Goal: Task Accomplishment & Management: Complete application form

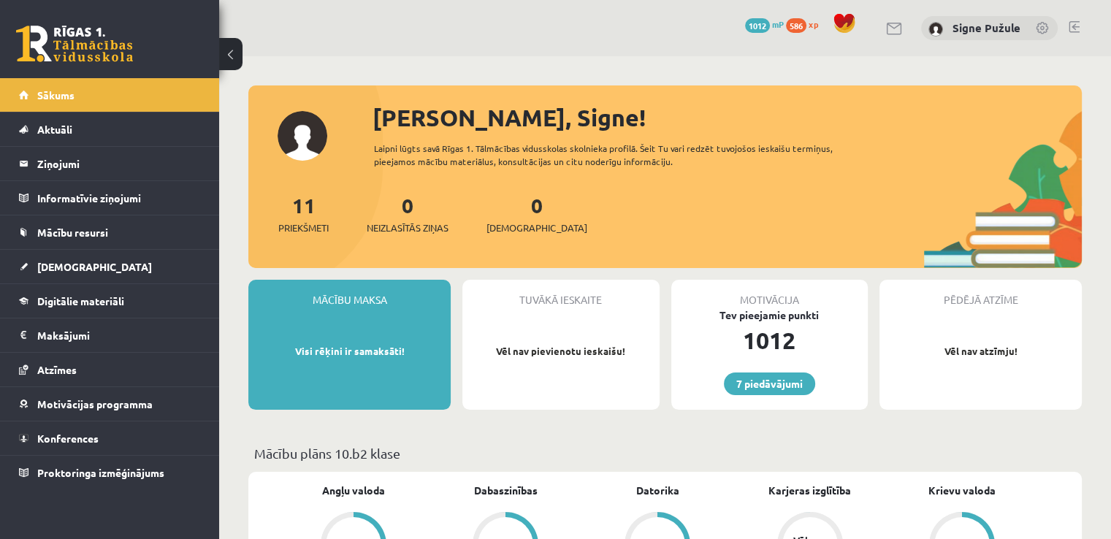
click at [1070, 25] on link at bounding box center [1074, 27] width 11 height 12
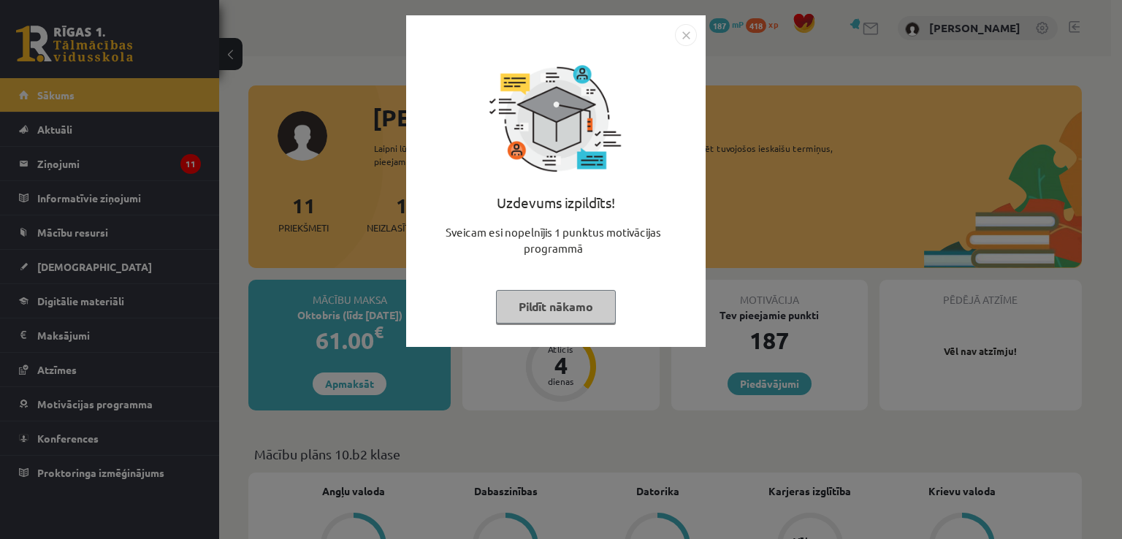
click at [544, 295] on button "Pildīt nākamo" at bounding box center [556, 307] width 120 height 34
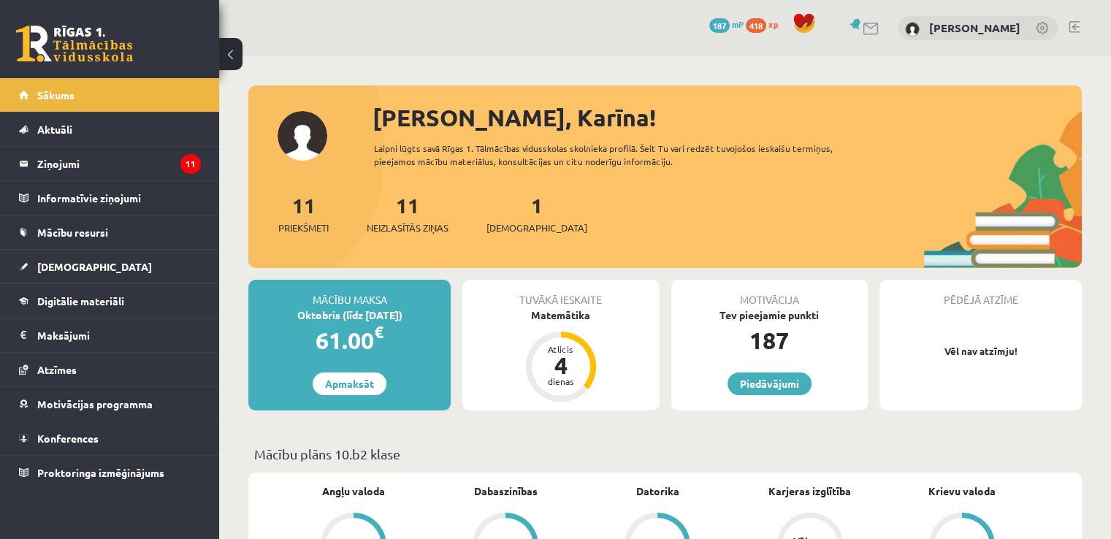
click at [505, 210] on div "1 Ieskaites" at bounding box center [537, 212] width 101 height 45
click at [511, 231] on span "[DEMOGRAPHIC_DATA]" at bounding box center [537, 228] width 101 height 15
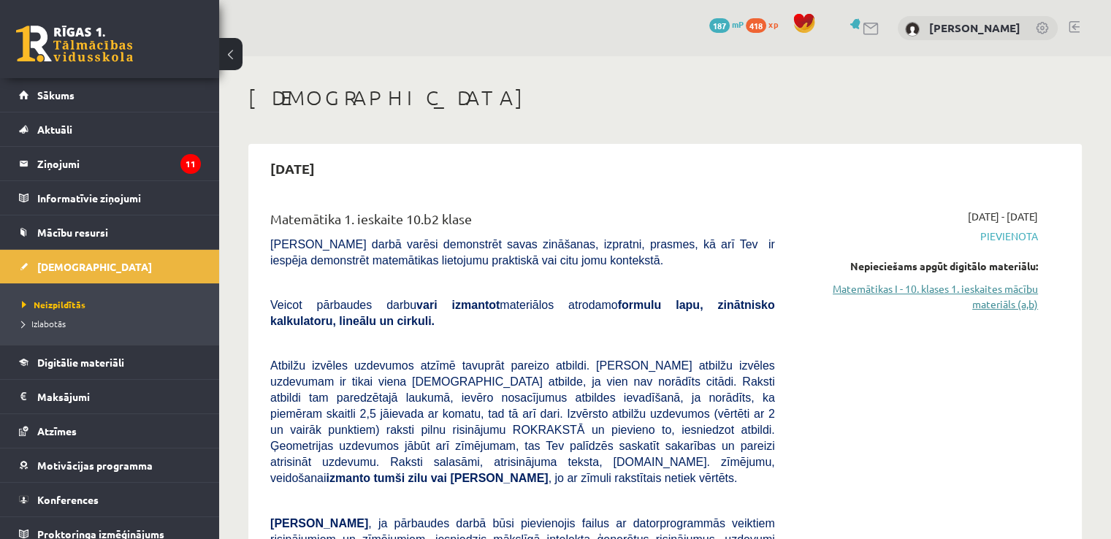
click at [956, 287] on link "Matemātikas I - 10. klases 1. ieskaites mācību materiāls (a,b)" at bounding box center [917, 296] width 241 height 31
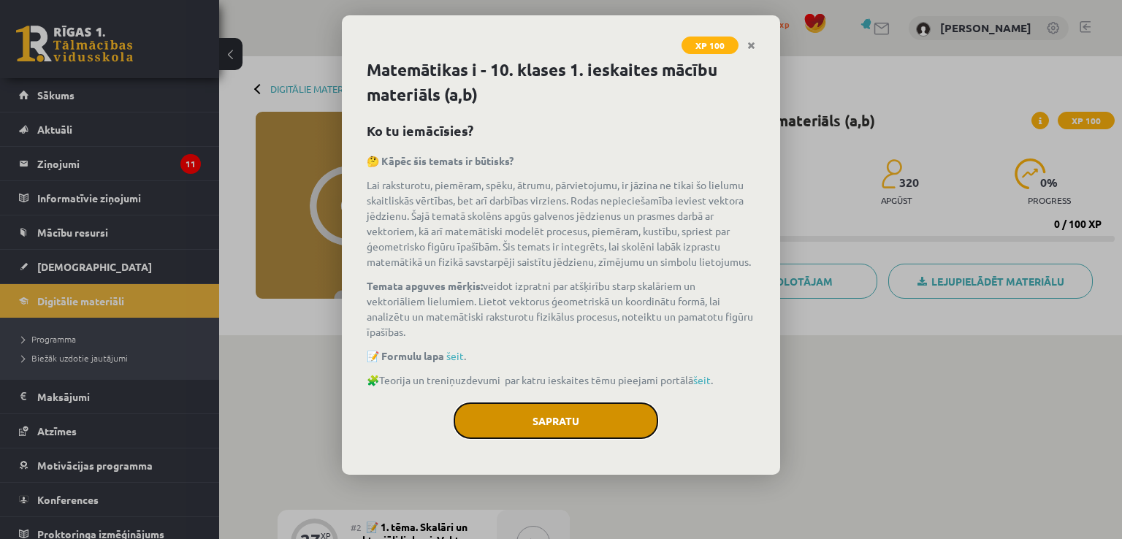
click at [487, 413] on button "Sapratu" at bounding box center [556, 421] width 205 height 37
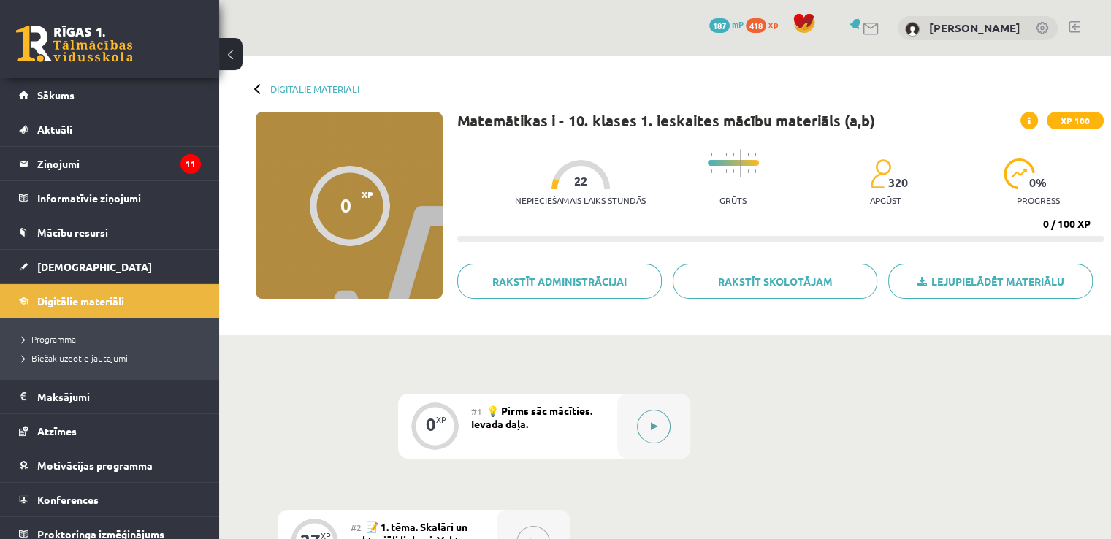
click at [658, 425] on button at bounding box center [654, 427] width 34 height 34
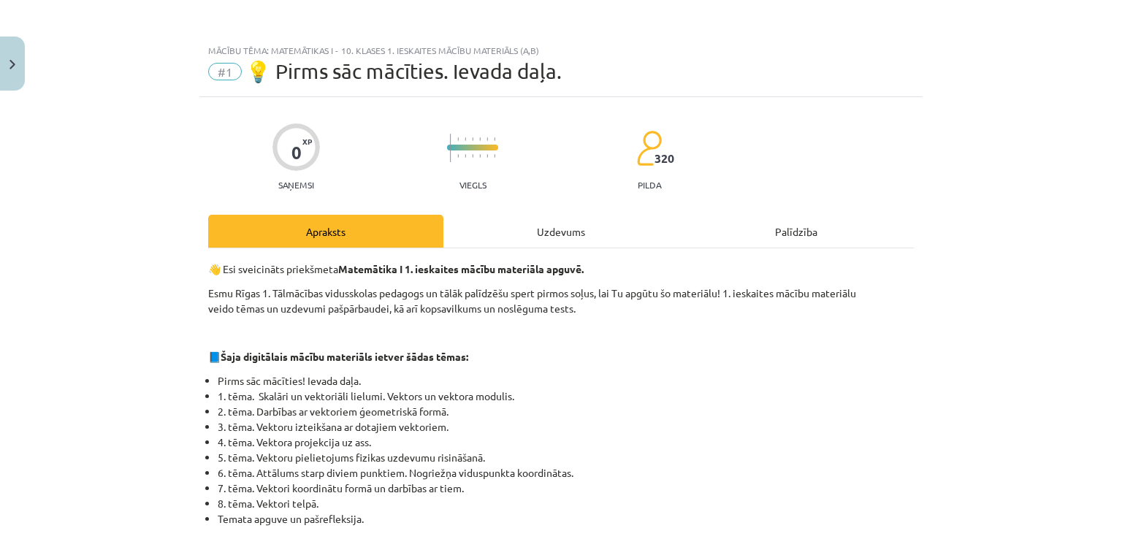
click at [543, 237] on div "Uzdevums" at bounding box center [561, 231] width 235 height 33
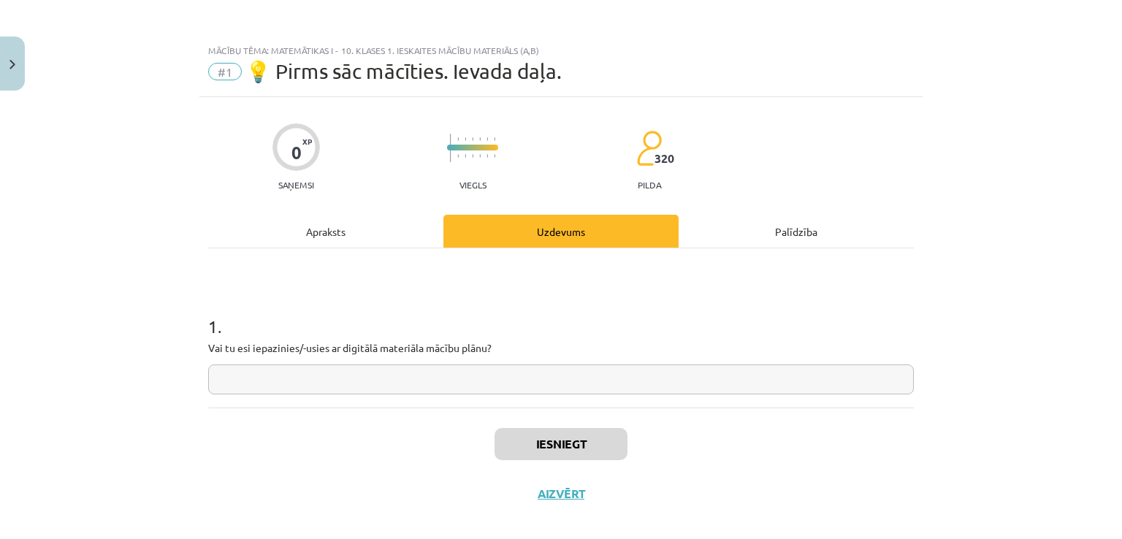
scroll to position [15, 0]
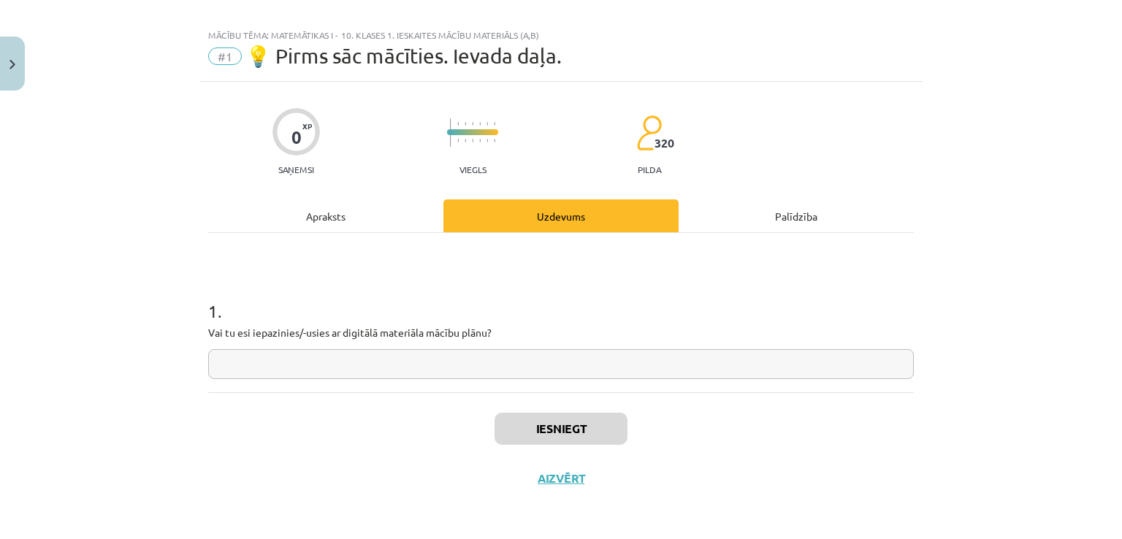
click at [424, 365] on input "text" at bounding box center [561, 364] width 706 height 30
type input "*"
type input "***"
click at [528, 416] on button "Iesniegt" at bounding box center [561, 429] width 133 height 32
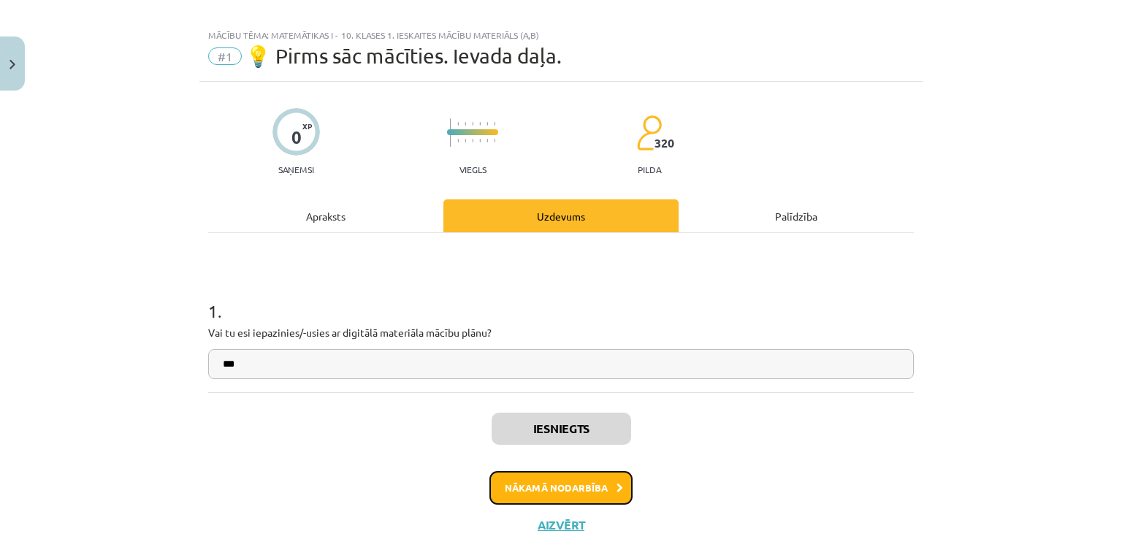
click at [517, 492] on button "Nākamā nodarbība" at bounding box center [561, 488] width 143 height 34
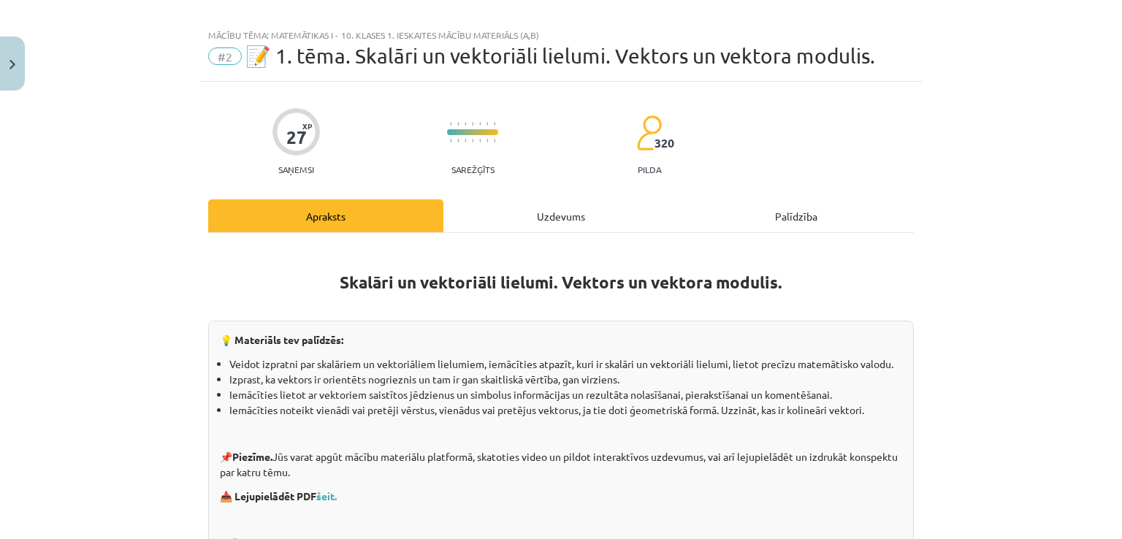
scroll to position [37, 0]
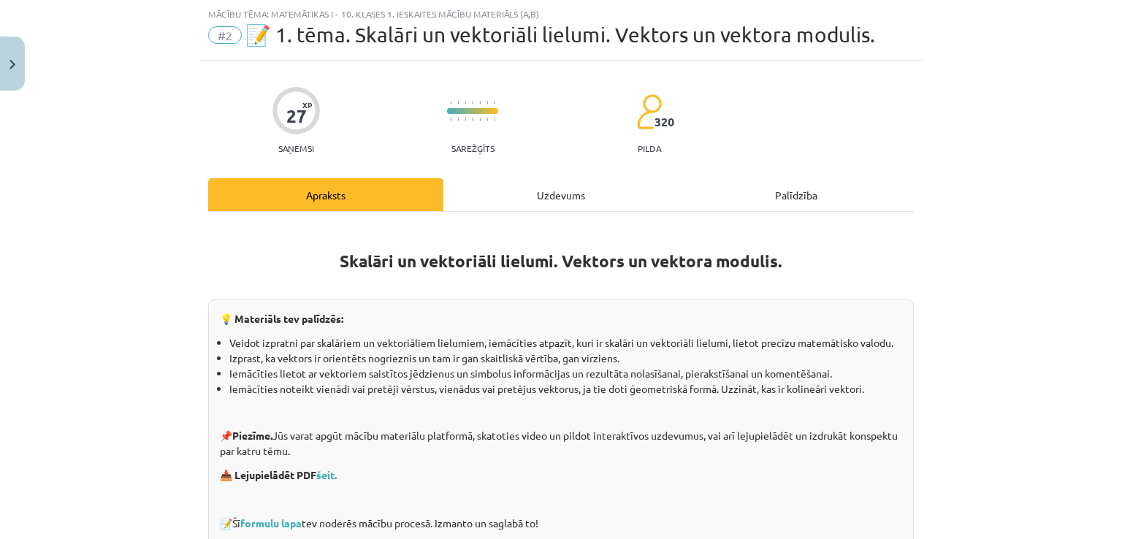
click at [567, 197] on div "Uzdevums" at bounding box center [561, 194] width 235 height 33
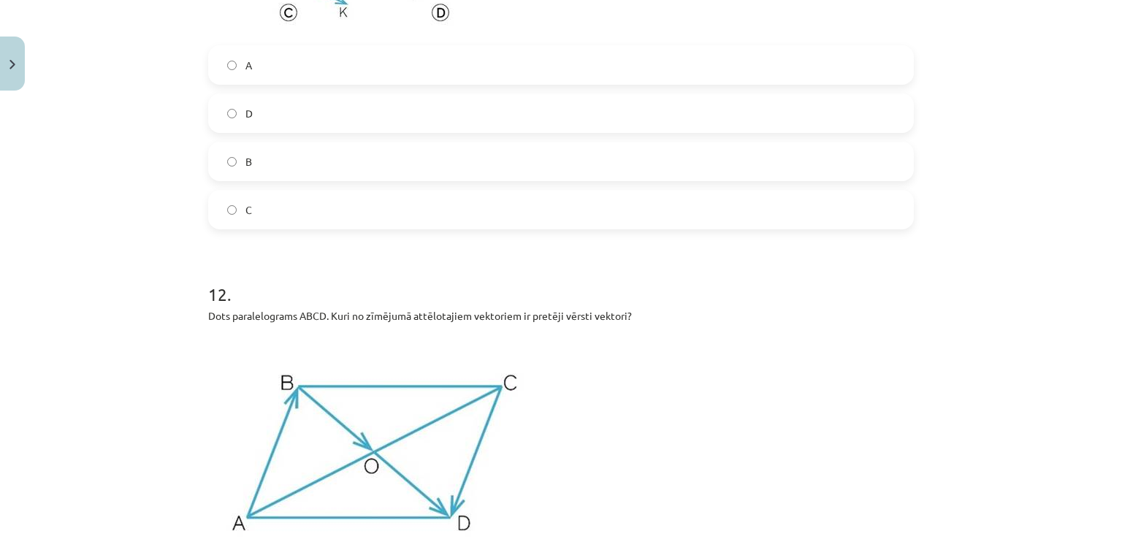
scroll to position [4785, 0]
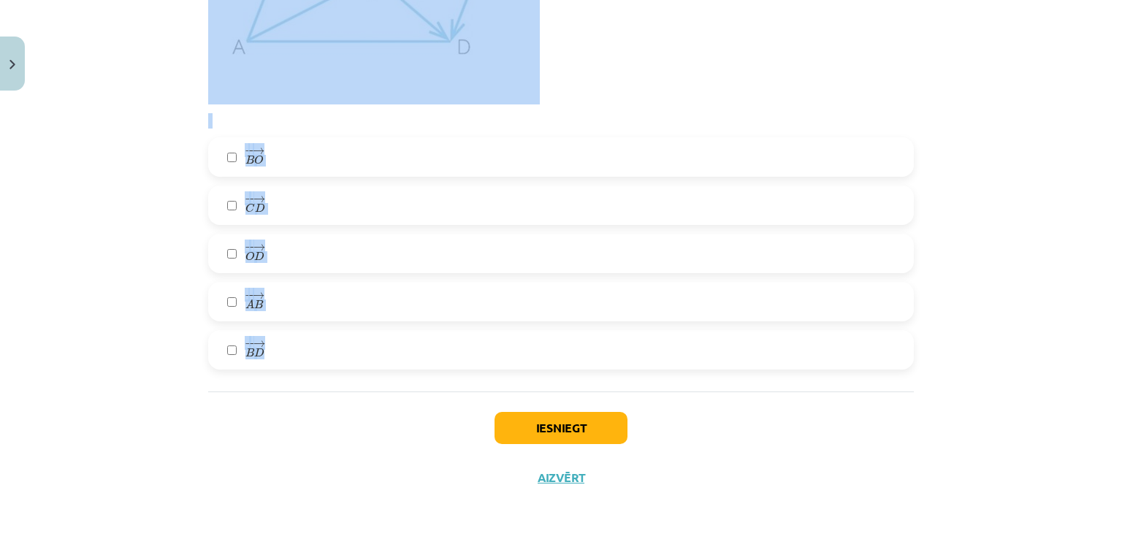
drag, startPoint x: 197, startPoint y: 277, endPoint x: 690, endPoint y: 373, distance: 501.9
copy form "1 . Kuri vektori ir redzami zīmējumā? − − → U Z U Z → − − → U P U P → − − → P R…"
click at [616, 132] on div "12 . Dots paralelograms ABCD. Kuri no zīmējumā attēlotajiem vektoriem ir pretēj…" at bounding box center [561, 76] width 706 height 588
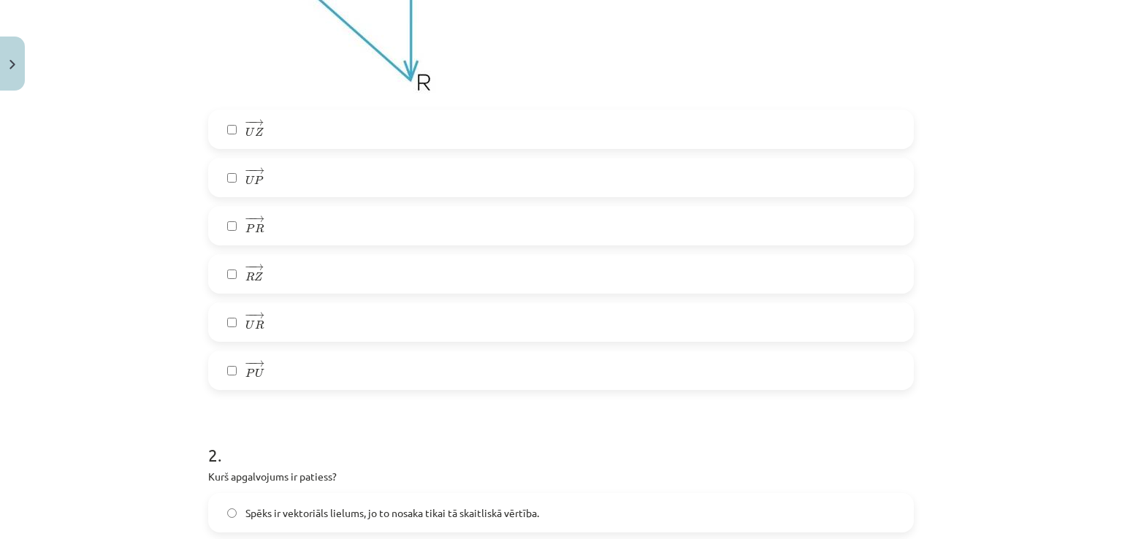
scroll to position [468, 0]
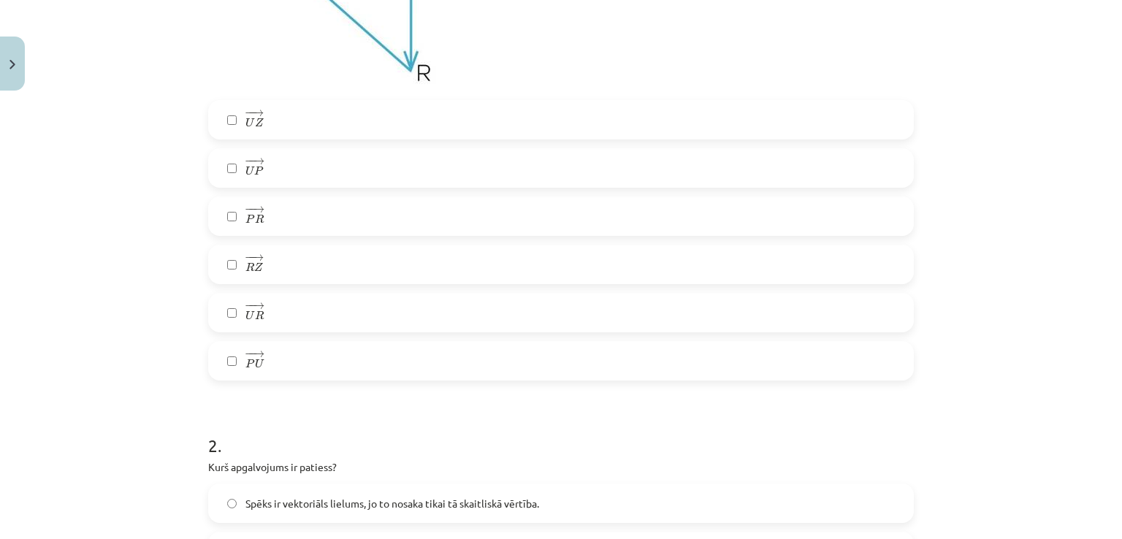
click at [332, 217] on label "− − → P R P R →" at bounding box center [561, 216] width 703 height 37
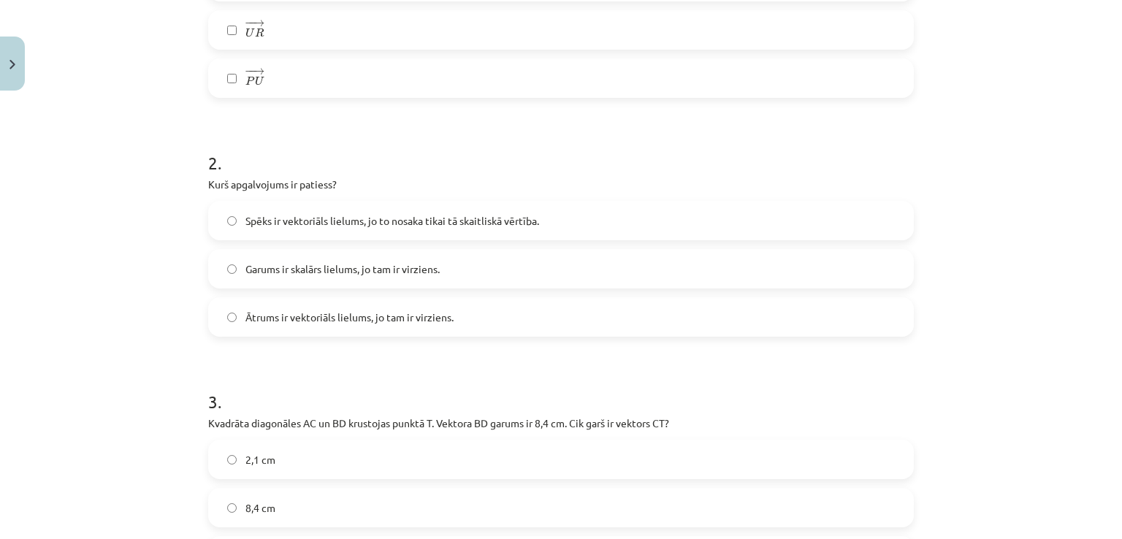
scroll to position [789, 0]
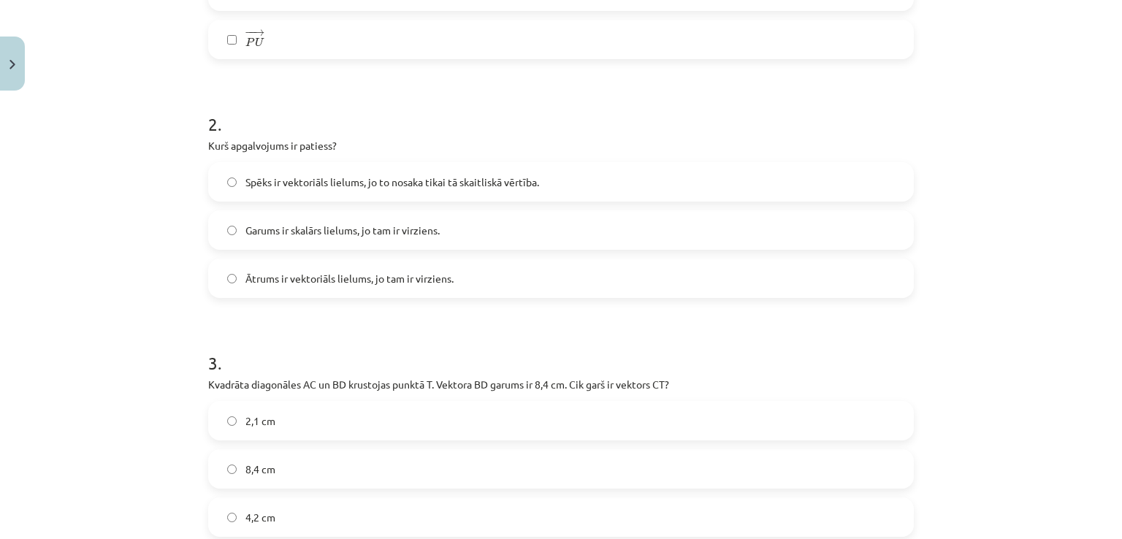
click at [357, 281] on span "Ātrums ir vektoriāls lielums, jo tam ir virziens." at bounding box center [350, 278] width 208 height 15
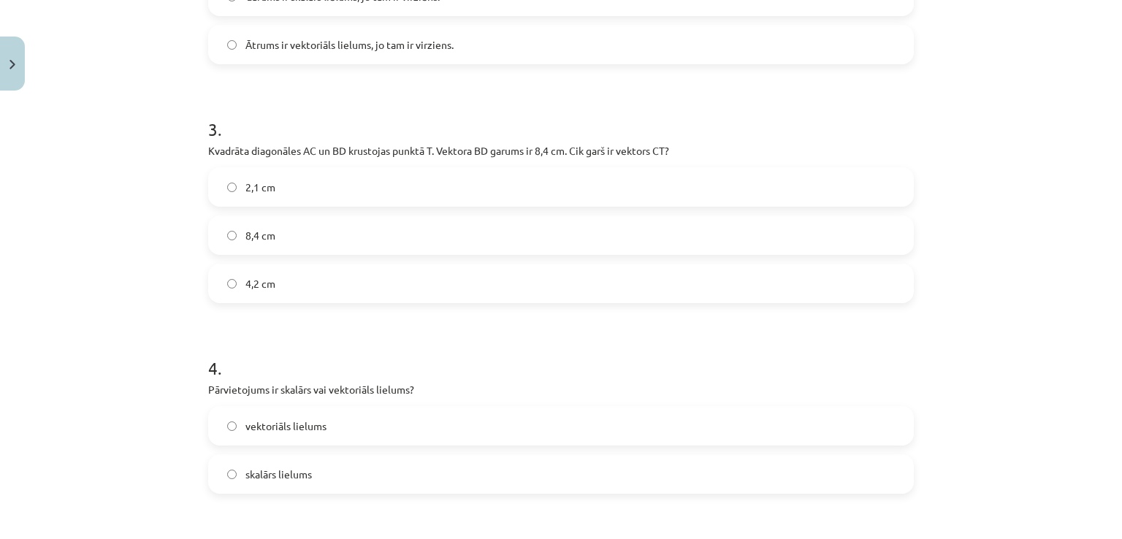
scroll to position [1033, 0]
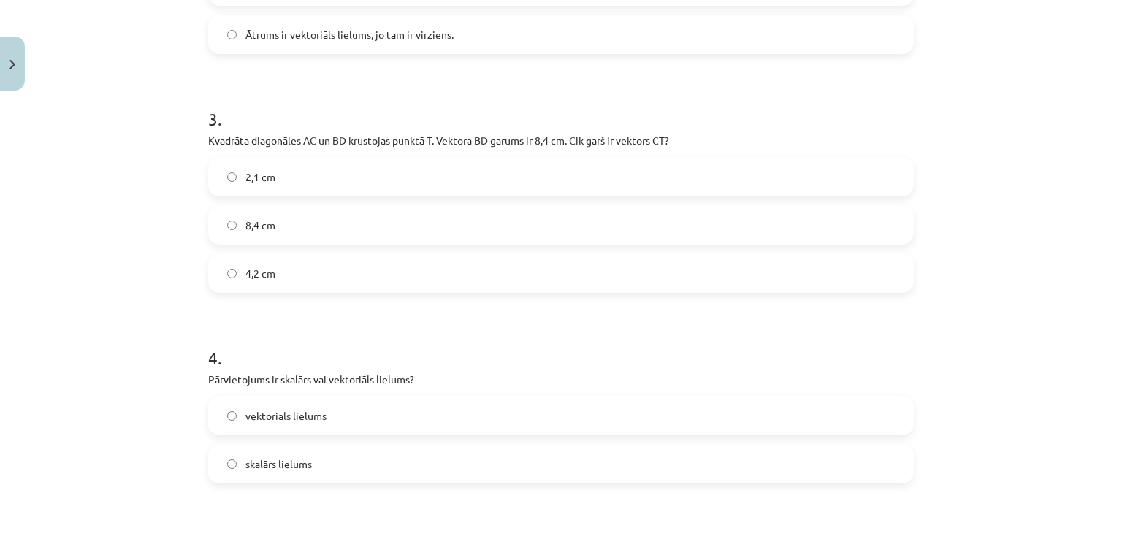
click at [301, 290] on label "4,2 cm" at bounding box center [561, 273] width 703 height 37
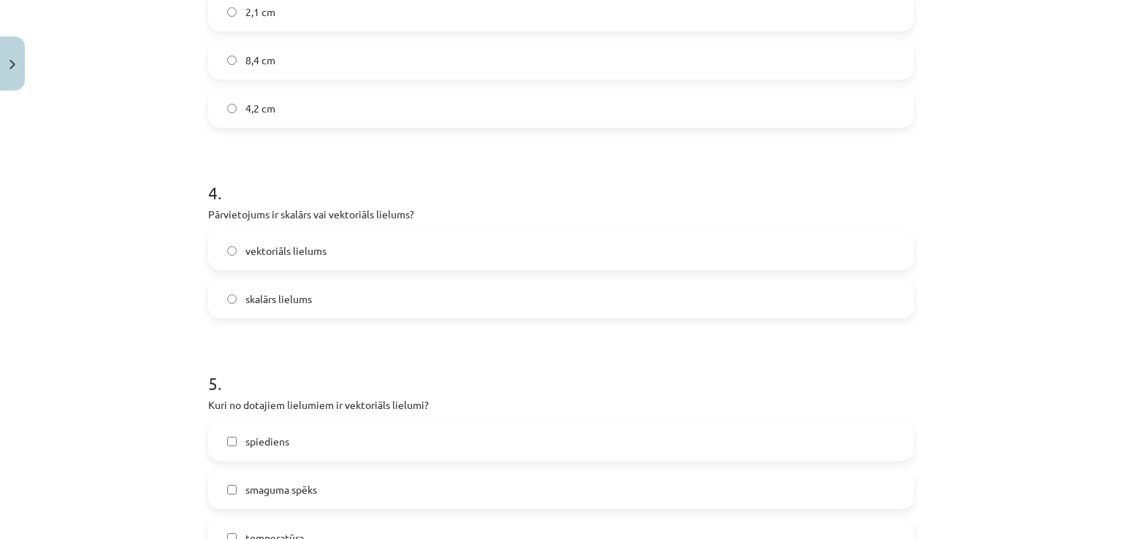
scroll to position [1266, 0]
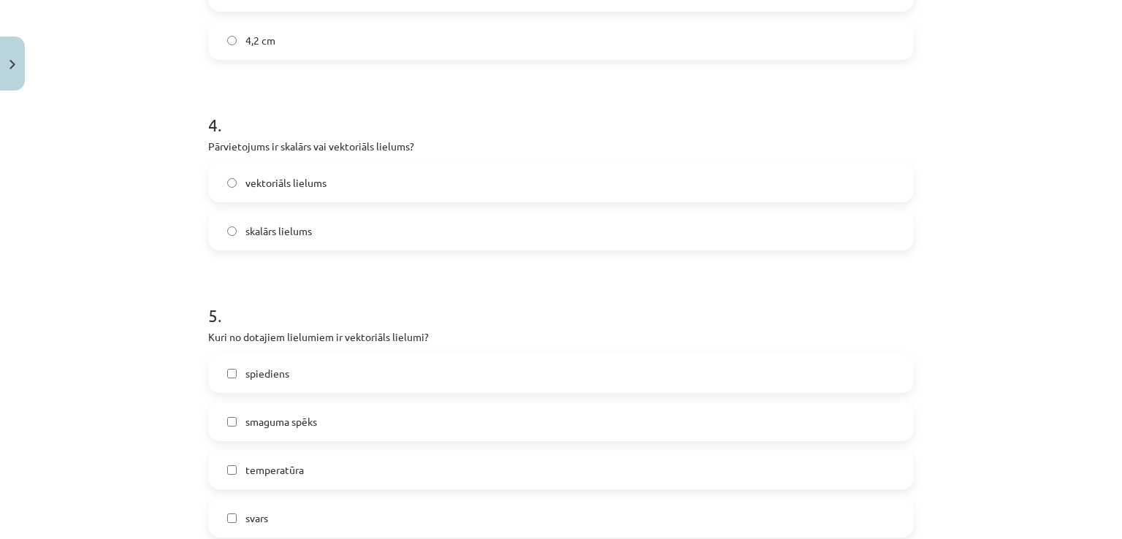
click at [330, 179] on label "vektoriāls lielums" at bounding box center [561, 182] width 703 height 37
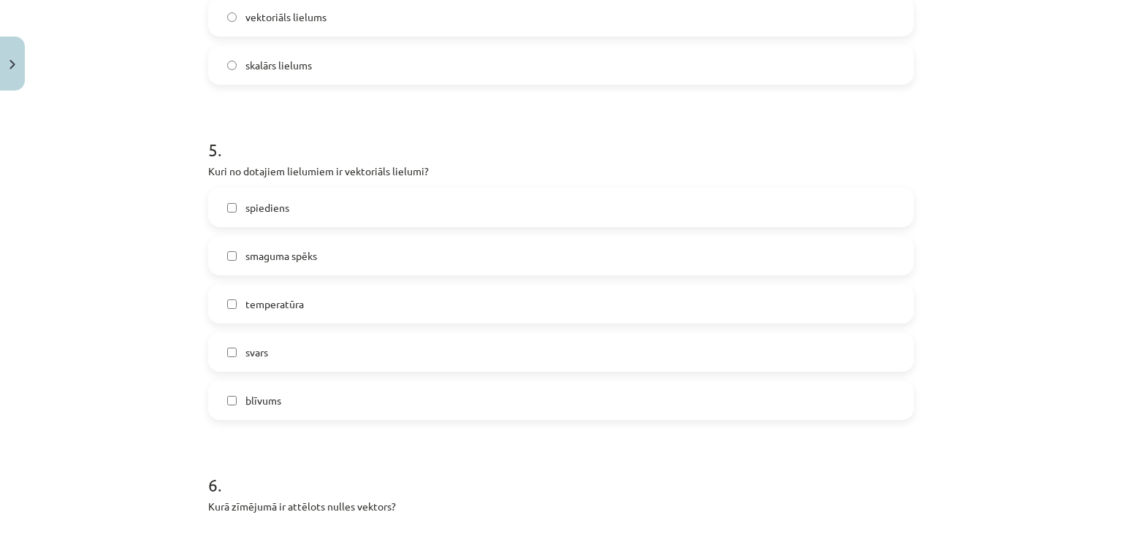
scroll to position [1461, 0]
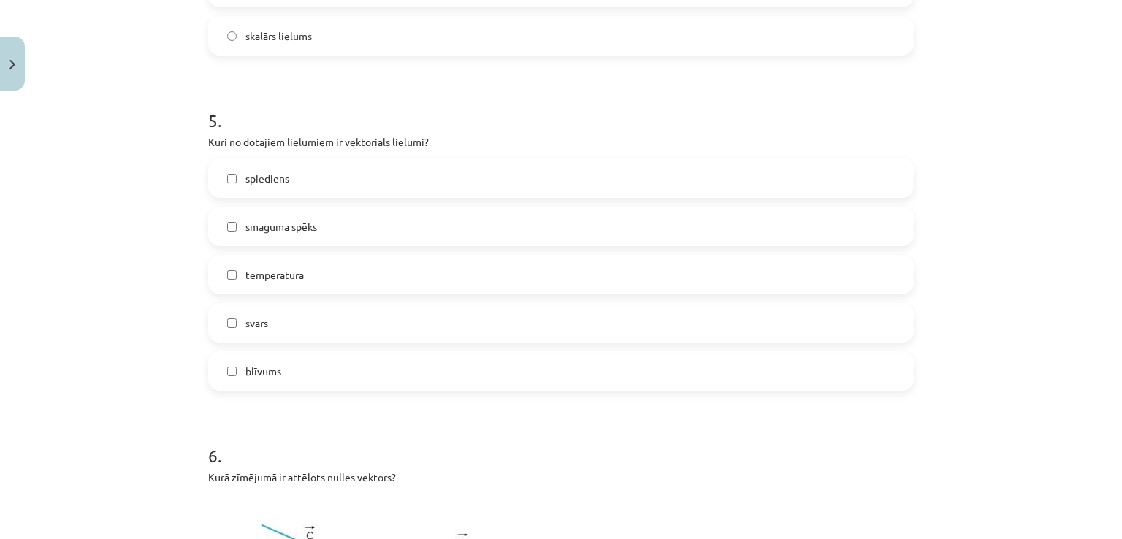
click at [330, 221] on label "smaguma spēks" at bounding box center [561, 226] width 703 height 37
click at [299, 313] on label "svars" at bounding box center [561, 323] width 703 height 37
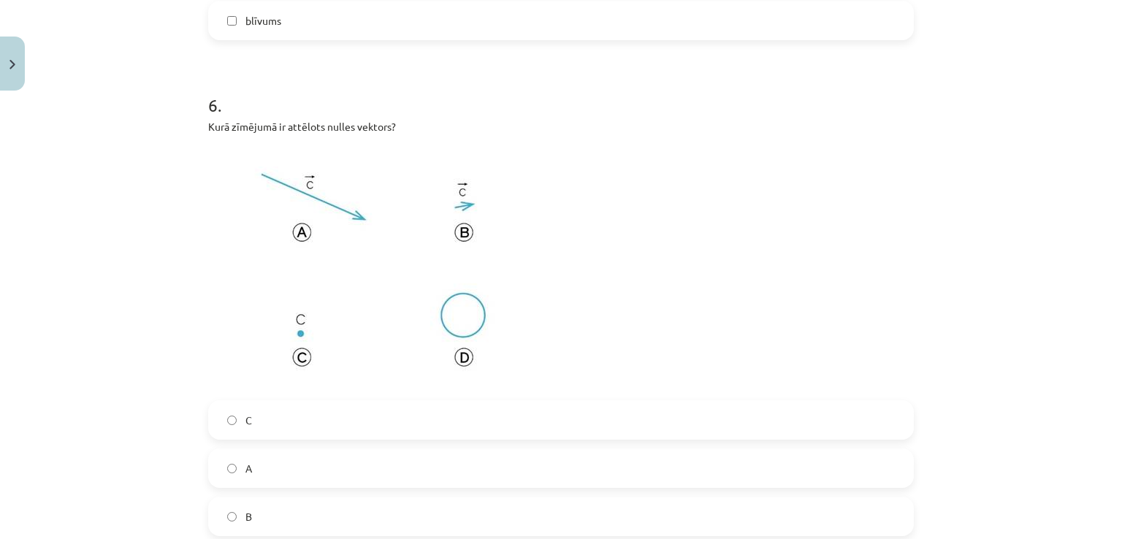
scroll to position [1900, 0]
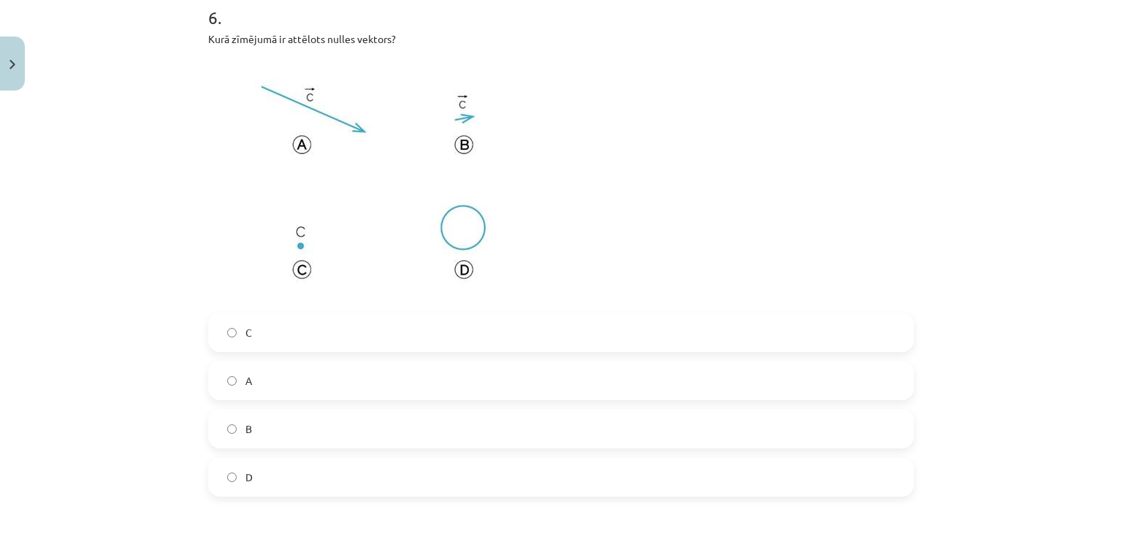
click at [284, 379] on label "A" at bounding box center [561, 380] width 703 height 37
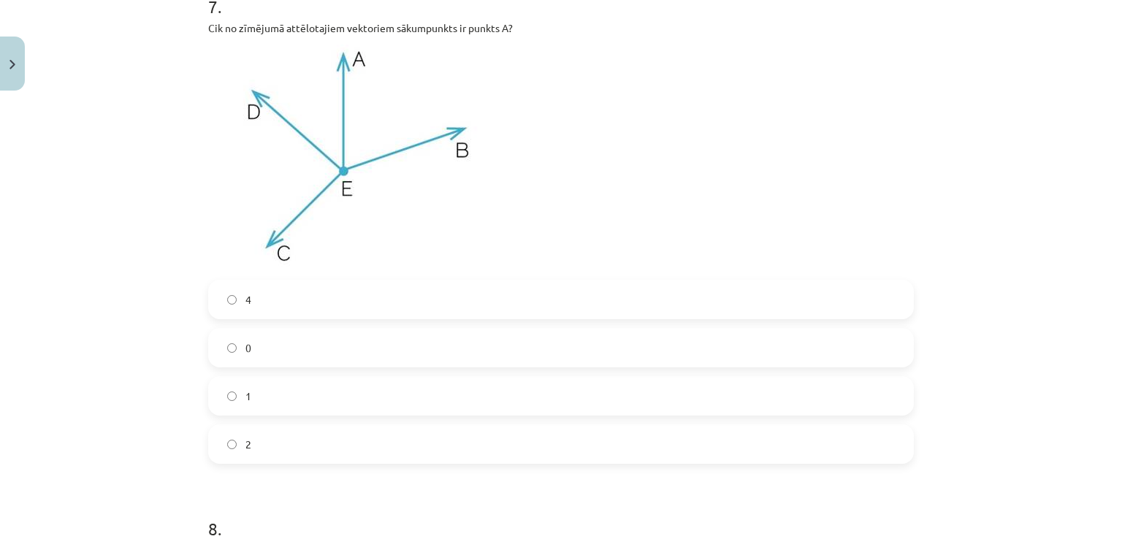
scroll to position [2582, 0]
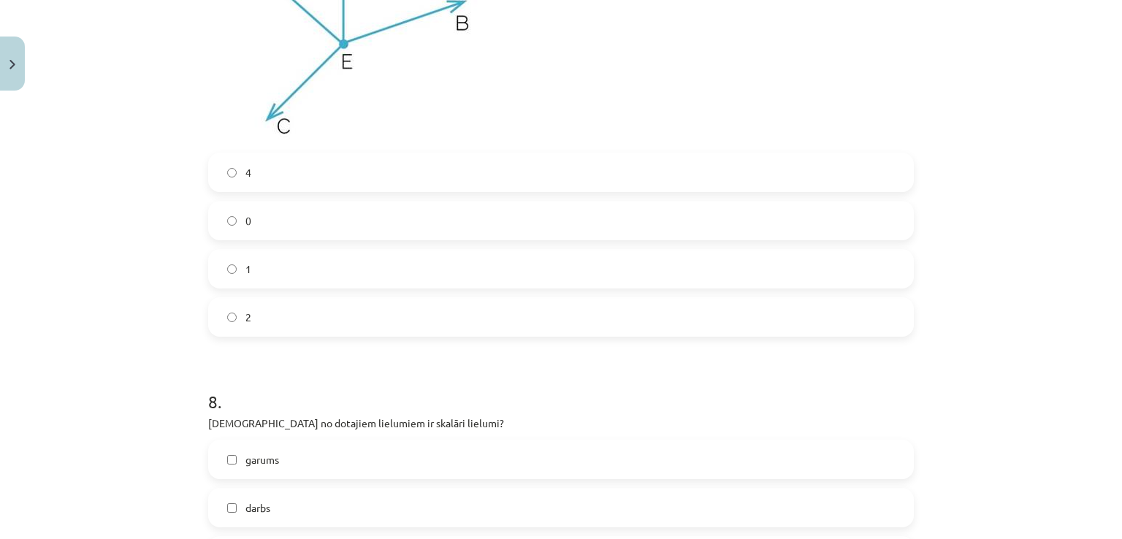
click at [428, 322] on label "2" at bounding box center [561, 317] width 703 height 37
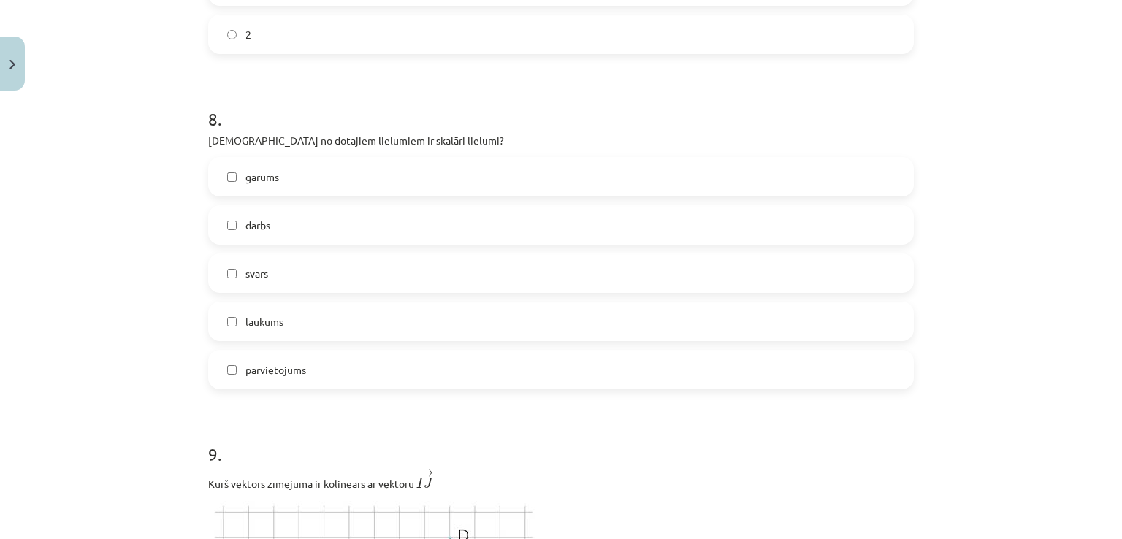
scroll to position [2894, 0]
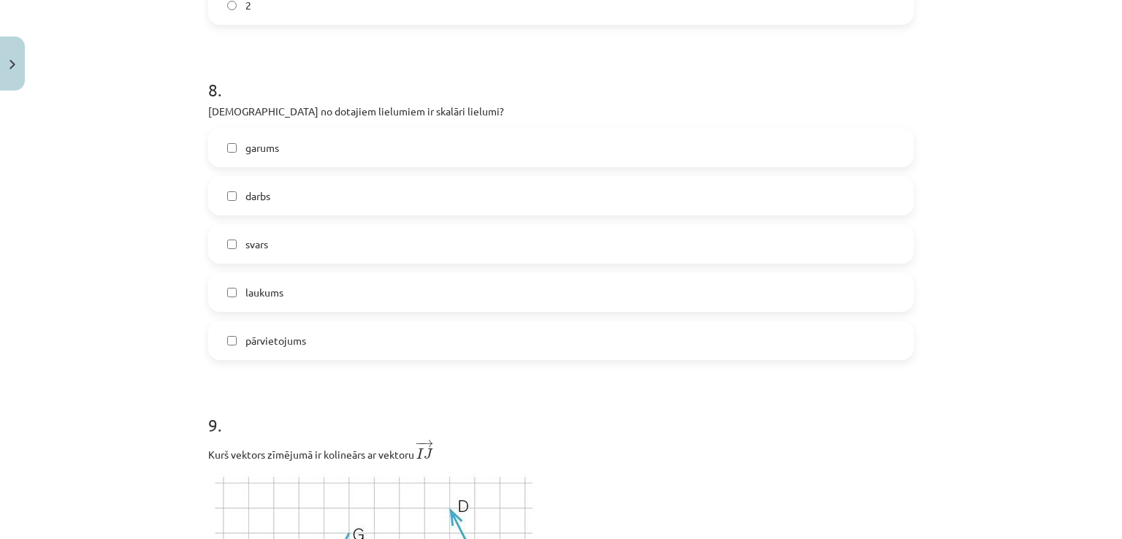
click at [342, 149] on label "garums" at bounding box center [561, 147] width 703 height 37
click at [343, 182] on label "darbs" at bounding box center [561, 196] width 703 height 37
click at [322, 246] on label "svars" at bounding box center [561, 244] width 703 height 37
click at [290, 270] on div "garums darbs svars laukums pārvietojums" at bounding box center [561, 244] width 706 height 232
click at [264, 240] on label "svars" at bounding box center [561, 244] width 703 height 37
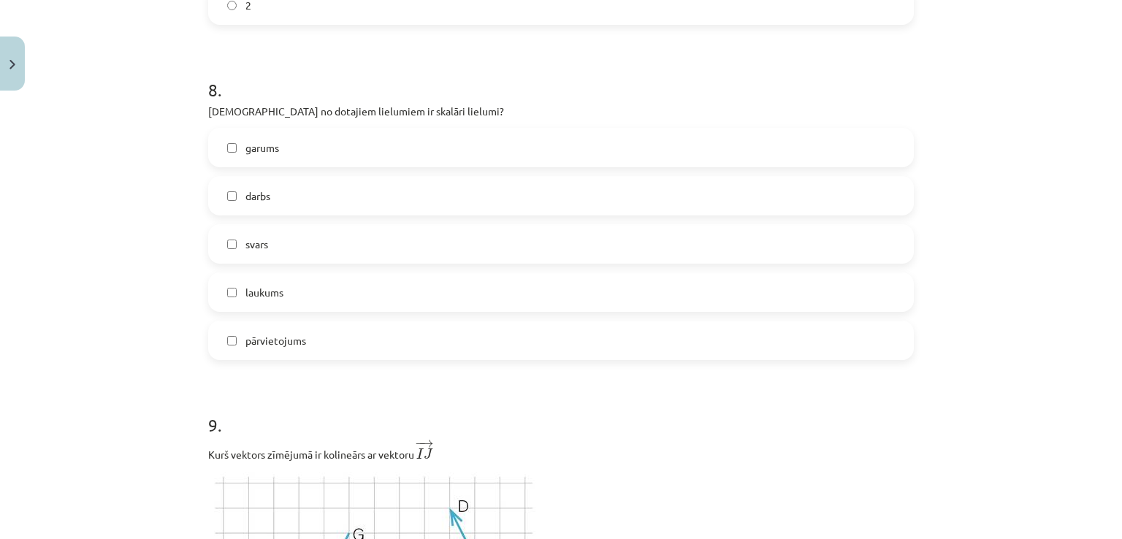
click at [335, 301] on label "laukums" at bounding box center [561, 292] width 703 height 37
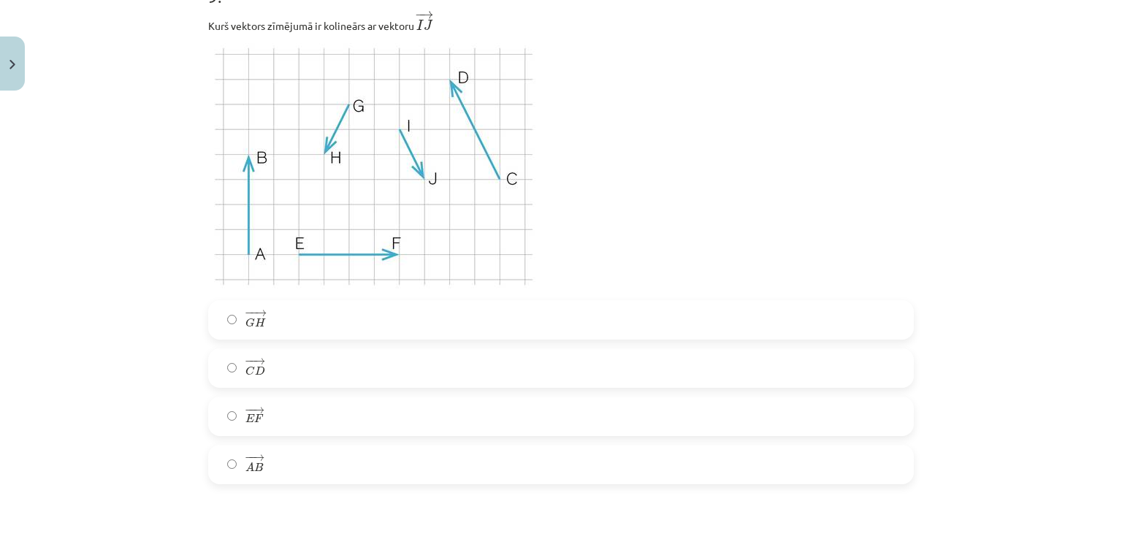
scroll to position [3382, 0]
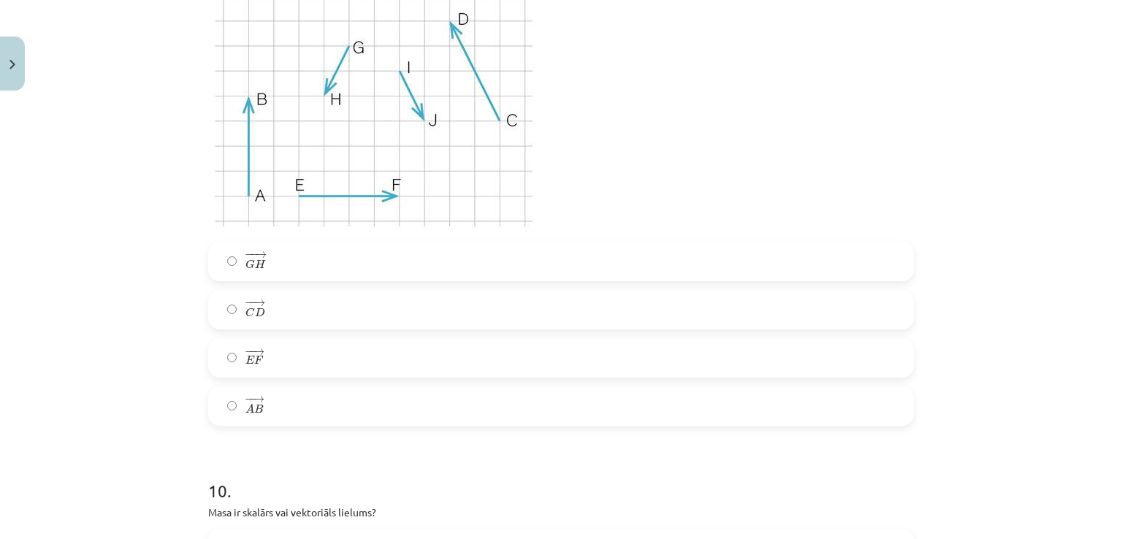
click at [359, 311] on label "− − → C D C D →" at bounding box center [561, 310] width 703 height 37
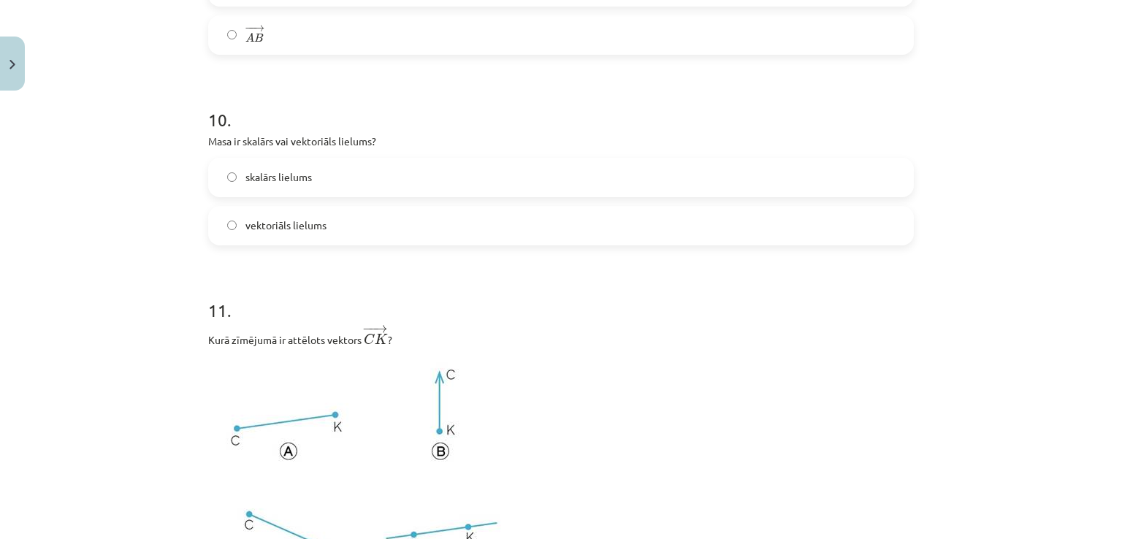
scroll to position [3811, 0]
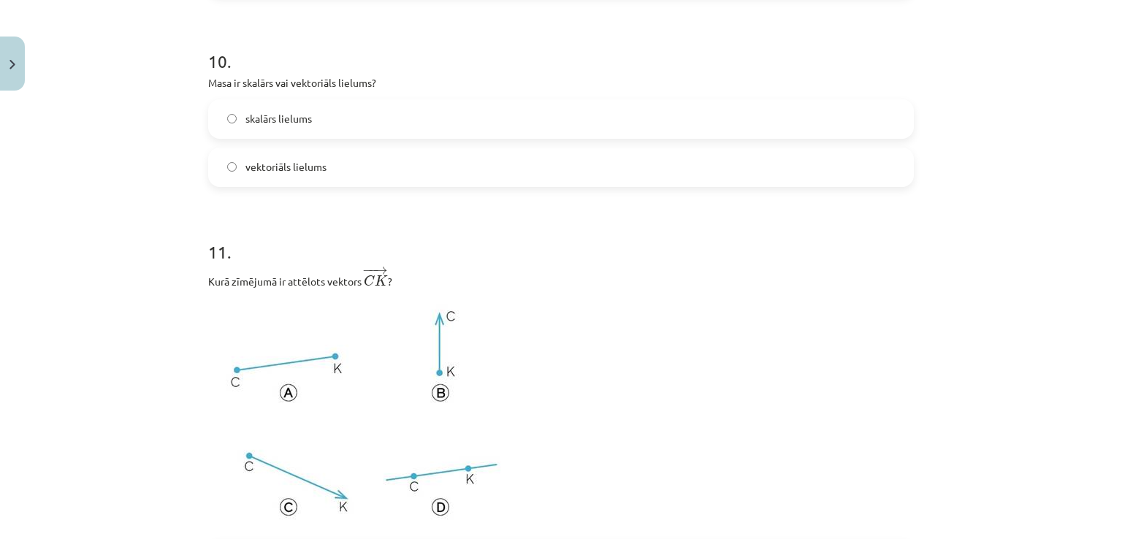
click at [327, 121] on label "skalārs lielums" at bounding box center [561, 119] width 703 height 37
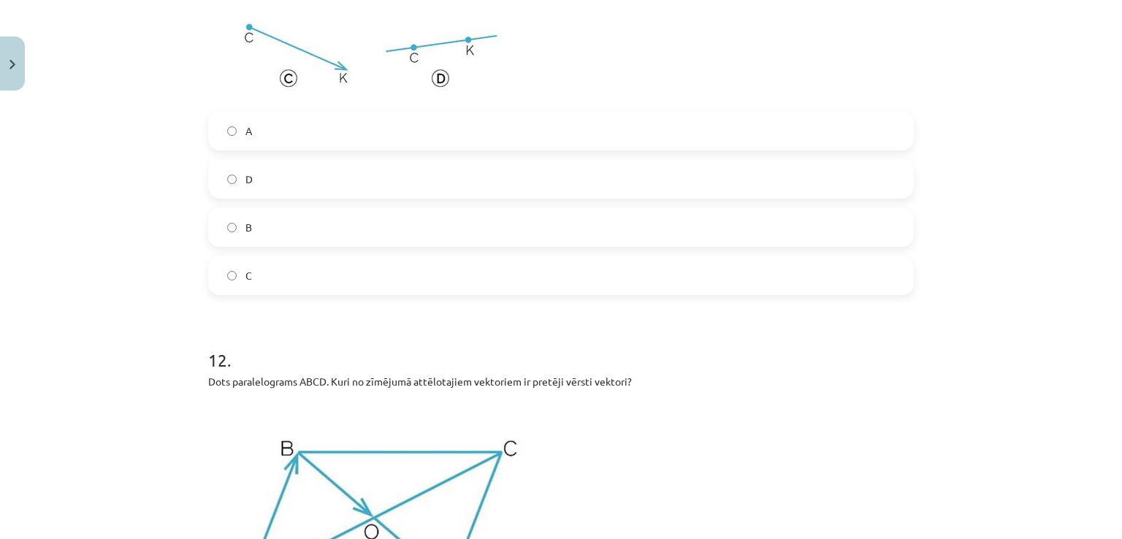
scroll to position [4260, 0]
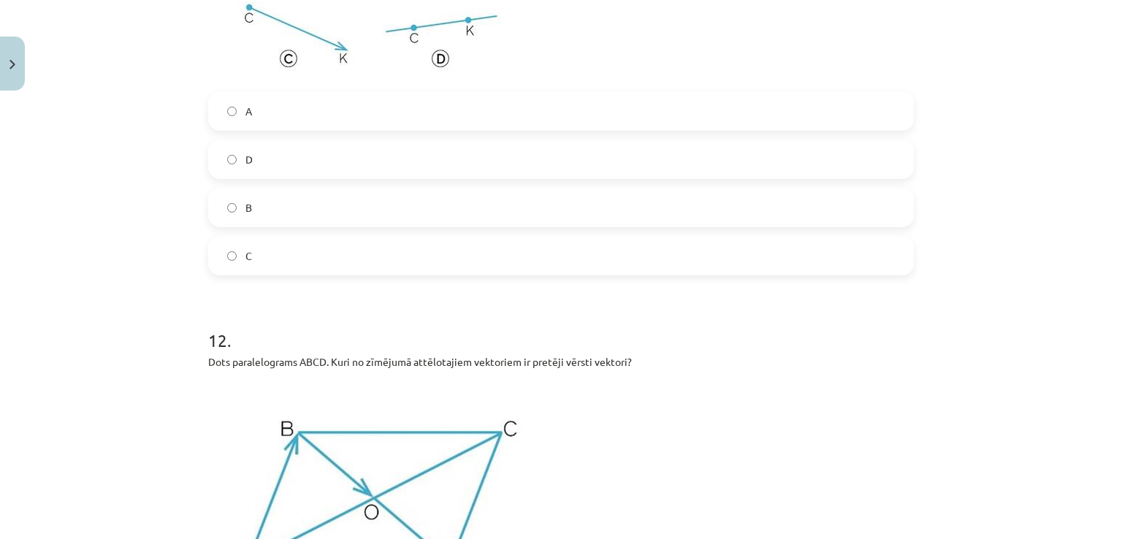
click at [256, 258] on label "C" at bounding box center [561, 255] width 703 height 37
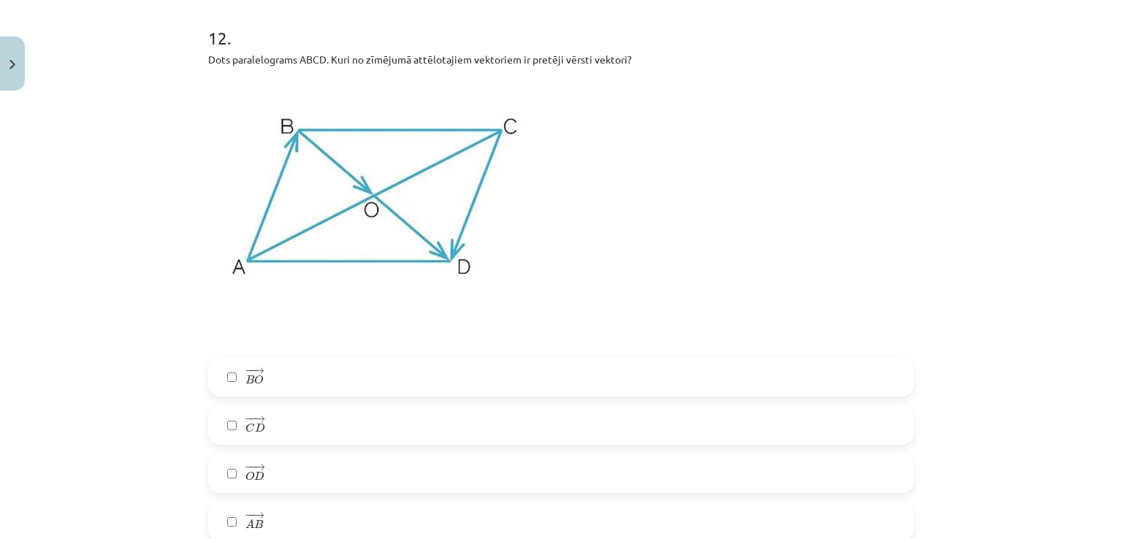
scroll to position [4699, 0]
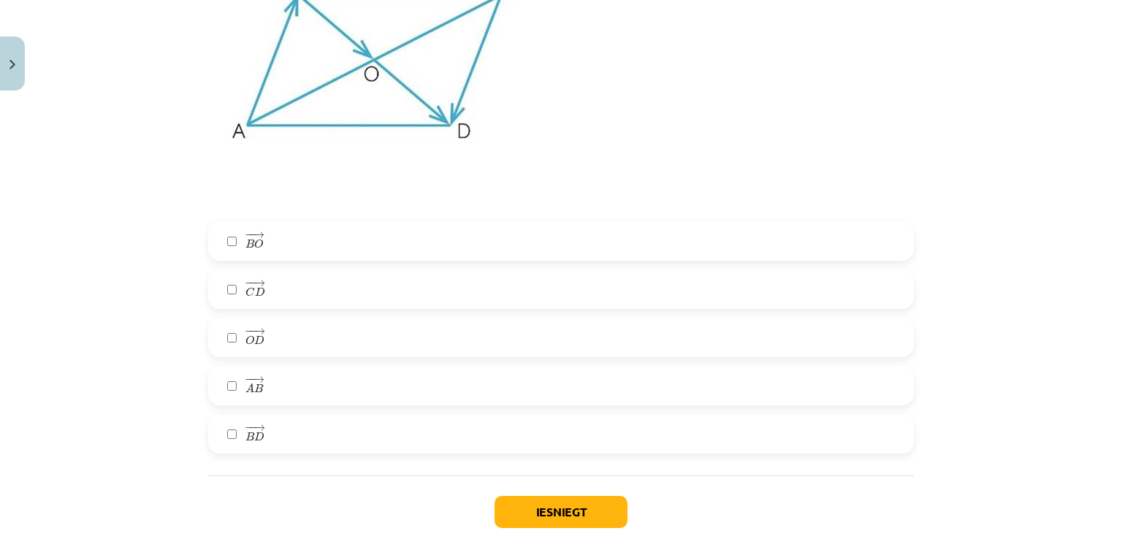
click at [380, 235] on label "− − → B O B O →" at bounding box center [561, 241] width 703 height 37
click at [297, 354] on label "− − → O D O D →" at bounding box center [561, 337] width 703 height 37
click at [541, 516] on button "Iesniegt" at bounding box center [561, 512] width 133 height 32
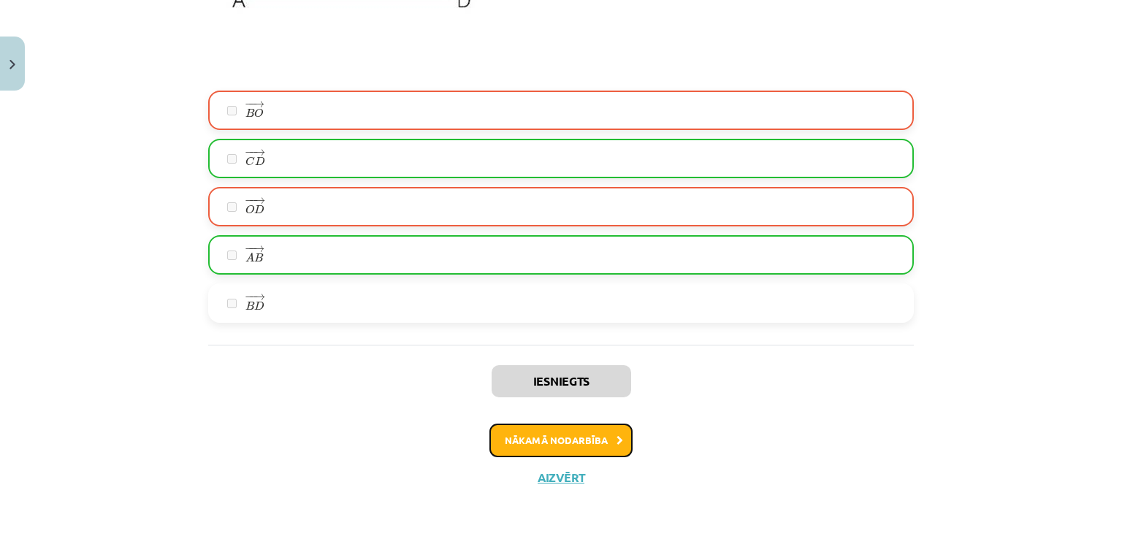
click at [542, 436] on button "Nākamā nodarbība" at bounding box center [561, 441] width 143 height 34
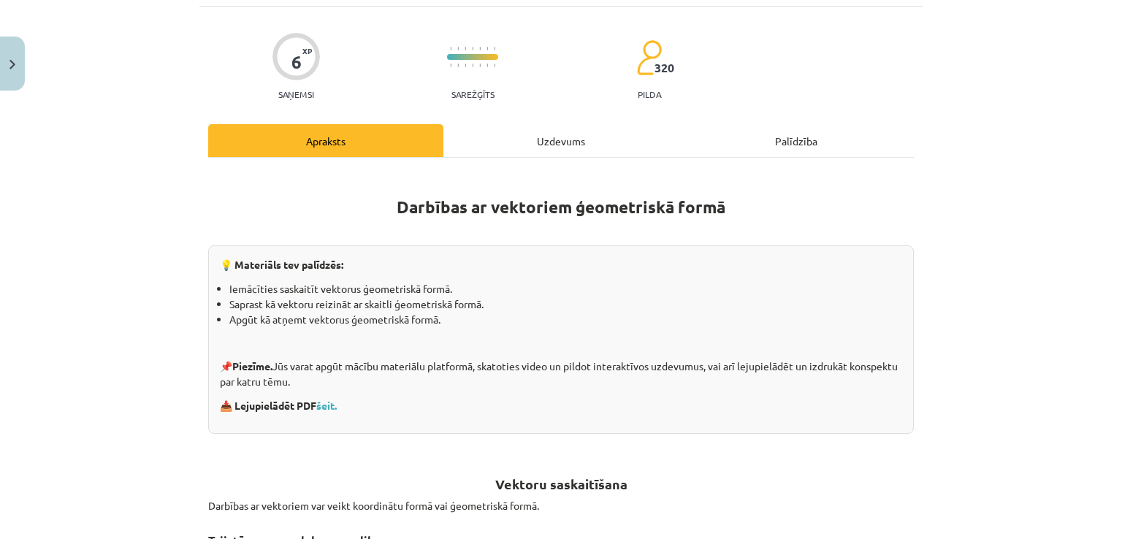
scroll to position [37, 0]
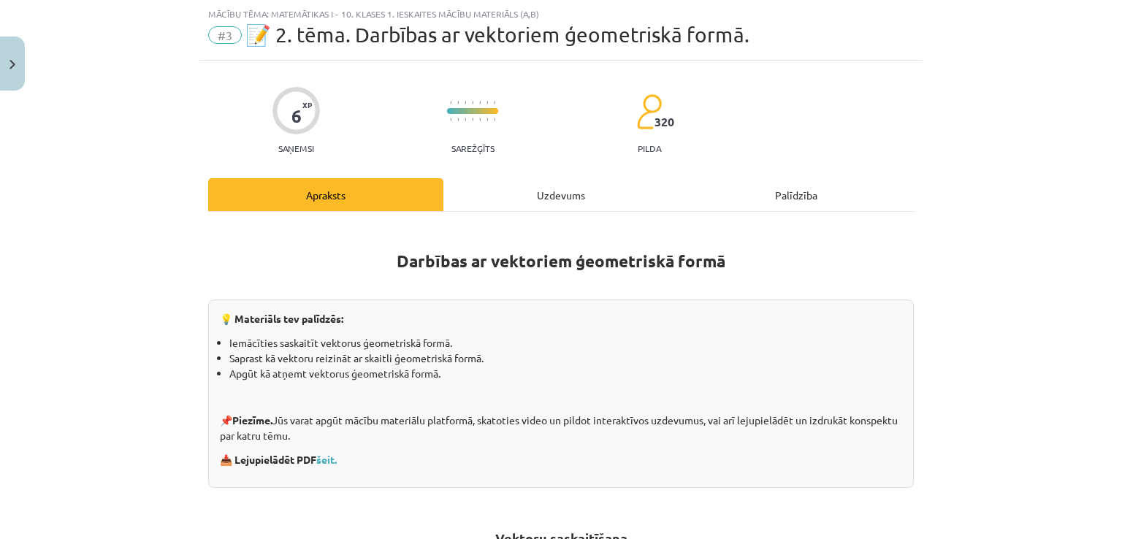
click at [552, 191] on div "Uzdevums" at bounding box center [561, 194] width 235 height 33
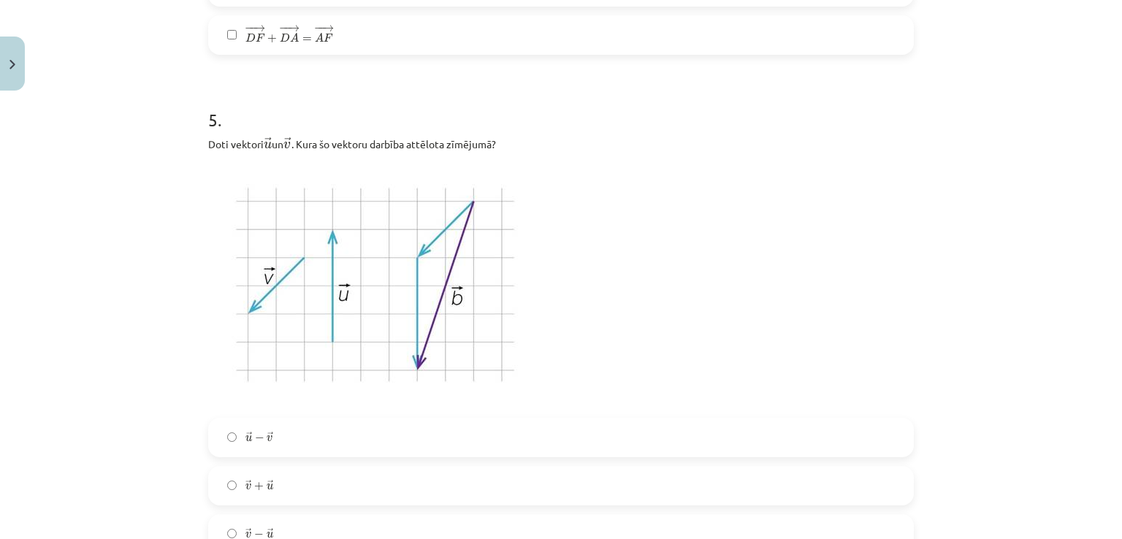
scroll to position [2141, 0]
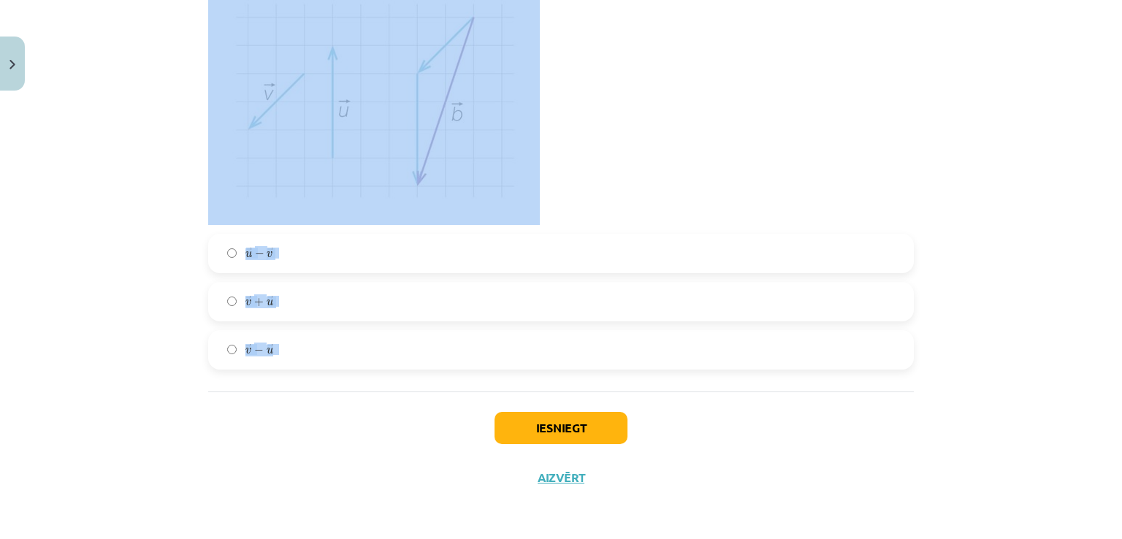
drag, startPoint x: 273, startPoint y: 308, endPoint x: 872, endPoint y: 360, distance: 602.2
copy form "1 . Aplūko zīmējumu! Dots vektors ﻿ → u u → ﻿. Kurš vektors ir vienāds ar vekto…"
click at [531, 216] on img at bounding box center [374, 101] width 332 height 248
click at [590, 194] on p at bounding box center [561, 101] width 706 height 248
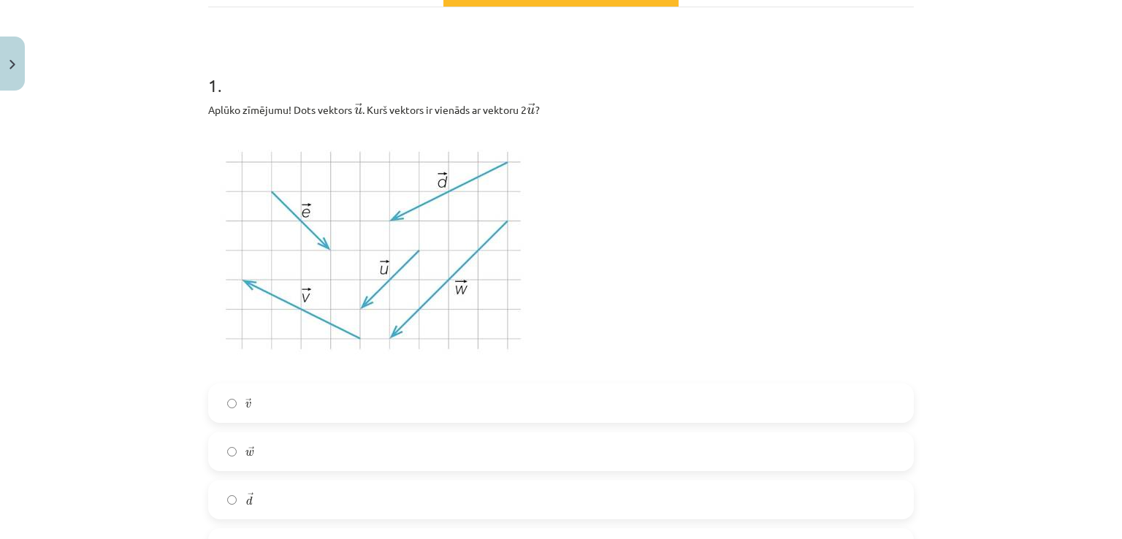
scroll to position [300, 0]
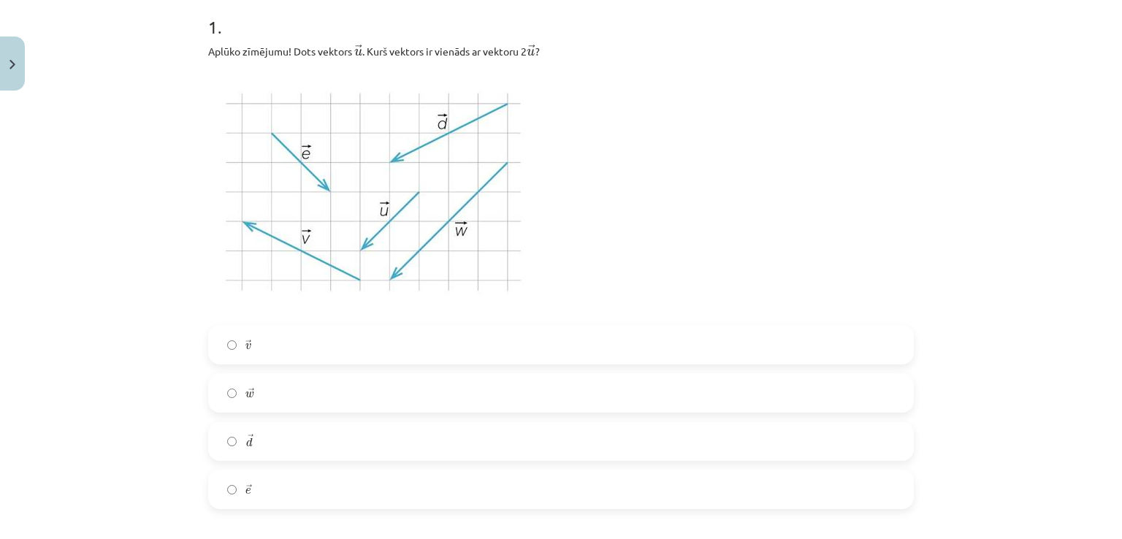
click at [298, 253] on img at bounding box center [374, 192] width 332 height 248
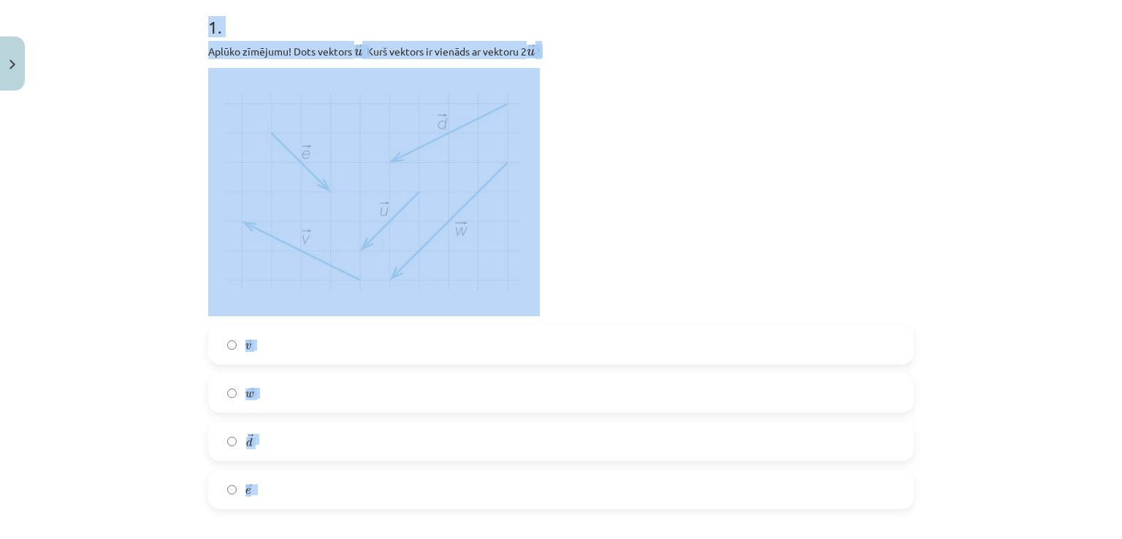
drag, startPoint x: 187, startPoint y: 26, endPoint x: 585, endPoint y: 474, distance: 598.9
click at [585, 474] on div "Mācību tēma: Matemātikas i - 10. klases 1. ieskaites mācību materiāls (a,b) #3 …" at bounding box center [561, 269] width 1122 height 539
copy div "1 . Aplūko zīmējumu! Dots vektors ﻿ → u u → ﻿. Kurš vektors ir vienāds ar vekto…"
click at [322, 191] on img at bounding box center [374, 192] width 332 height 248
click at [704, 75] on p at bounding box center [561, 192] width 706 height 248
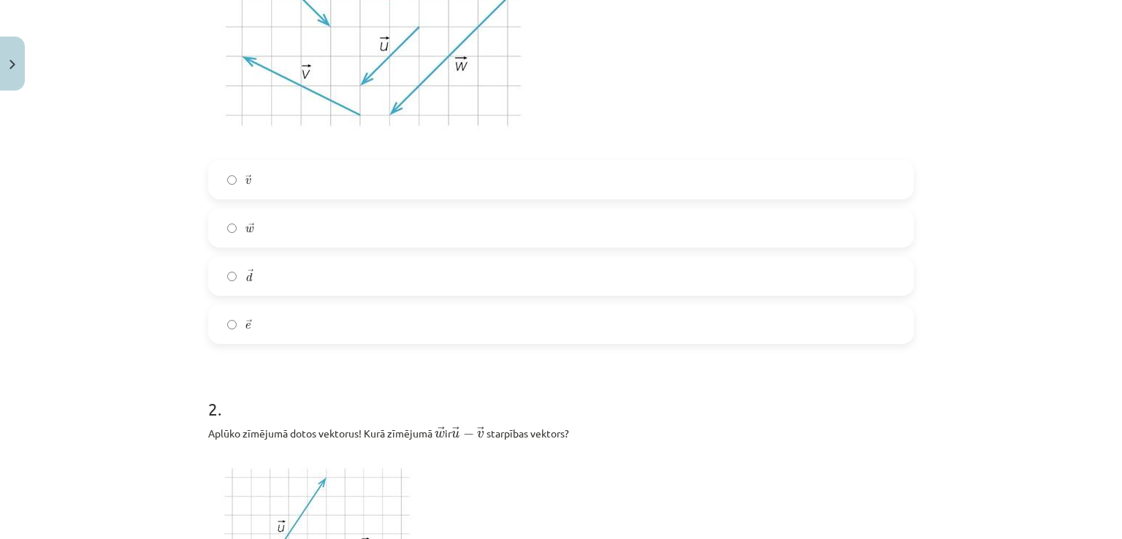
scroll to position [539, 0]
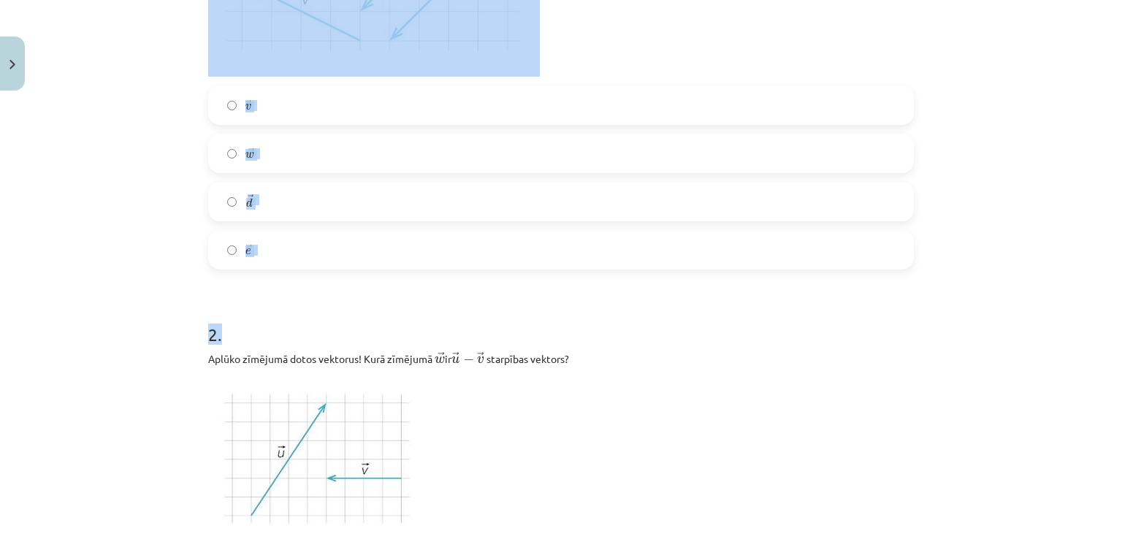
drag, startPoint x: 190, startPoint y: 17, endPoint x: 643, endPoint y: 272, distance: 519.9
click at [643, 272] on div "Mācību tēma: Matemātikas i - 10. klases 1. ieskaites mācību materiāls (a,b) #3 …" at bounding box center [561, 269] width 1122 height 539
copy form "1 . Aplūko zīmējumu! Dots vektors ﻿ → u u → ﻿. Kurš vektors ir vienāds ar vekto…"
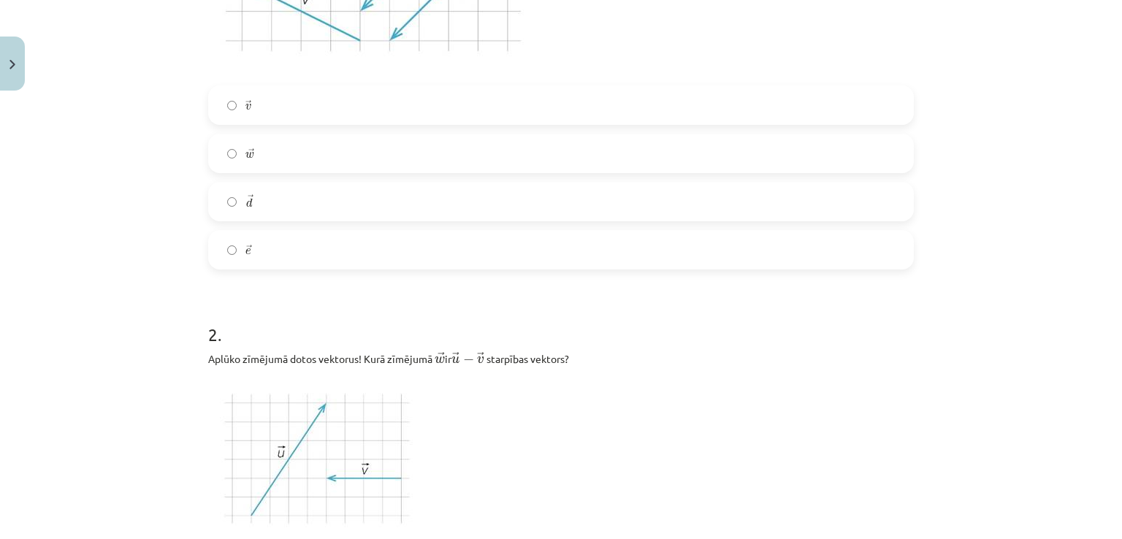
click at [389, 88] on label "→ v v →" at bounding box center [561, 105] width 703 height 37
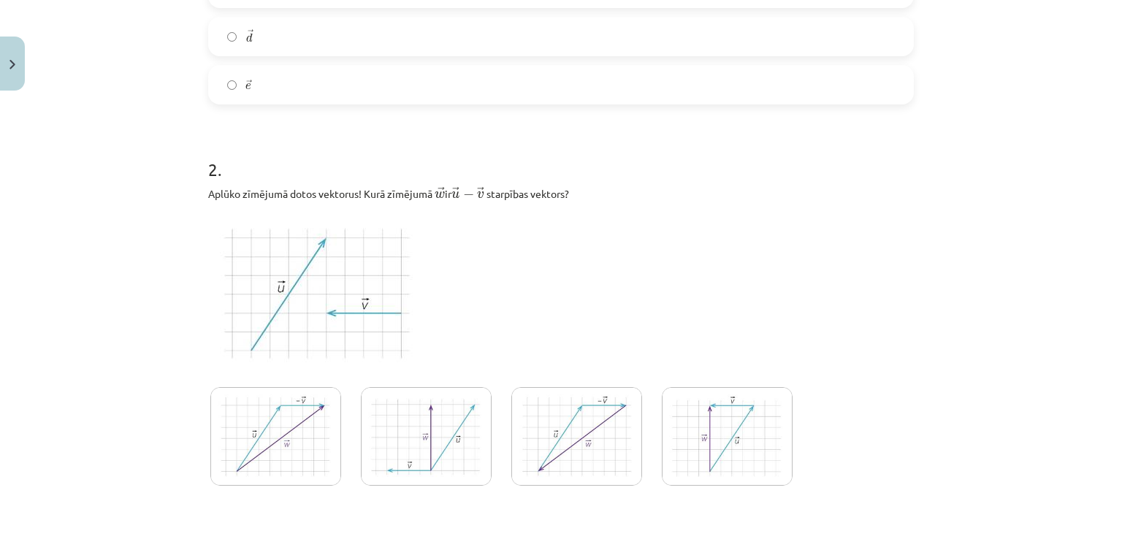
scroll to position [763, 0]
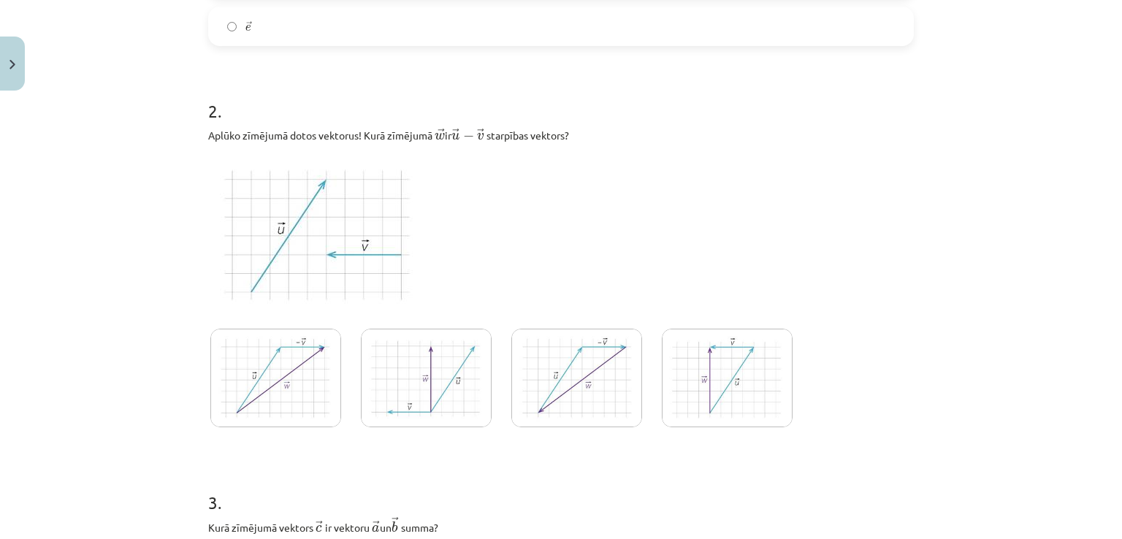
drag, startPoint x: 257, startPoint y: 199, endPoint x: 237, endPoint y: 202, distance: 20.7
click at [237, 202] on img at bounding box center [318, 235] width 221 height 166
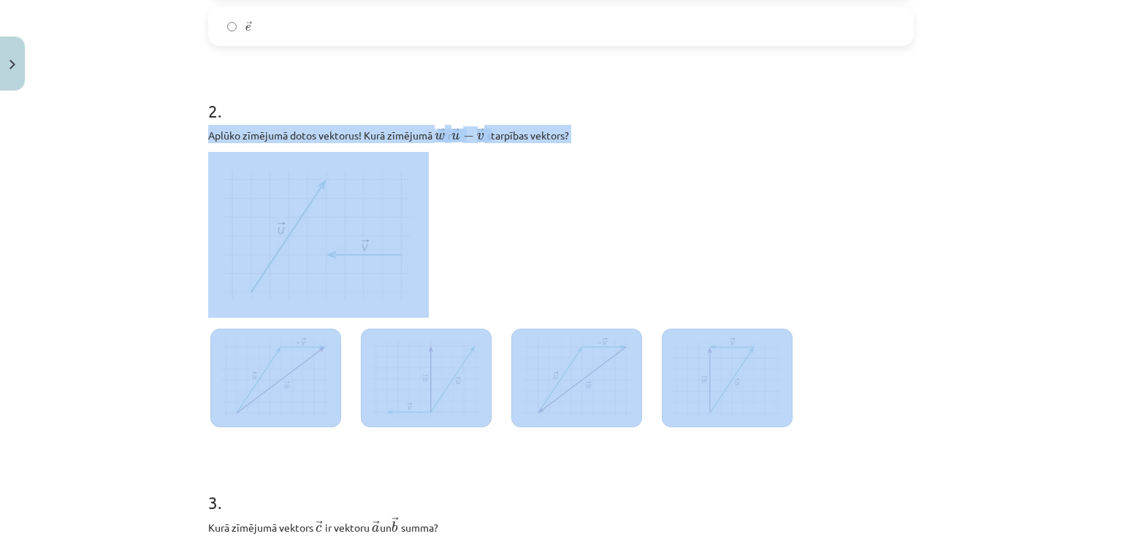
drag, startPoint x: 189, startPoint y: 127, endPoint x: 757, endPoint y: 386, distance: 623.9
click at [757, 386] on div "Mācību tēma: Matemātikas i - 10. klases 1. ieskaites mācību materiāls (a,b) #3 …" at bounding box center [561, 269] width 1122 height 539
copy div "Aplūko zīmējumā dotos vektorus! Kurā zīmējumā ﻿ → w w → ﻿ ir ﻿ → u − → v u → − …"
click at [340, 189] on img at bounding box center [318, 235] width 221 height 166
click at [520, 210] on p at bounding box center [561, 235] width 706 height 166
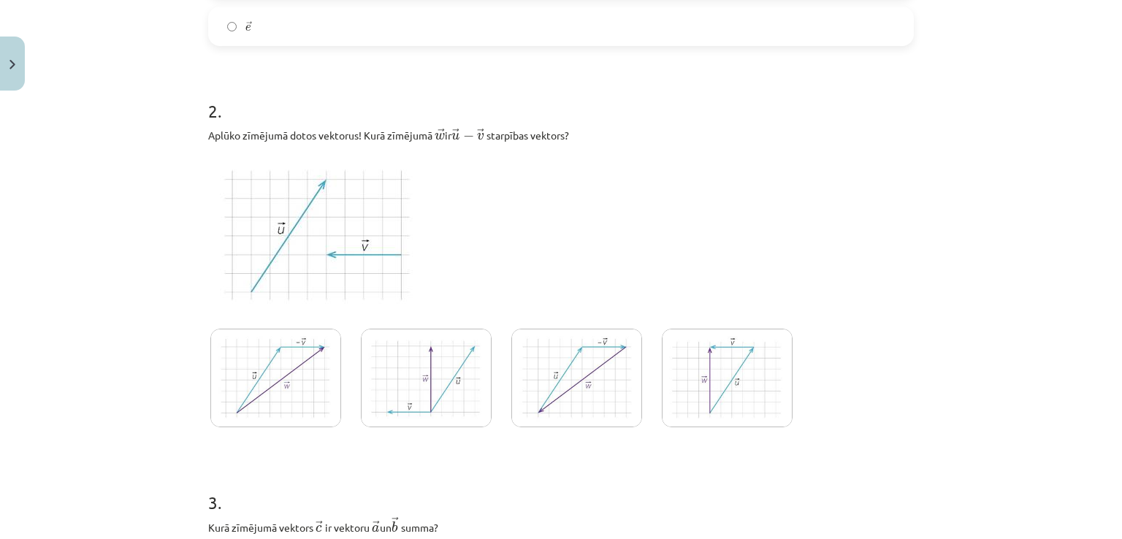
click at [571, 384] on img at bounding box center [577, 378] width 131 height 99
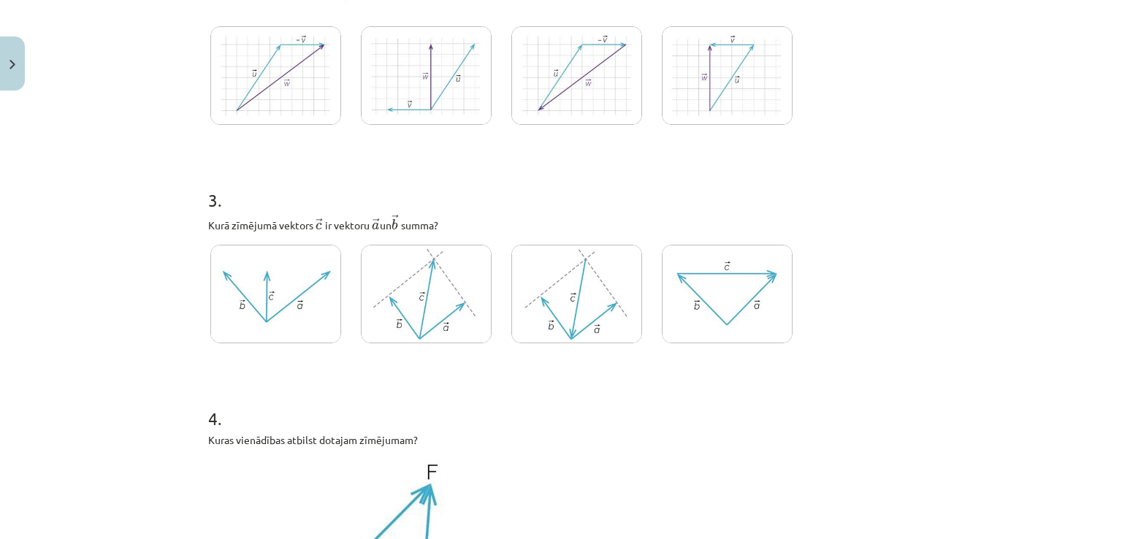
scroll to position [1182, 0]
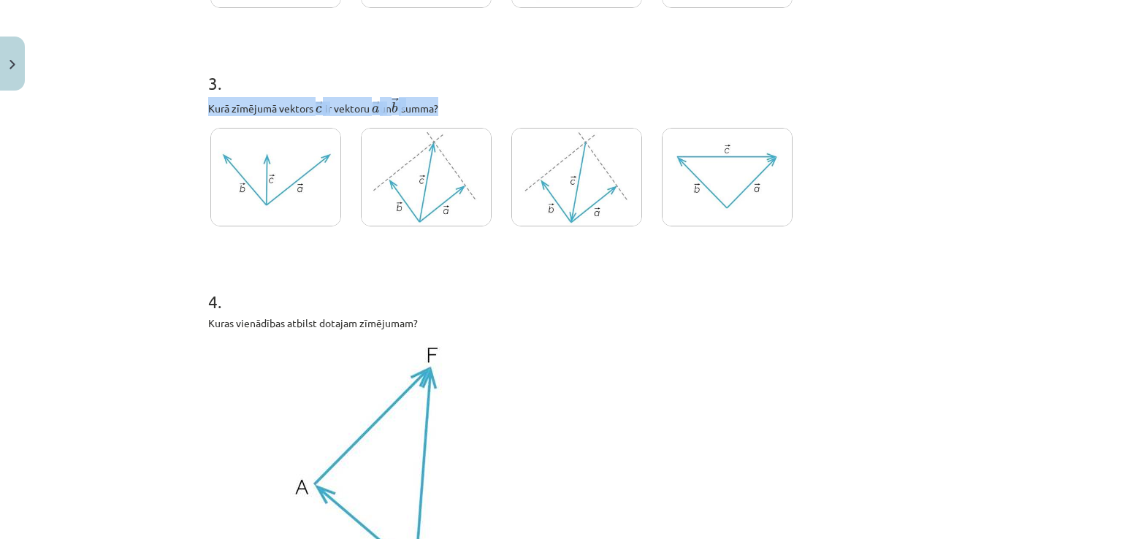
drag, startPoint x: 186, startPoint y: 108, endPoint x: 444, endPoint y: 115, distance: 258.0
click at [444, 115] on div "Mācību tēma: Matemātikas i - 10. klases 1. ieskaites mācību materiāls (a,b) #3 …" at bounding box center [561, 269] width 1122 height 539
copy p "Kurā zīmējumā vektors ﻿ → c c → ﻿ ir vektoru ﻿ → a a → un ﻿ → b b → ﻿ summa?"
click at [293, 180] on img at bounding box center [275, 177] width 131 height 99
click at [440, 185] on img at bounding box center [426, 177] width 131 height 99
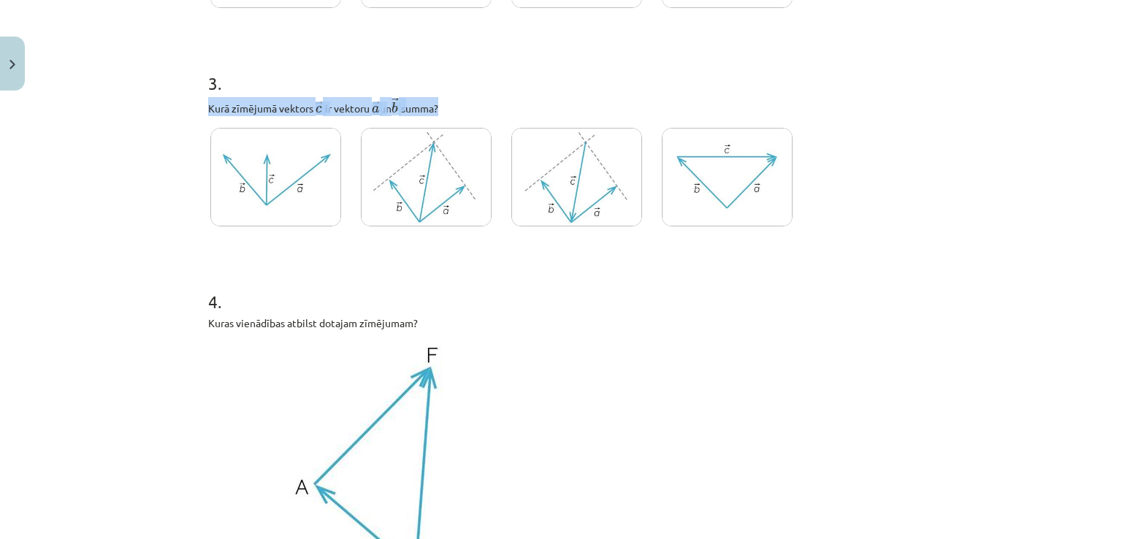
click at [216, 167] on img at bounding box center [275, 177] width 131 height 99
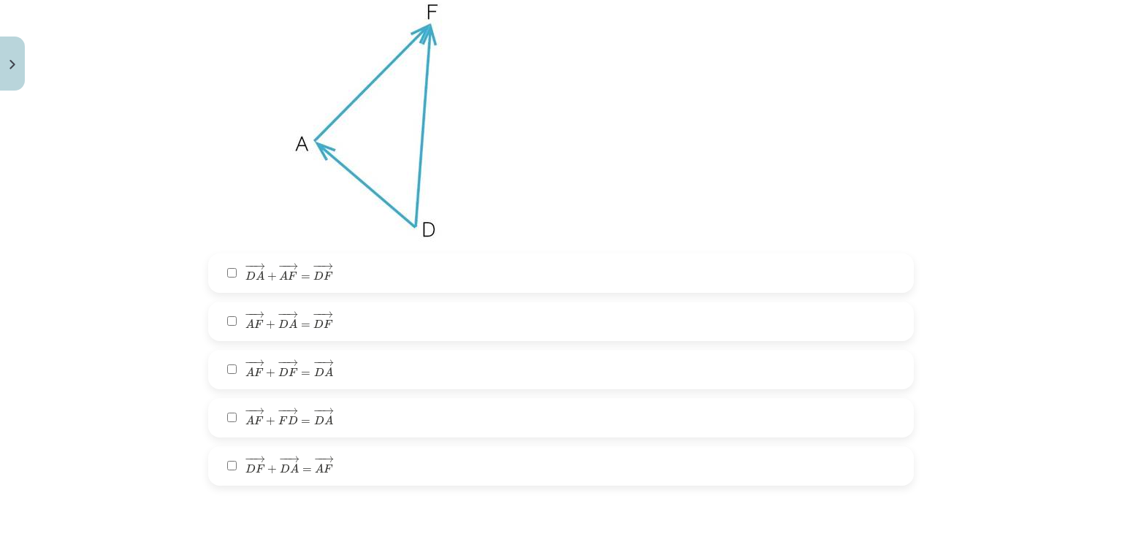
scroll to position [1753, 0]
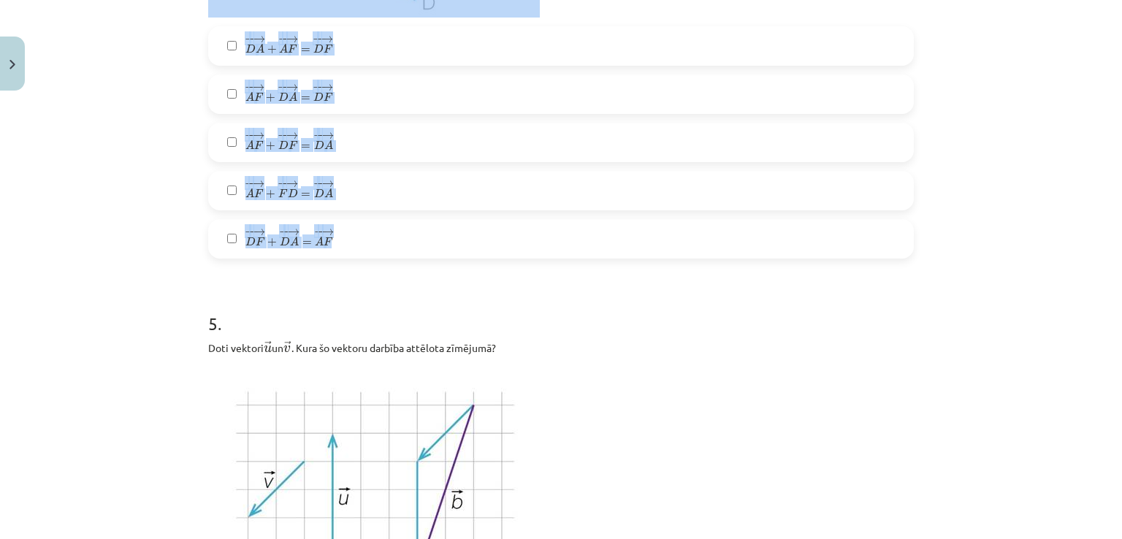
drag, startPoint x: 202, startPoint y: 115, endPoint x: 528, endPoint y: 229, distance: 345.7
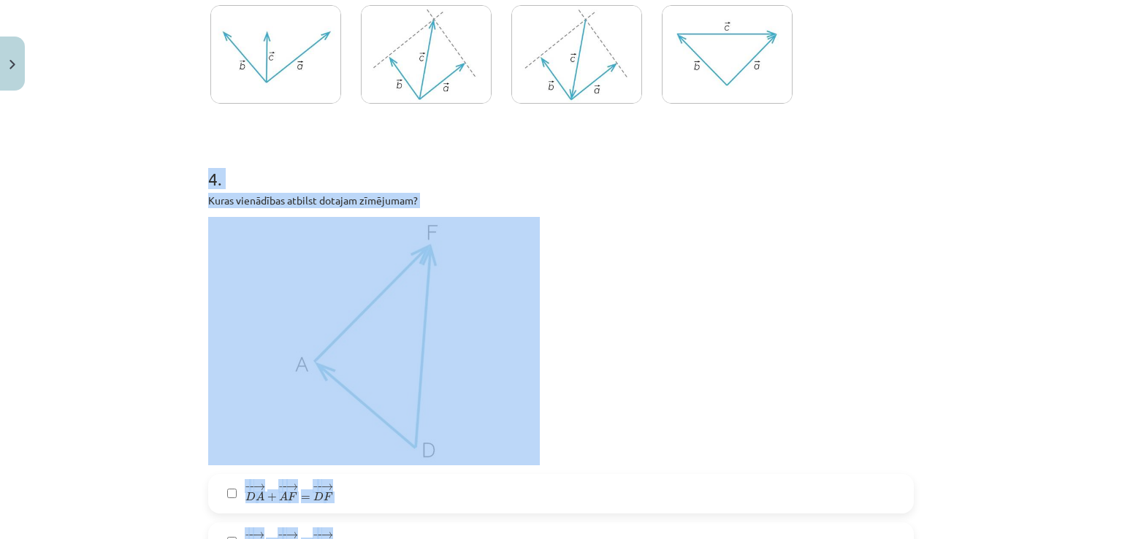
scroll to position [1266, 0]
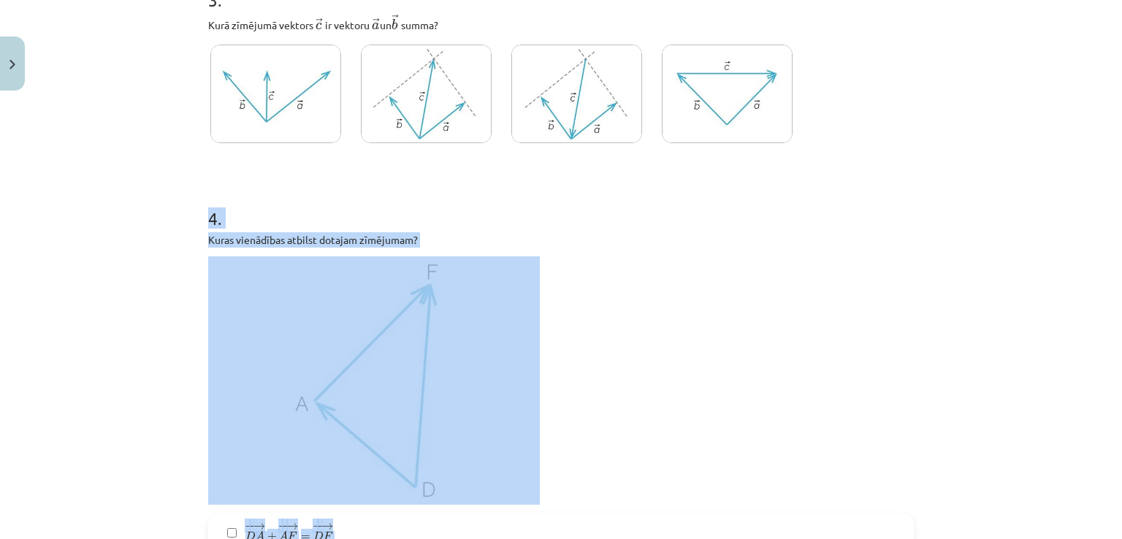
copy div "4 . Kuras vienādības atbilst dotajam zīmējumam? − − → D A + − − → A F = − − → D…"
click at [378, 430] on img at bounding box center [374, 380] width 332 height 248
click at [611, 357] on p at bounding box center [561, 380] width 706 height 248
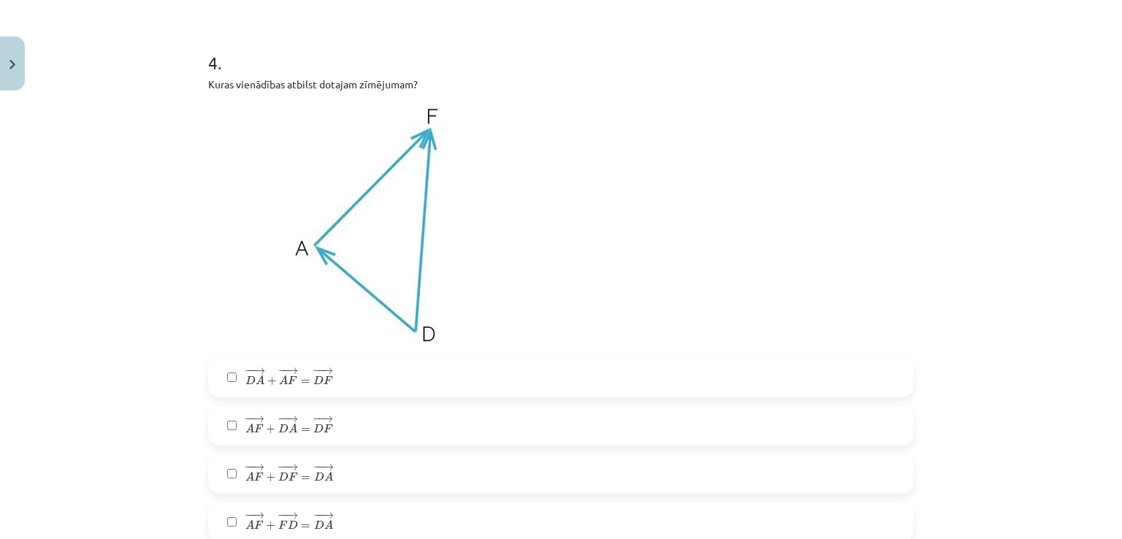
scroll to position [1529, 0]
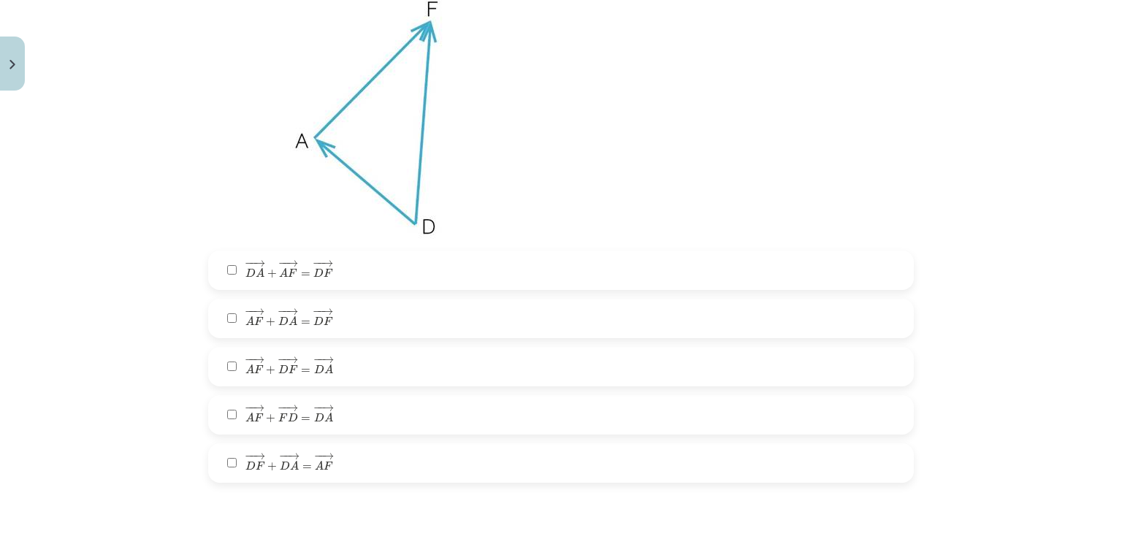
click at [469, 310] on label "− − → A F + − − → D A = − − → D F A F → + D A → = D F →" at bounding box center [561, 318] width 703 height 37
click at [397, 258] on label "− − → D A + − − → A F = − − → D F D A → + A F → = D F →" at bounding box center [561, 270] width 703 height 37
click at [389, 321] on label "− − → A F + − − → D A = − − → D F A F → + D A → = D F →" at bounding box center [561, 318] width 703 height 37
click at [289, 319] on span "A" at bounding box center [293, 320] width 9 height 9
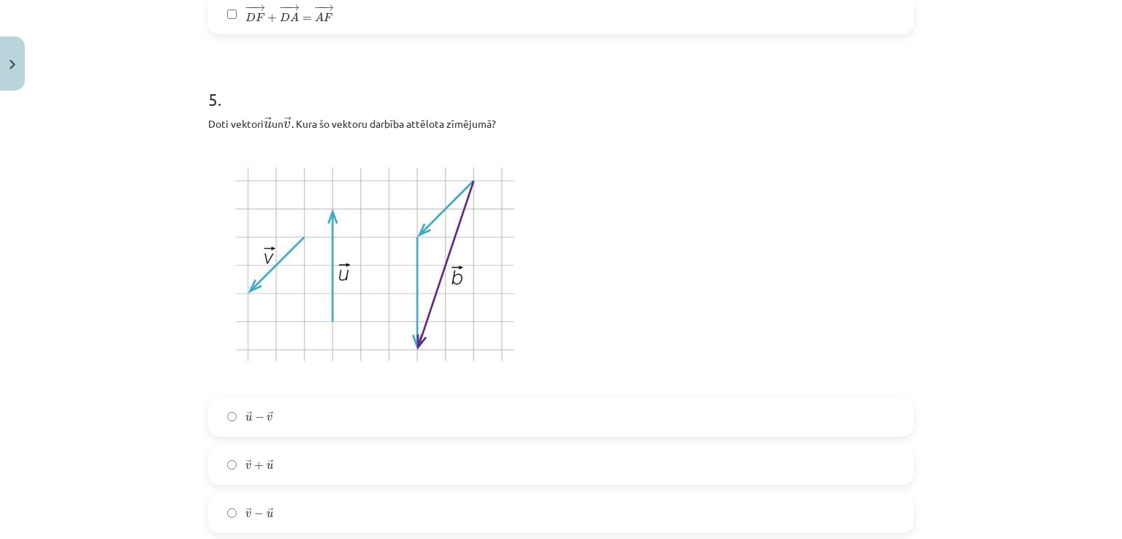
scroll to position [2045, 0]
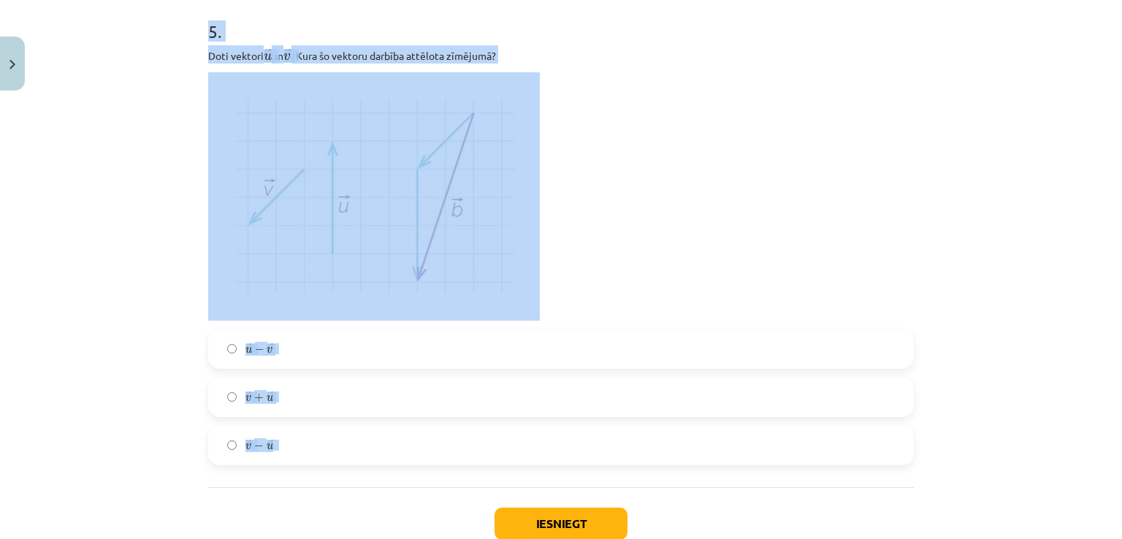
drag, startPoint x: 182, startPoint y: 21, endPoint x: 408, endPoint y: 438, distance: 474.4
click at [408, 438] on div "Mācību tēma: Matemātikas i - 10. klases 1. ieskaites mācību materiāls (a,b) #3 …" at bounding box center [561, 269] width 1122 height 539
copy div "5 . Doti vektori → u u → ﻿﻿ un ﻿﻿ → v v → . Kura šo vektoru darbība attēlota zī…"
click at [606, 156] on p at bounding box center [561, 196] width 706 height 248
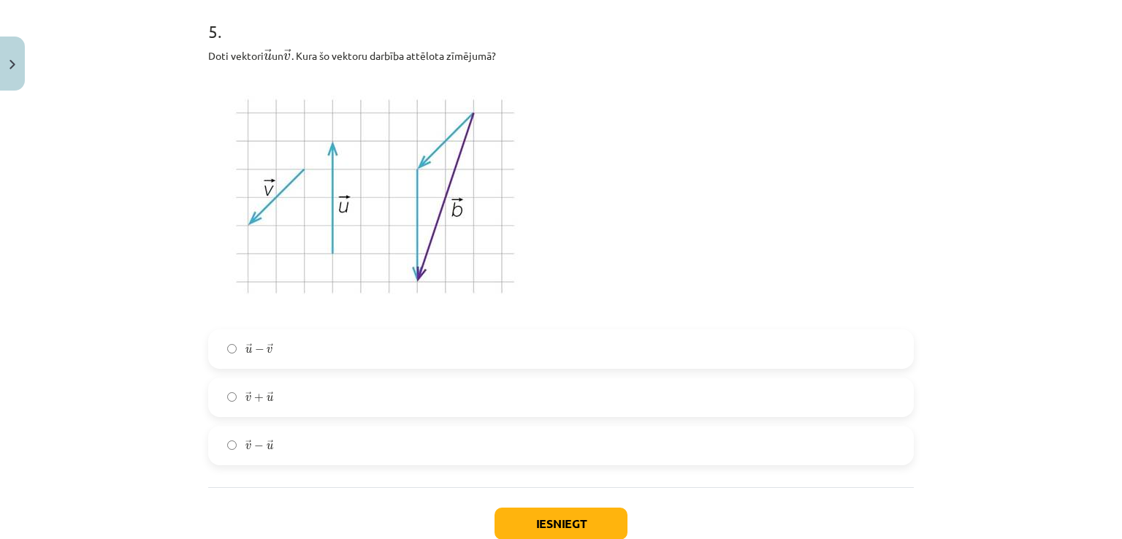
click at [371, 347] on label "→ u − → v u → − v →" at bounding box center [561, 349] width 703 height 37
click at [544, 527] on button "Iesniegt" at bounding box center [561, 524] width 133 height 32
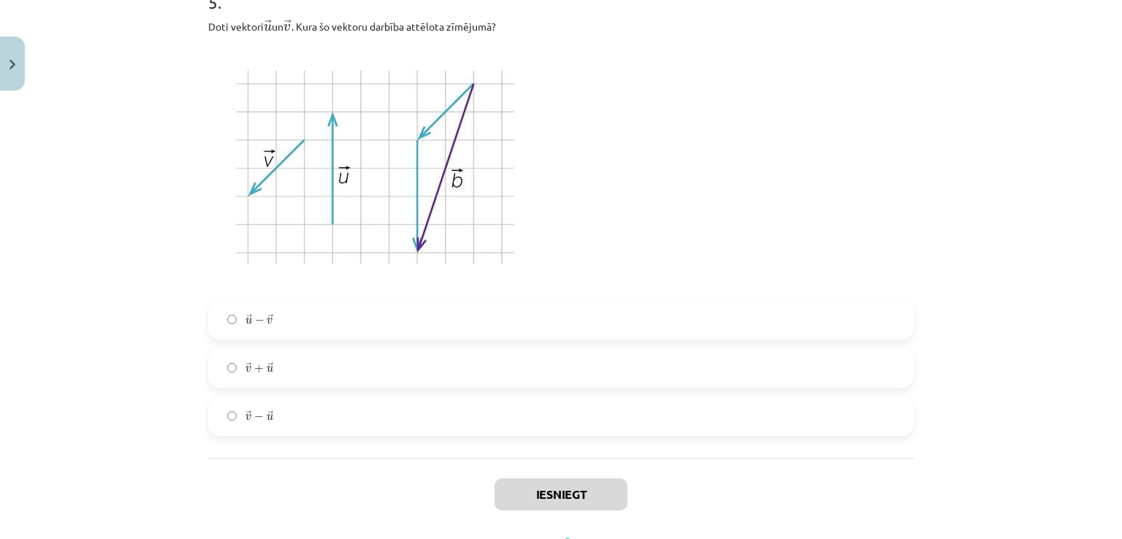
scroll to position [2141, 0]
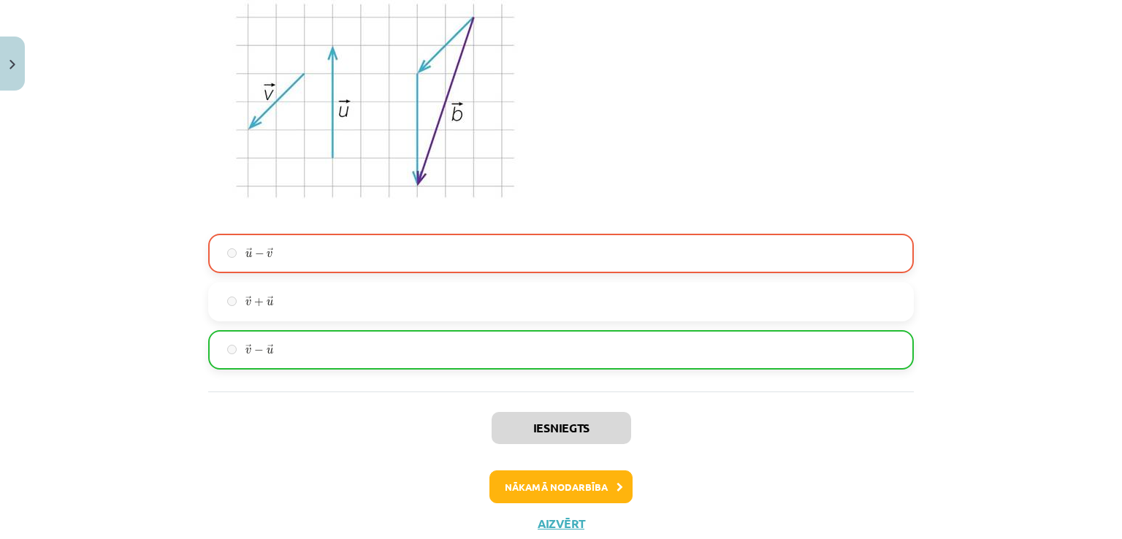
click at [607, 142] on p at bounding box center [561, 101] width 706 height 248
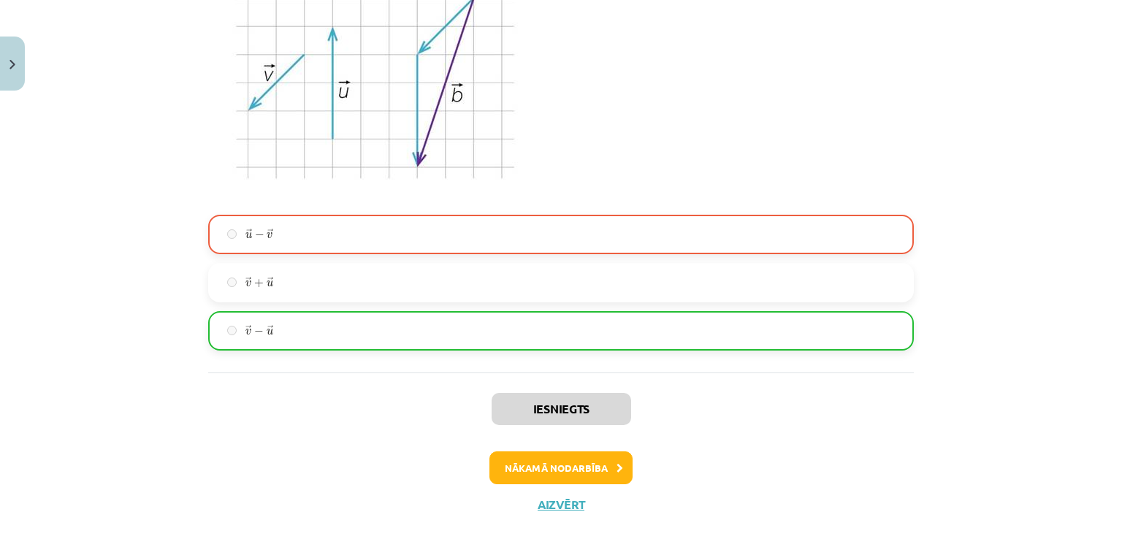
scroll to position [2187, 0]
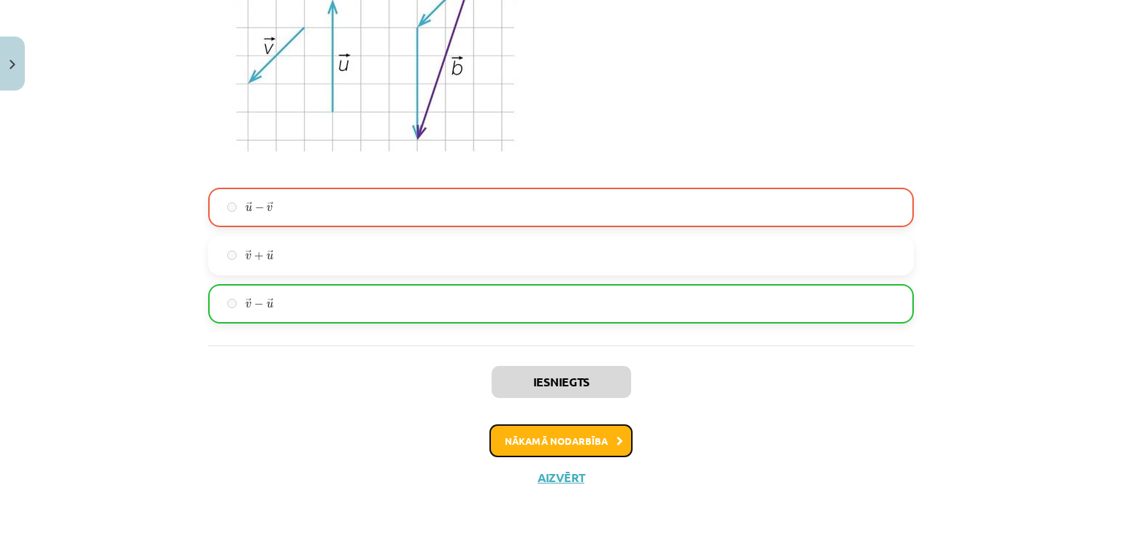
click at [599, 437] on button "Nākamā nodarbība" at bounding box center [561, 442] width 143 height 34
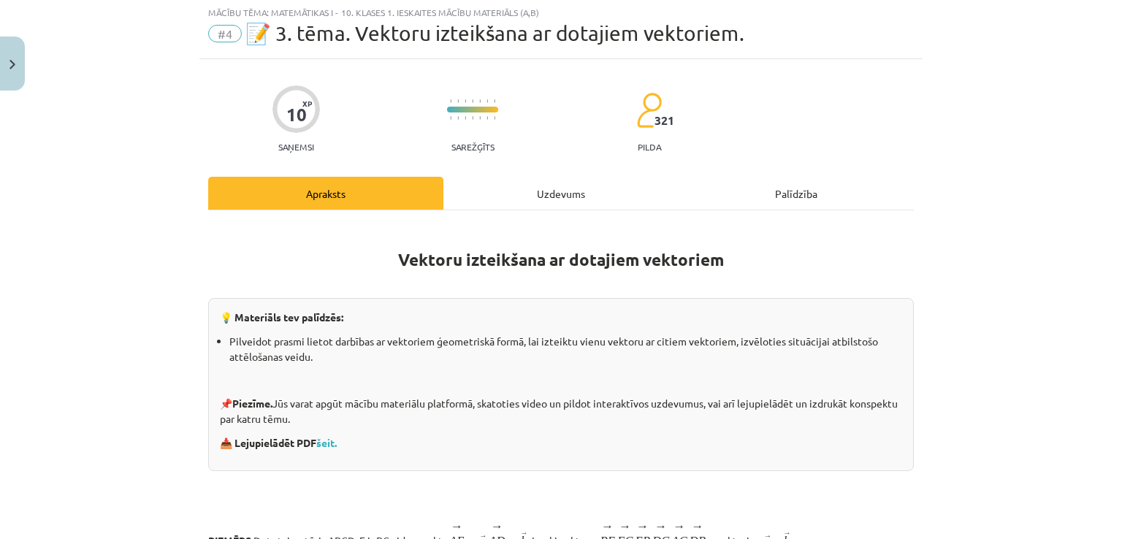
scroll to position [37, 0]
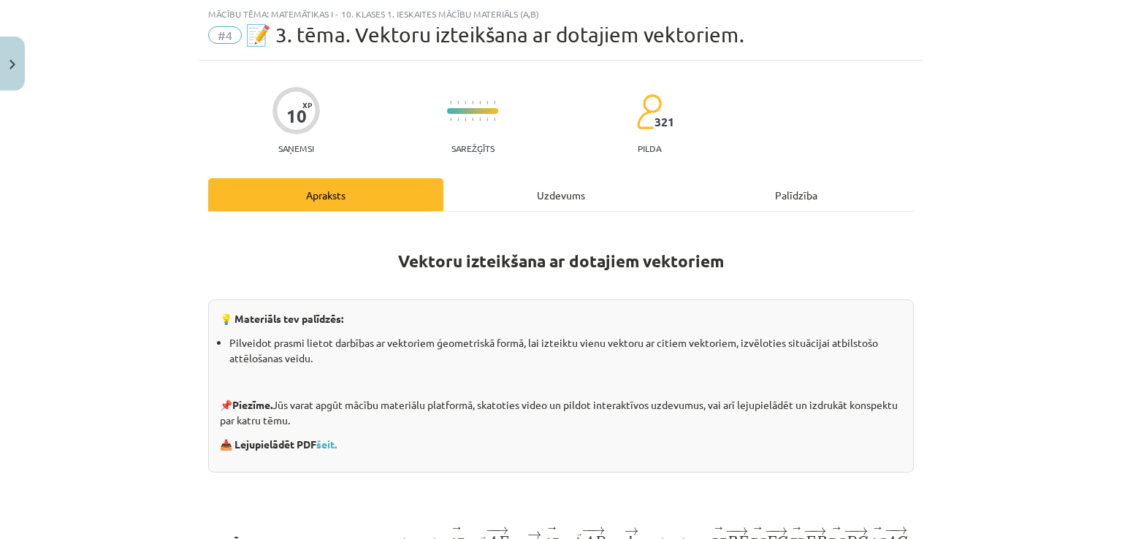
click at [537, 197] on div "Uzdevums" at bounding box center [561, 194] width 235 height 33
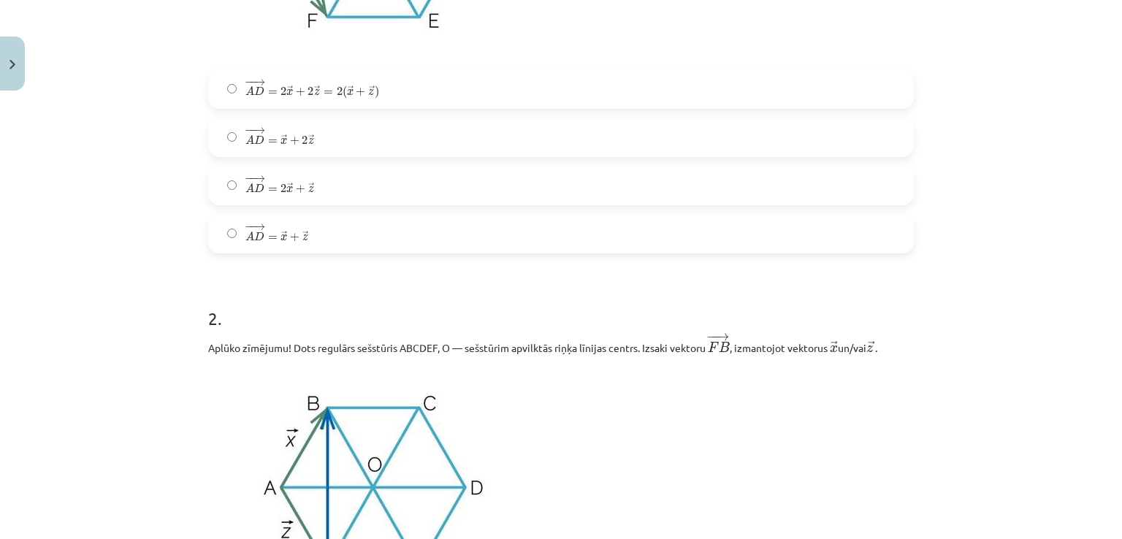
scroll to position [615, 0]
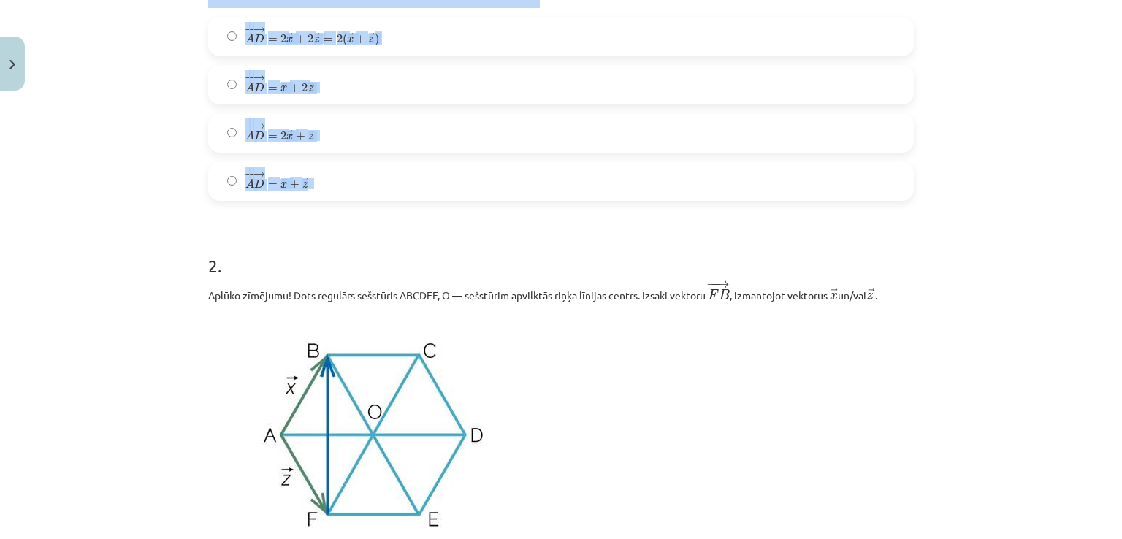
drag, startPoint x: 187, startPoint y: 271, endPoint x: 704, endPoint y: 167, distance: 527.1
click at [704, 167] on div "Mācību tēma: Matemātikas i - 10. klases 1. ieskaites mācību materiāls (a,b) #4 …" at bounding box center [561, 269] width 1122 height 539
copy div "1 . Aplūko zīmējumu! Dots regulārs sešstūris ABCDEF, O — sešstūrim apvilktās ri…"
click at [146, 189] on div "Mācību tēma: Matemātikas i - 10. klases 1. ieskaites mācību materiāls (a,b) #4 …" at bounding box center [561, 269] width 1122 height 539
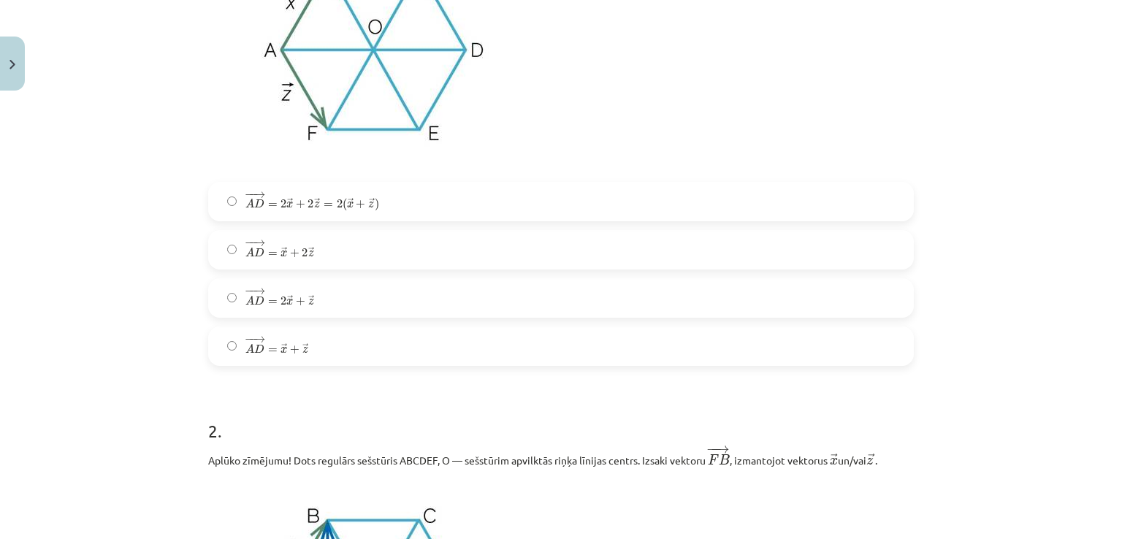
scroll to position [419, 0]
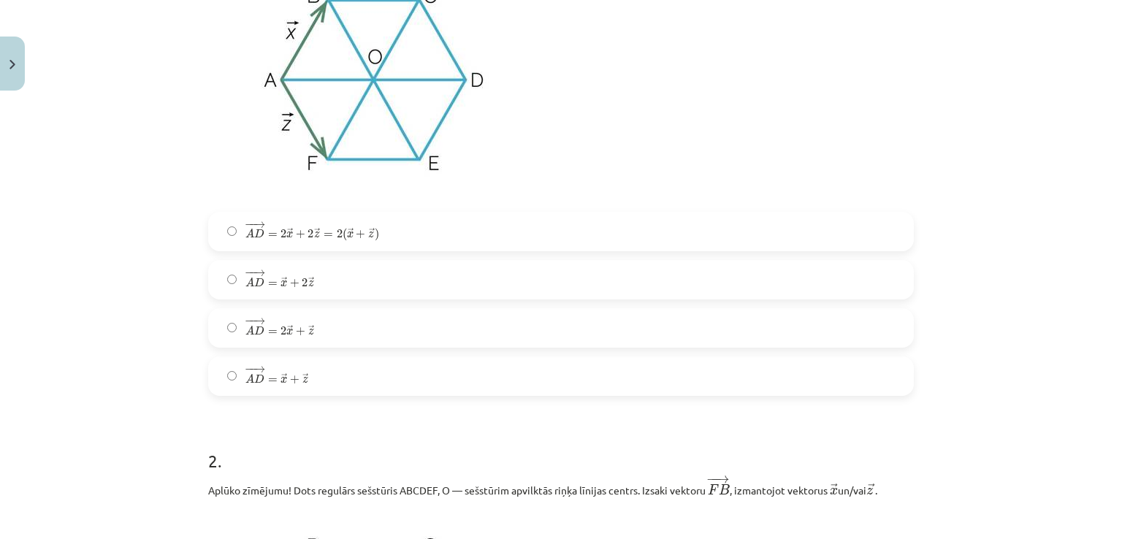
click at [423, 229] on label "− − → A D = 2 → x + 2 → z = 2 ( → x + → z ) A D → = 2 x → + 2 z → = 2 ( x → + z…" at bounding box center [561, 231] width 703 height 37
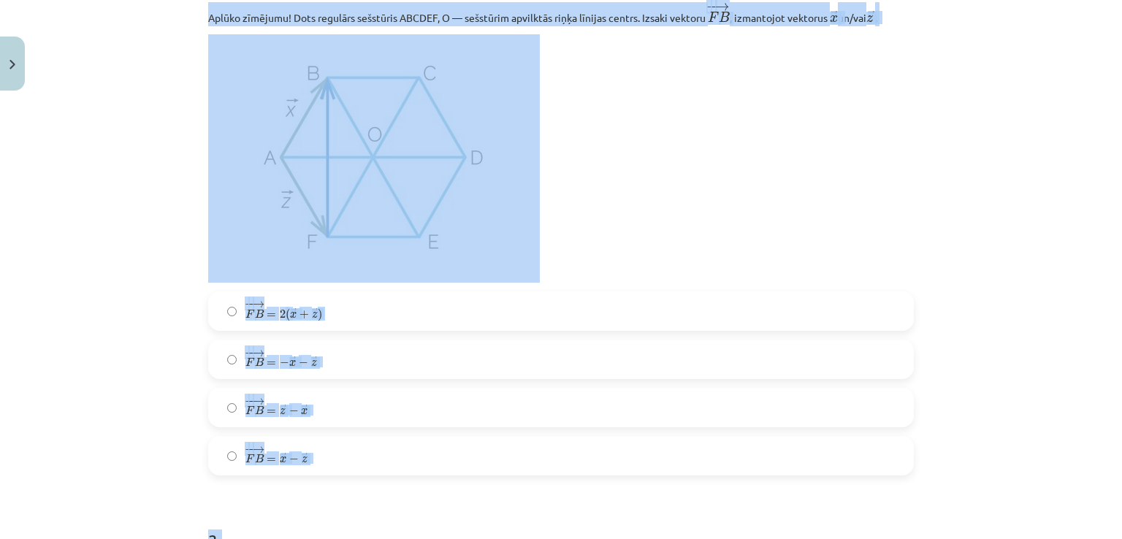
scroll to position [1049, 0]
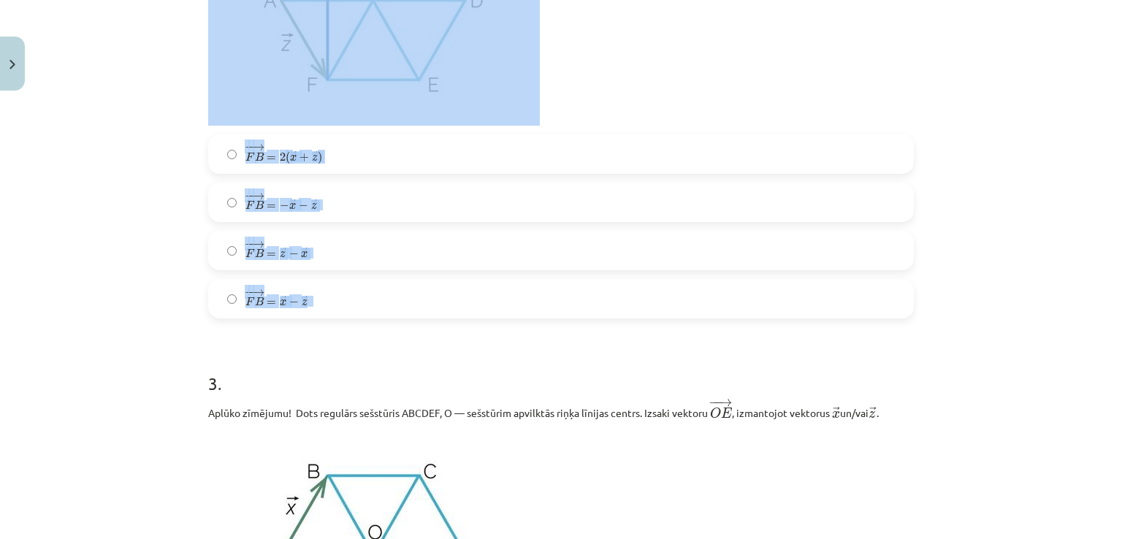
drag, startPoint x: 192, startPoint y: 20, endPoint x: 533, endPoint y: 284, distance: 431.8
click at [533, 284] on div "Mācību tēma: Matemātikas i - 10. klases 1. ieskaites mācību materiāls (a,b) #4 …" at bounding box center [561, 269] width 1122 height 539
copy div "2 . Aplūko zīmējumu! Dots regulārs sešstūris ABCDEF, O — sešstūrim apvilktās ri…"
click at [678, 64] on p at bounding box center [561, 1] width 706 height 248
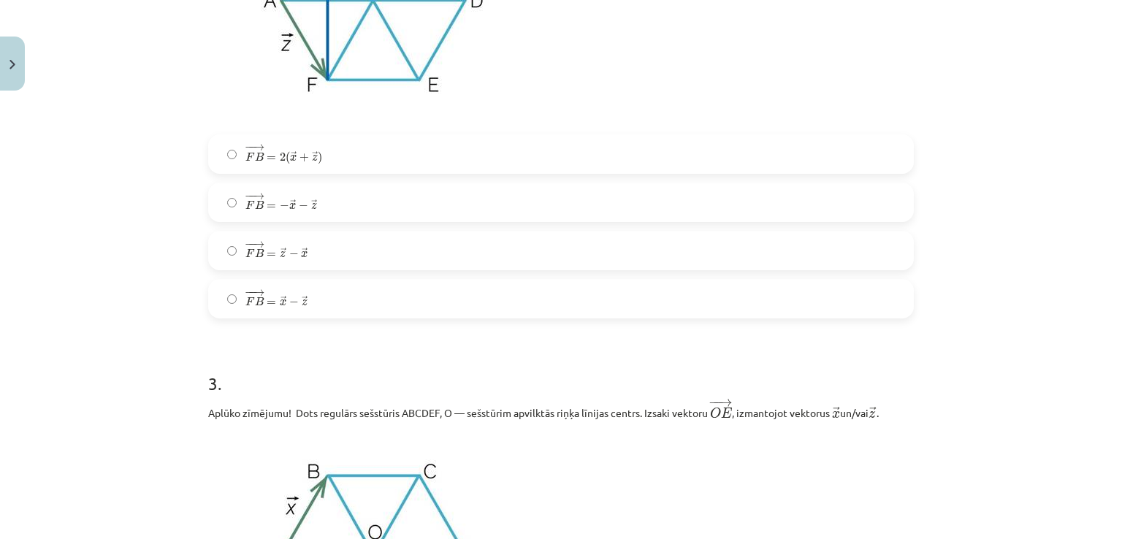
click at [330, 296] on label "− − → F B = → x − → z F B → = x → − z →" at bounding box center [561, 299] width 703 height 37
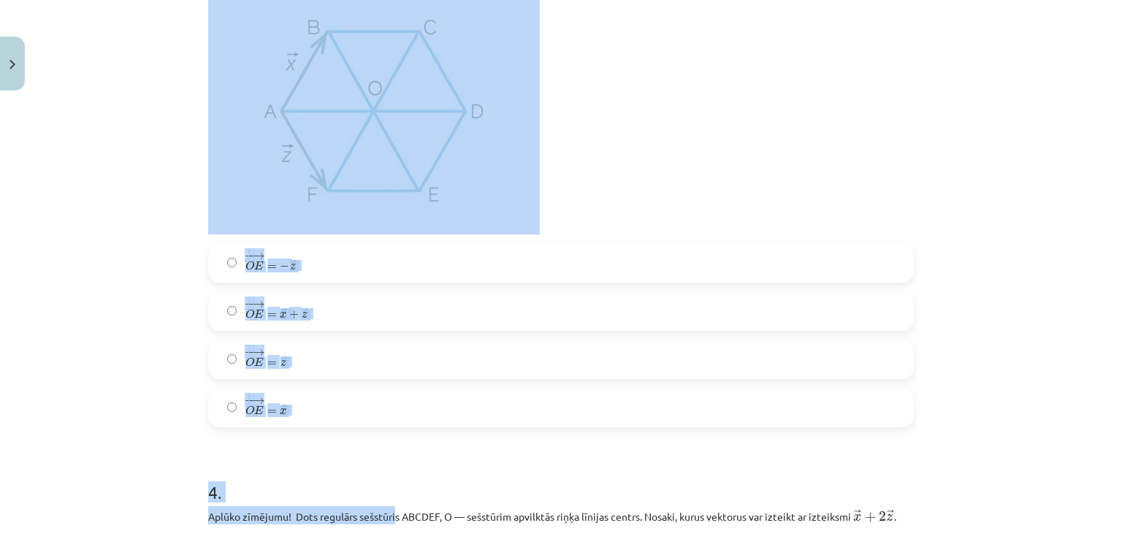
scroll to position [1495, 0]
drag, startPoint x: 184, startPoint y: 59, endPoint x: 476, endPoint y: 433, distance: 474.8
click at [476, 433] on div "Mācību tēma: Matemātikas i - 10. klases 1. ieskaites mācību materiāls (a,b) #4 …" at bounding box center [561, 269] width 1122 height 539
click at [376, 91] on img at bounding box center [374, 109] width 332 height 248
click at [607, 125] on p at bounding box center [561, 109] width 706 height 248
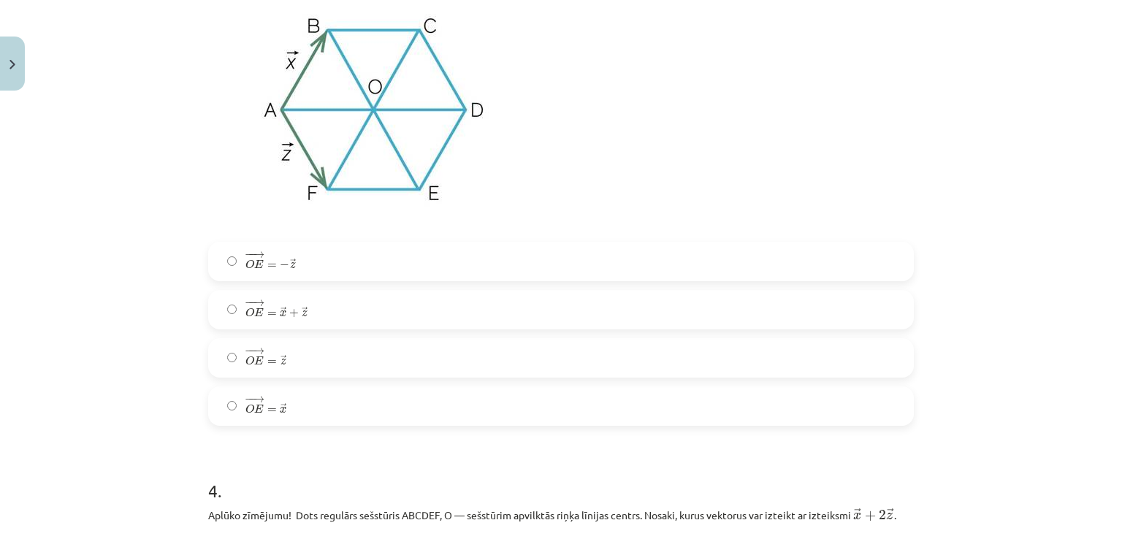
click at [376, 269] on label "− − → O E = − → z O E → = − z →" at bounding box center [561, 261] width 703 height 37
click at [362, 351] on label "− − → O E = → z O E → = z →" at bounding box center [561, 358] width 703 height 37
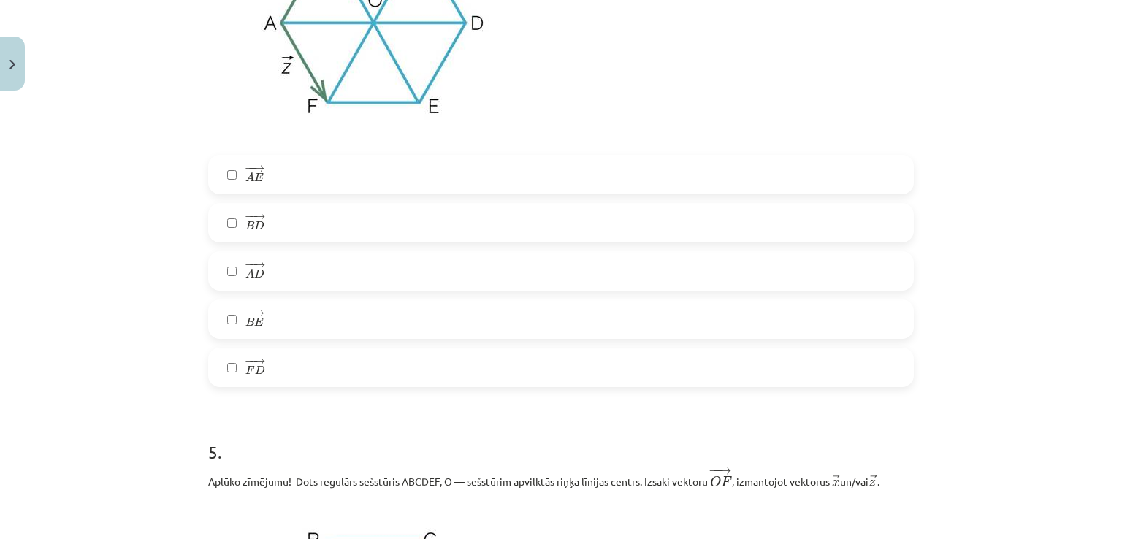
scroll to position [2335, 0]
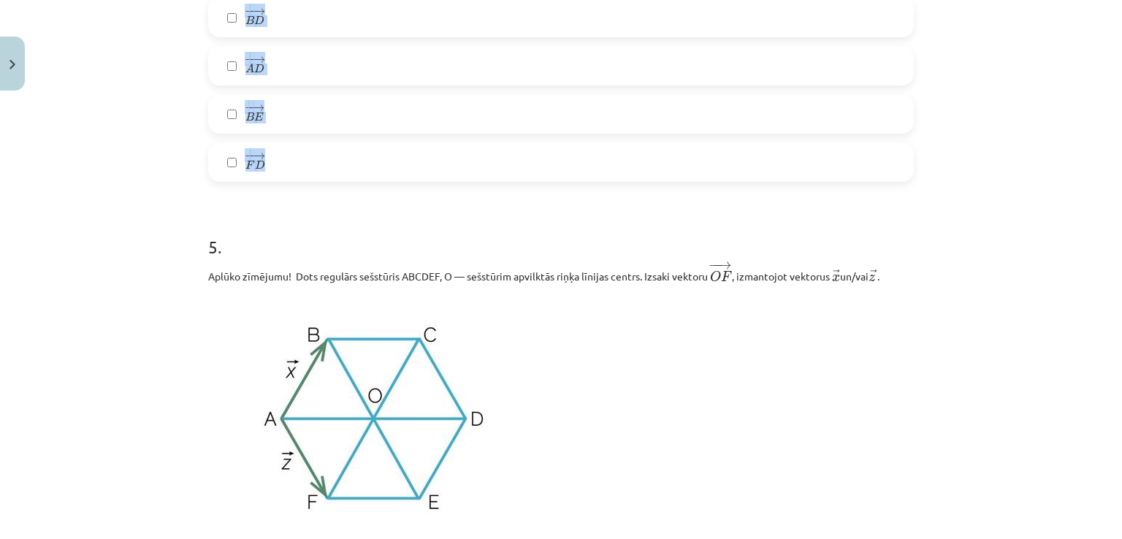
drag, startPoint x: 185, startPoint y: 129, endPoint x: 506, endPoint y: 170, distance: 323.5
click at [506, 170] on div "Mācību tēma: Matemātikas i - 10. klases 1. ieskaites mācību materiāls (a,b) #4 …" at bounding box center [561, 269] width 1122 height 539
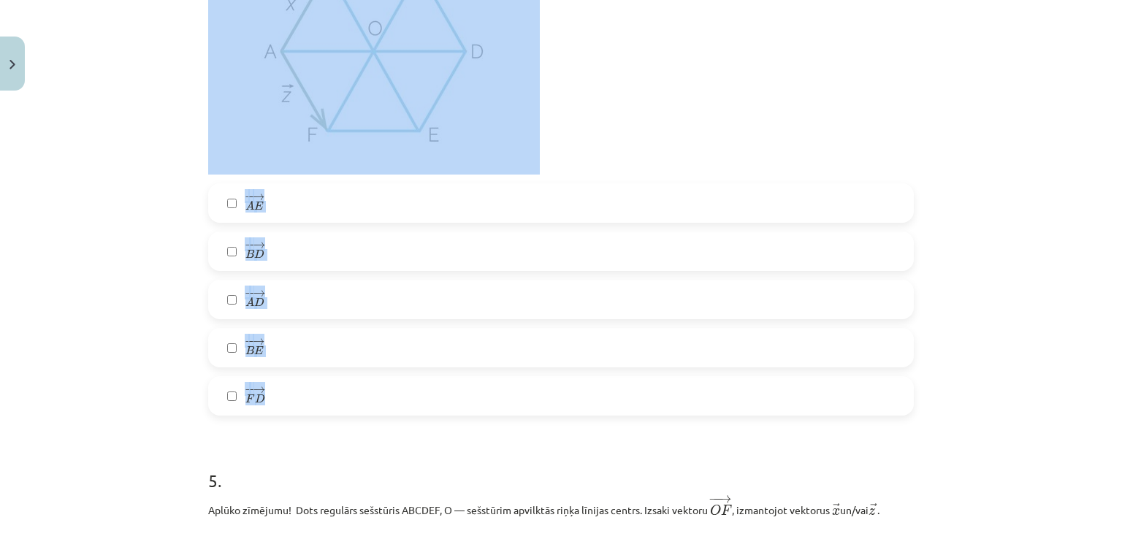
scroll to position [2091, 0]
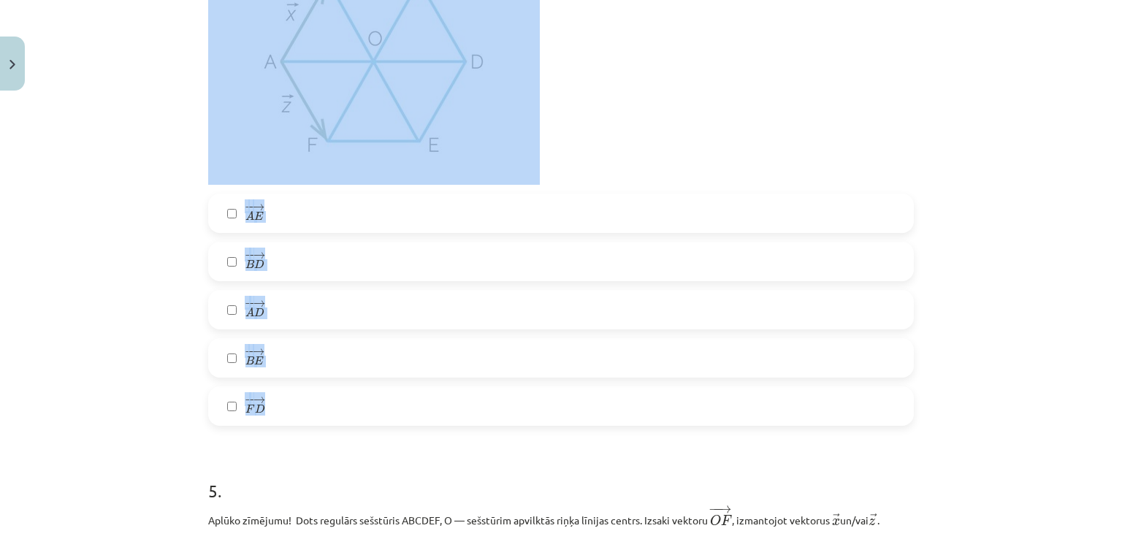
click at [798, 66] on p at bounding box center [561, 60] width 706 height 248
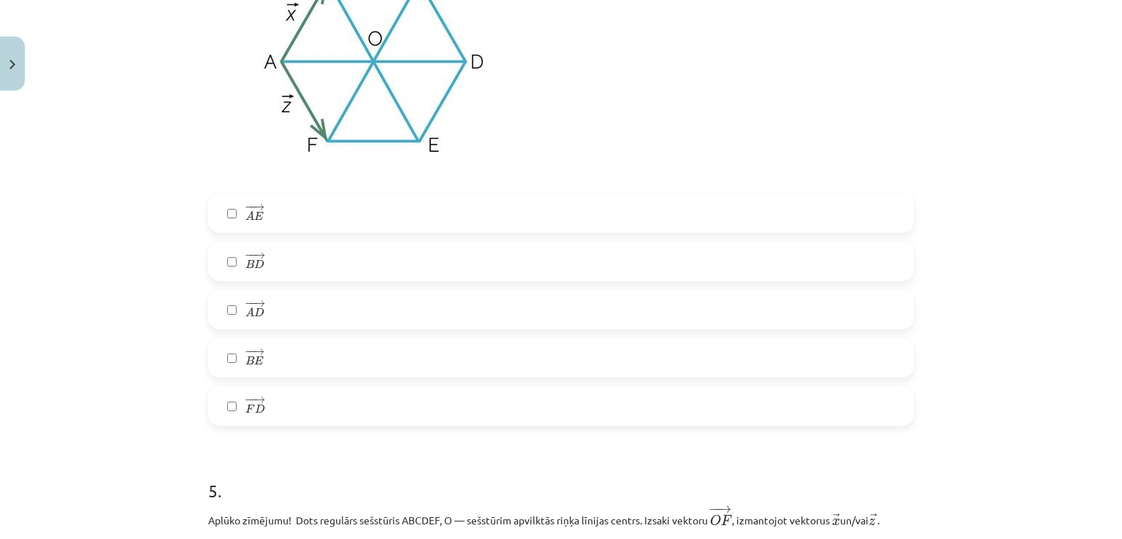
click at [379, 232] on label "− − → A E A E →" at bounding box center [561, 213] width 703 height 37
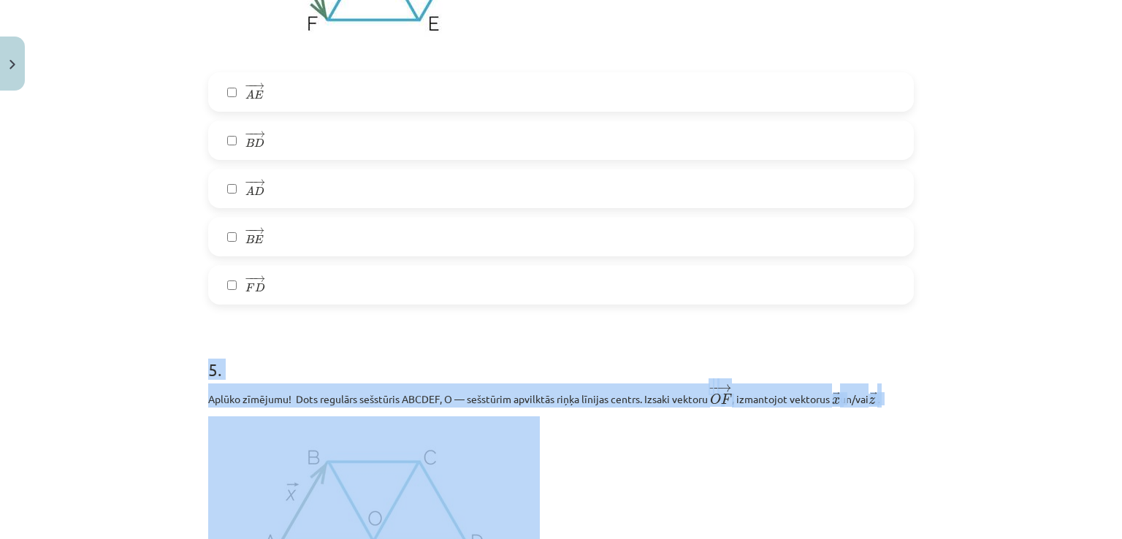
scroll to position [2704, 0]
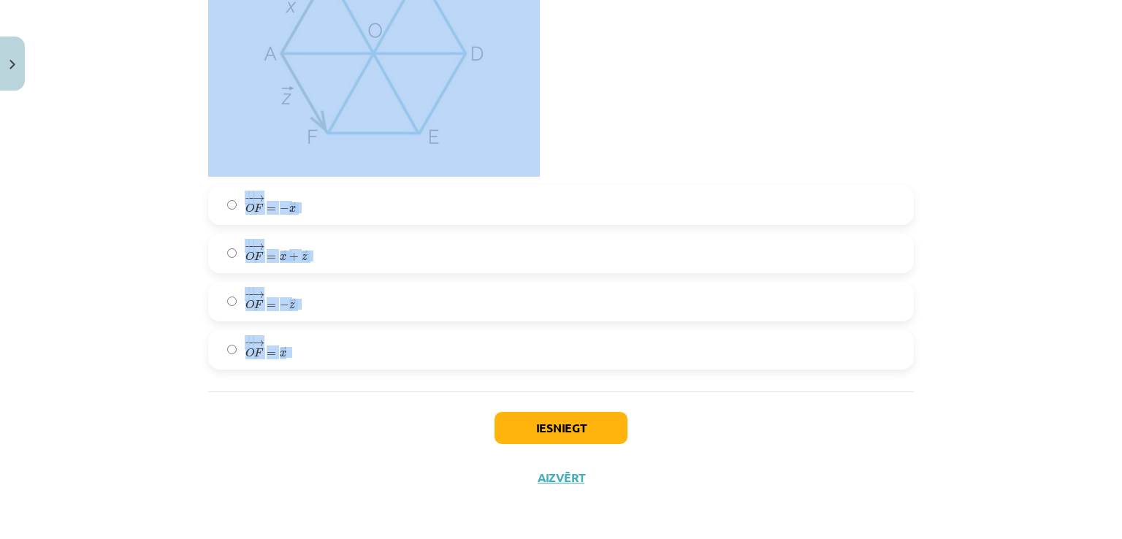
drag, startPoint x: 186, startPoint y: 113, endPoint x: 661, endPoint y: 375, distance: 542.9
click at [661, 375] on div "Mācību tēma: Matemātikas i - 10. klases 1. ieskaites mācību materiāls (a,b) #4 …" at bounding box center [561, 269] width 1122 height 539
click at [628, 134] on p at bounding box center [561, 52] width 706 height 248
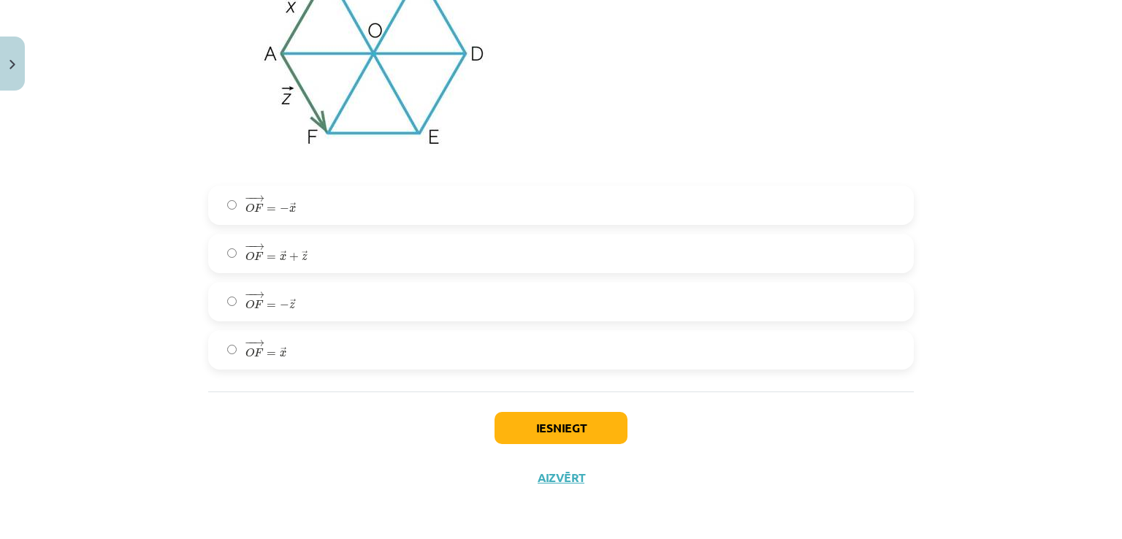
click at [357, 216] on label "− − → O F = − → x O F → = − x →" at bounding box center [561, 205] width 703 height 37
click at [536, 422] on button "Iesniegt" at bounding box center [561, 428] width 133 height 32
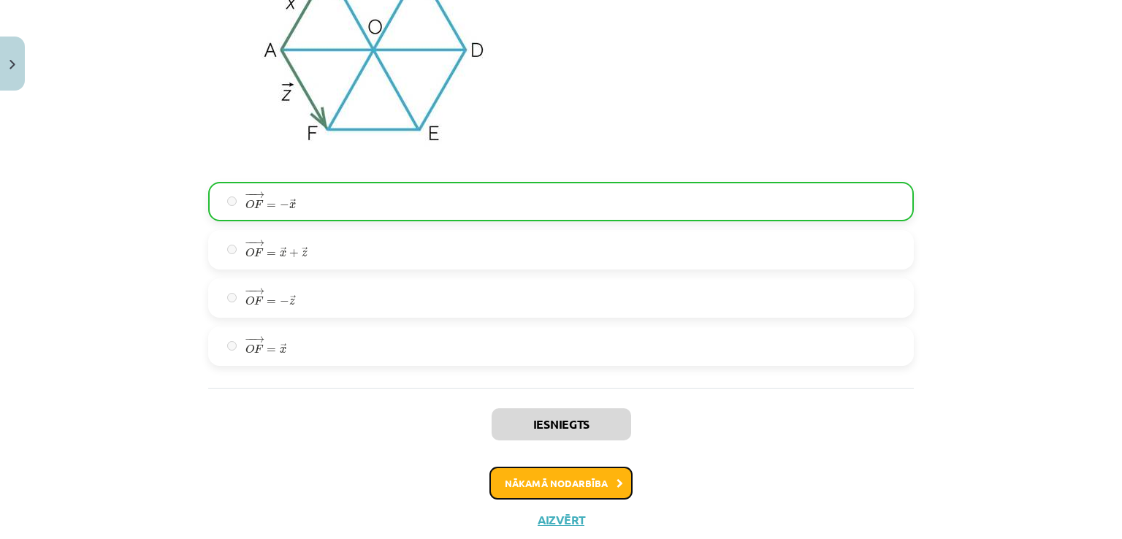
click at [557, 486] on button "Nākamā nodarbība" at bounding box center [561, 484] width 143 height 34
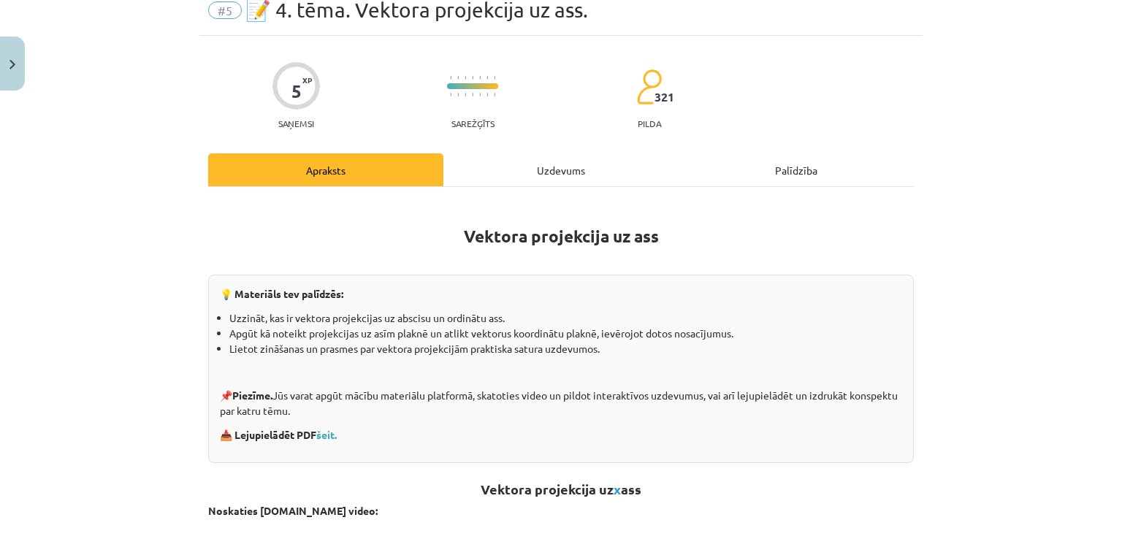
scroll to position [37, 0]
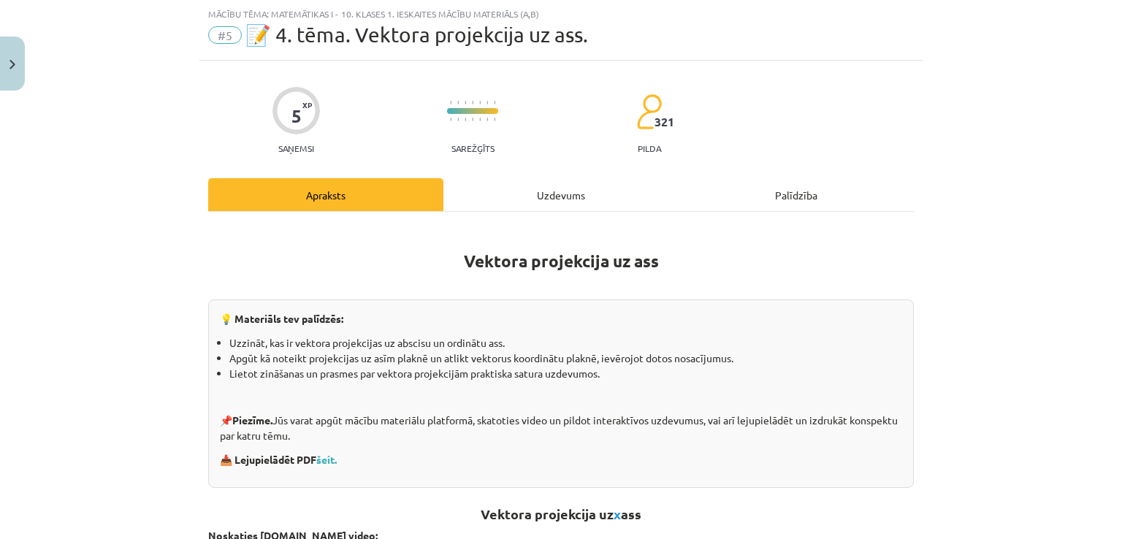
click at [558, 194] on div "Uzdevums" at bounding box center [561, 194] width 235 height 33
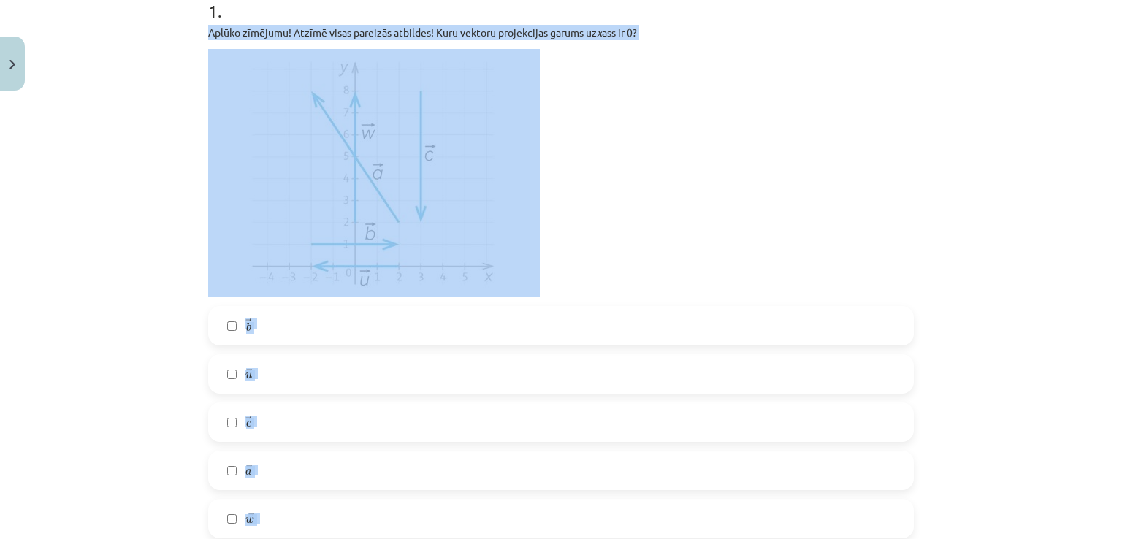
scroll to position [362, 0]
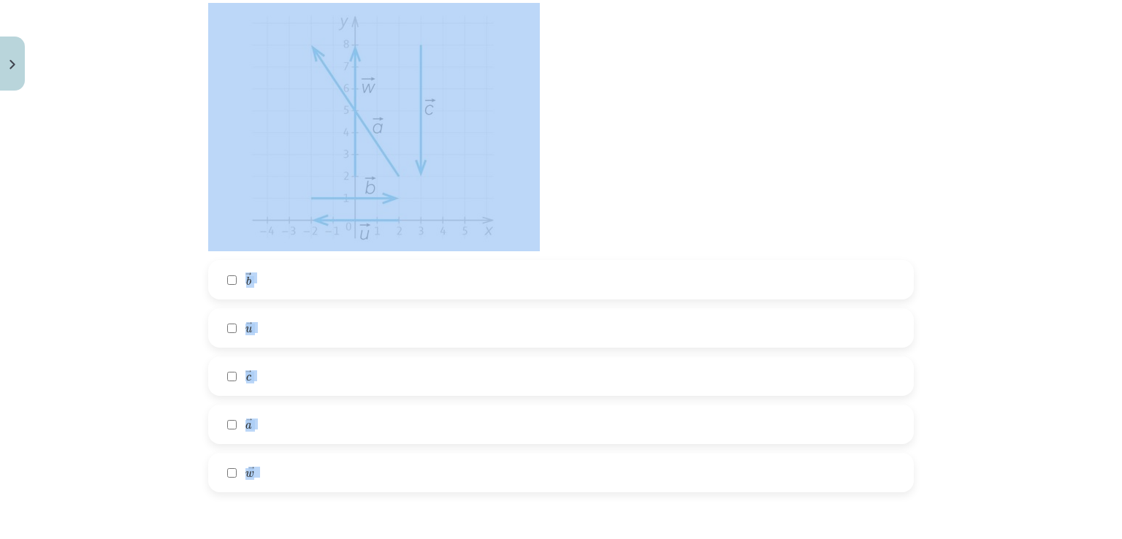
drag, startPoint x: 192, startPoint y: 299, endPoint x: 430, endPoint y: 466, distance: 290.5
click at [430, 466] on div "Mācību tēma: Matemātikas i - 10. klases 1. ieskaites mācību materiāls (a,b) #5 …" at bounding box center [561, 269] width 1122 height 539
click at [680, 126] on p at bounding box center [561, 127] width 706 height 248
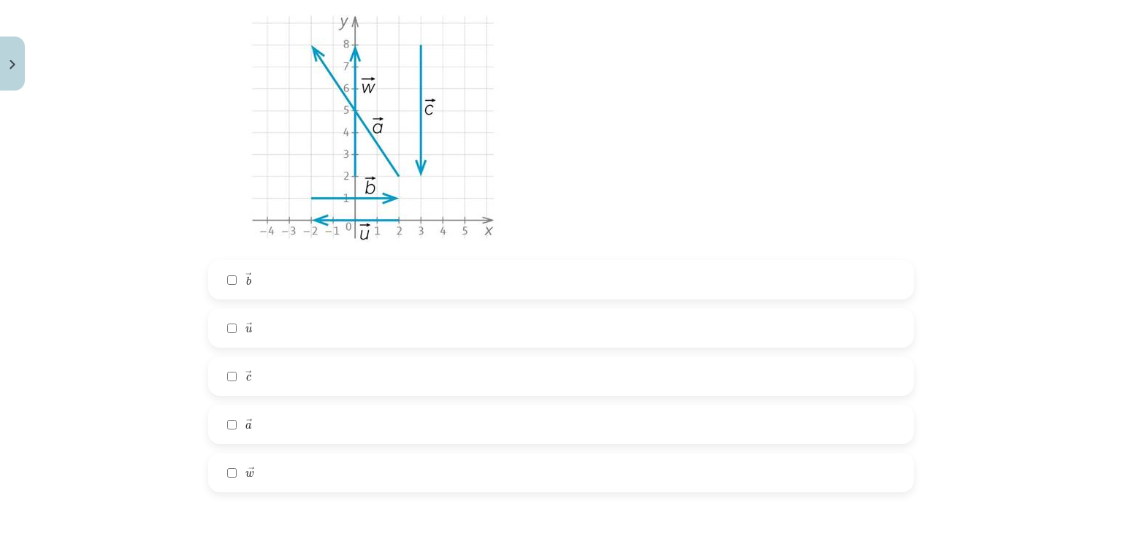
click at [305, 358] on label "→ c c →" at bounding box center [561, 376] width 703 height 37
click at [280, 473] on label "→ w w →" at bounding box center [561, 473] width 703 height 37
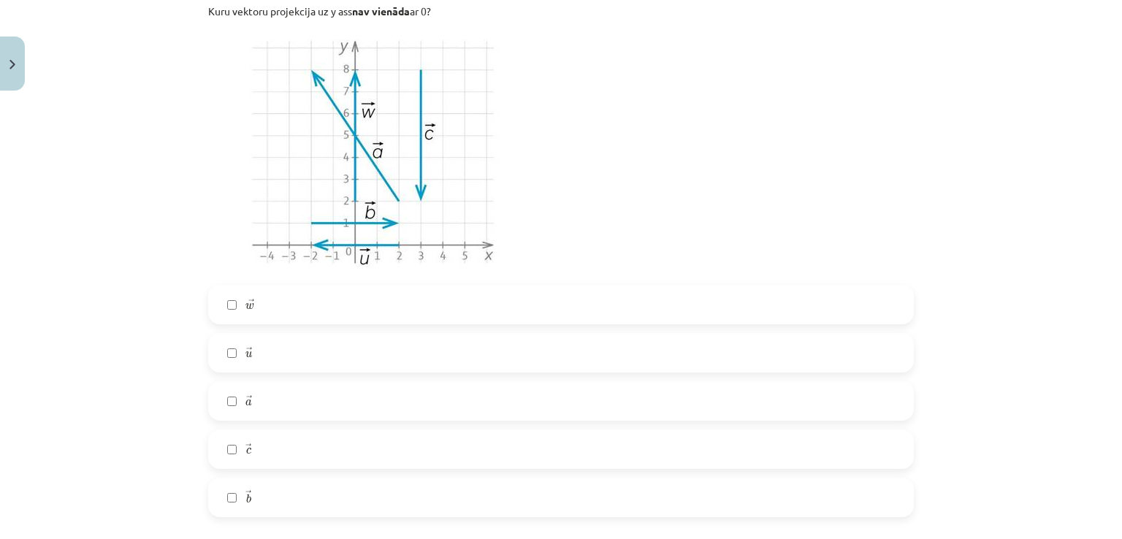
scroll to position [1291, 0]
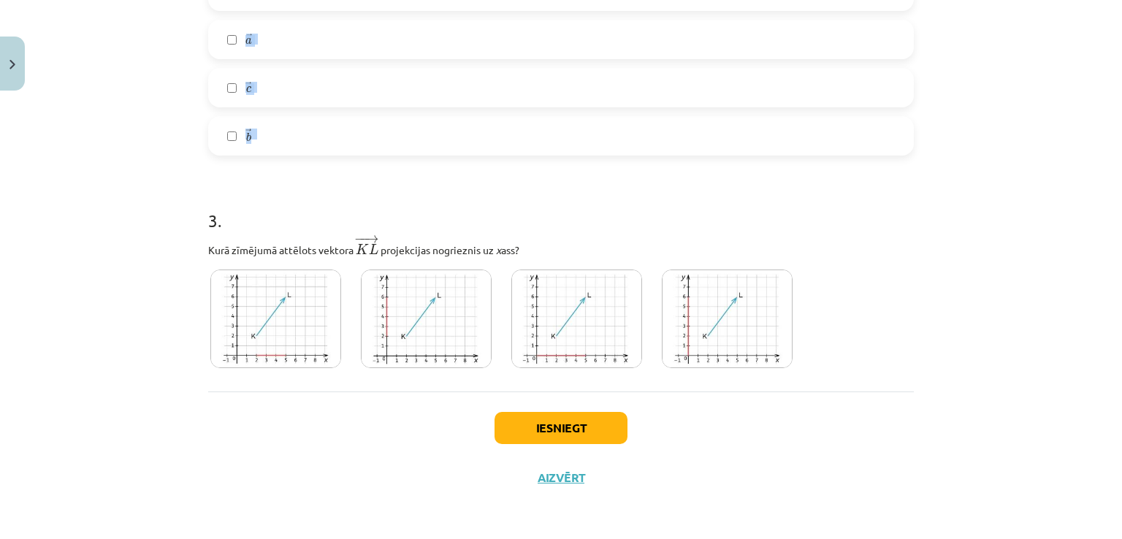
drag, startPoint x: 184, startPoint y: 34, endPoint x: 476, endPoint y: 152, distance: 315.1
click at [476, 152] on div "Mācību tēma: Matemātikas i - 10. klases 1. ieskaites mācību materiāls (a,b) #5 …" at bounding box center [561, 269] width 1122 height 539
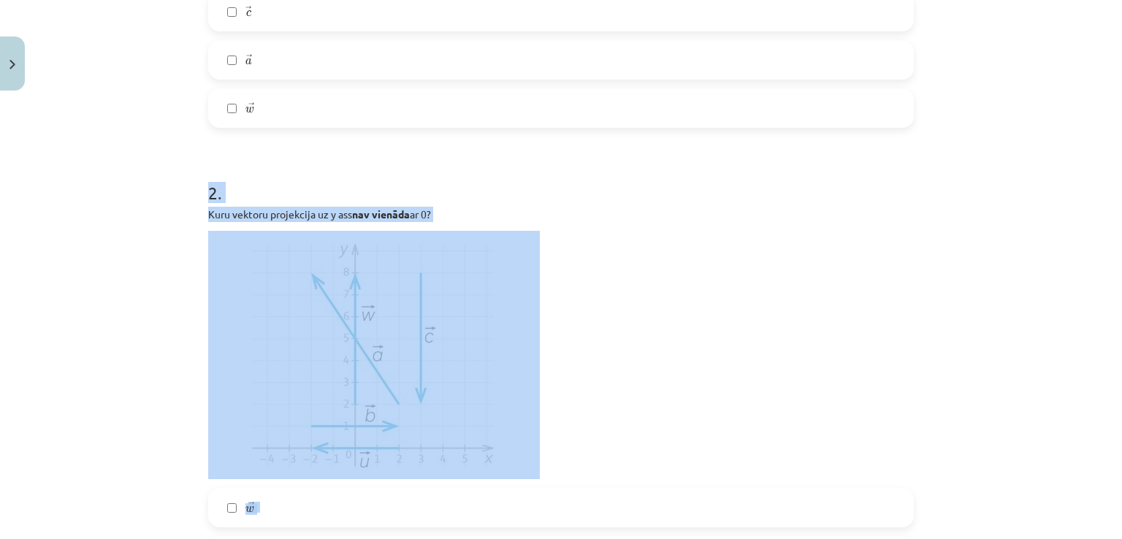
scroll to position [658, 0]
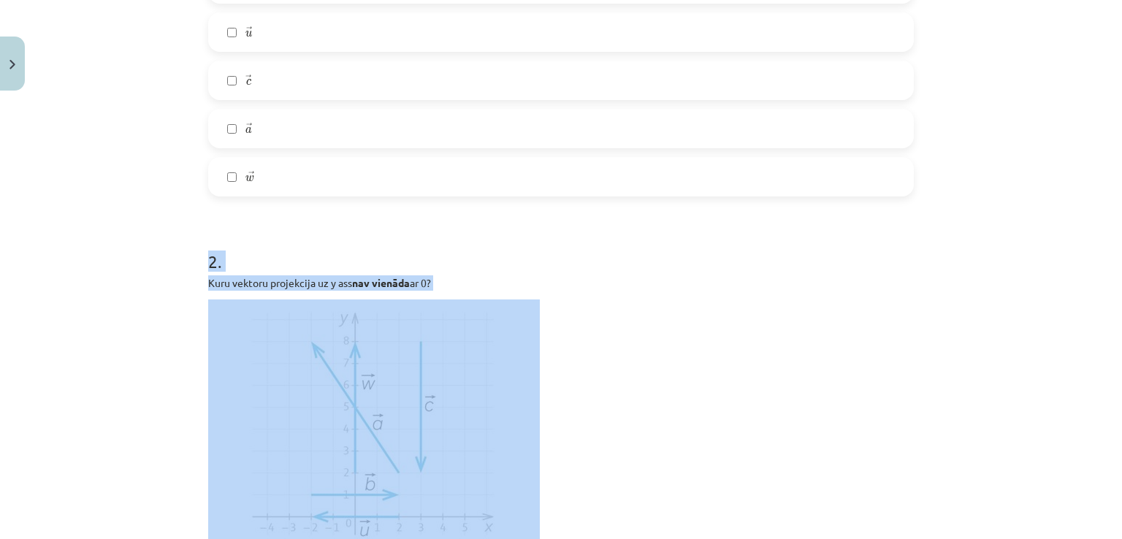
click at [607, 314] on p at bounding box center [561, 424] width 706 height 248
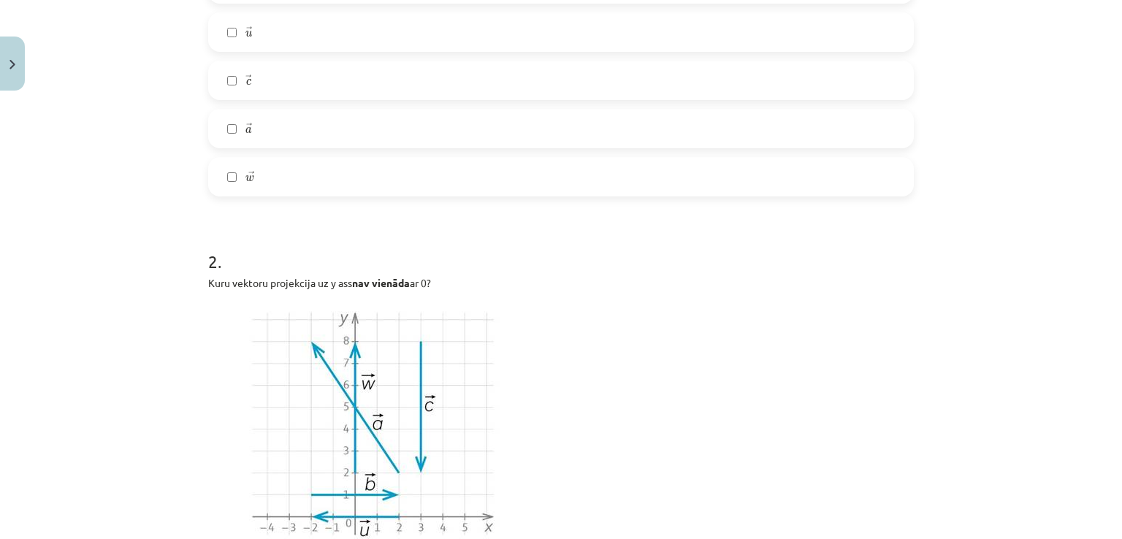
click at [425, 351] on img at bounding box center [374, 424] width 332 height 248
click at [607, 335] on p at bounding box center [561, 424] width 706 height 248
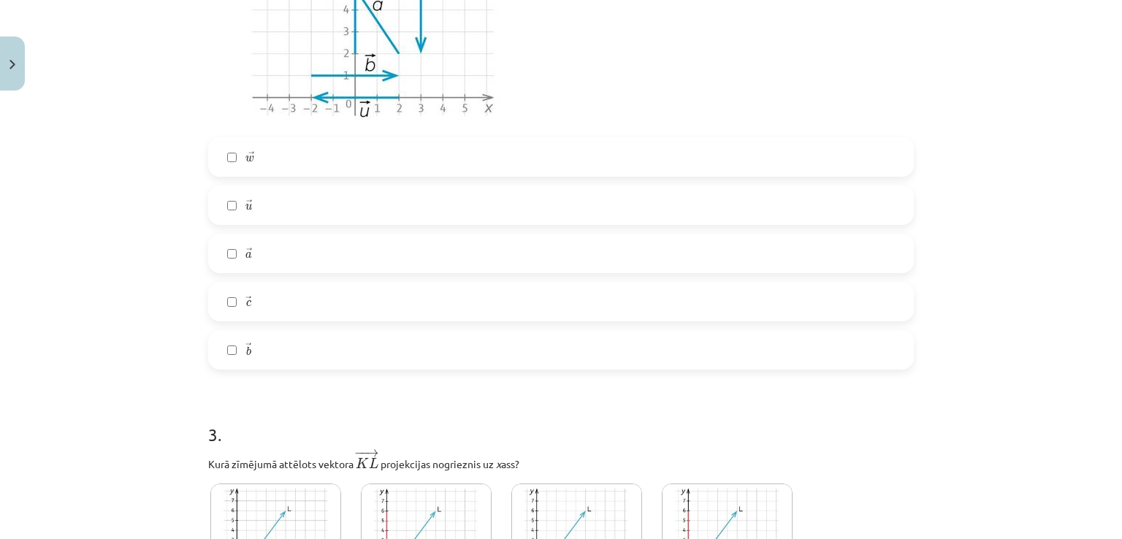
scroll to position [1096, 0]
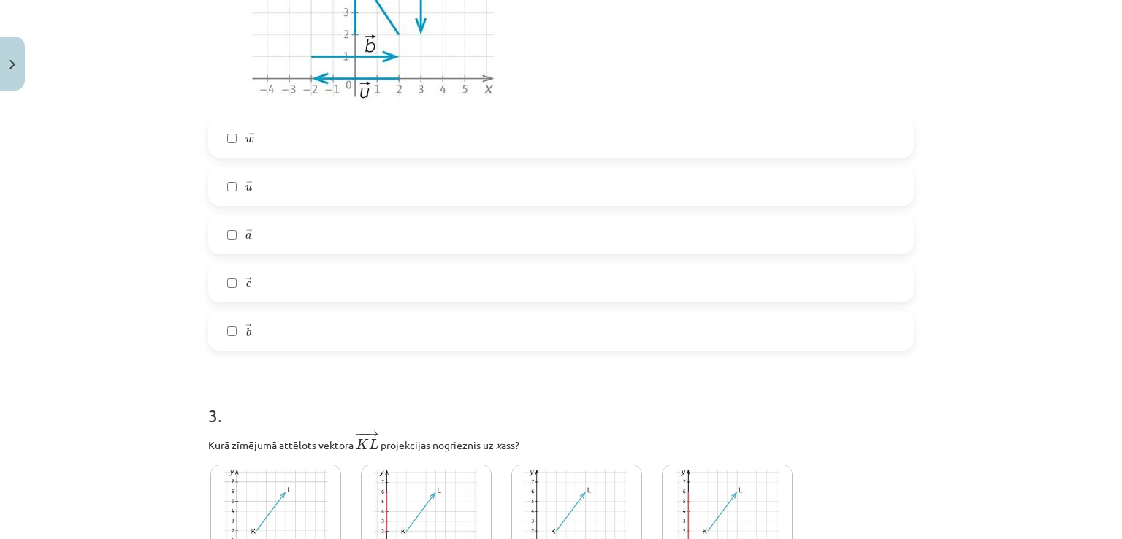
click at [486, 149] on label "→ w w →" at bounding box center [561, 138] width 703 height 37
click at [419, 237] on label "→ a a →" at bounding box center [561, 234] width 703 height 37
click at [419, 282] on label "→ c c →" at bounding box center [561, 283] width 703 height 37
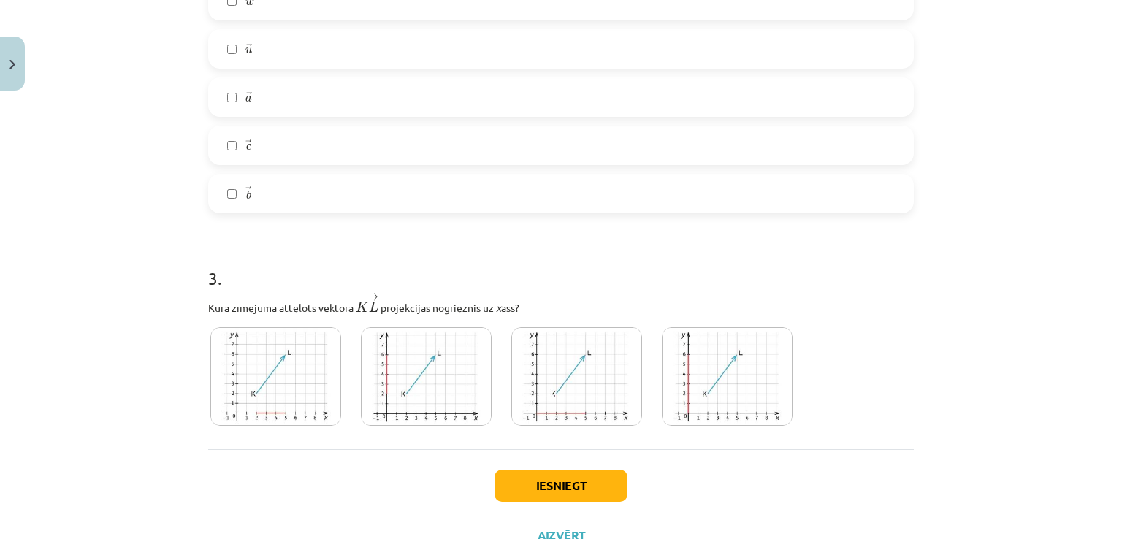
scroll to position [1291, 0]
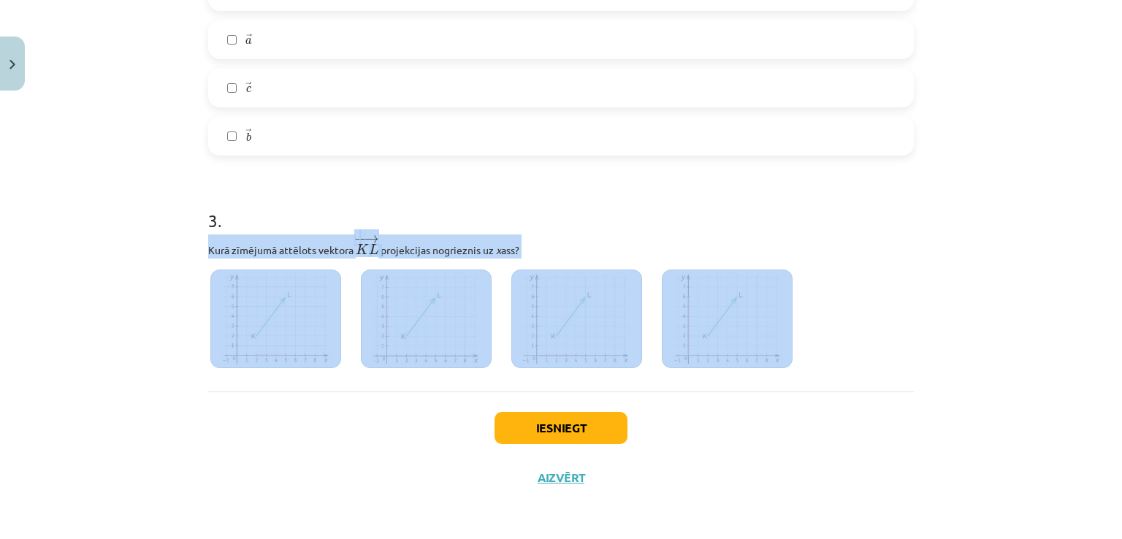
drag, startPoint x: 193, startPoint y: 243, endPoint x: 783, endPoint y: 332, distance: 597.1
click at [783, 332] on div "Mācību tēma: Matemātikas i - 10. klases 1. ieskaites mācību materiāls (a,b) #5 …" at bounding box center [561, 269] width 1122 height 539
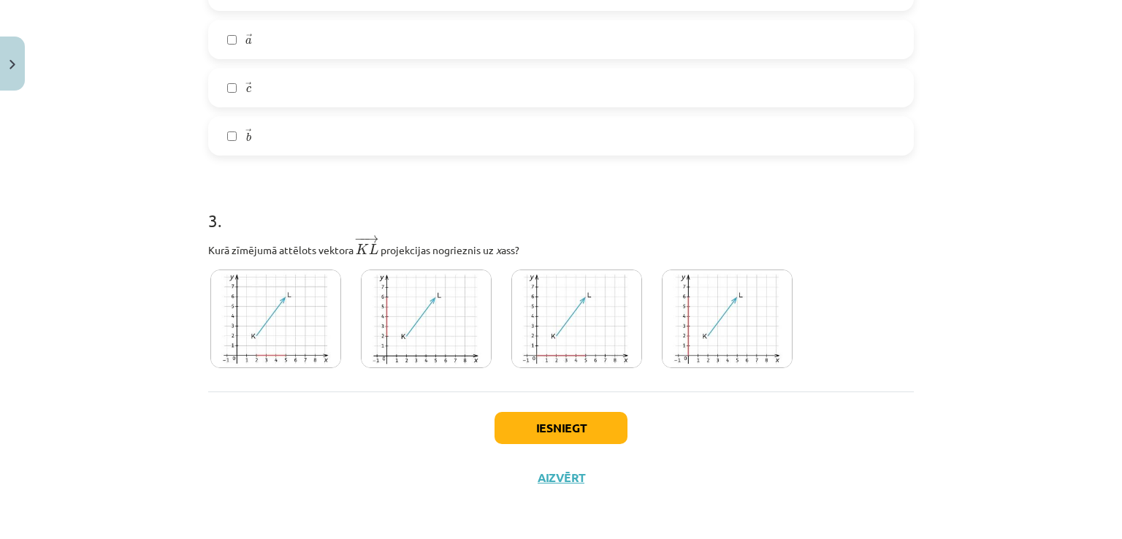
click at [370, 408] on div "Iesniegt Aizvērt" at bounding box center [561, 443] width 706 height 102
click at [609, 213] on h1 "3 ." at bounding box center [561, 207] width 706 height 45
click at [564, 343] on img at bounding box center [577, 319] width 131 height 99
click at [697, 264] on div "3 . Kurā zīmējumā attēlots vektora ﻿ − − → K L K L → ﻿ projekcijas nogrieznis u…" at bounding box center [561, 282] width 706 height 194
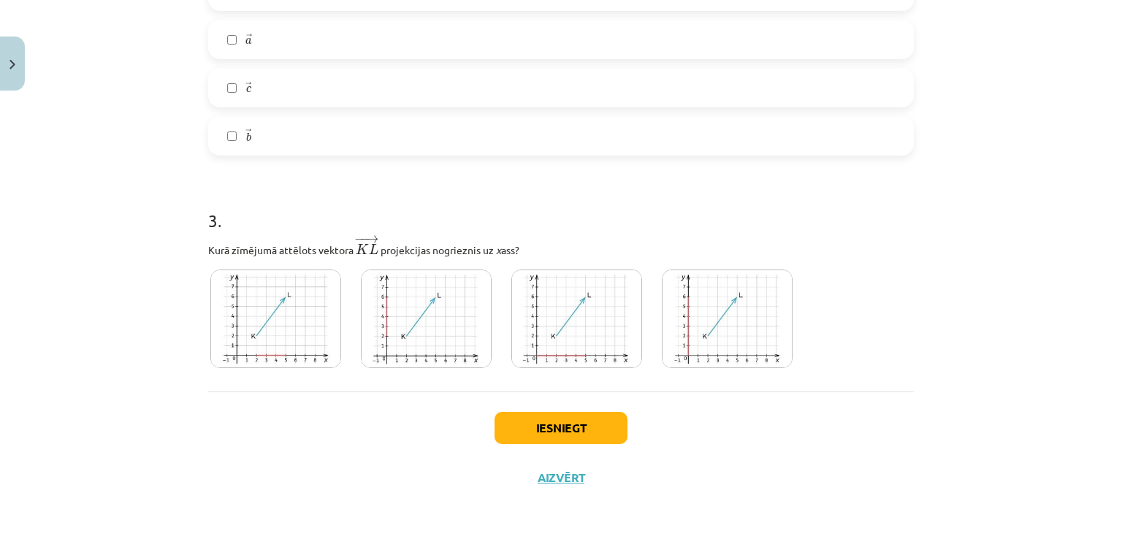
click at [705, 334] on img at bounding box center [727, 319] width 131 height 99
click at [436, 299] on img at bounding box center [426, 319] width 131 height 99
click at [605, 445] on div "Iesniegt Aizvērt" at bounding box center [561, 443] width 706 height 102
click at [599, 431] on button "Iesniegt" at bounding box center [561, 428] width 133 height 32
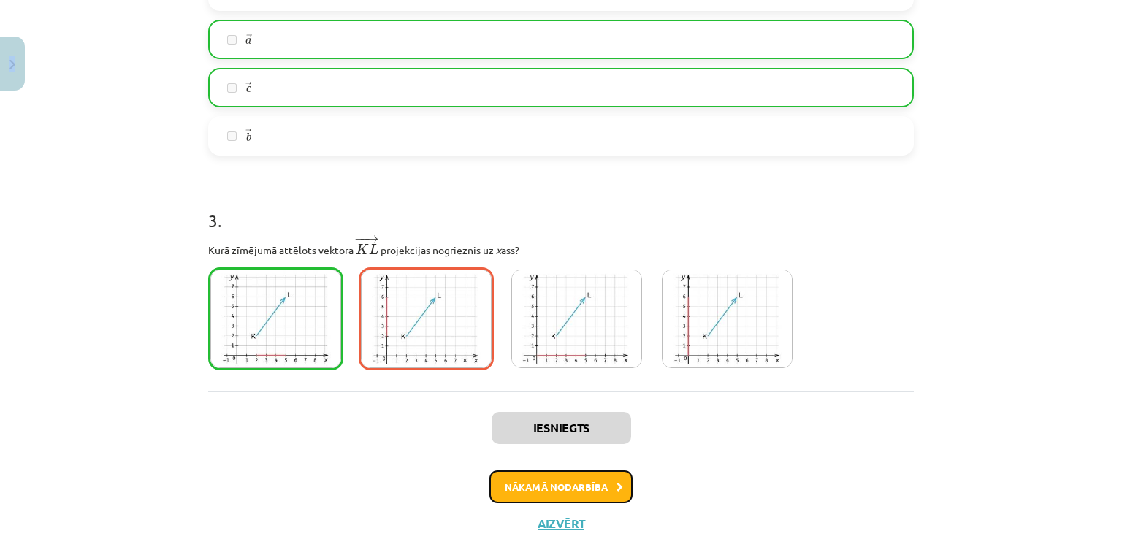
click at [533, 496] on button "Nākamā nodarbība" at bounding box center [561, 488] width 143 height 34
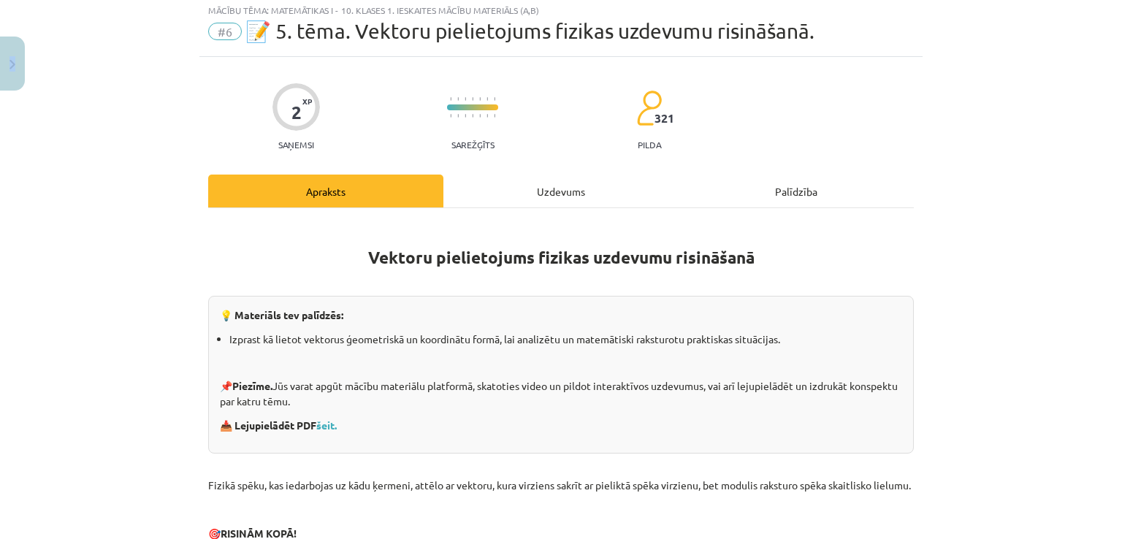
scroll to position [37, 0]
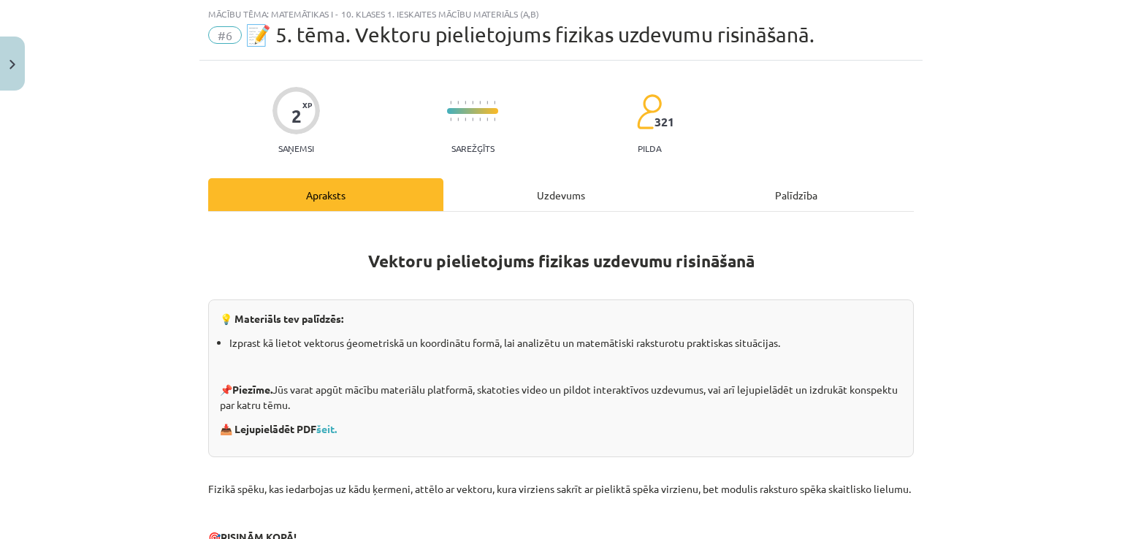
click at [511, 205] on div "Uzdevums" at bounding box center [561, 194] width 235 height 33
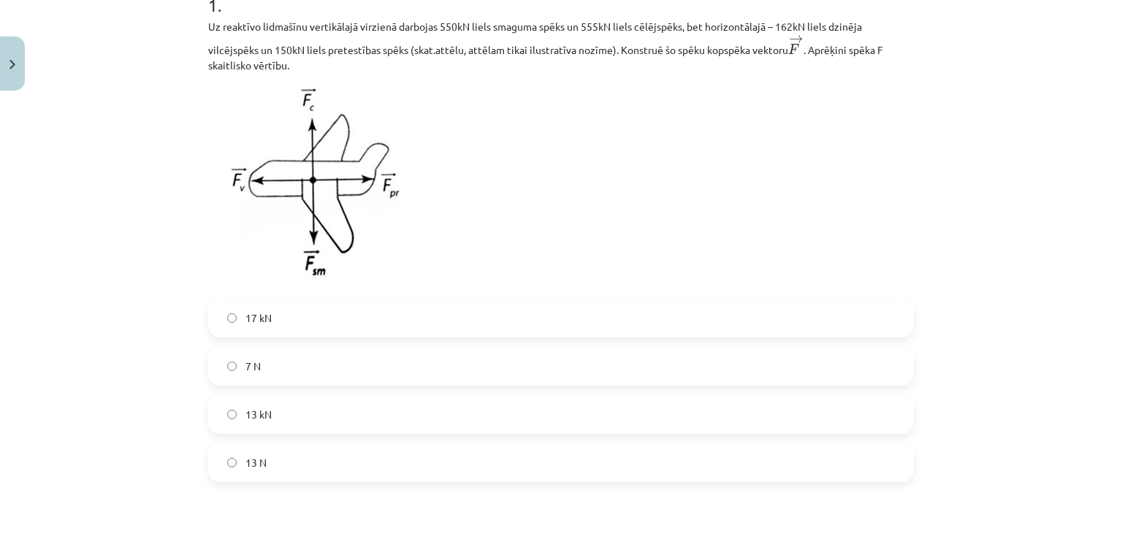
scroll to position [737, 0]
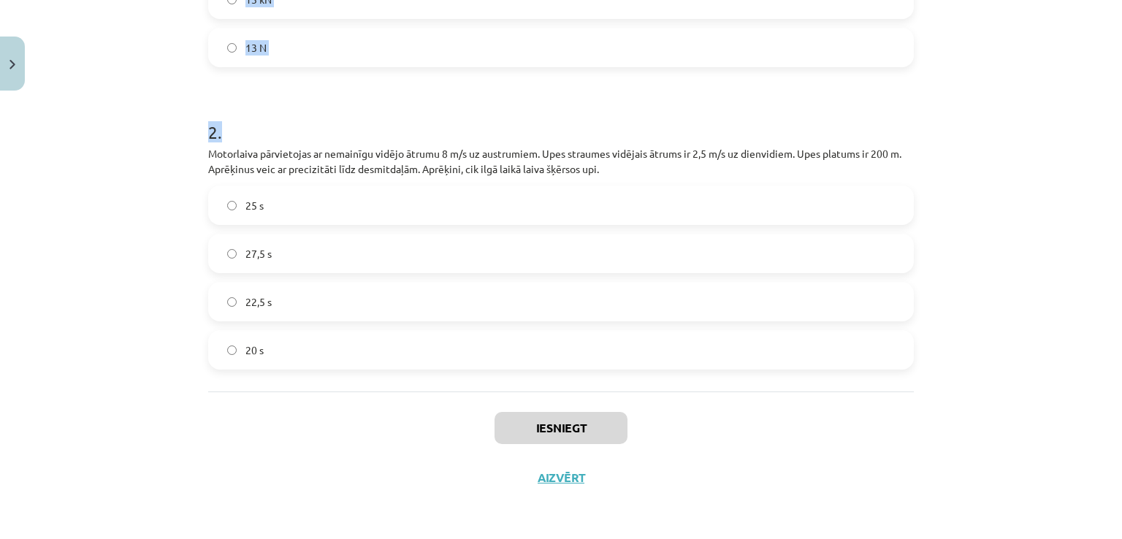
drag, startPoint x: 176, startPoint y: 286, endPoint x: 566, endPoint y: 93, distance: 435.0
click at [563, 101] on div "Mācību tēma: Matemātikas i - 10. klases 1. ieskaites mācību materiāls (a,b) #6 …" at bounding box center [561, 269] width 1122 height 539
click at [406, 47] on label "13 N" at bounding box center [561, 47] width 703 height 37
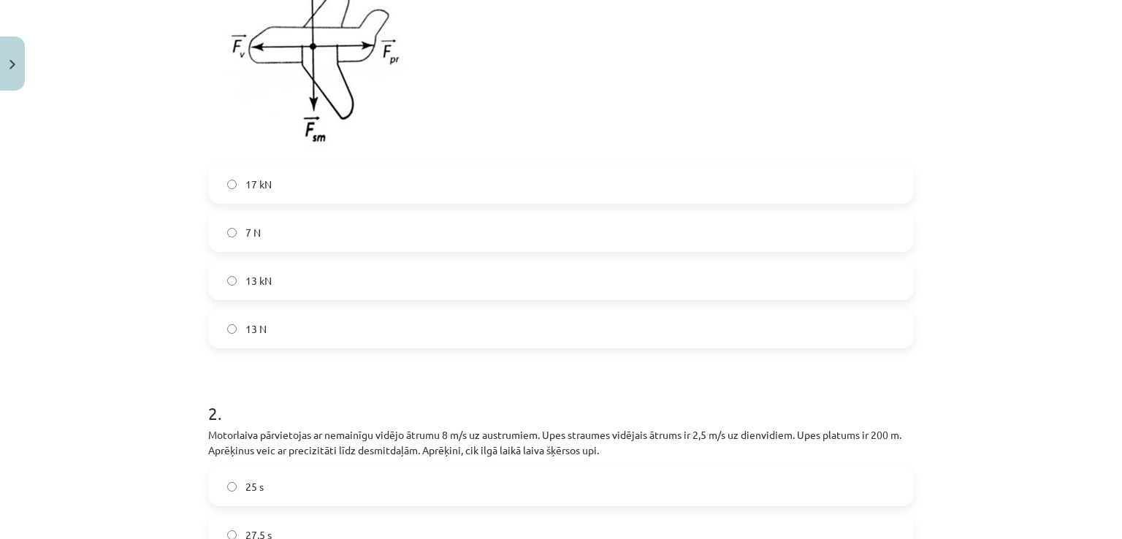
scroll to position [424, 0]
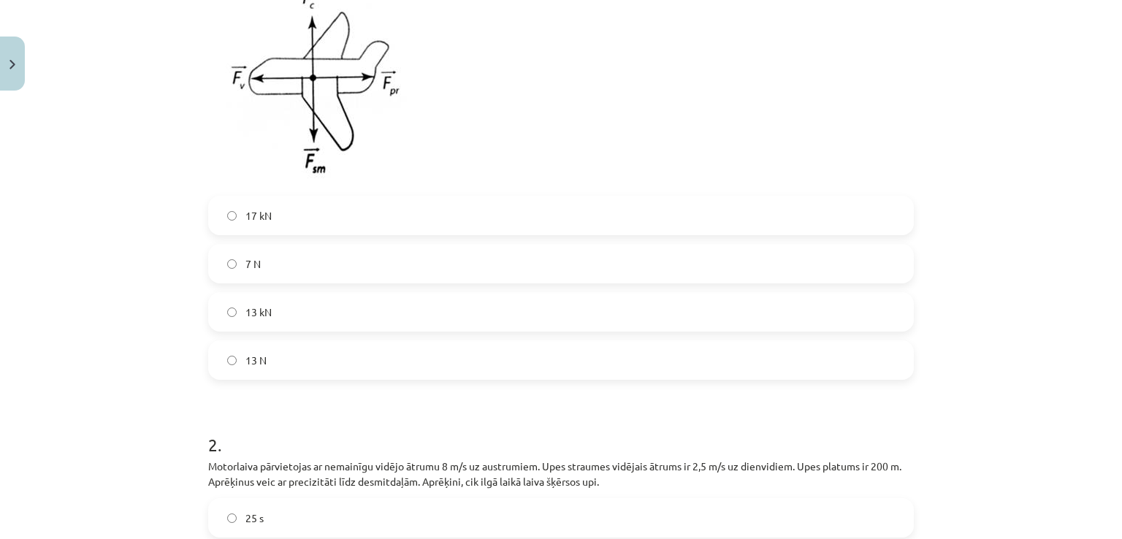
click at [359, 319] on label "13 kN" at bounding box center [561, 312] width 703 height 37
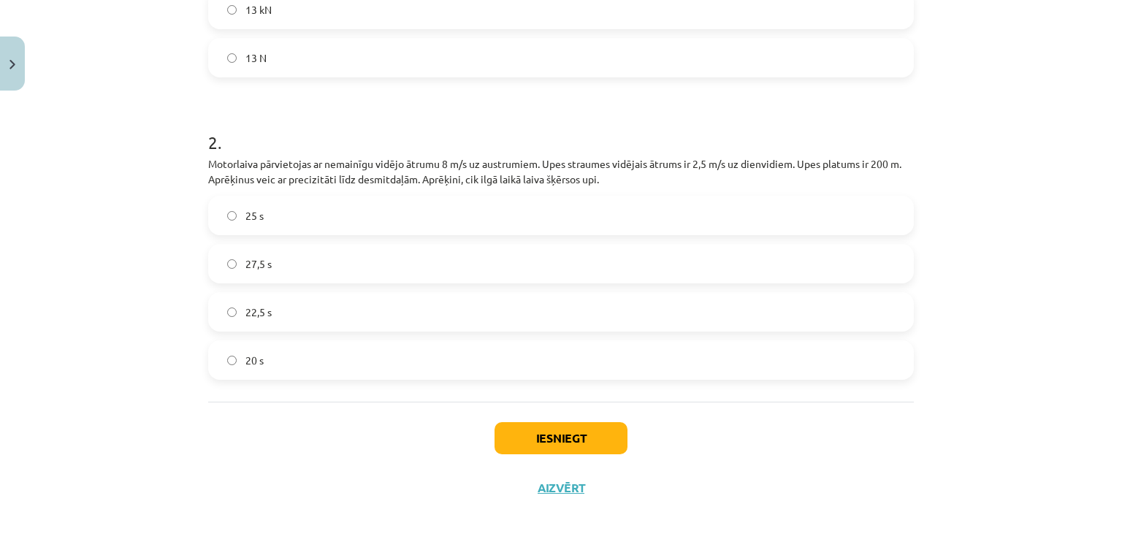
scroll to position [737, 0]
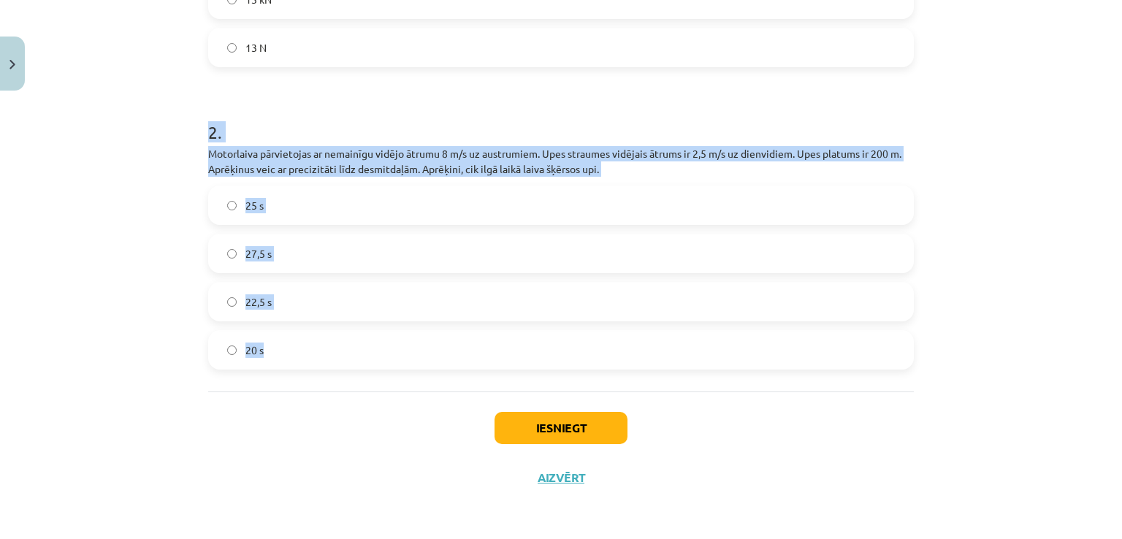
drag, startPoint x: 195, startPoint y: 119, endPoint x: 303, endPoint y: 352, distance: 257.0
click at [377, 199] on label "25 s" at bounding box center [561, 205] width 703 height 37
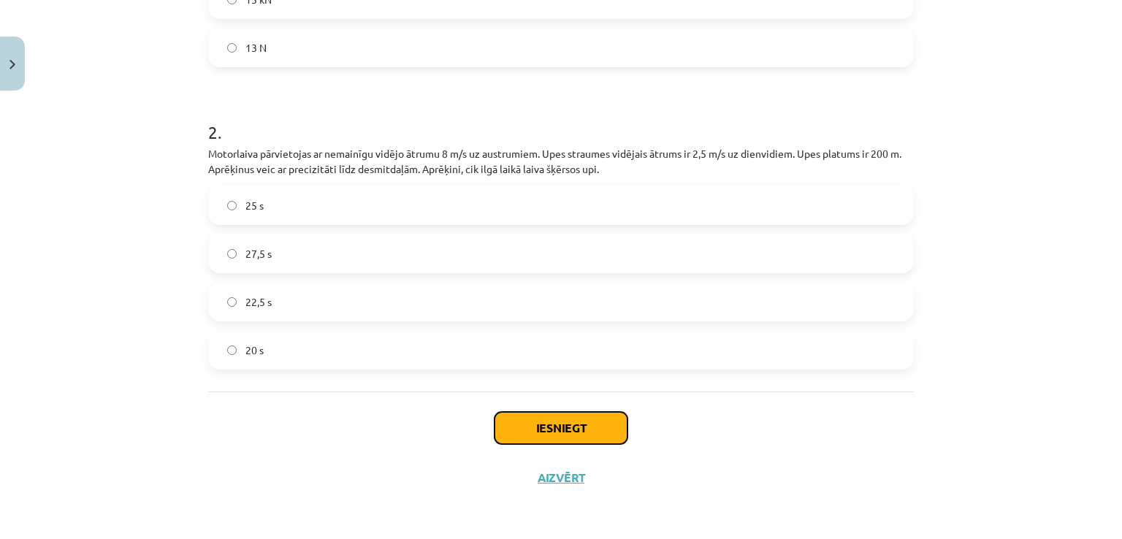
click at [506, 428] on button "Iesniegt" at bounding box center [561, 428] width 133 height 32
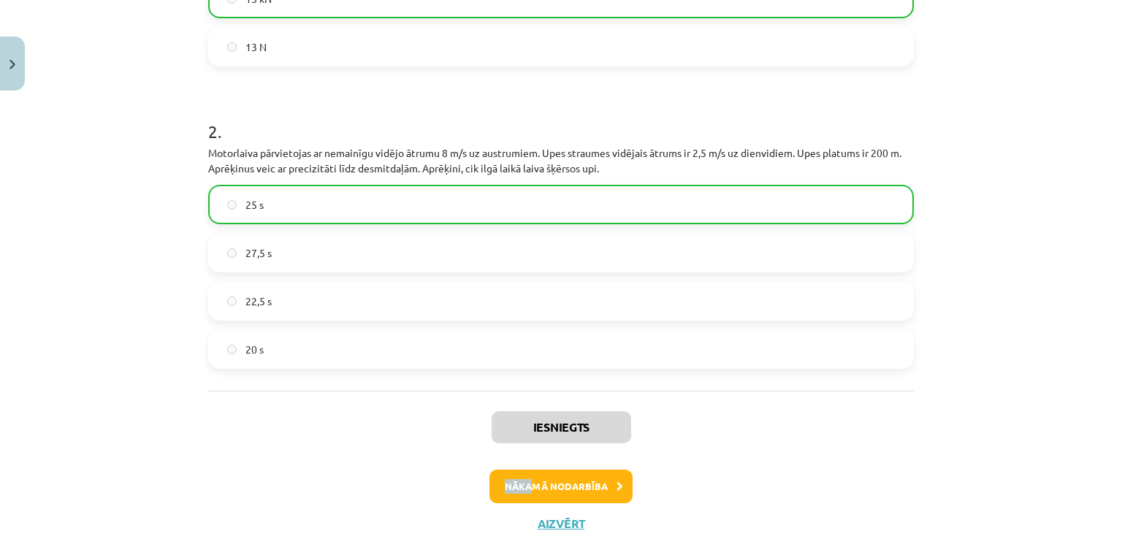
drag, startPoint x: 519, startPoint y: 468, endPoint x: 527, endPoint y: 485, distance: 19.3
click at [527, 485] on div "Iesniegts Nākamā nodarbība Aizvērt" at bounding box center [561, 465] width 706 height 149
click at [527, 485] on button "Nākamā nodarbība" at bounding box center [561, 487] width 143 height 34
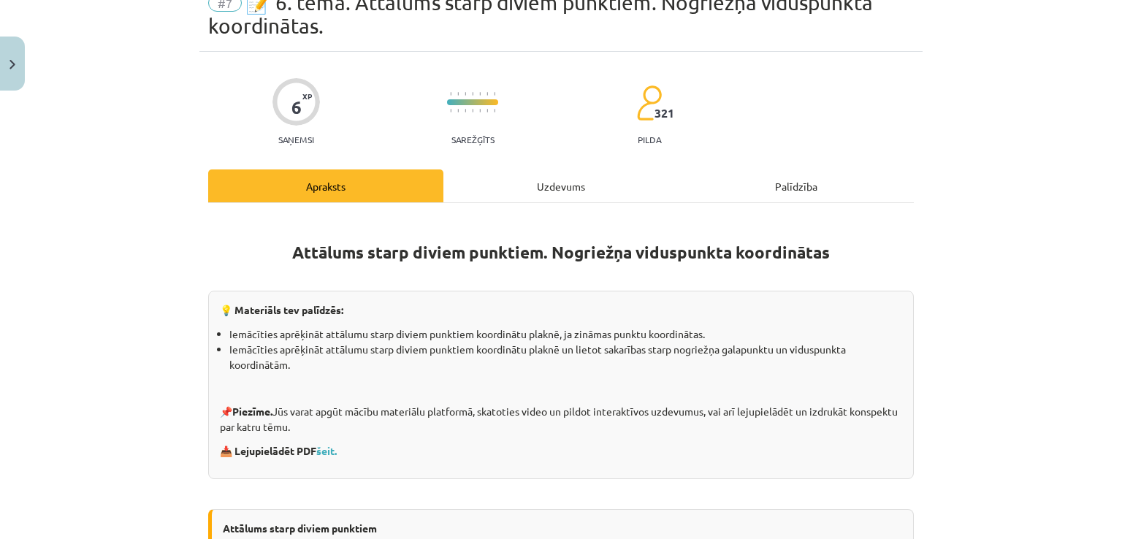
scroll to position [37, 0]
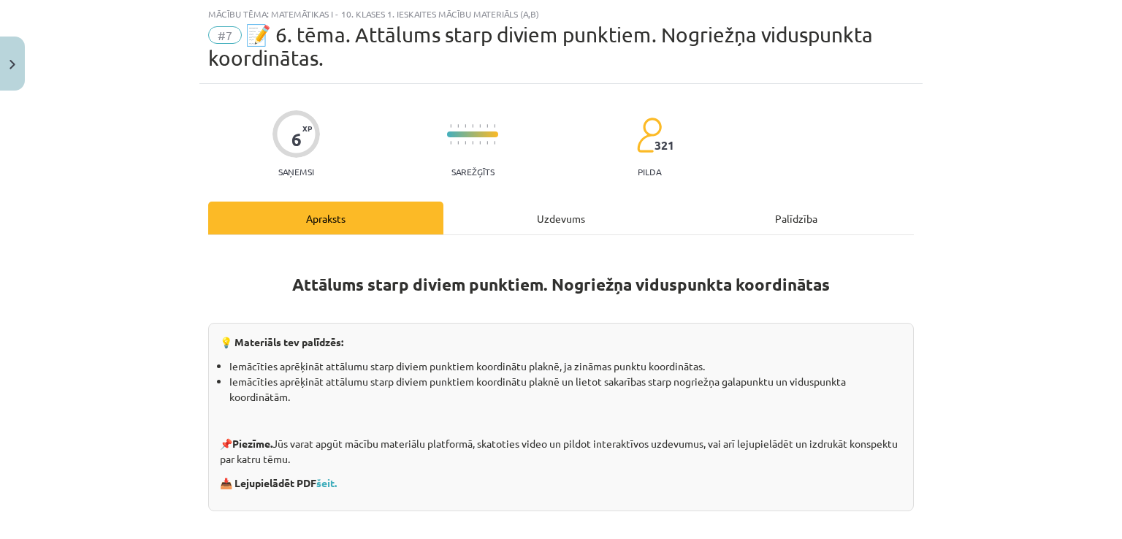
click at [574, 210] on div "Uzdevums" at bounding box center [561, 218] width 235 height 33
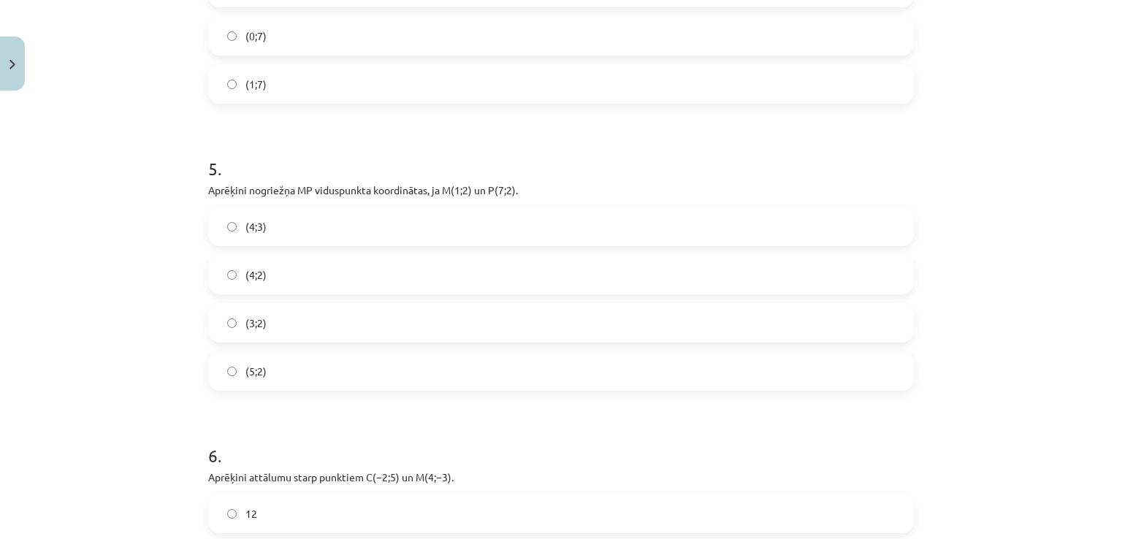
scroll to position [1638, 0]
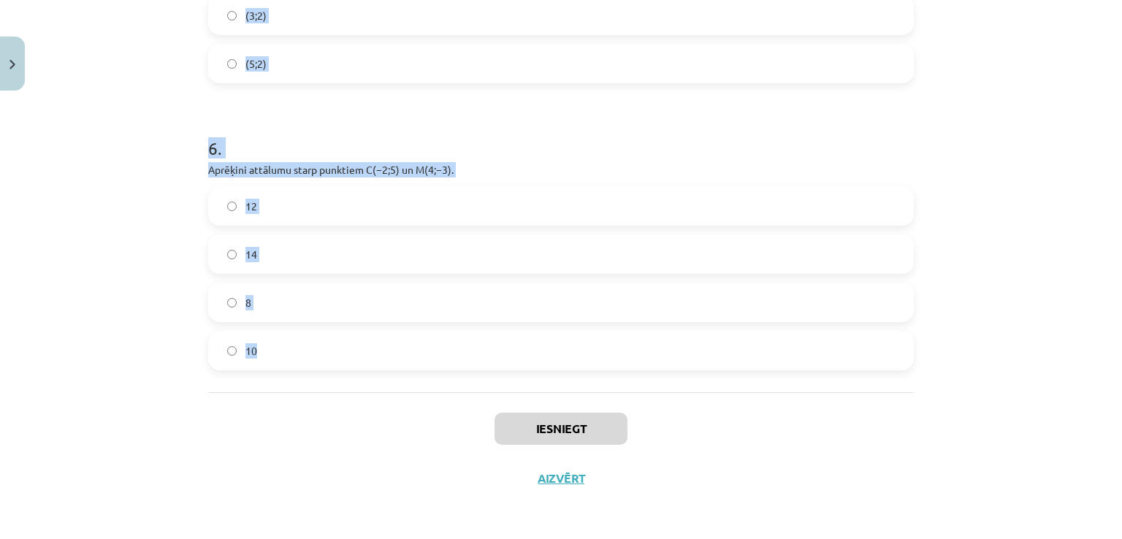
drag, startPoint x: 194, startPoint y: 289, endPoint x: 769, endPoint y: 327, distance: 575.6
click at [426, 128] on h1 "6 ." at bounding box center [561, 135] width 706 height 45
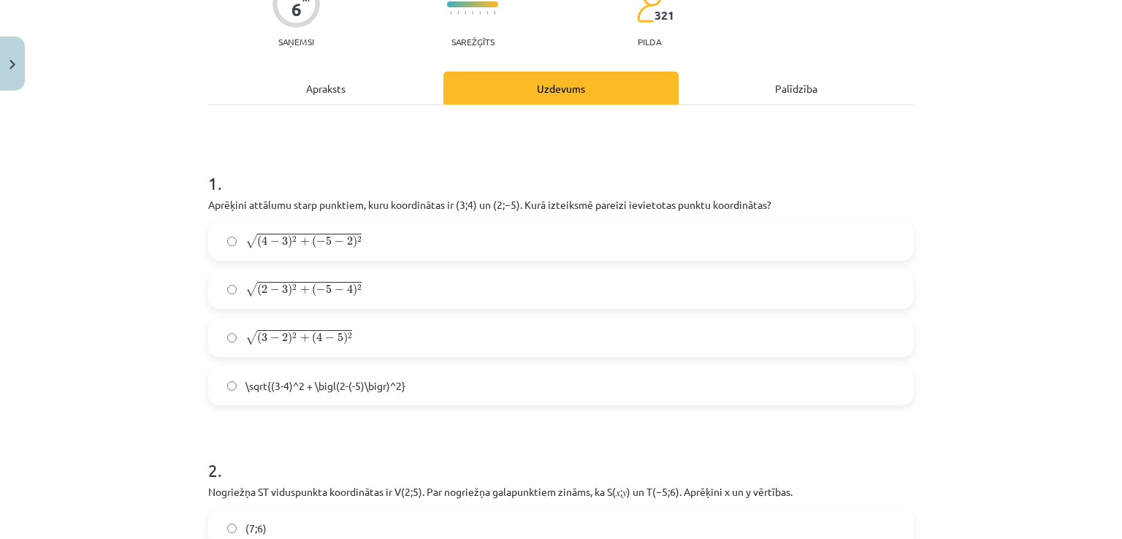
scroll to position [216, 0]
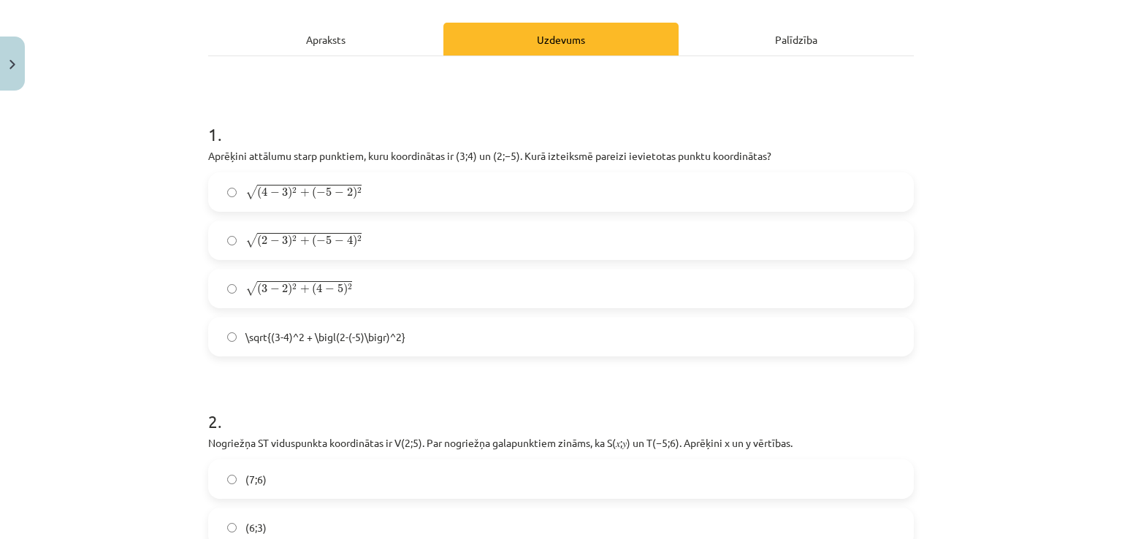
click at [361, 227] on label "√ ( 2 − 3 ) 2 + ( − 5 − 4 ) 2 ( 2 − 3 ) 2 + ( − 5 − 4 ) 2" at bounding box center [561, 240] width 703 height 37
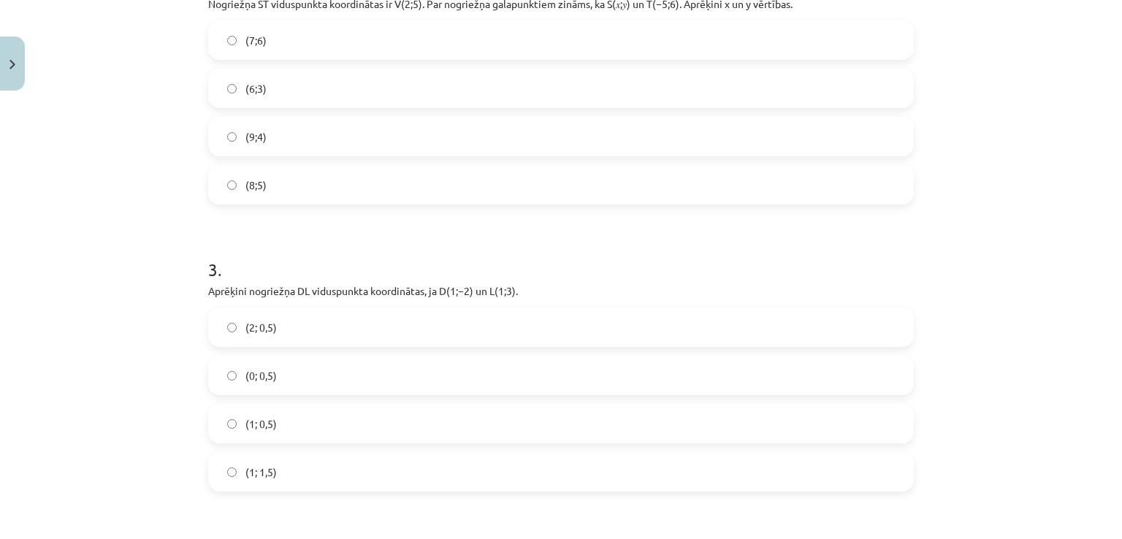
scroll to position [663, 0]
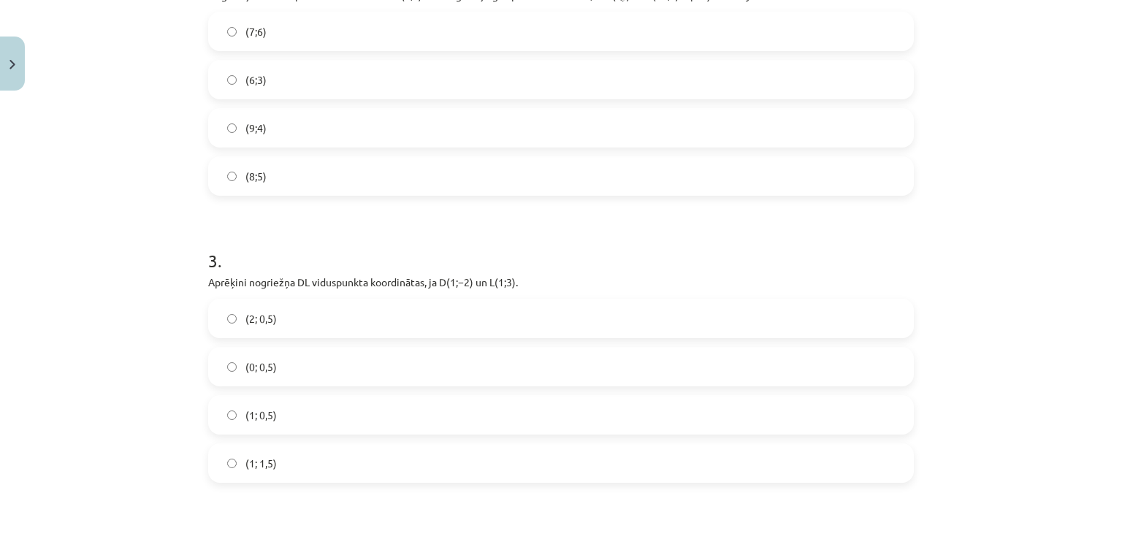
click at [332, 123] on label "(9;4)" at bounding box center [561, 128] width 703 height 37
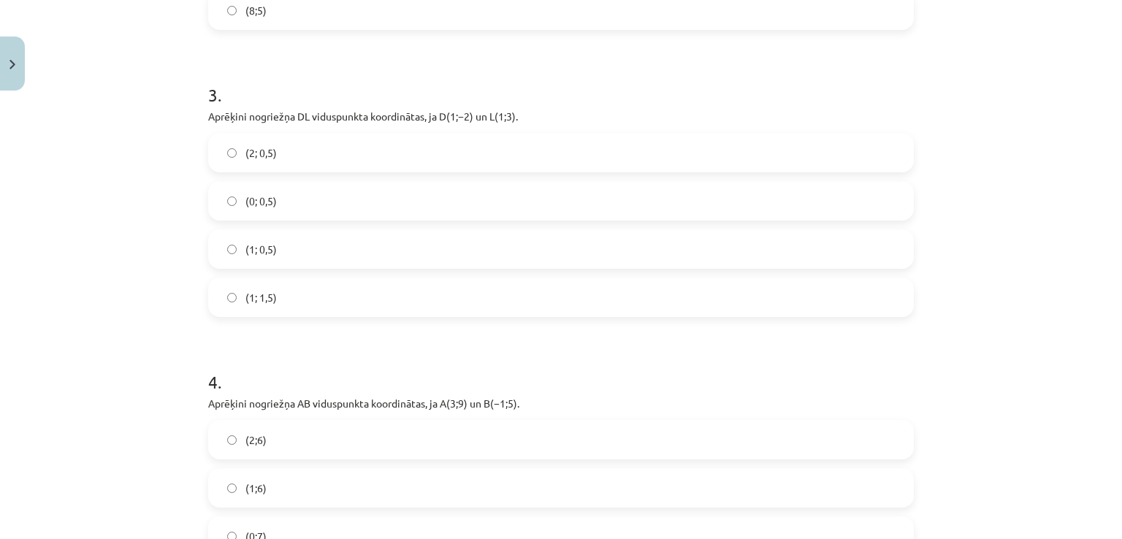
scroll to position [839, 0]
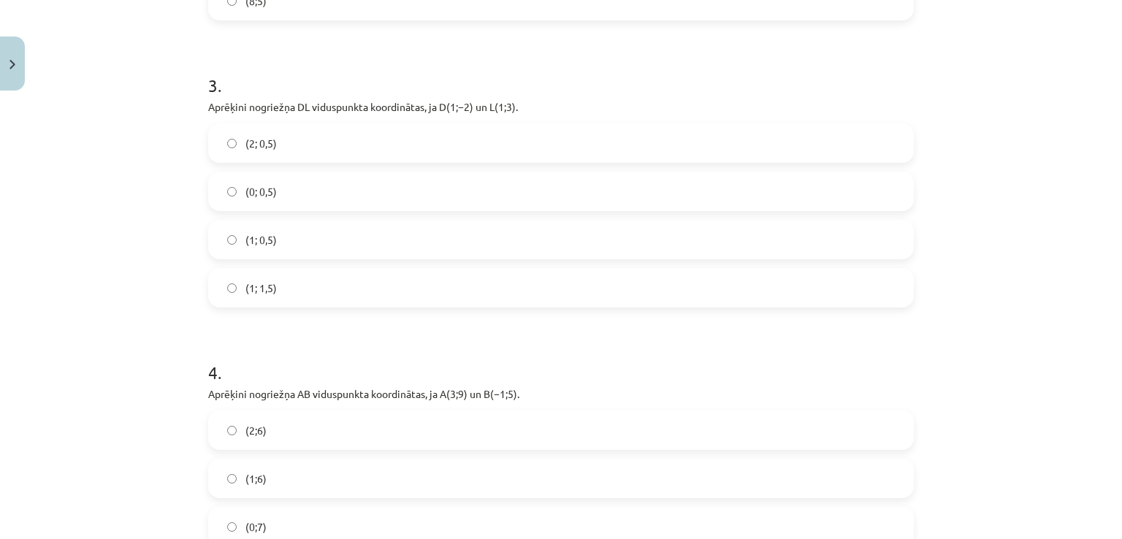
click at [326, 240] on label "(1; 0,5)" at bounding box center [561, 239] width 703 height 37
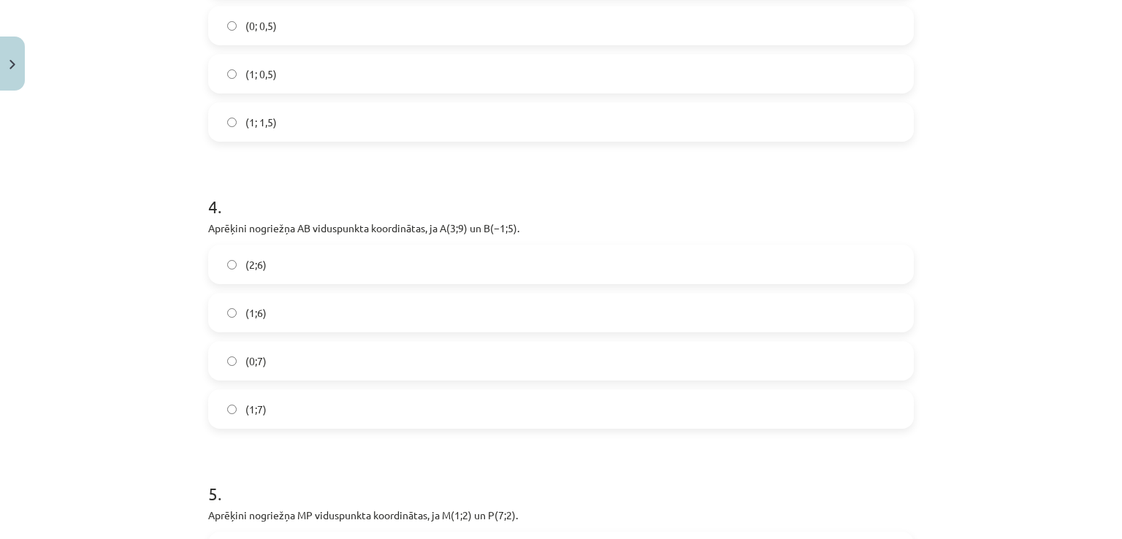
scroll to position [1092, 0]
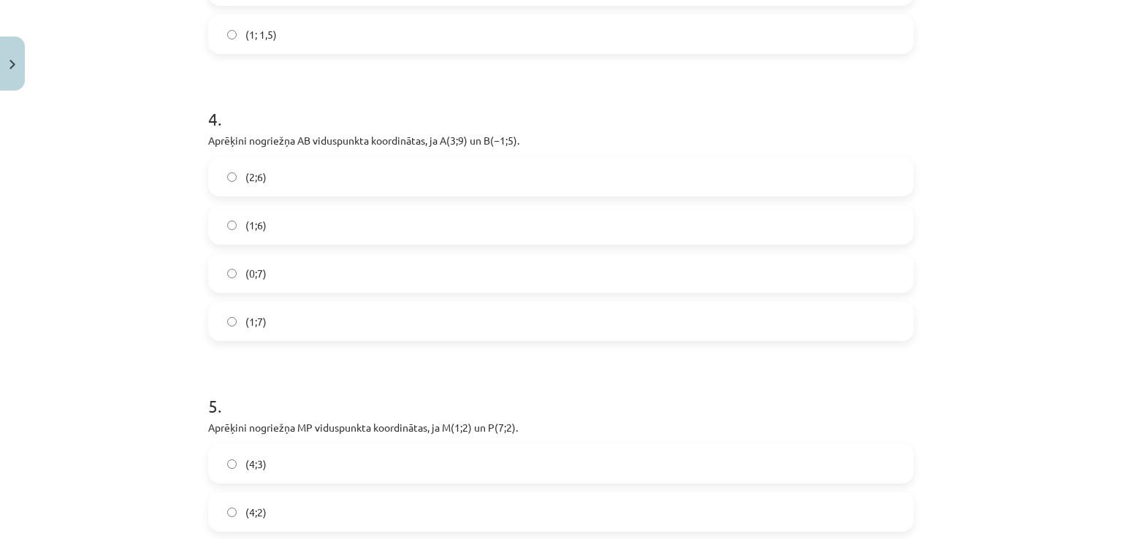
click at [442, 251] on div "(2;6) (1;6) (0;7) (1;7)" at bounding box center [561, 249] width 706 height 184
click at [422, 311] on label "(1;7)" at bounding box center [561, 321] width 703 height 37
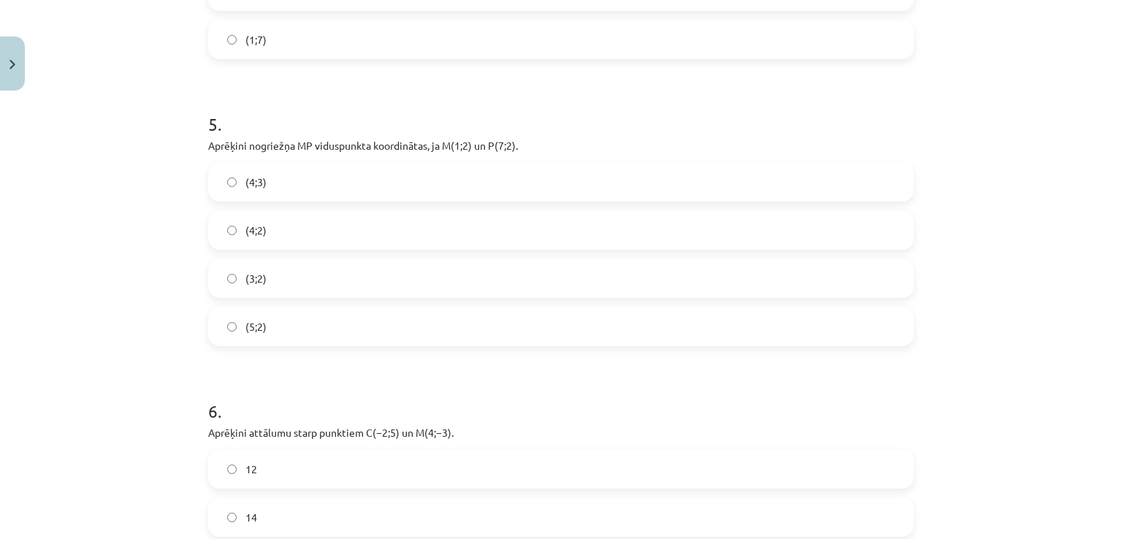
scroll to position [1404, 0]
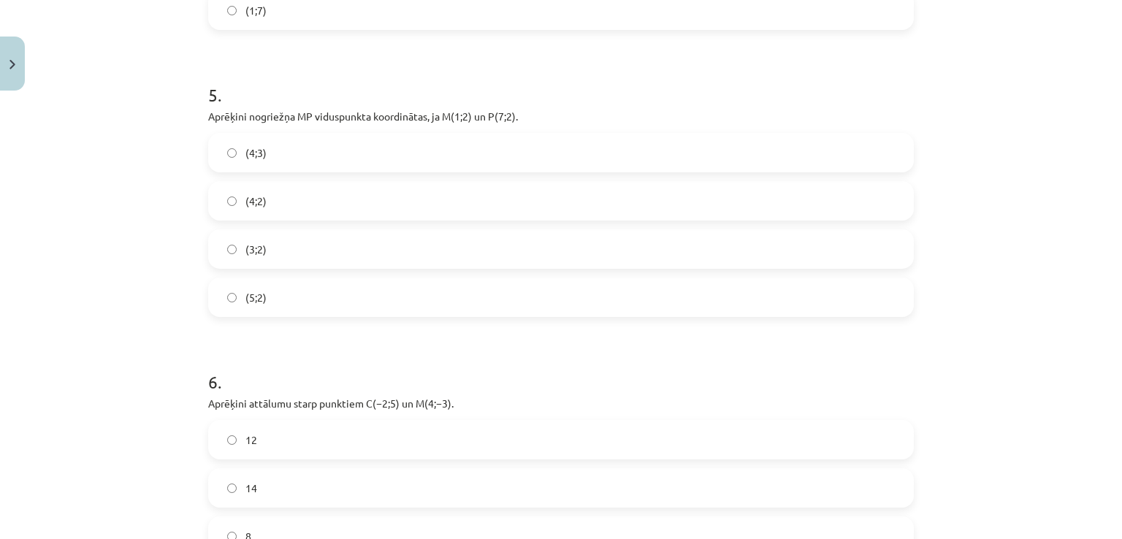
click at [316, 205] on label "(4;2)" at bounding box center [561, 201] width 703 height 37
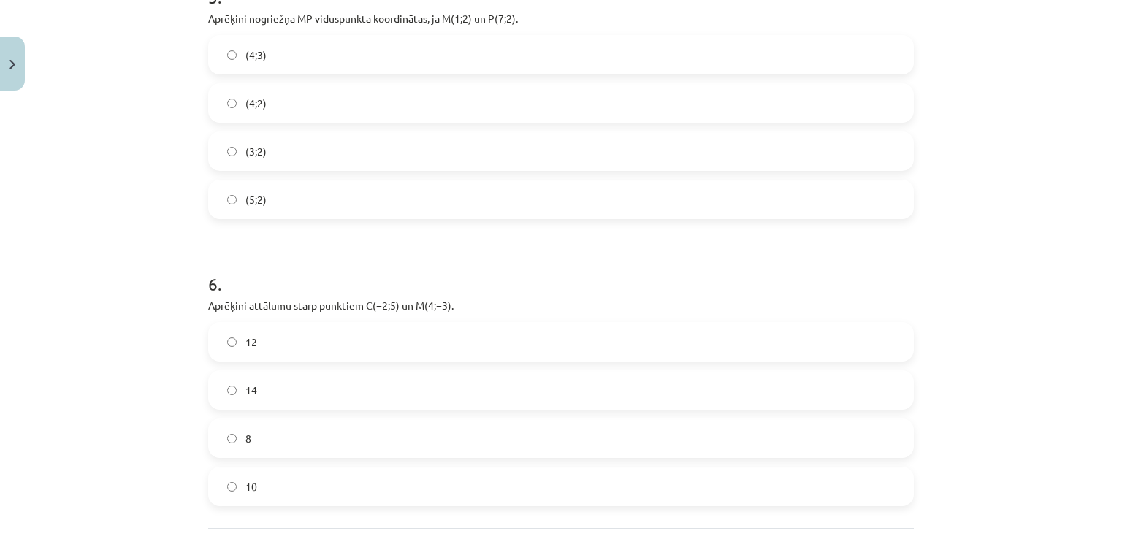
scroll to position [1638, 0]
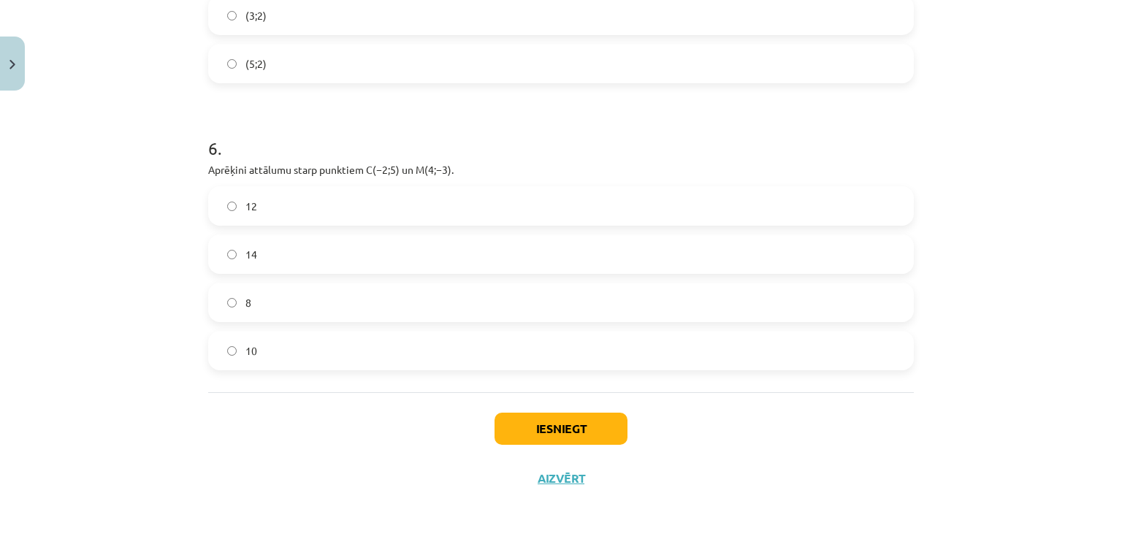
click at [436, 337] on label "10" at bounding box center [561, 350] width 703 height 37
click at [537, 425] on button "Iesniegt" at bounding box center [561, 429] width 133 height 32
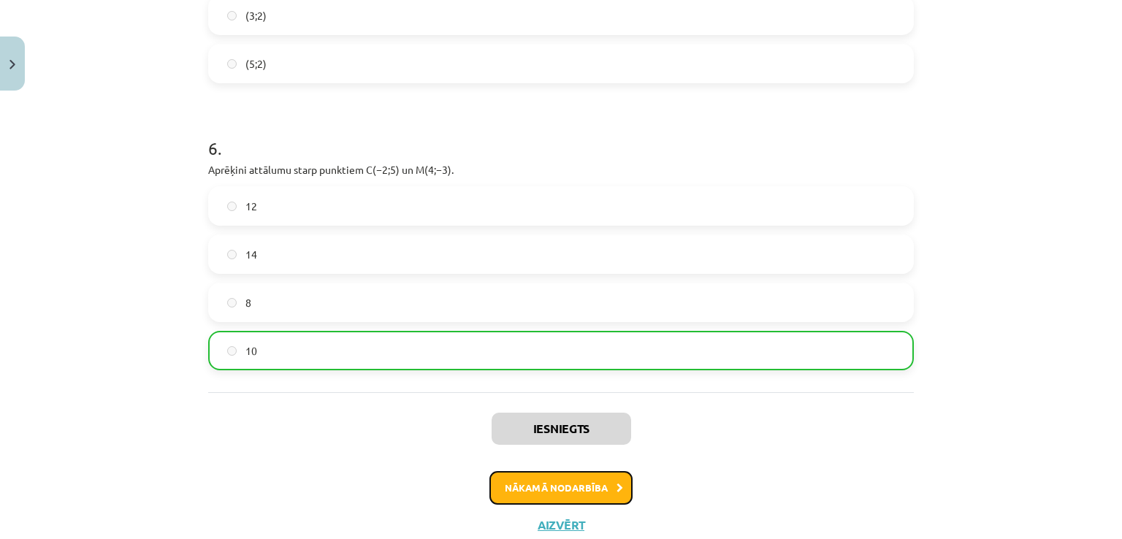
click at [574, 495] on button "Nākamā nodarbība" at bounding box center [561, 488] width 143 height 34
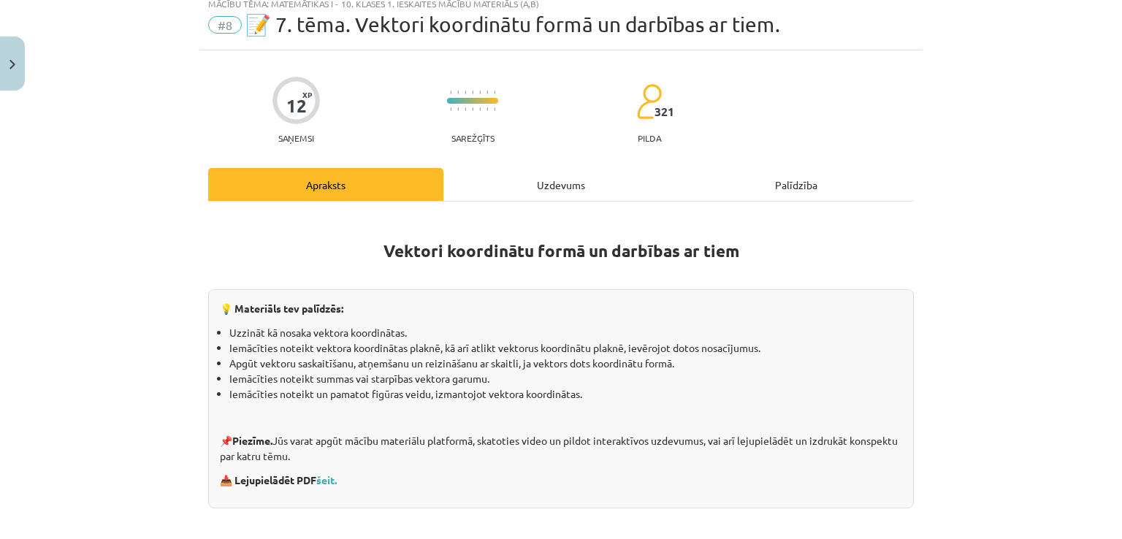
scroll to position [37, 0]
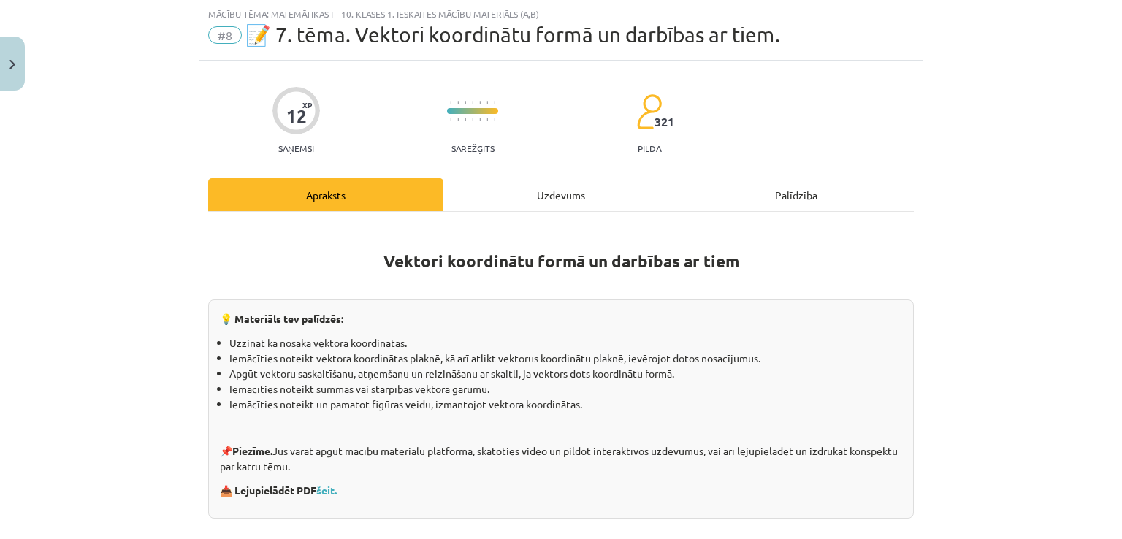
click at [525, 202] on div "Uzdevums" at bounding box center [561, 194] width 235 height 33
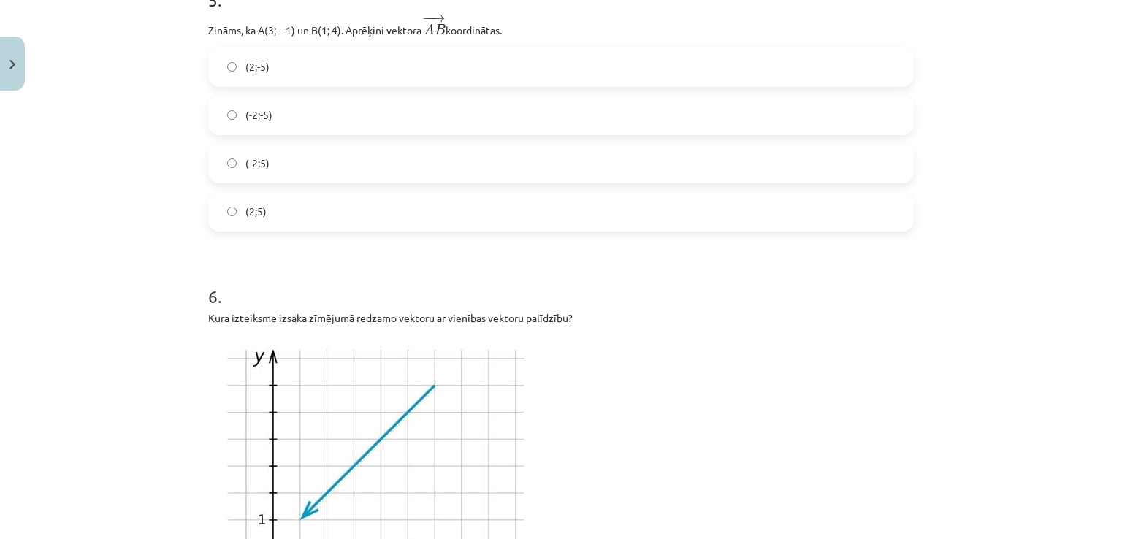
scroll to position [1589, 0]
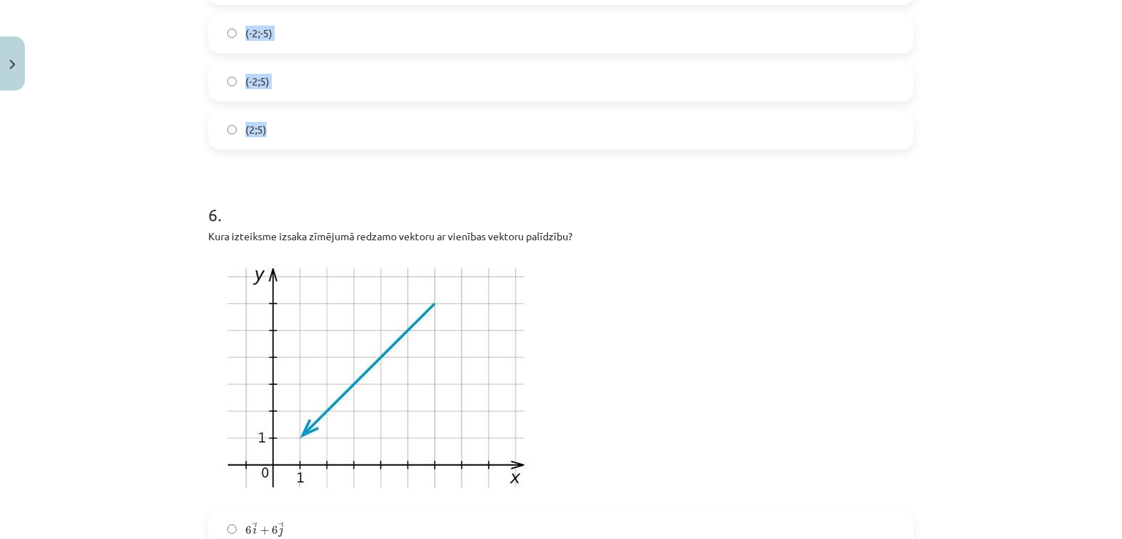
drag, startPoint x: 190, startPoint y: 258, endPoint x: 694, endPoint y: 134, distance: 519.3
click at [694, 134] on div "Mācību tēma: Matemātikas i - 10. klases 1. ieskaites mācību materiāls (a,b) #8 …" at bounding box center [561, 269] width 1122 height 539
click at [593, 234] on p "Kura izteiksme izsaka zīmējumā redzamo vektoru ar vienības vektoru palīdzību?" at bounding box center [561, 236] width 706 height 15
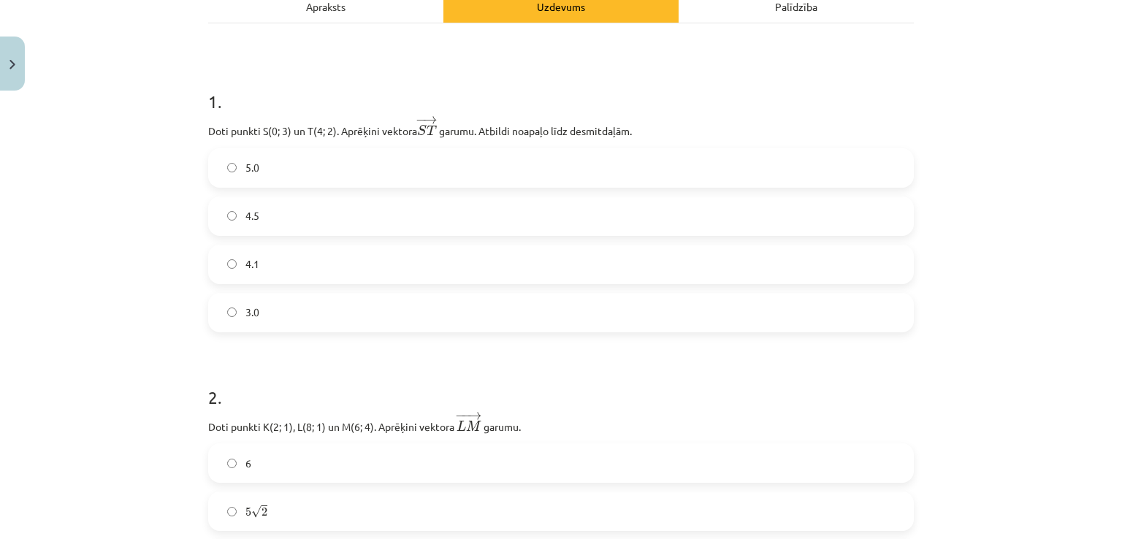
scroll to position [214, 0]
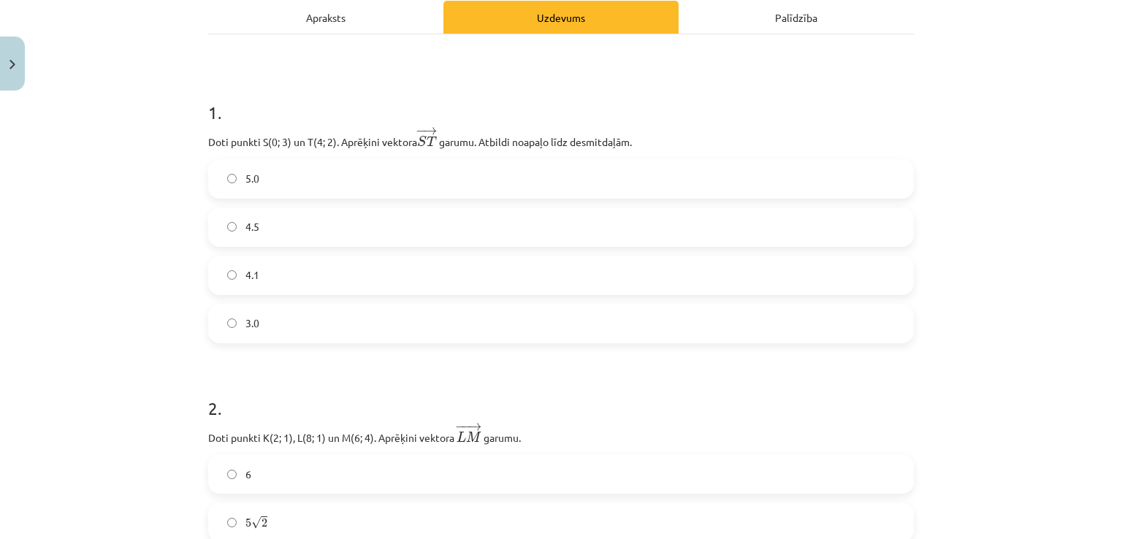
click at [548, 254] on div "5.0 4.5 4.1 3.0" at bounding box center [561, 251] width 706 height 184
click at [544, 275] on label "4.1" at bounding box center [561, 275] width 703 height 37
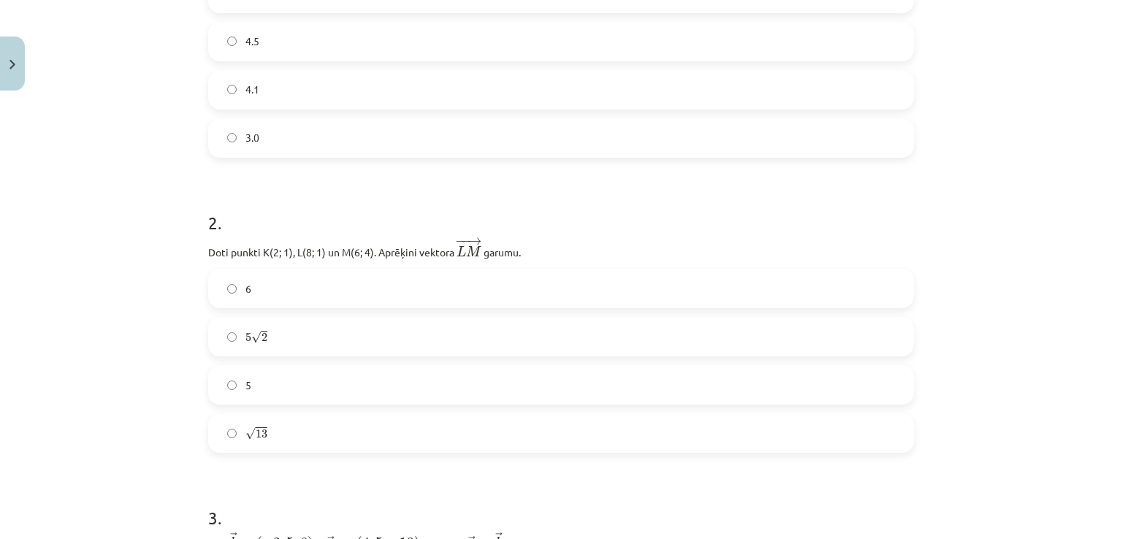
scroll to position [506, 0]
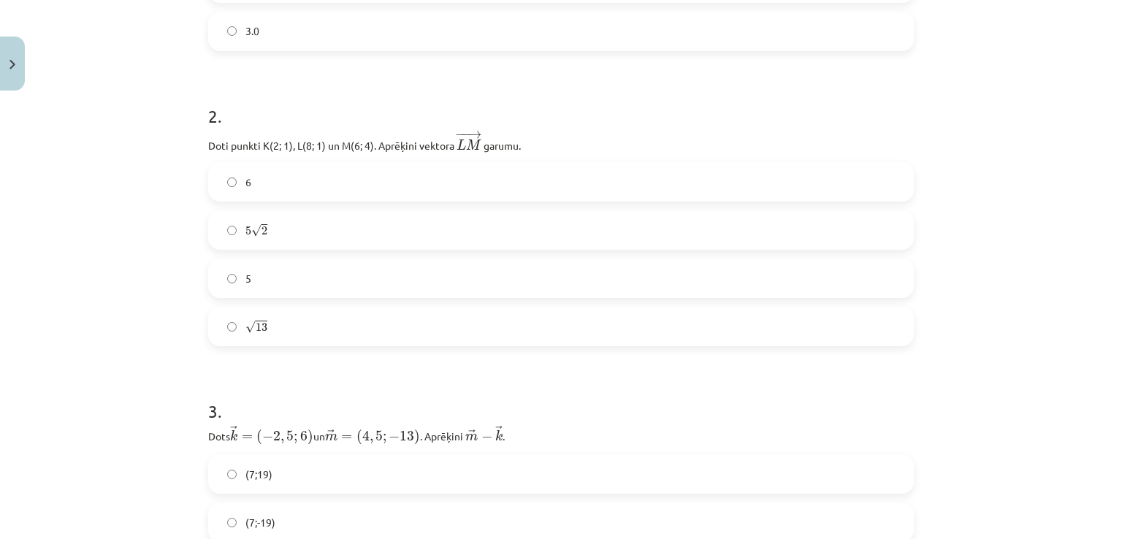
click at [402, 313] on label "√ 13 13" at bounding box center [561, 326] width 703 height 37
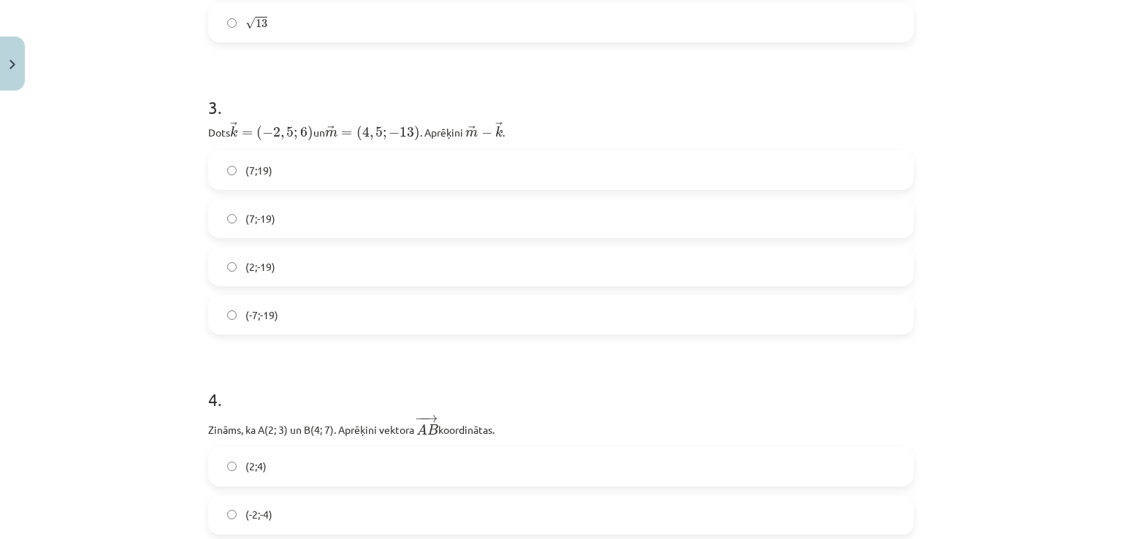
click at [357, 219] on label "(7;-19)" at bounding box center [561, 218] width 703 height 37
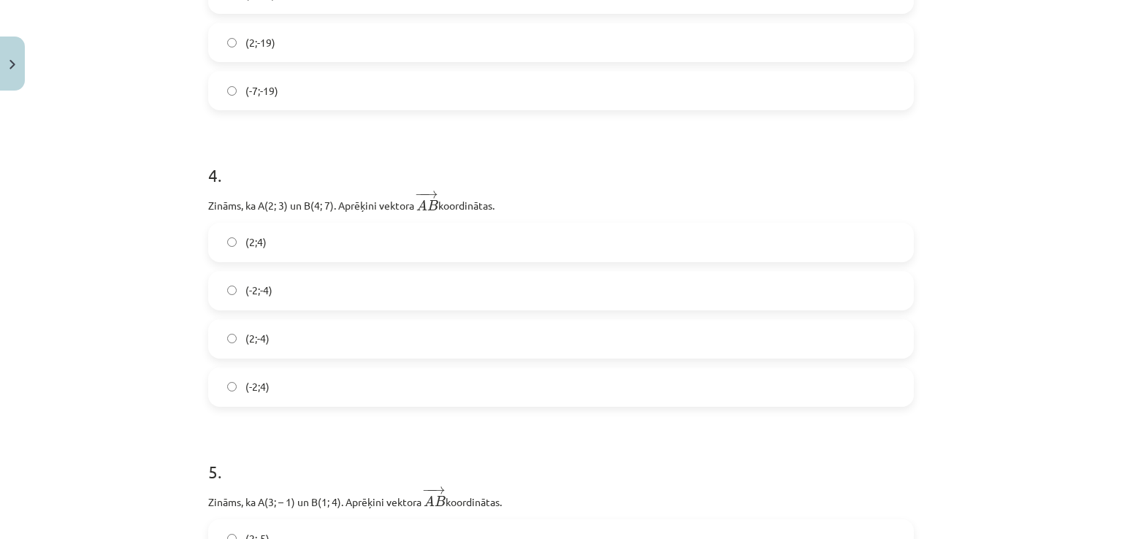
scroll to position [1152, 0]
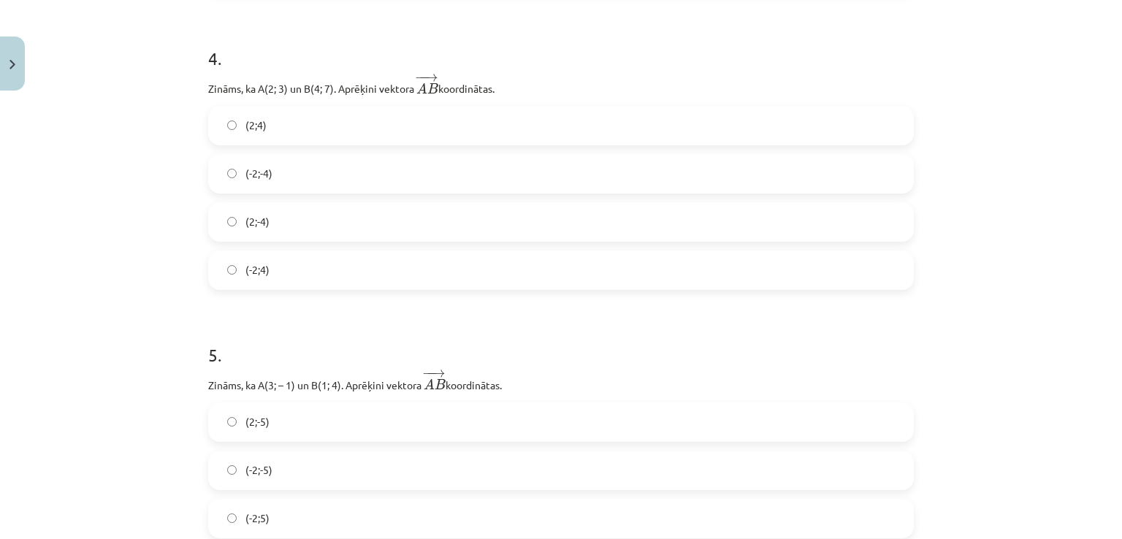
click at [441, 124] on label "(2;4)" at bounding box center [561, 125] width 703 height 37
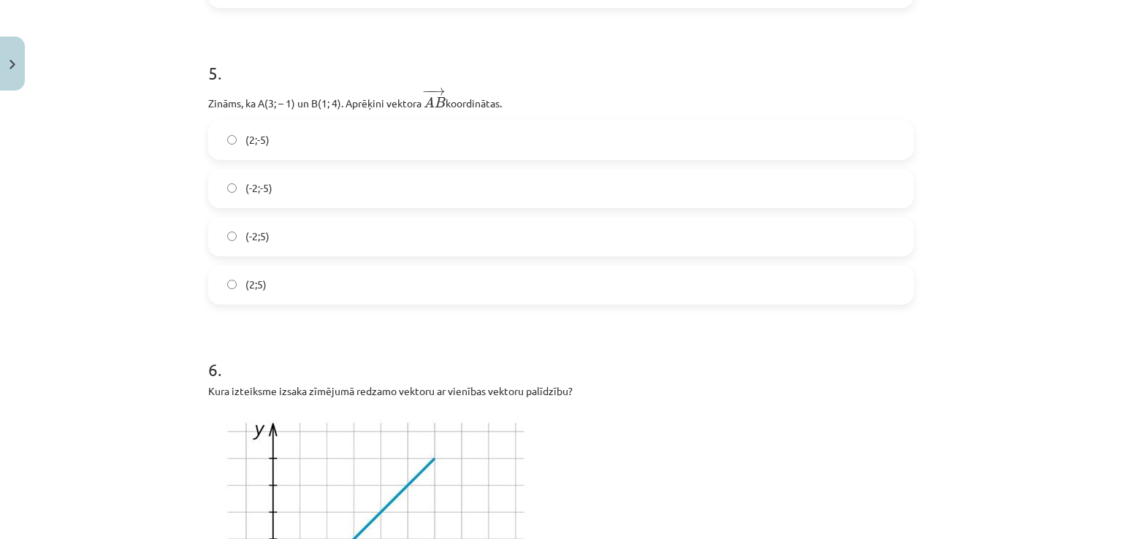
scroll to position [1444, 0]
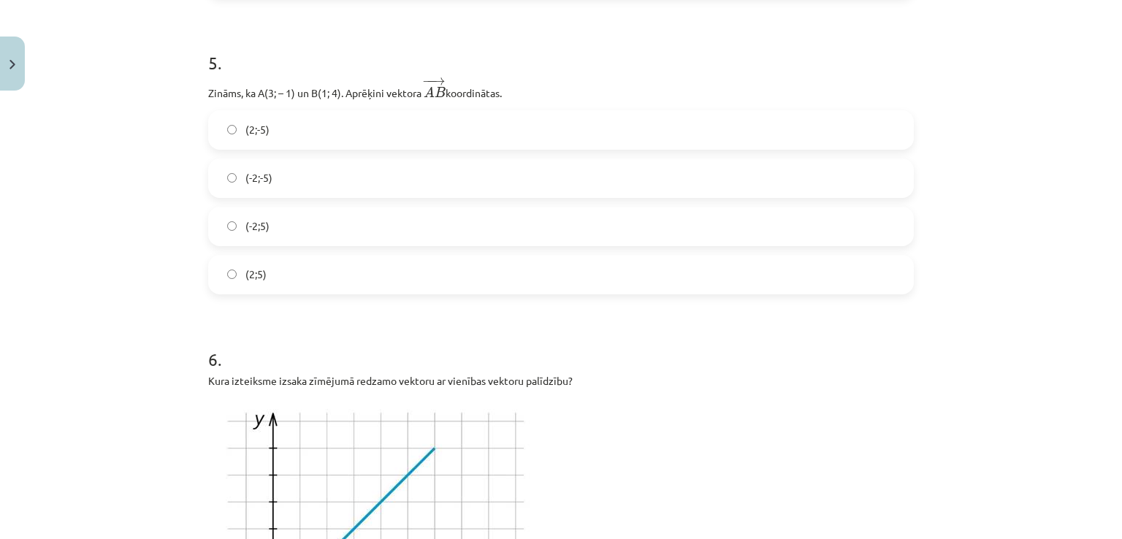
click at [433, 129] on label "(2;-5)" at bounding box center [561, 130] width 703 height 37
click at [322, 232] on label "(-2;5)" at bounding box center [561, 226] width 703 height 37
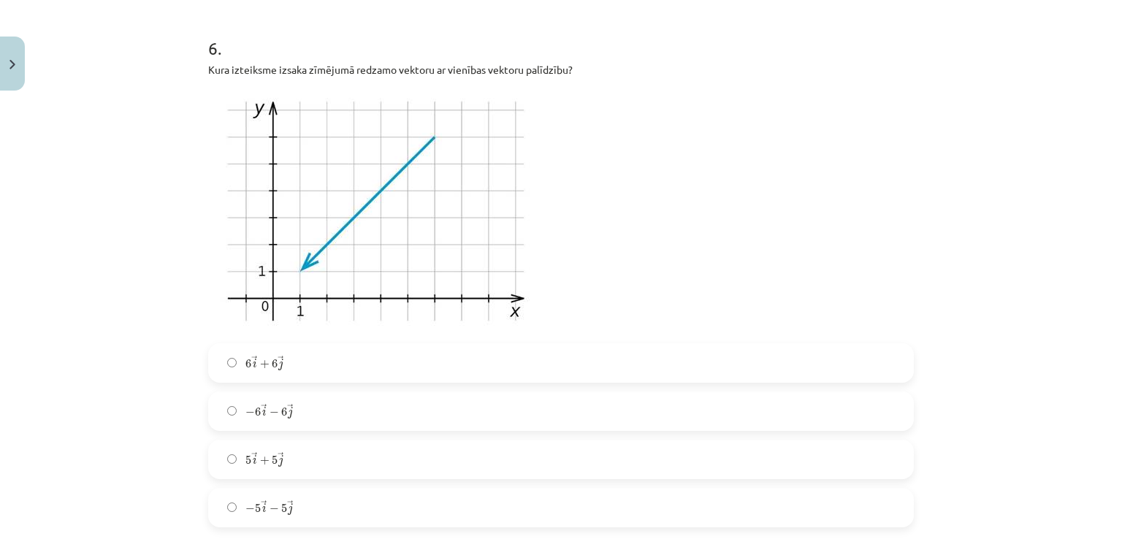
scroll to position [1803, 0]
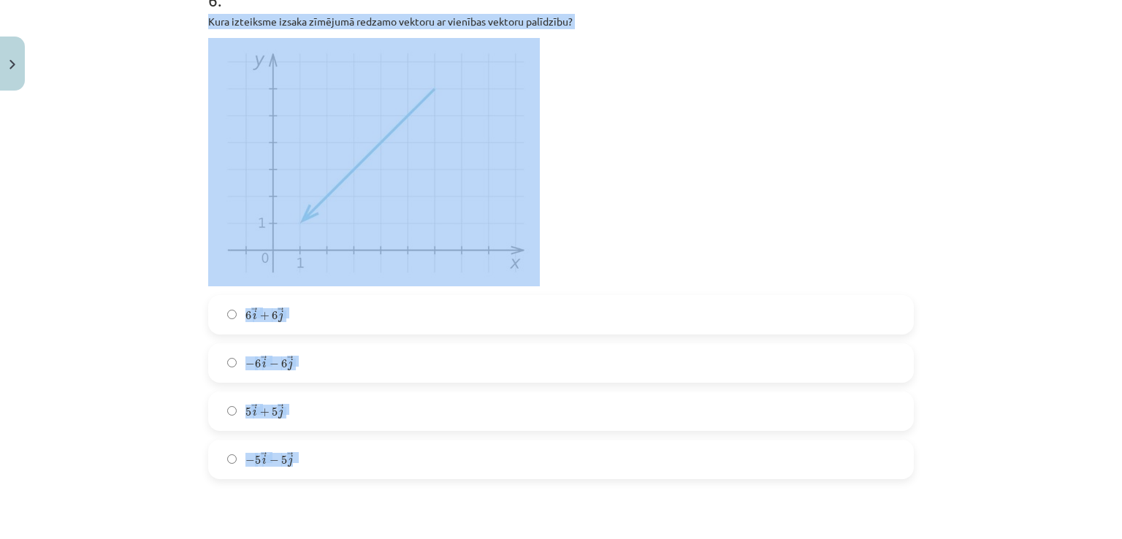
drag, startPoint x: 189, startPoint y: 18, endPoint x: 433, endPoint y: 466, distance: 510.5
click at [433, 466] on div "Mācību tēma: Matemātikas i - 10. klases 1. ieskaites mācību materiāls (a,b) #8 …" at bounding box center [561, 269] width 1122 height 539
click at [623, 209] on p at bounding box center [561, 162] width 706 height 248
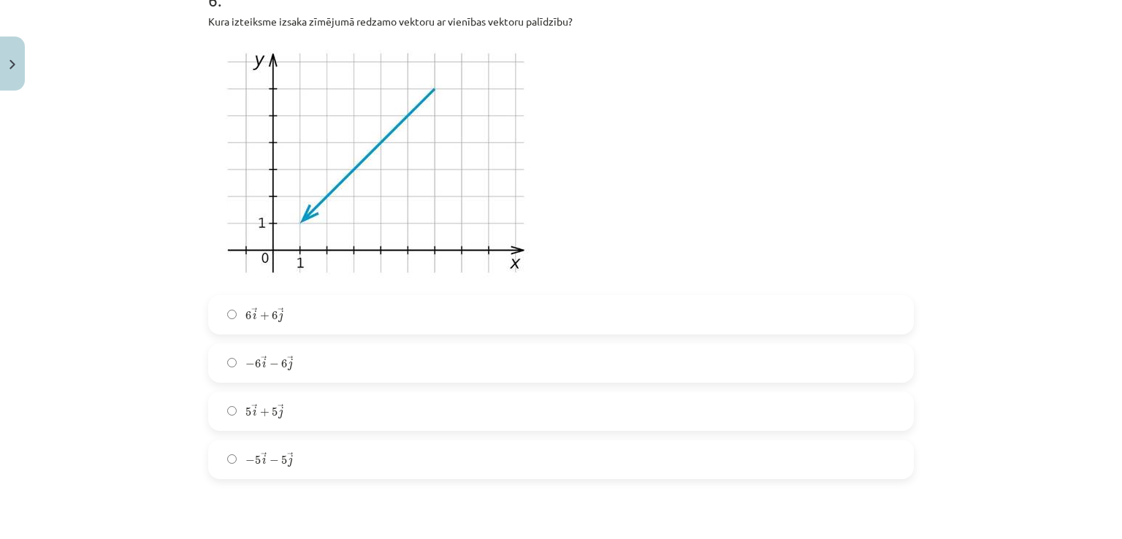
drag, startPoint x: 311, startPoint y: 346, endPoint x: 317, endPoint y: 332, distance: 14.7
click at [317, 332] on label "6 → i + 6 → j 6 i → + 6 j →" at bounding box center [561, 315] width 703 height 37
click at [316, 362] on label "− 6 → i − 6 → j − 6 i → − 6 j →" at bounding box center [561, 363] width 703 height 37
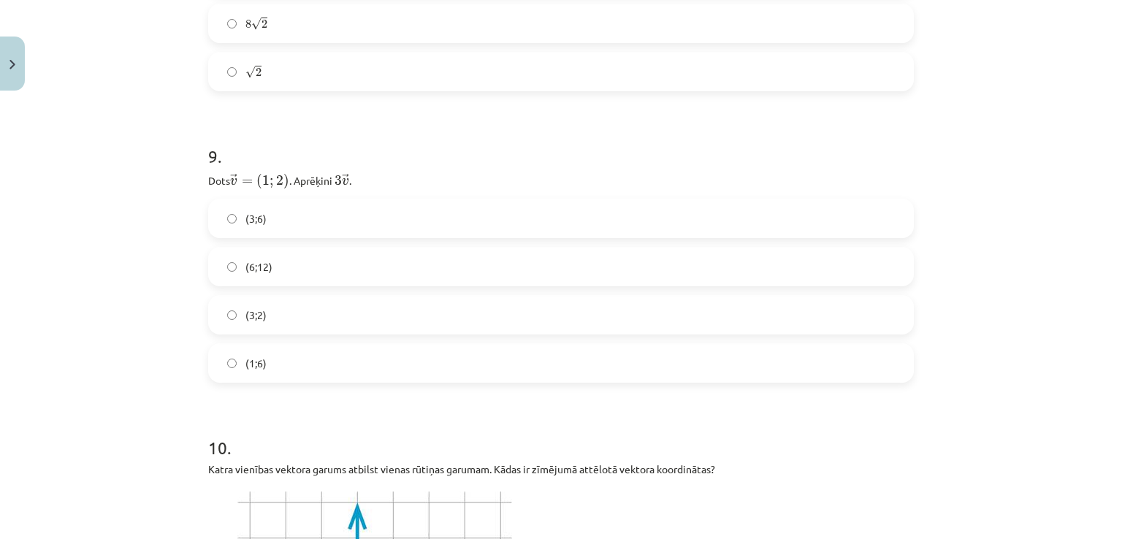
scroll to position [2885, 0]
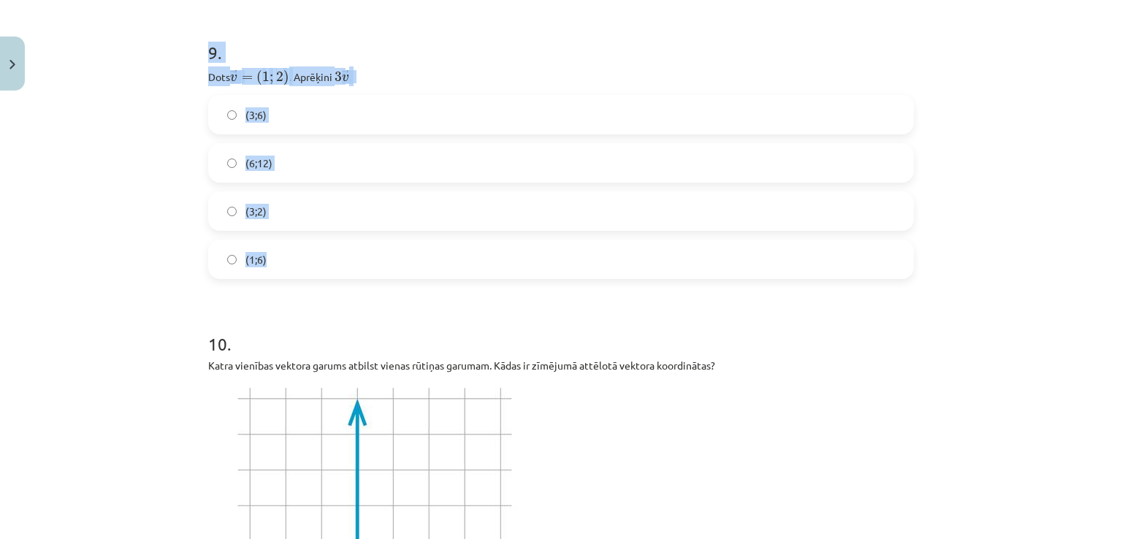
drag, startPoint x: 200, startPoint y: 228, endPoint x: 598, endPoint y: 261, distance: 398.9
click at [442, 62] on h1 "9 ." at bounding box center [561, 39] width 706 height 45
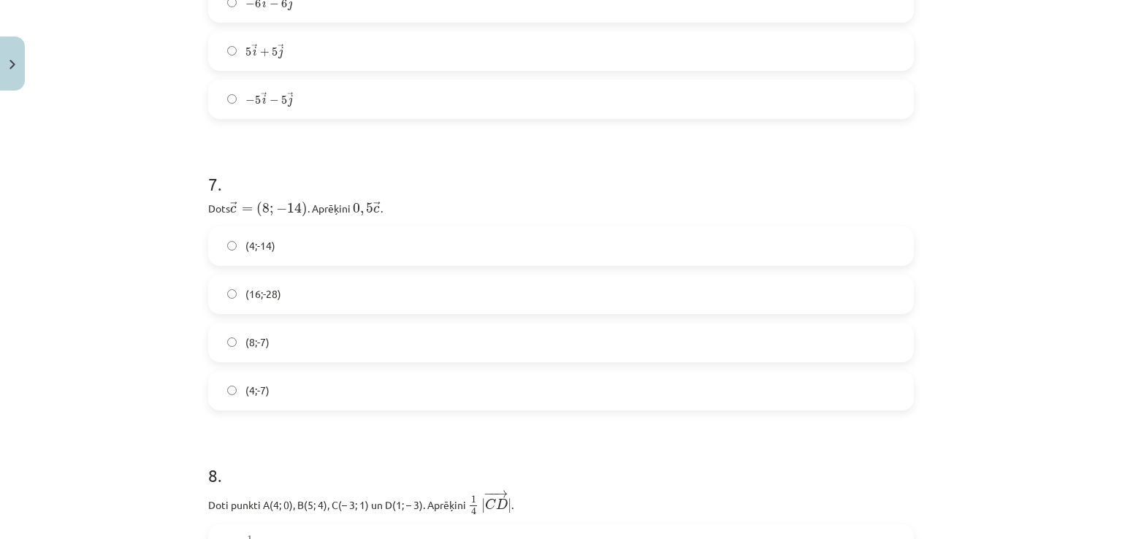
scroll to position [2144, 0]
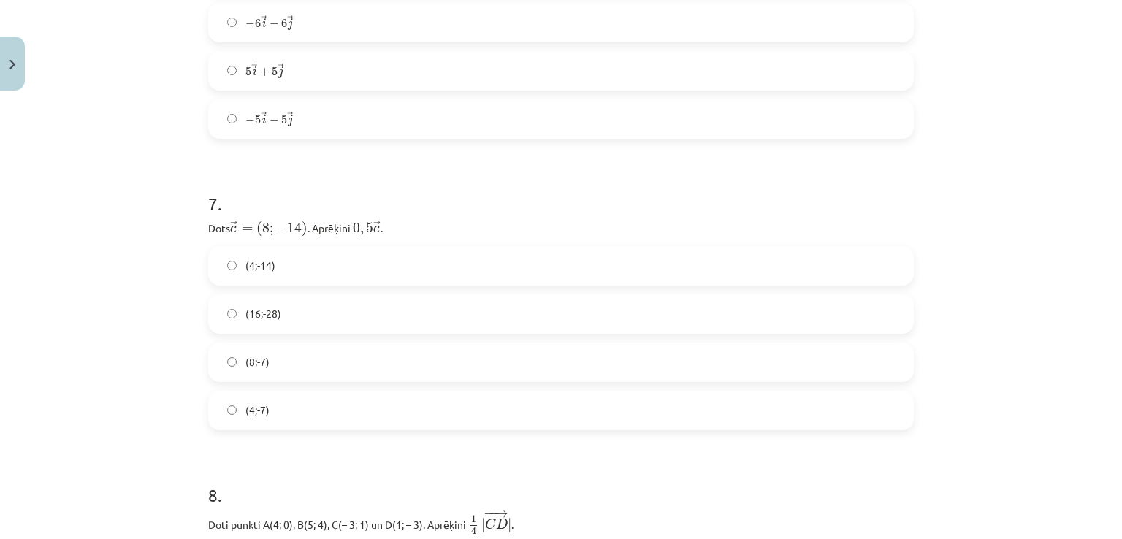
click at [313, 413] on label "(4;-7)" at bounding box center [561, 410] width 703 height 37
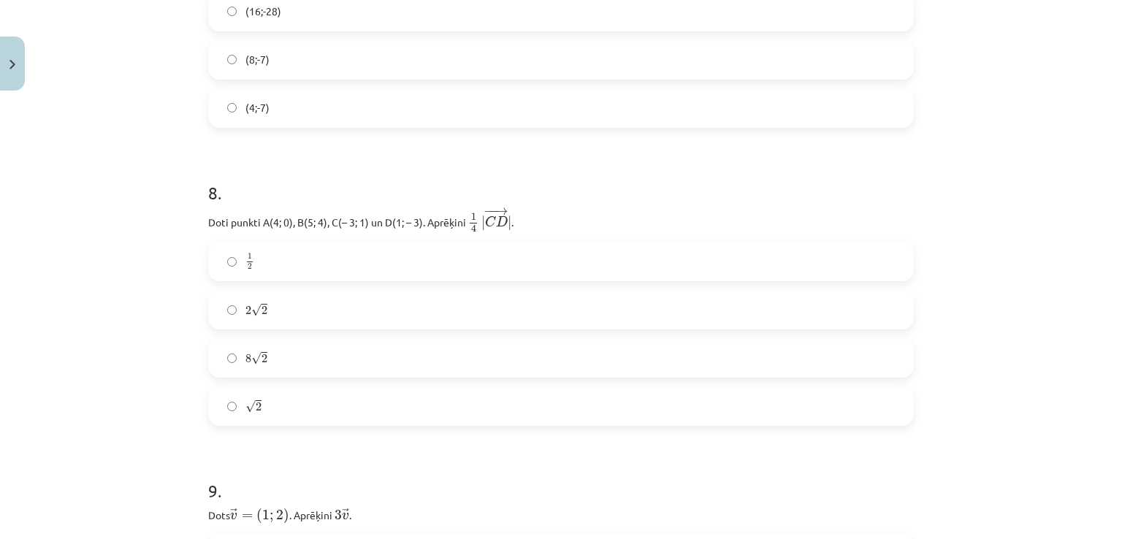
scroll to position [2485, 0]
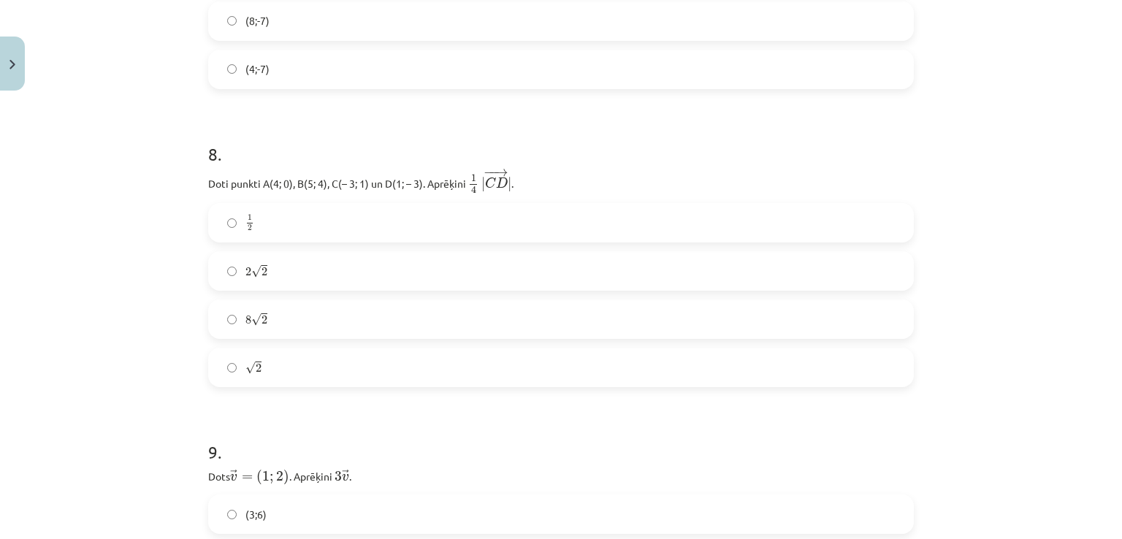
click at [277, 362] on label "√ 2 2" at bounding box center [561, 367] width 703 height 37
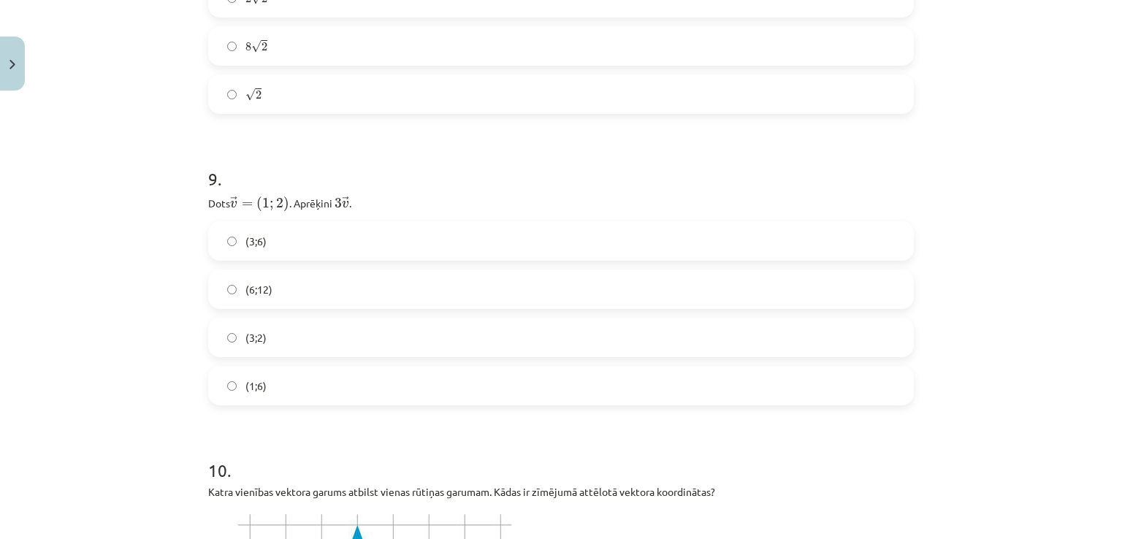
scroll to position [2865, 0]
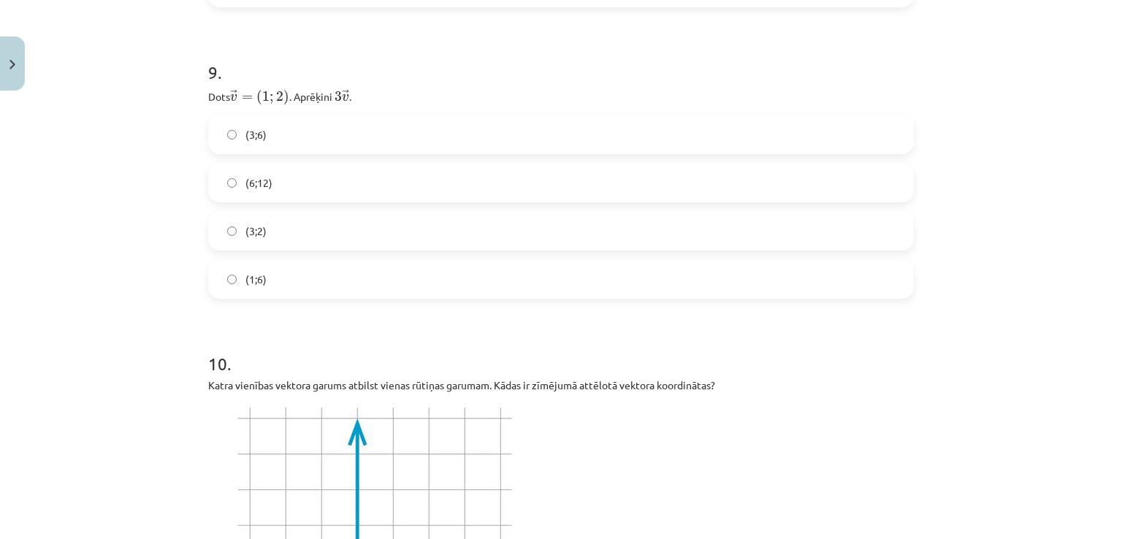
click at [369, 123] on label "(3;6)" at bounding box center [561, 134] width 703 height 37
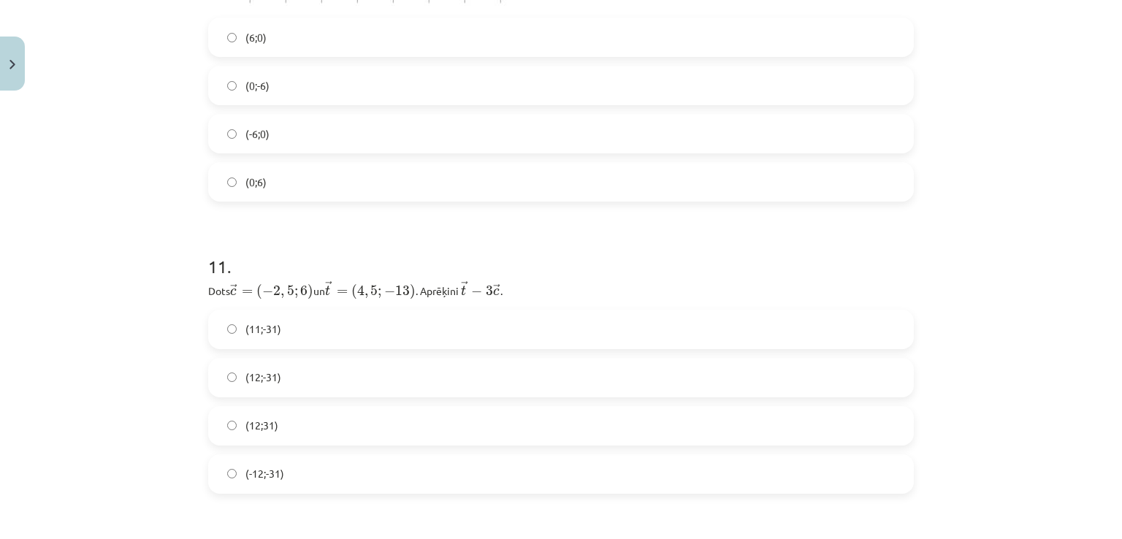
scroll to position [3588, 0]
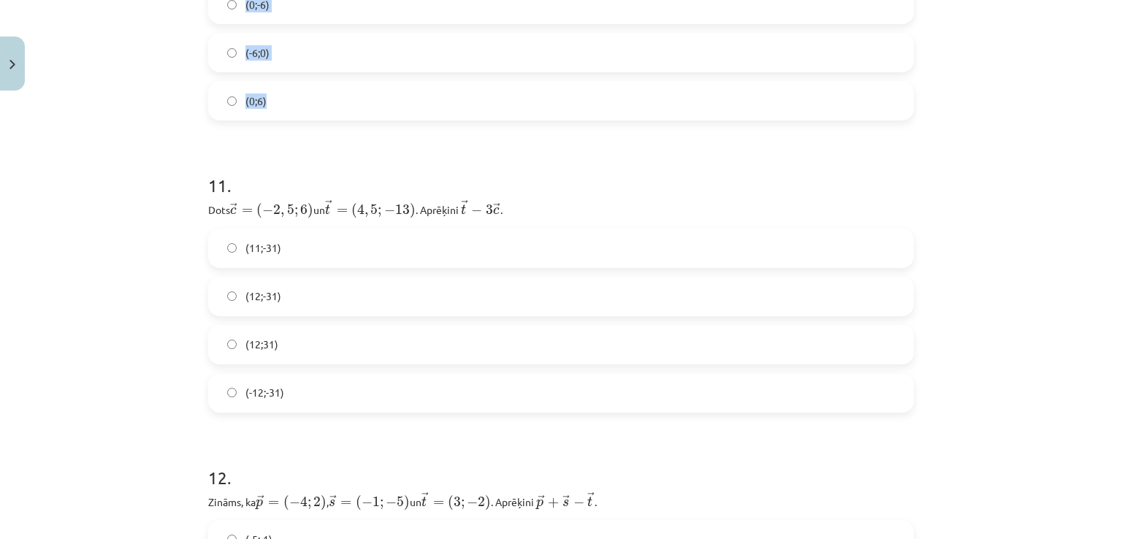
drag, startPoint x: 196, startPoint y: 47, endPoint x: 564, endPoint y: 83, distance: 370.0
click at [1069, 29] on div "Mācību tēma: Matemātikas i - 10. klases 1. ieskaites mācību materiāls (a,b) #8 …" at bounding box center [561, 269] width 1122 height 539
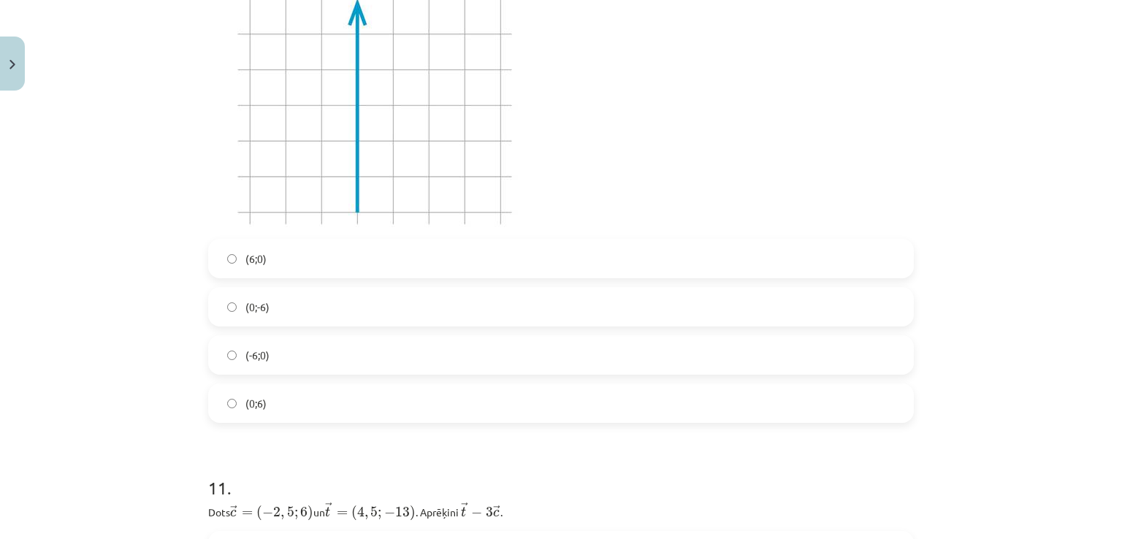
scroll to position [3160, 0]
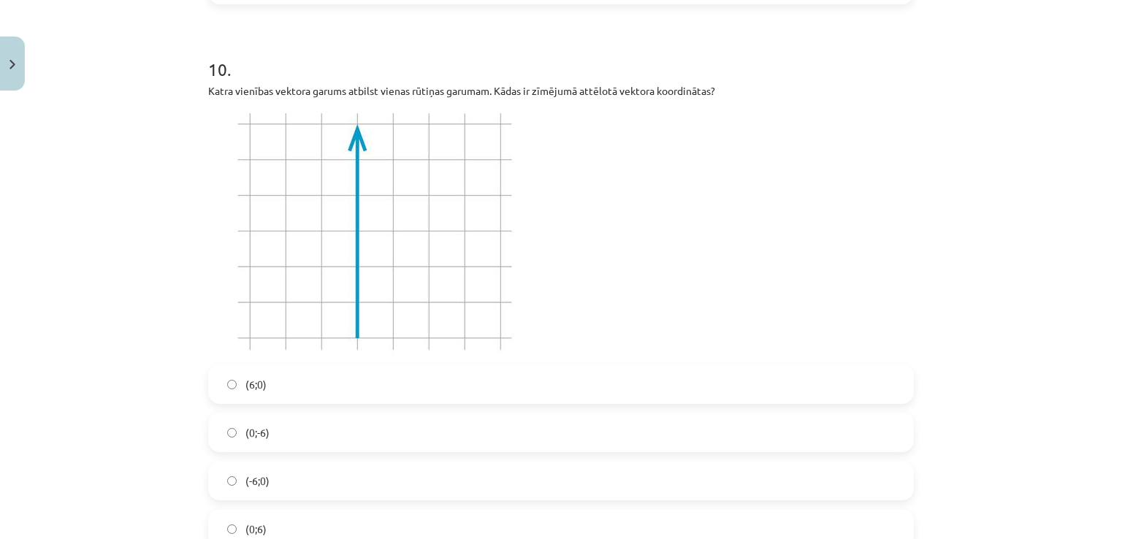
click at [320, 517] on label "(0;6)" at bounding box center [561, 529] width 703 height 37
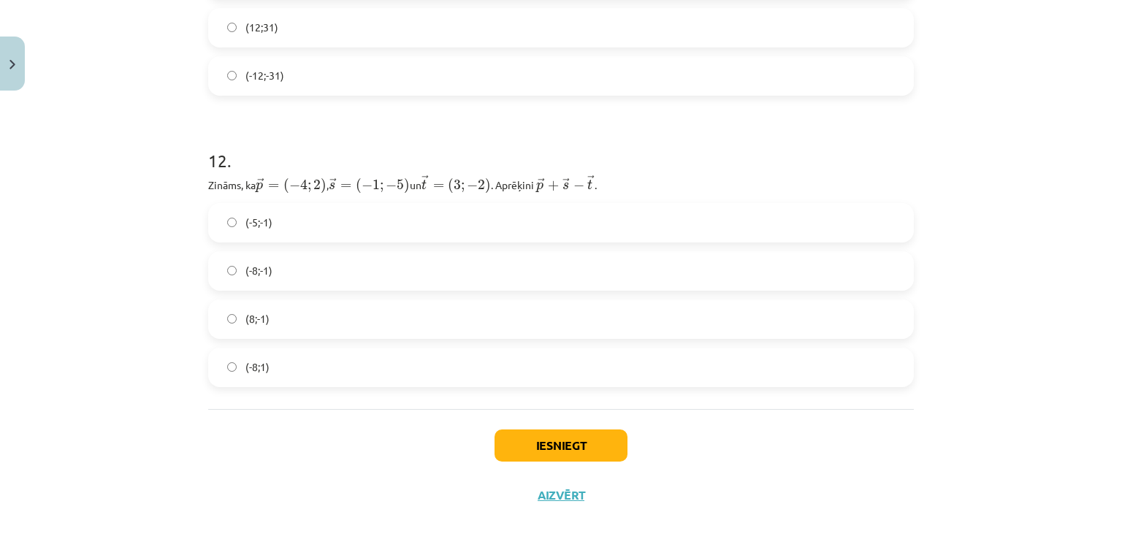
scroll to position [3925, 0]
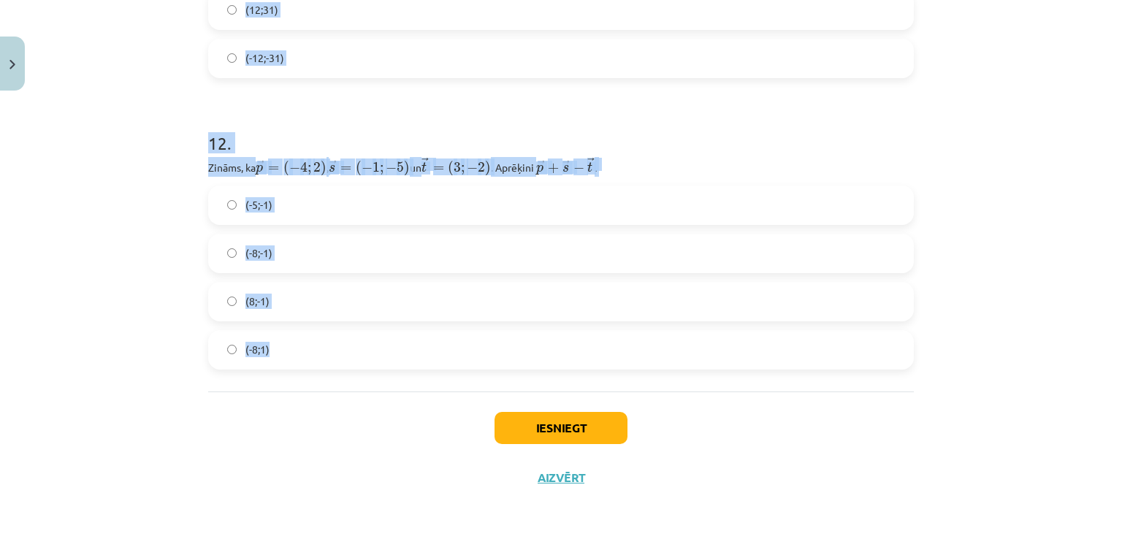
drag, startPoint x: 189, startPoint y: 73, endPoint x: 745, endPoint y: 346, distance: 619.3
click at [745, 346] on div "Mācību tēma: Matemātikas i - 10. klases 1. ieskaites mācību materiāls (a,b) #8 …" at bounding box center [561, 269] width 1122 height 539
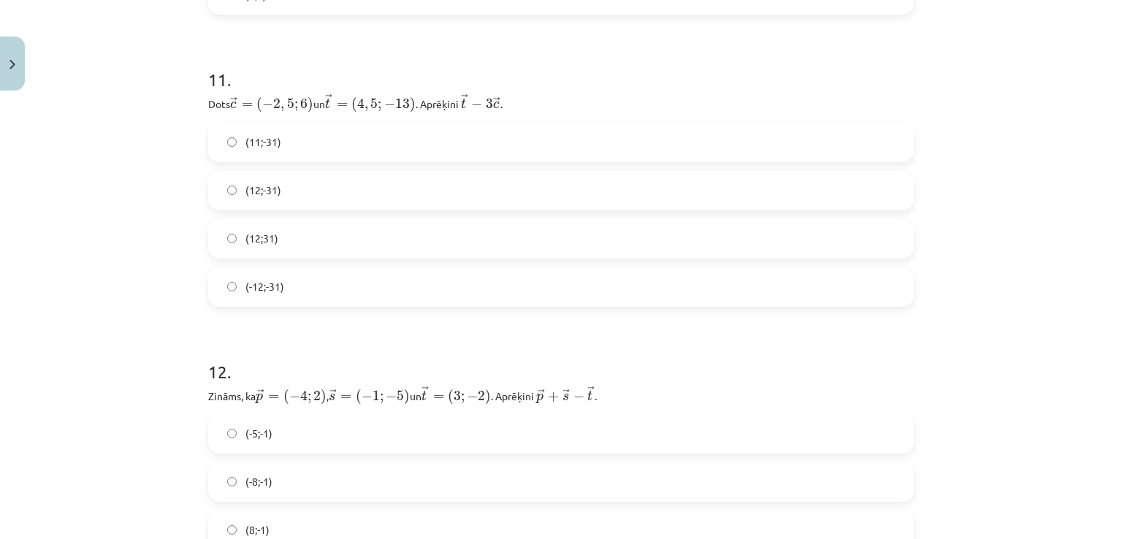
scroll to position [3691, 0]
click at [325, 197] on label "(12;-31)" at bounding box center [561, 193] width 703 height 37
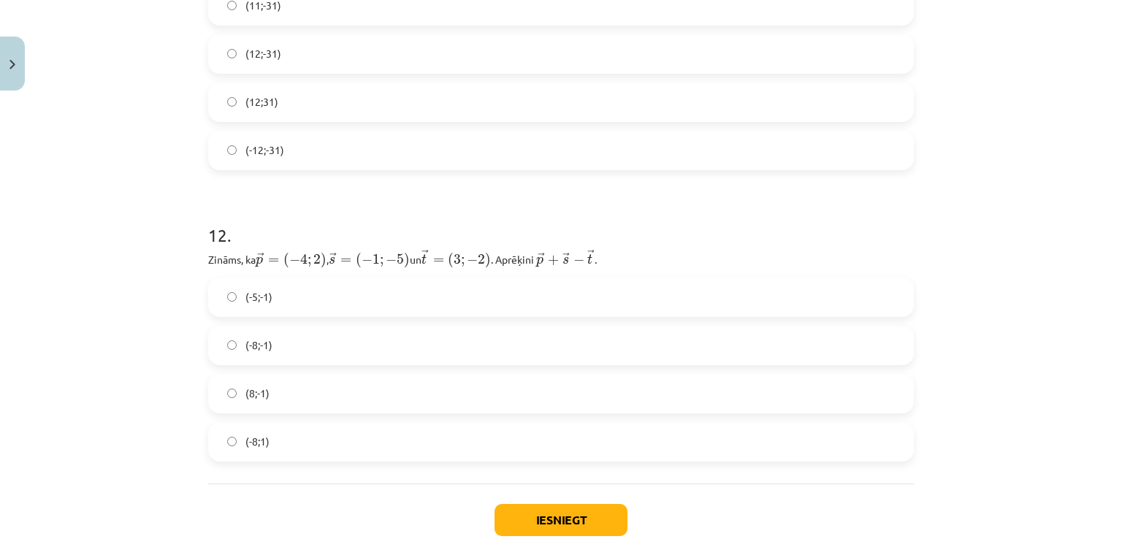
scroll to position [3866, 0]
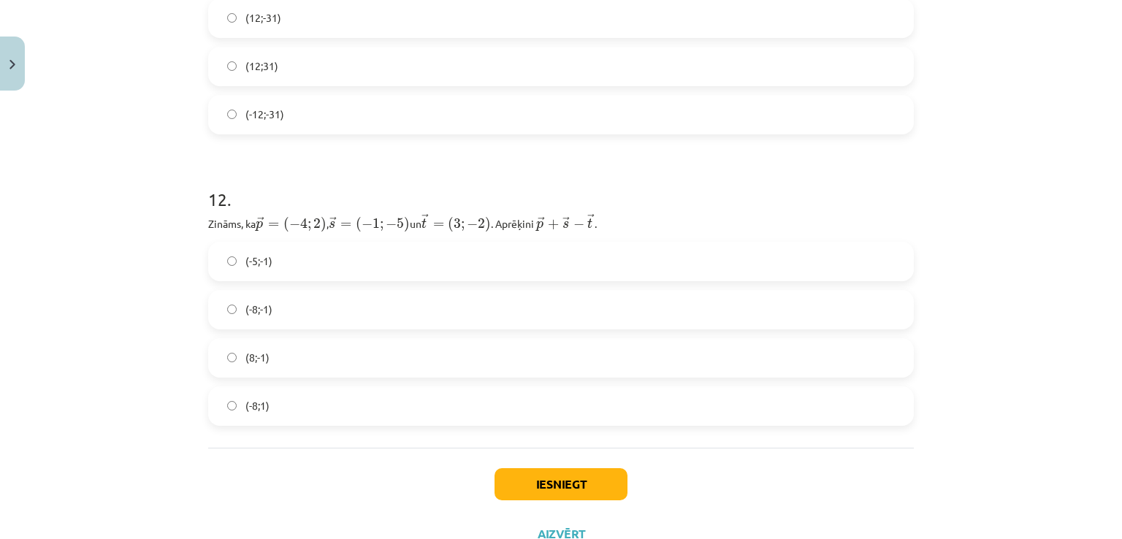
click at [266, 353] on label "(8;-1)" at bounding box center [561, 358] width 703 height 37
click at [291, 323] on label "(-8;-1)" at bounding box center [561, 310] width 703 height 37
click at [520, 480] on button "Iesniegt" at bounding box center [561, 484] width 133 height 32
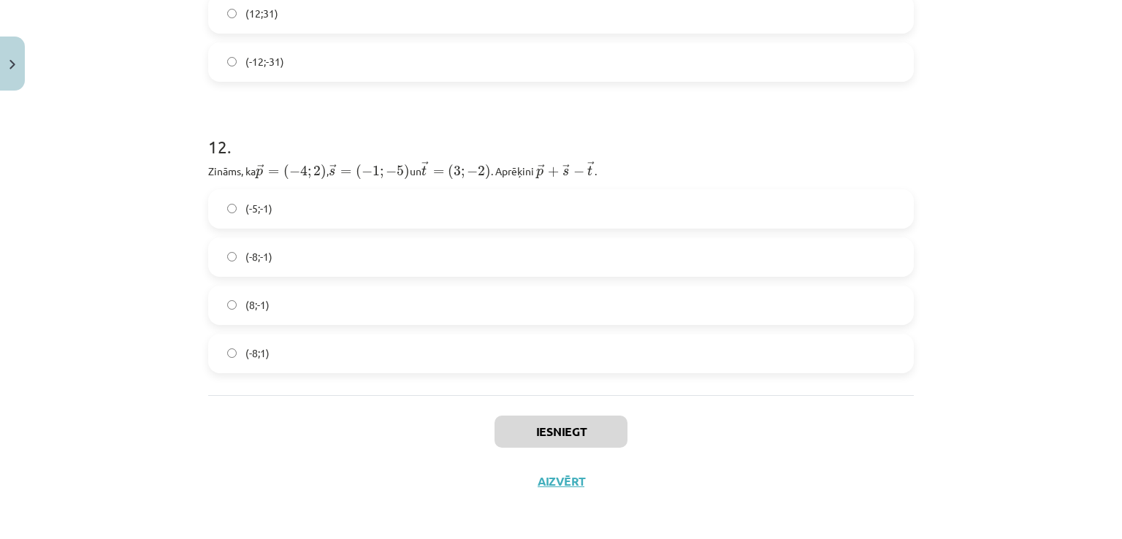
scroll to position [3925, 0]
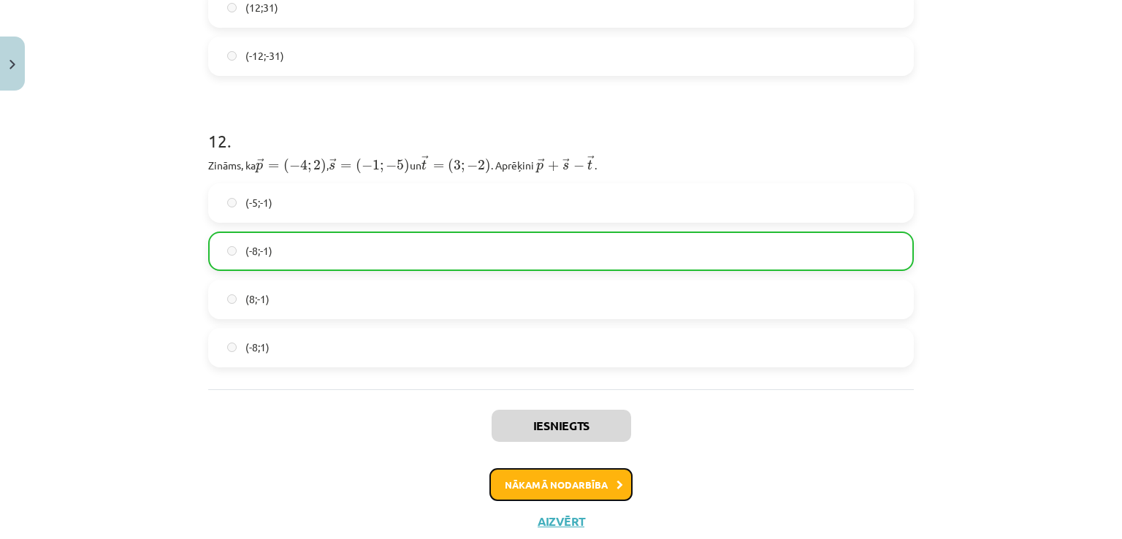
click at [563, 484] on button "Nākamā nodarbība" at bounding box center [561, 485] width 143 height 34
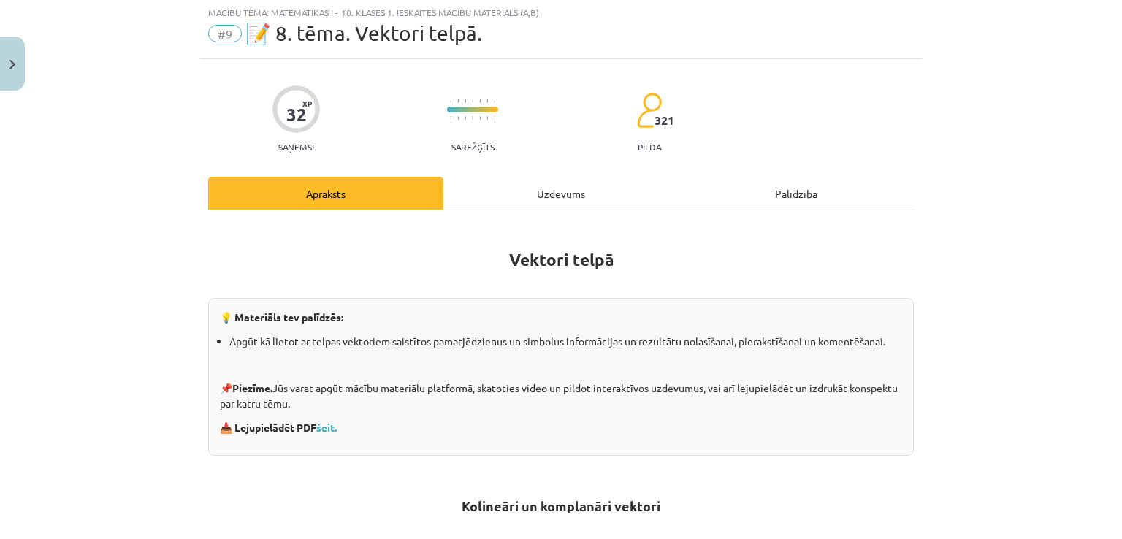
scroll to position [37, 0]
click at [558, 185] on div "Uzdevums" at bounding box center [561, 194] width 235 height 33
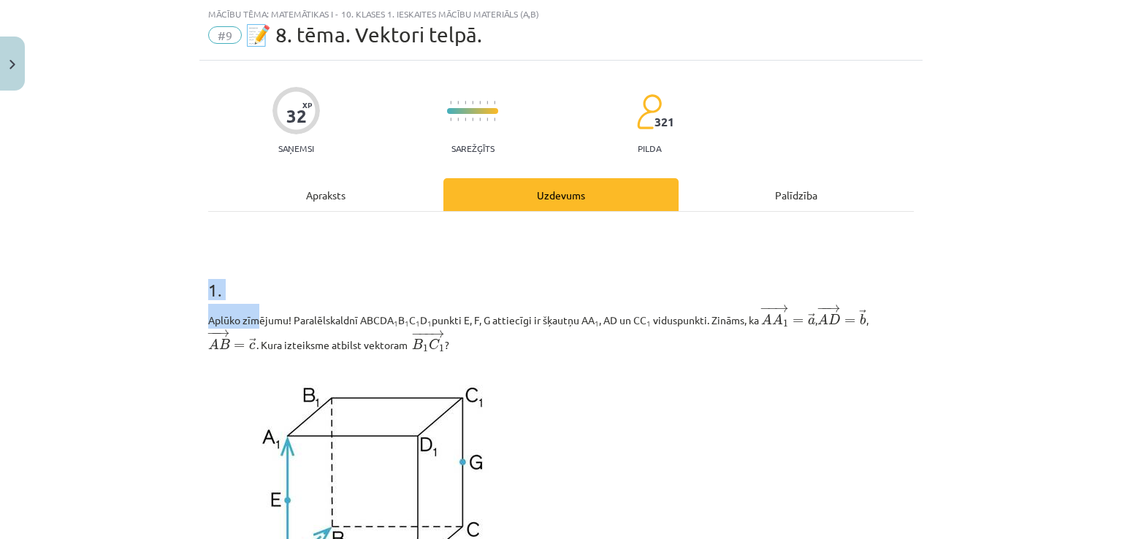
drag, startPoint x: 172, startPoint y: 275, endPoint x: 260, endPoint y: 310, distance: 94.9
click at [260, 310] on div "Mācību tēma: Matemātikas i - 10. klases 1. ieskaites mācību materiāls (a,b) #9 …" at bounding box center [561, 269] width 1122 height 539
click at [314, 284] on h1 "1 ." at bounding box center [561, 276] width 706 height 45
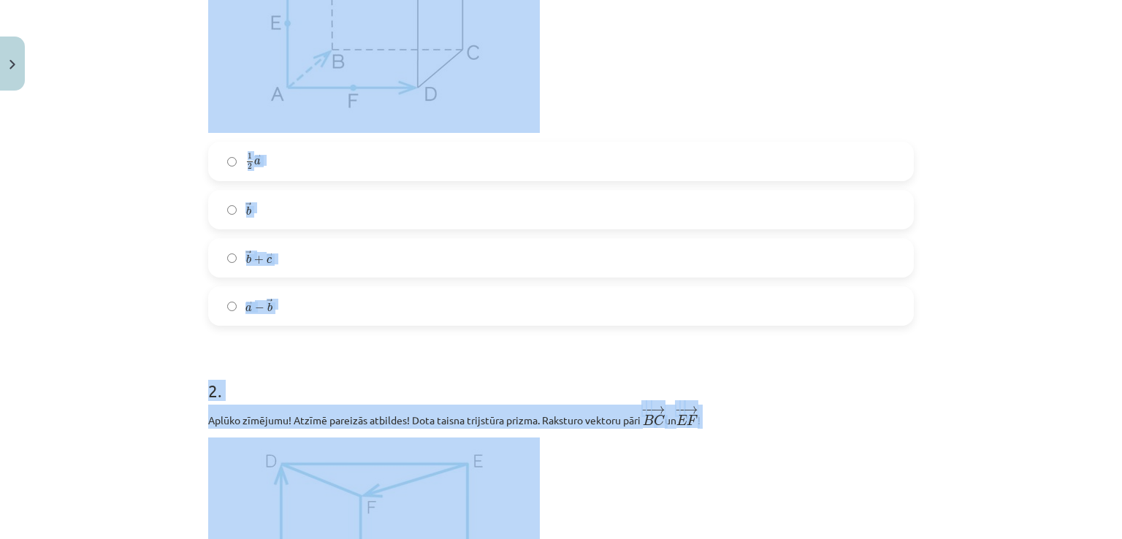
scroll to position [523, 0]
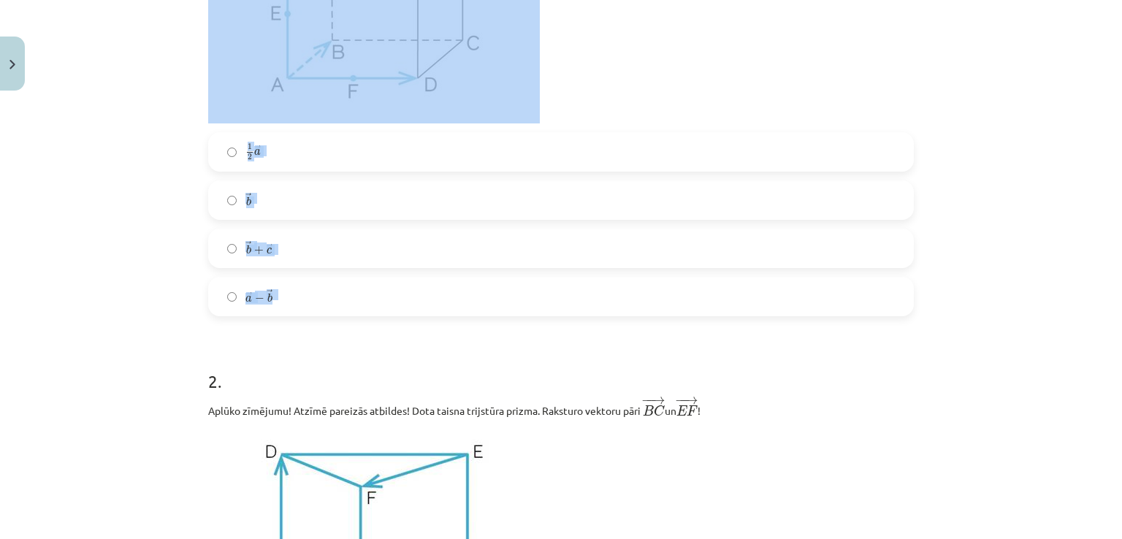
drag, startPoint x: 210, startPoint y: 292, endPoint x: 582, endPoint y: 299, distance: 372.0
click at [582, 299] on div "Mācību tēma: Matemātikas i - 10. klases 1. ieskaites mācību materiāls (a,b) #9 …" at bounding box center [561, 269] width 1122 height 539
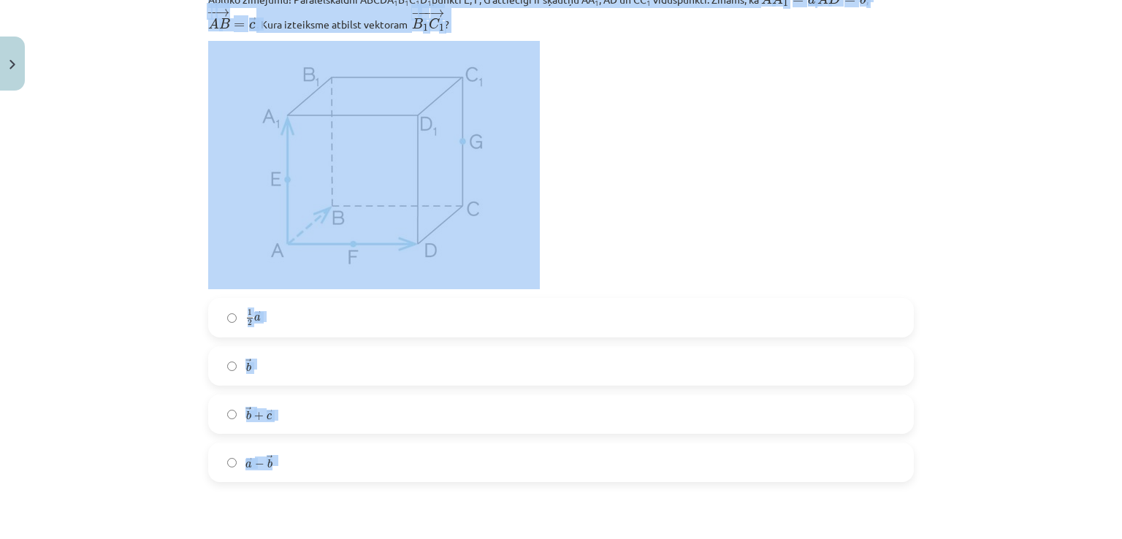
scroll to position [319, 0]
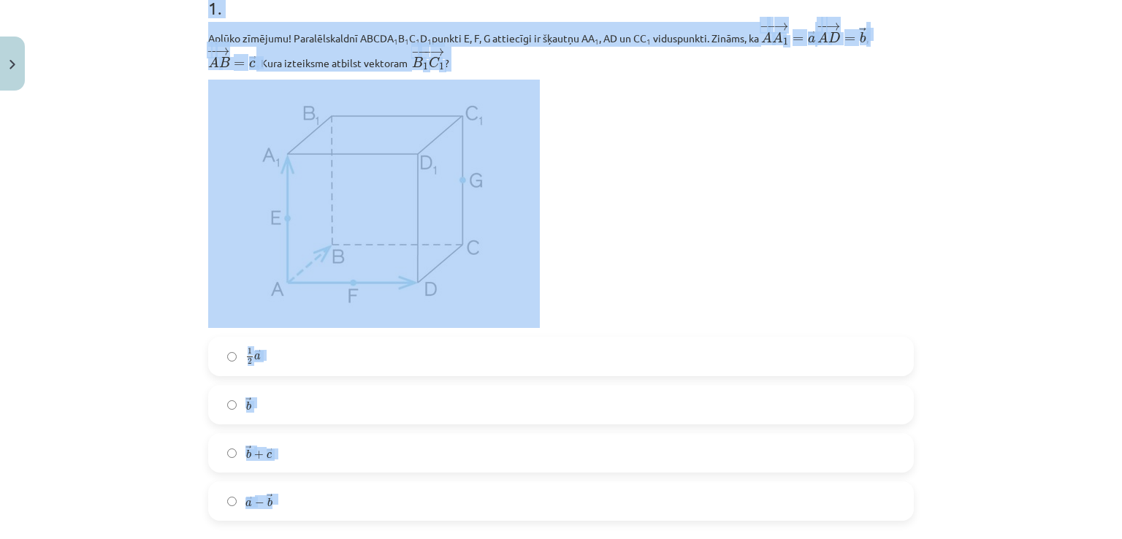
click at [804, 142] on p at bounding box center [561, 204] width 706 height 248
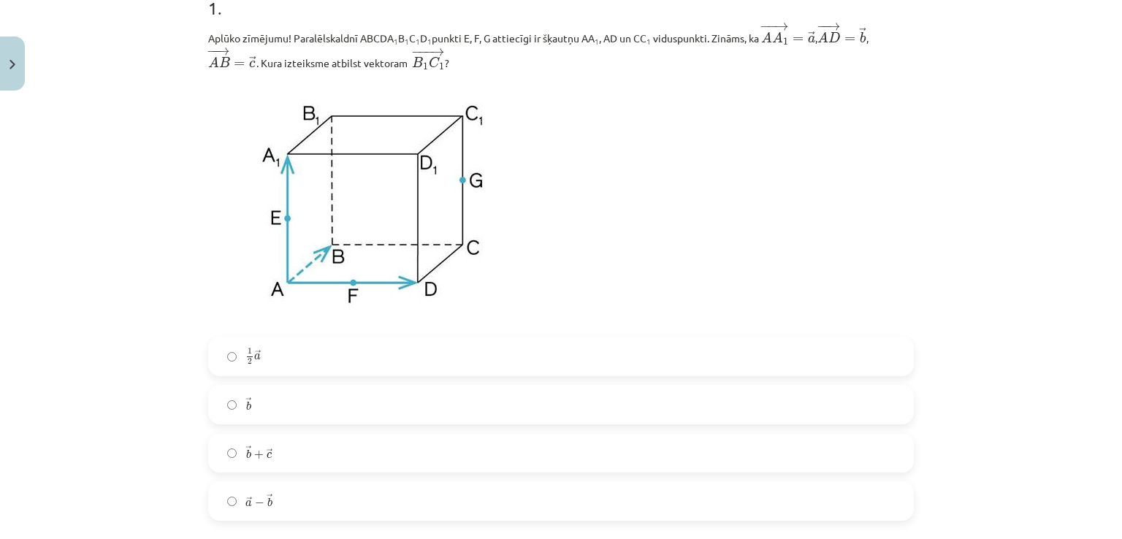
click at [277, 408] on label "→ b b →" at bounding box center [561, 405] width 703 height 37
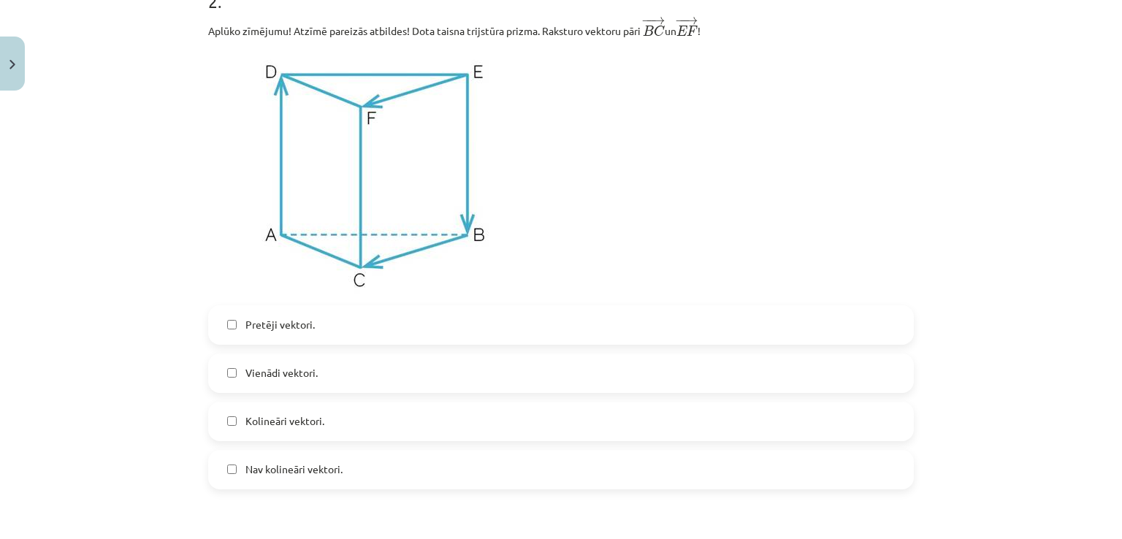
scroll to position [923, 0]
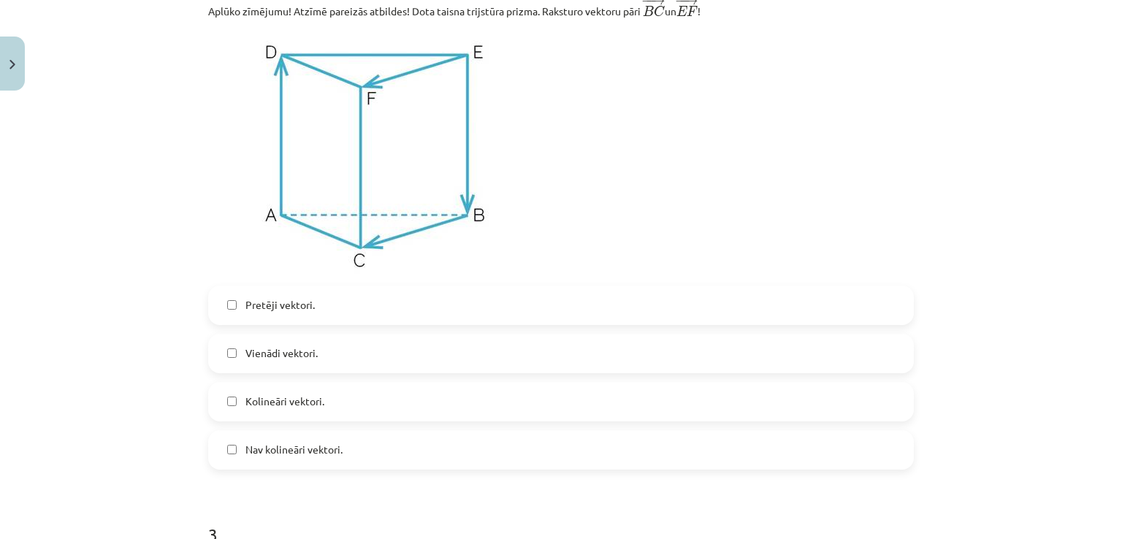
drag, startPoint x: 178, startPoint y: 22, endPoint x: 436, endPoint y: 91, distance: 267.6
click at [436, 91] on div "Mācību tēma: Matemātikas i - 10. klases 1. ieskaites mācību materiāls (a,b) #9 …" at bounding box center [561, 269] width 1122 height 539
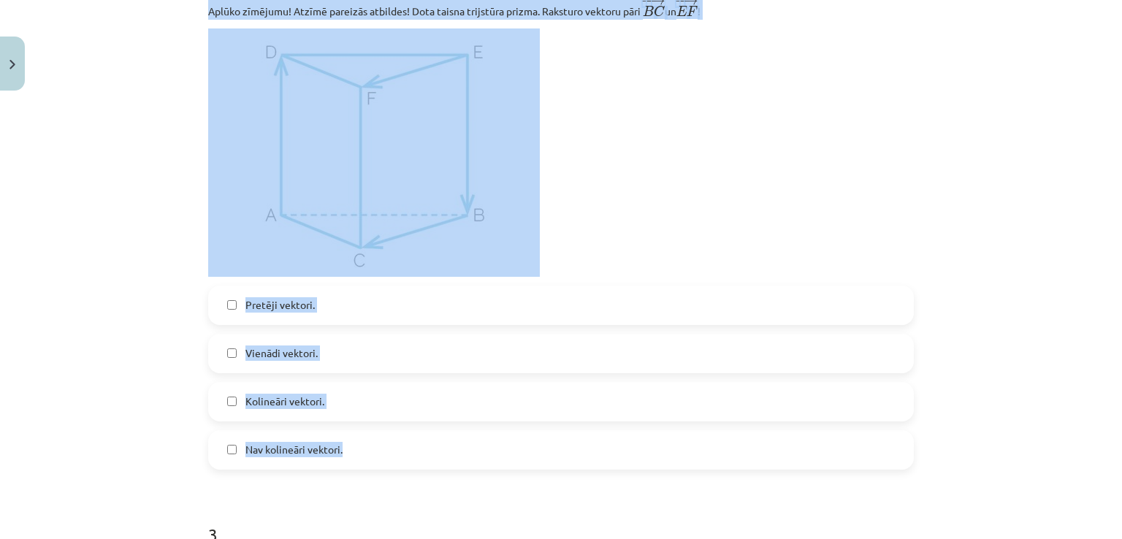
drag, startPoint x: 205, startPoint y: 9, endPoint x: 526, endPoint y: 453, distance: 547.4
click at [526, 453] on div "2 . Aplūko zīmējumu! Atzīmē pareizās atbildes! Dota taisna trijstūra prizma. Ra…" at bounding box center [561, 208] width 706 height 524
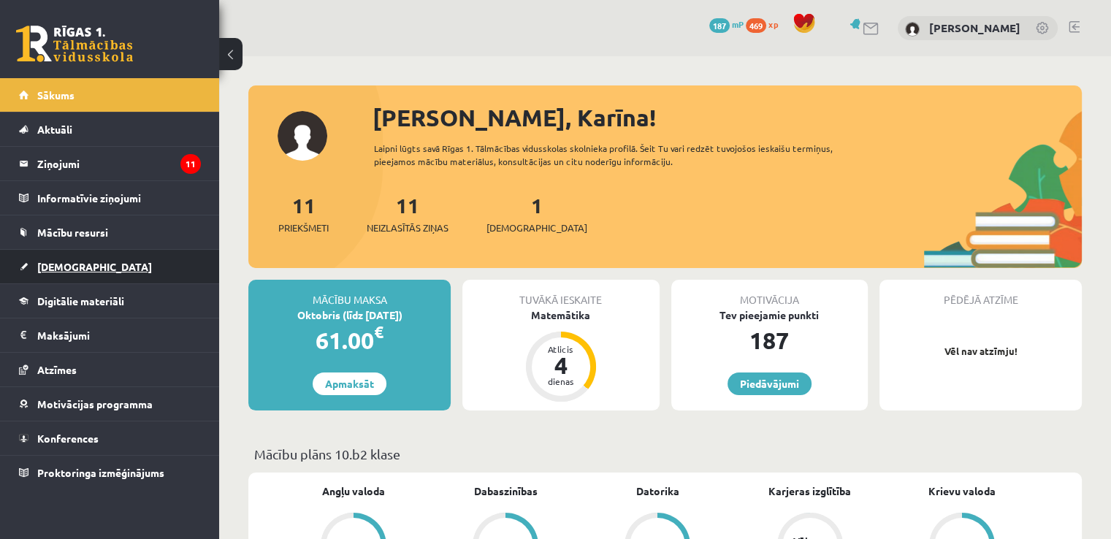
click at [132, 263] on link "[DEMOGRAPHIC_DATA]" at bounding box center [110, 267] width 182 height 34
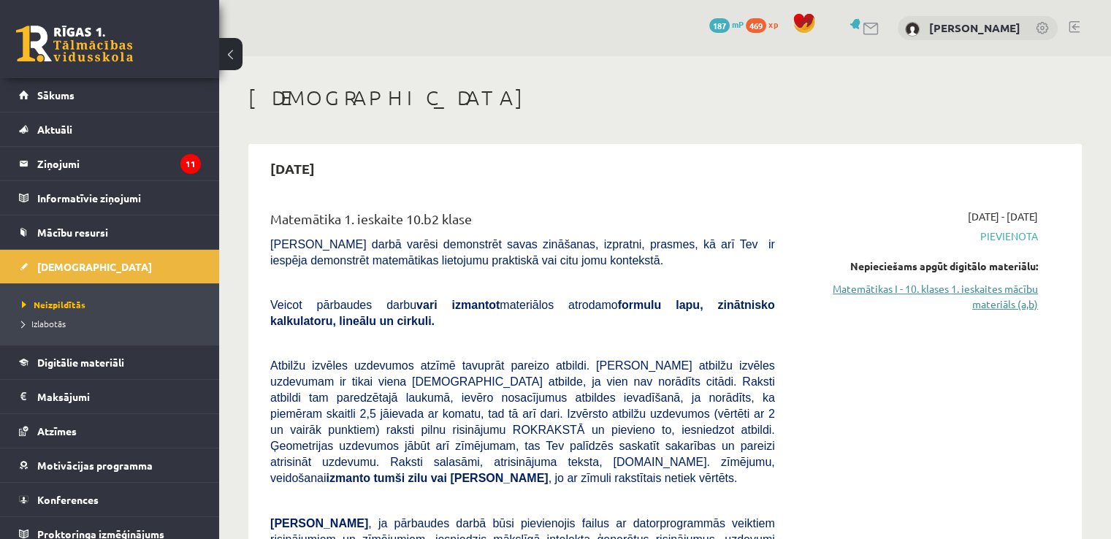
click at [932, 289] on link "Matemātikas I - 10. klases 1. ieskaites mācību materiāls (a,b)" at bounding box center [917, 296] width 241 height 31
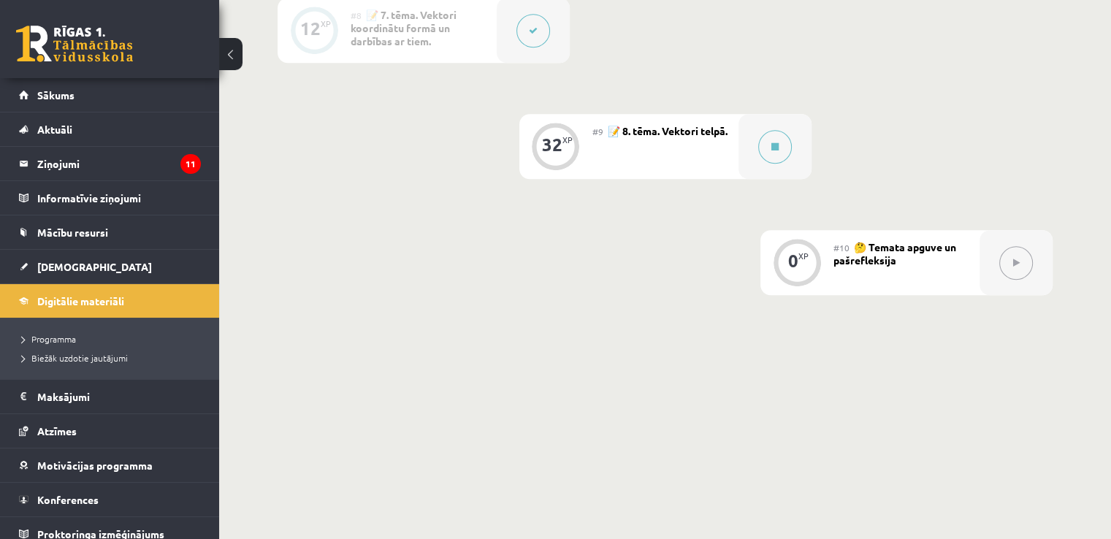
scroll to position [1245, 0]
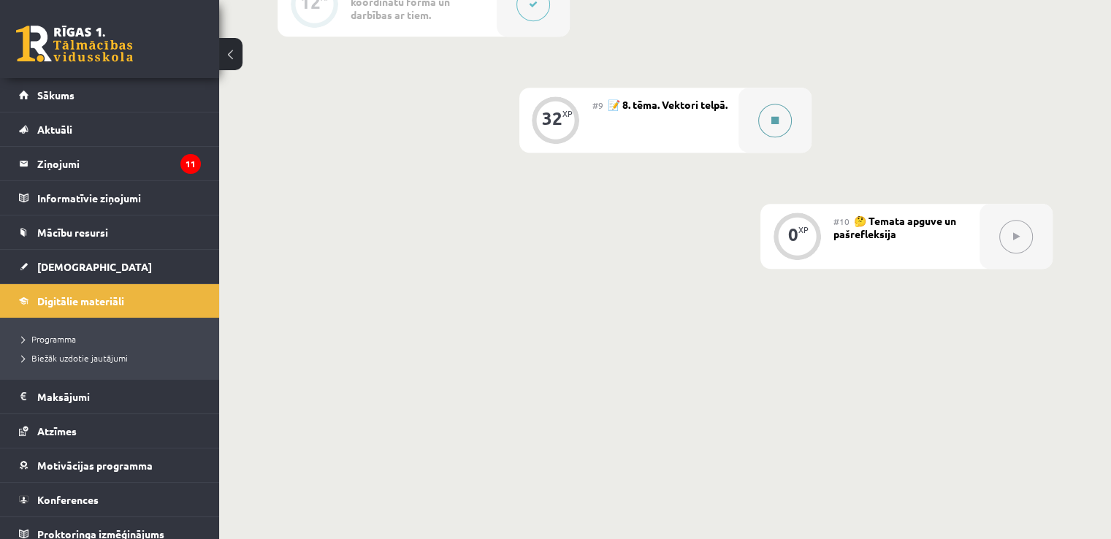
click at [766, 126] on button at bounding box center [775, 121] width 34 height 34
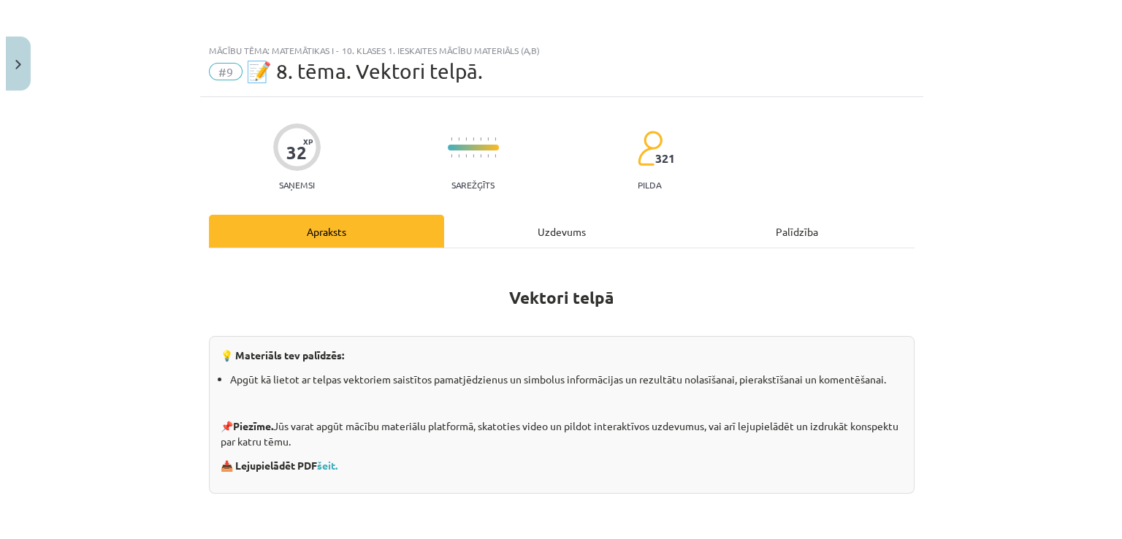
scroll to position [1231, 0]
click at [557, 227] on div "Uzdevums" at bounding box center [561, 231] width 235 height 33
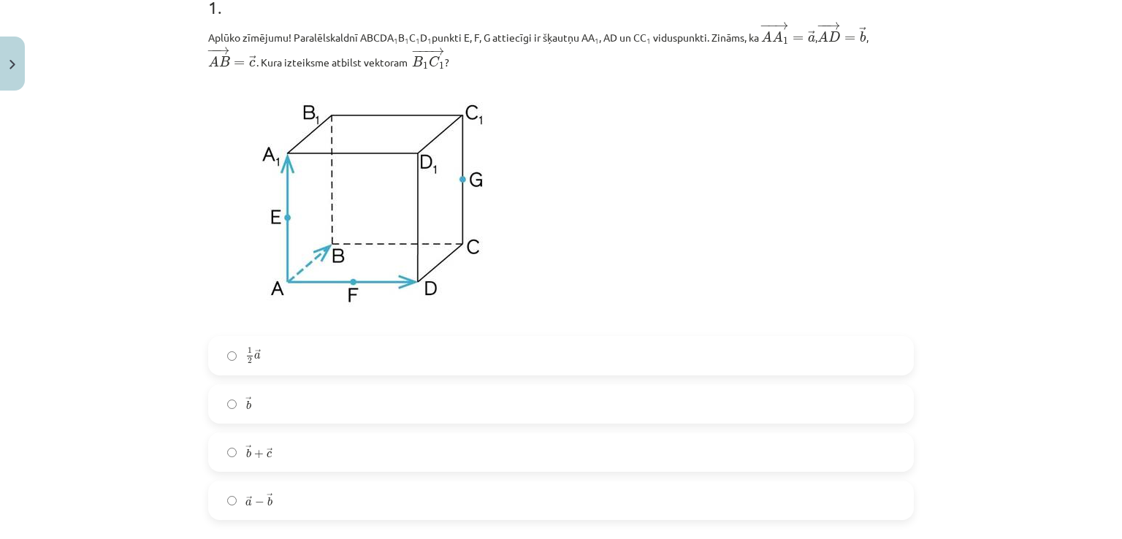
scroll to position [427, 0]
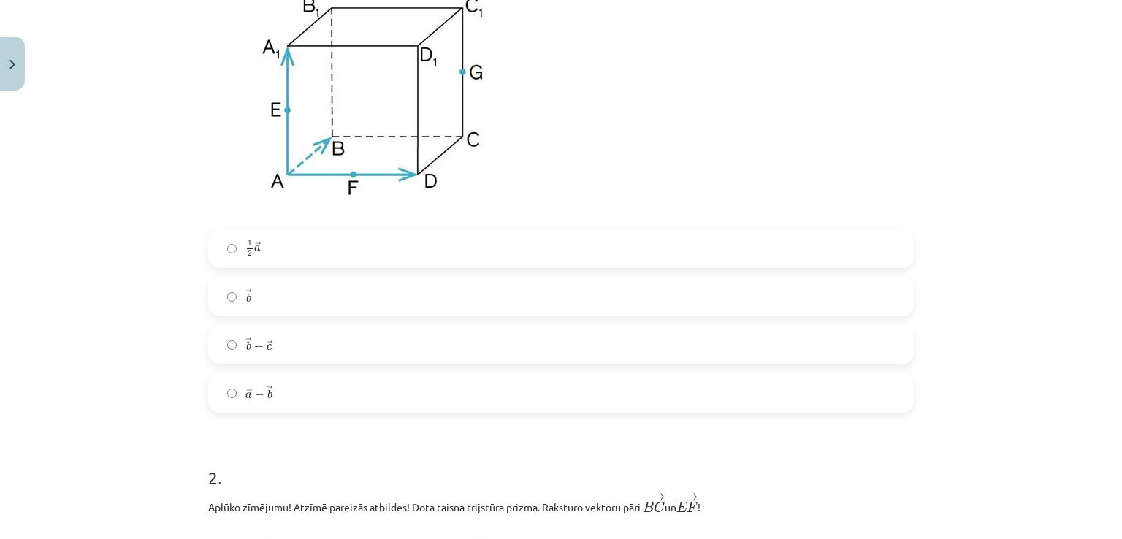
click at [848, 306] on label "→ b b →" at bounding box center [561, 296] width 703 height 37
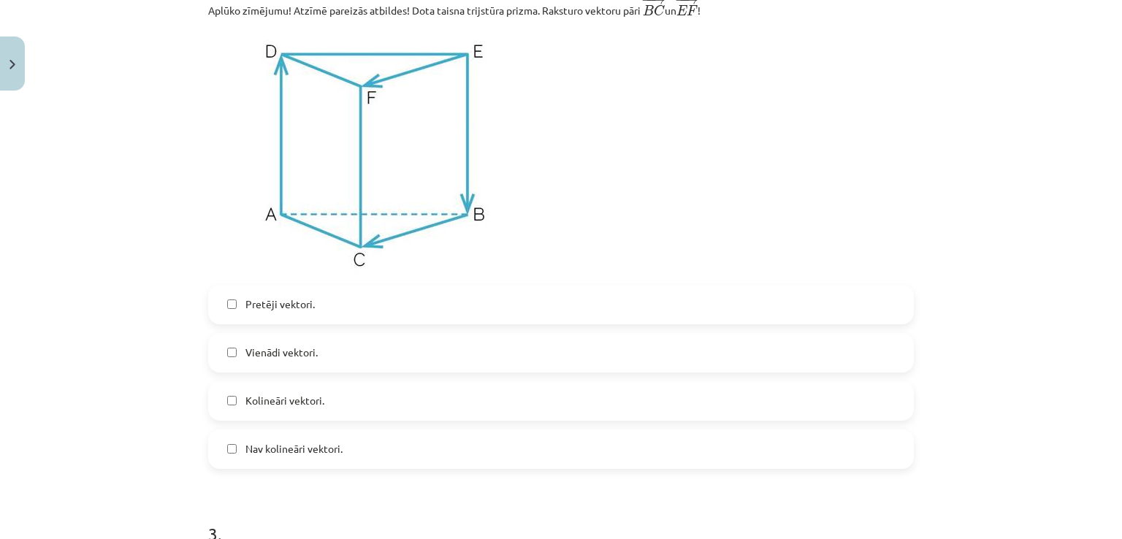
scroll to position [903, 0]
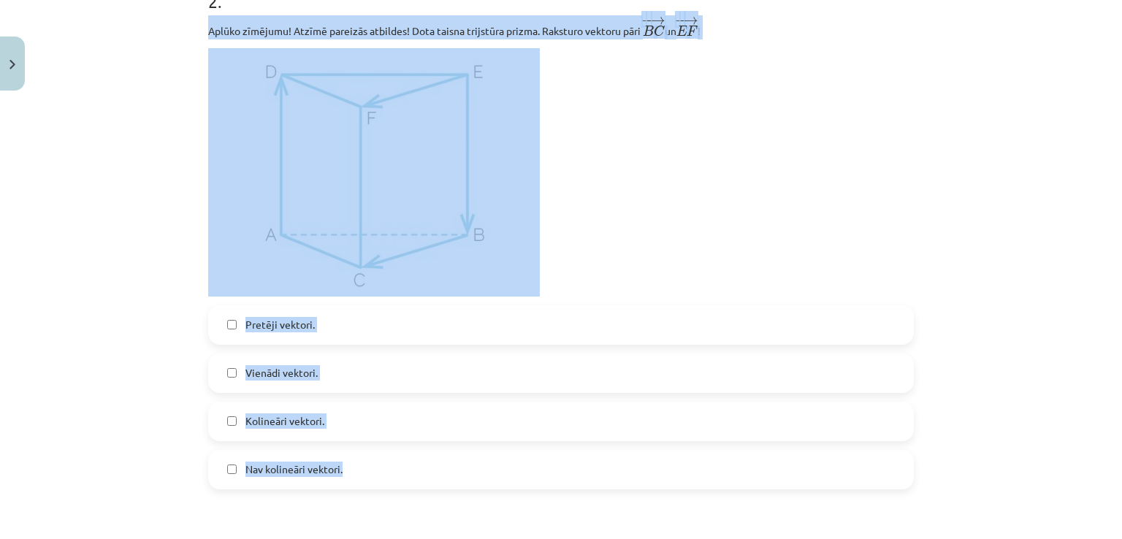
drag, startPoint x: 197, startPoint y: 32, endPoint x: 558, endPoint y: 465, distance: 564.4
copy div "Aplūko zīmējumu! Atzīmē pareizās atbildes! Dota taisna trijstūra prizma. Rakstu…"
click at [303, 229] on img at bounding box center [374, 172] width 332 height 248
click at [633, 206] on p at bounding box center [561, 172] width 706 height 248
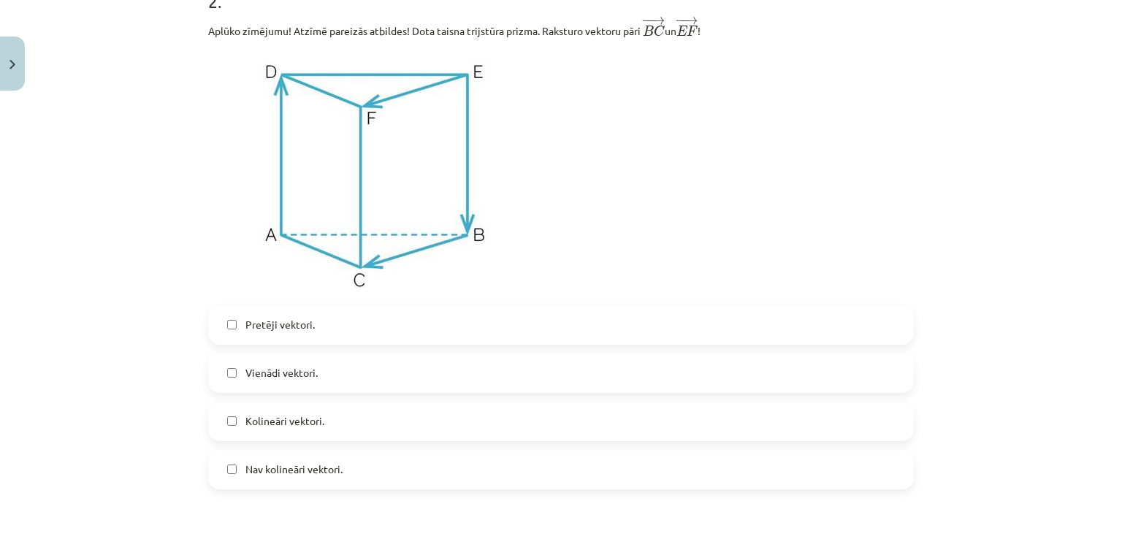
click at [270, 369] on span "Vienādi vektori." at bounding box center [282, 372] width 72 height 15
click at [284, 436] on label "Kolineāri vektori." at bounding box center [561, 421] width 703 height 37
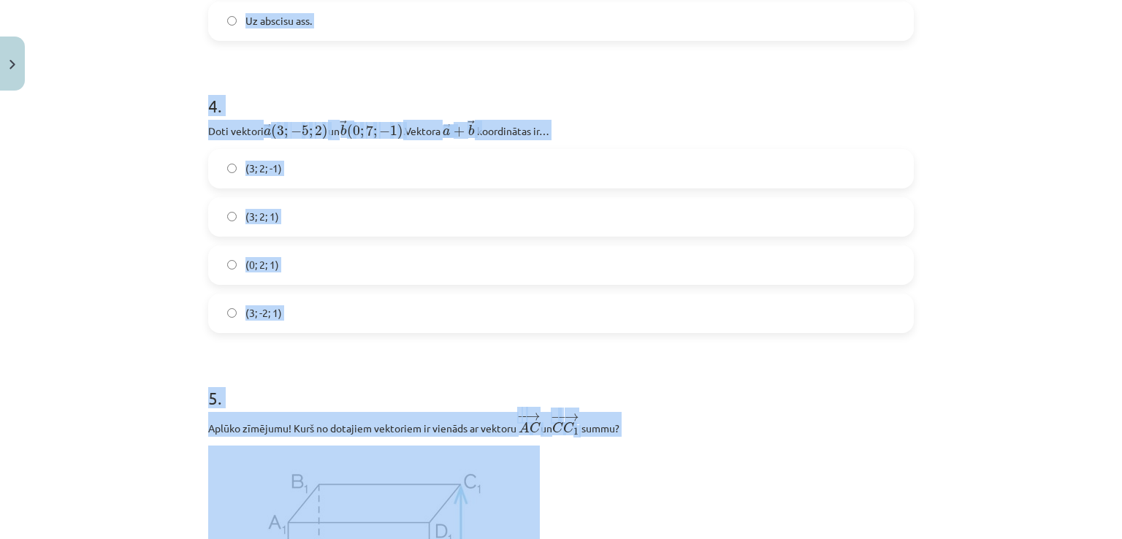
scroll to position [1760, 0]
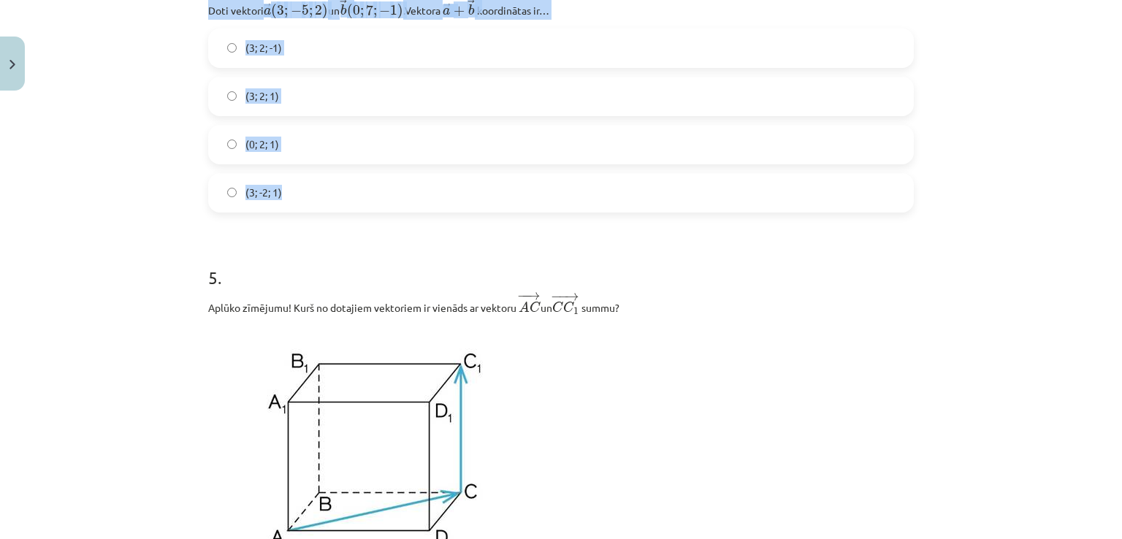
drag, startPoint x: 179, startPoint y: 111, endPoint x: 696, endPoint y: 212, distance: 526.4
click at [696, 212] on div "Mācību tēma: Matemātikas i - 10. klases 1. ieskaites mācību materiāls (a,b) #9 …" at bounding box center [561, 269] width 1122 height 539
copy form "3 . Dots punkts telpā ar koordinātām (0; 0; 0). Kur atrodas punkts? Koordinātu …"
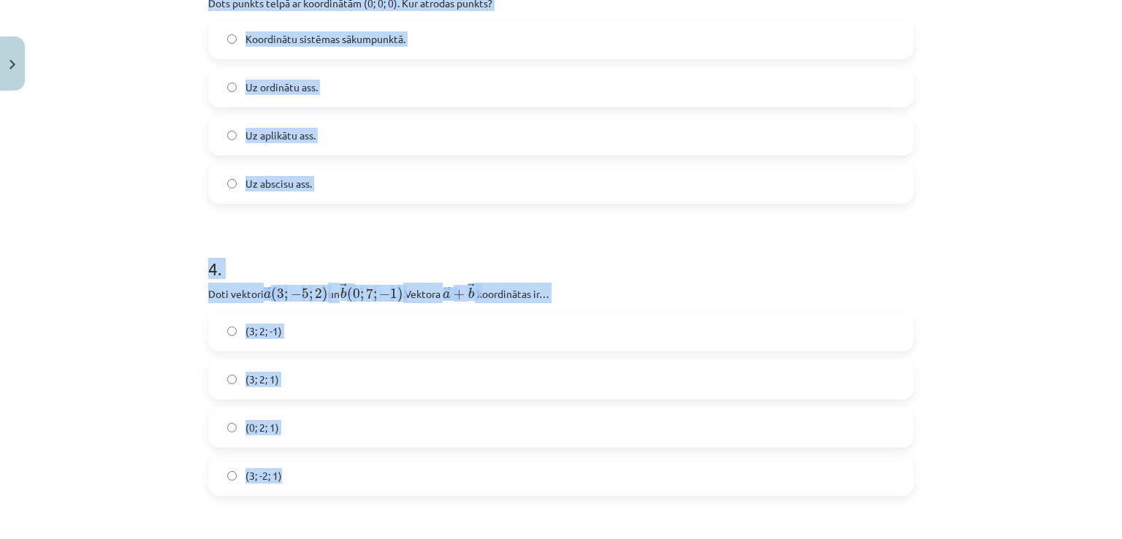
scroll to position [1409, 0]
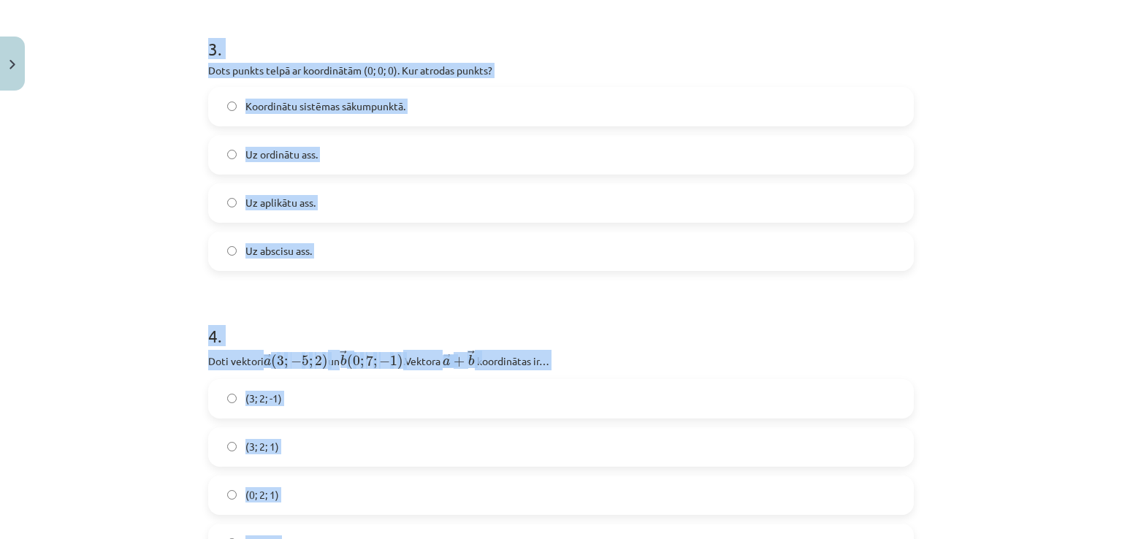
click at [581, 306] on h1 "4 ." at bounding box center [561, 322] width 706 height 45
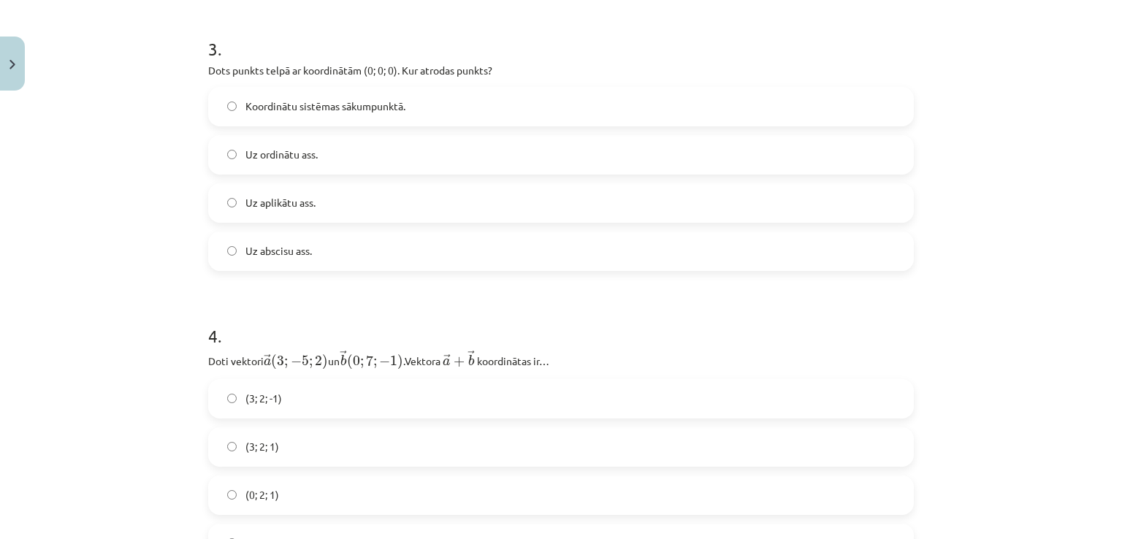
click at [601, 88] on div "3 . Dots punkts telpā ar koordinātām (0; 0; 0). Kur atrodas punkts? Koordinātu …" at bounding box center [561, 142] width 706 height 258
click at [606, 115] on label "Koordinātu sistēmas sākumpunktā." at bounding box center [561, 106] width 703 height 37
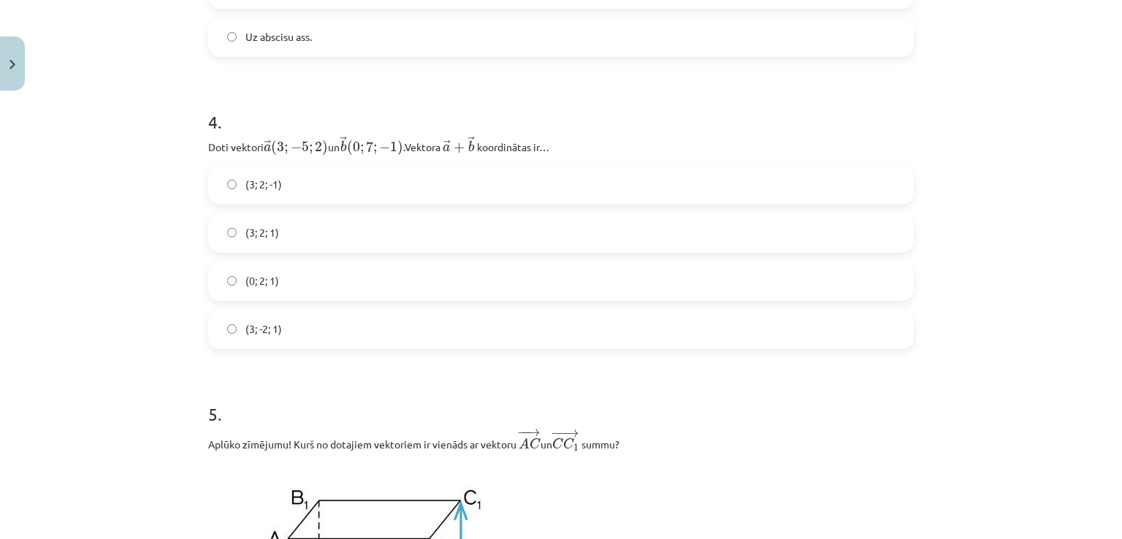
scroll to position [1633, 0]
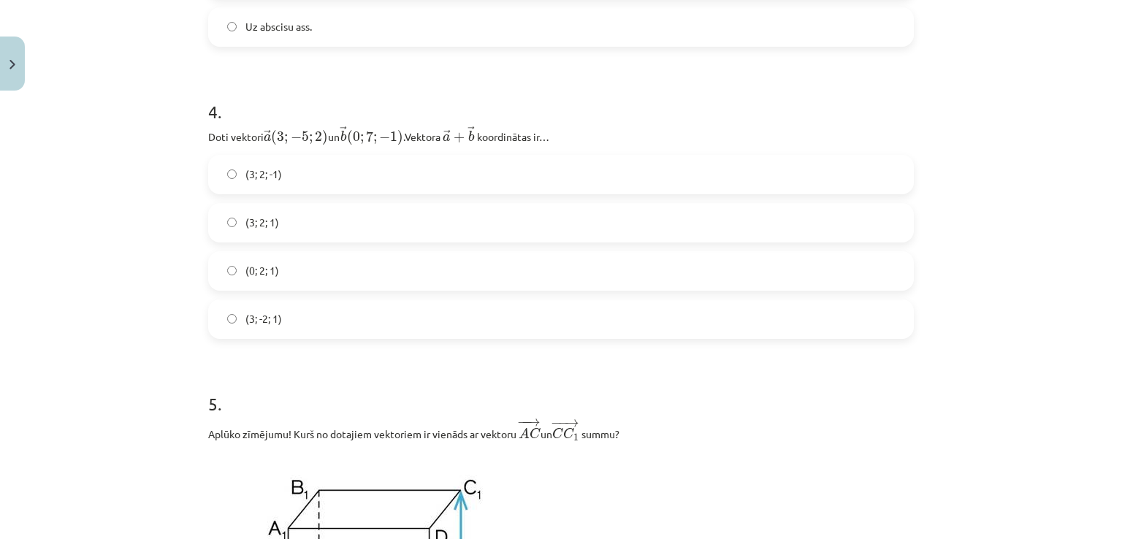
click at [409, 224] on label "(3; 2; 1)" at bounding box center [561, 223] width 703 height 37
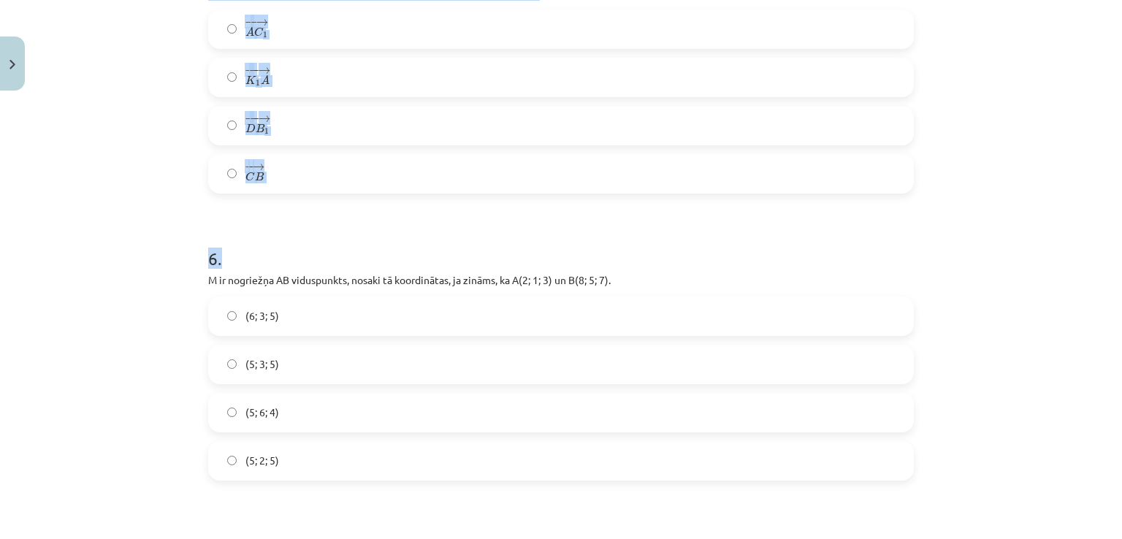
scroll to position [2393, 0]
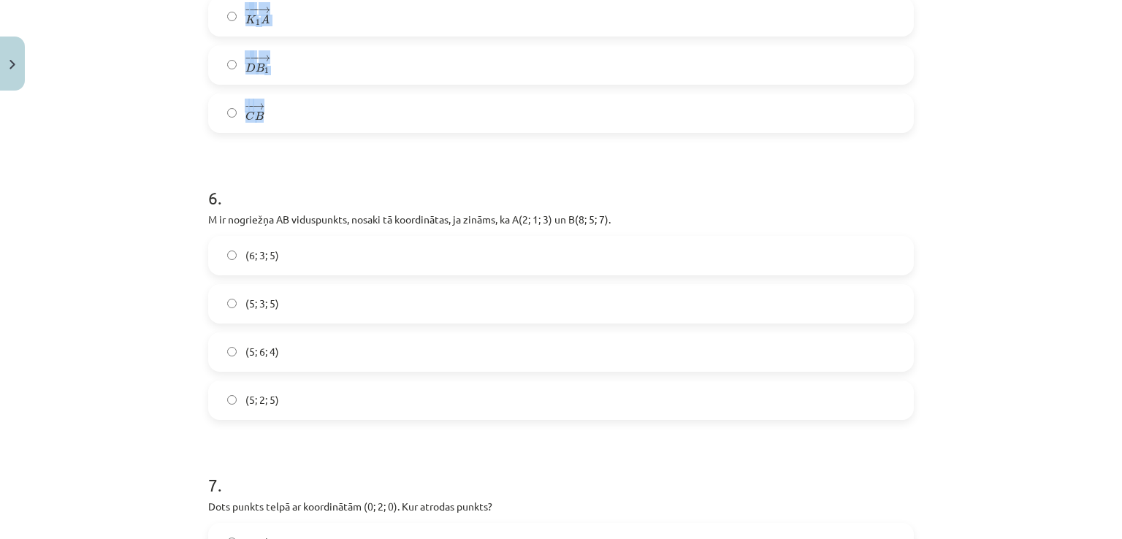
drag, startPoint x: 199, startPoint y: 24, endPoint x: 666, endPoint y: 131, distance: 479.7
copy div "5 . Aplūko zīmējumu! Kurš no dotajiem vektoriem ir vienāds ar vektoru ﻿ − − → A…"
click at [323, 177] on h1 "6 ." at bounding box center [561, 184] width 706 height 45
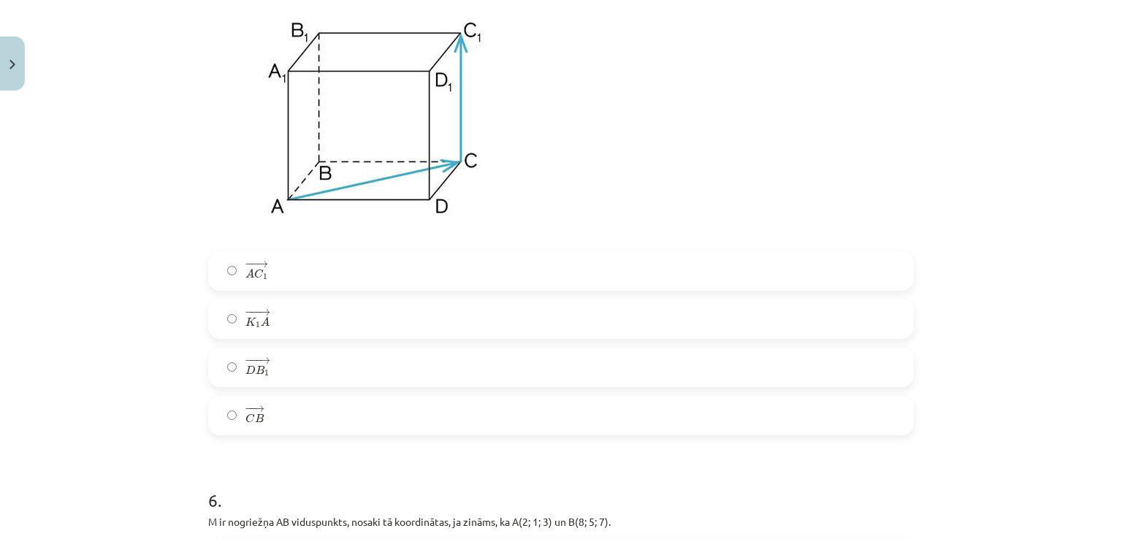
scroll to position [2071, 0]
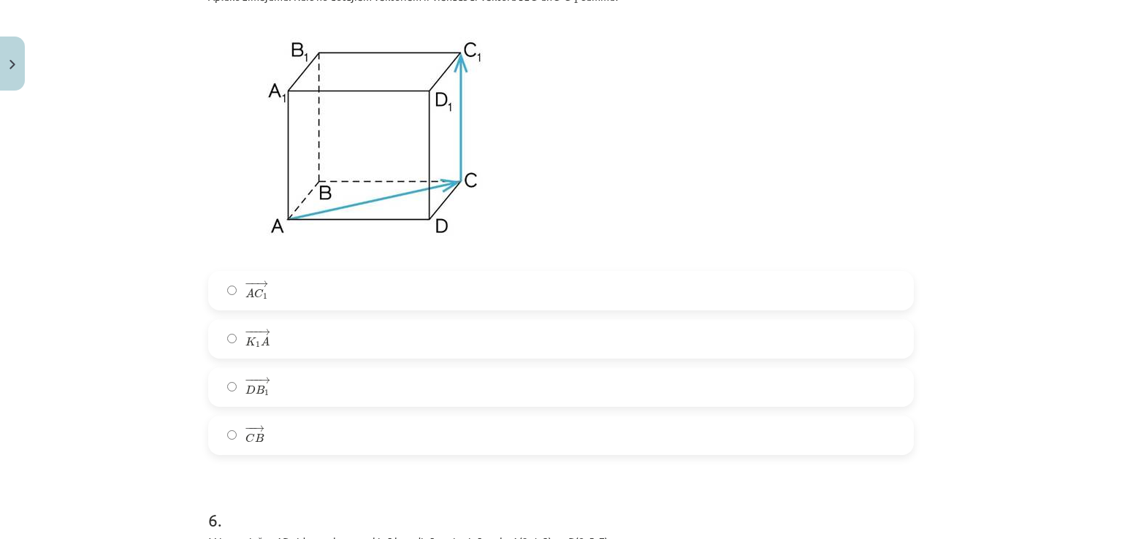
click at [360, 99] on img at bounding box center [374, 138] width 332 height 248
click at [308, 298] on label "− − → A C 1 A C 1 →" at bounding box center [561, 291] width 703 height 37
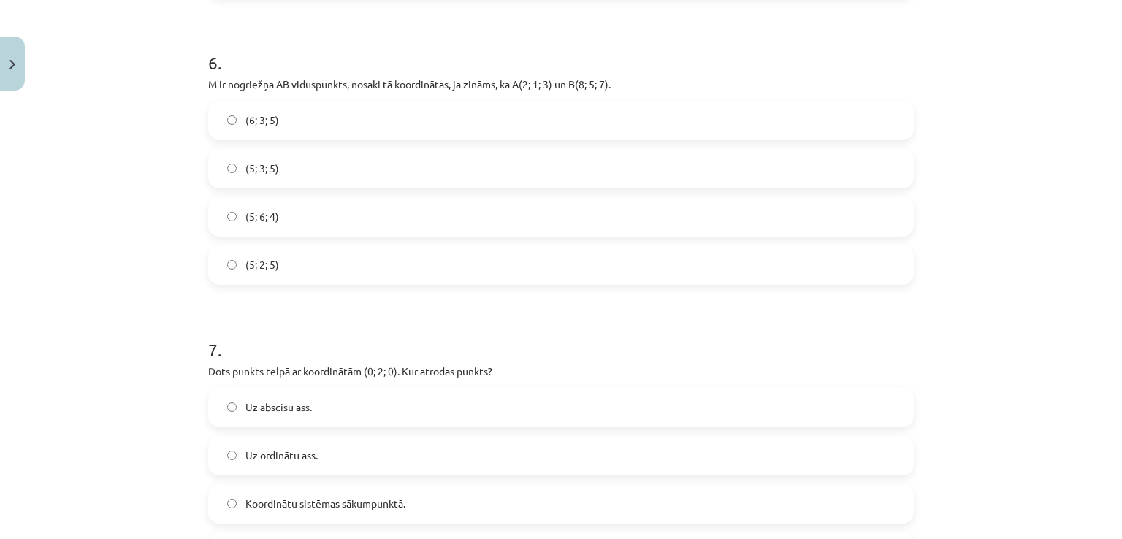
scroll to position [2412, 0]
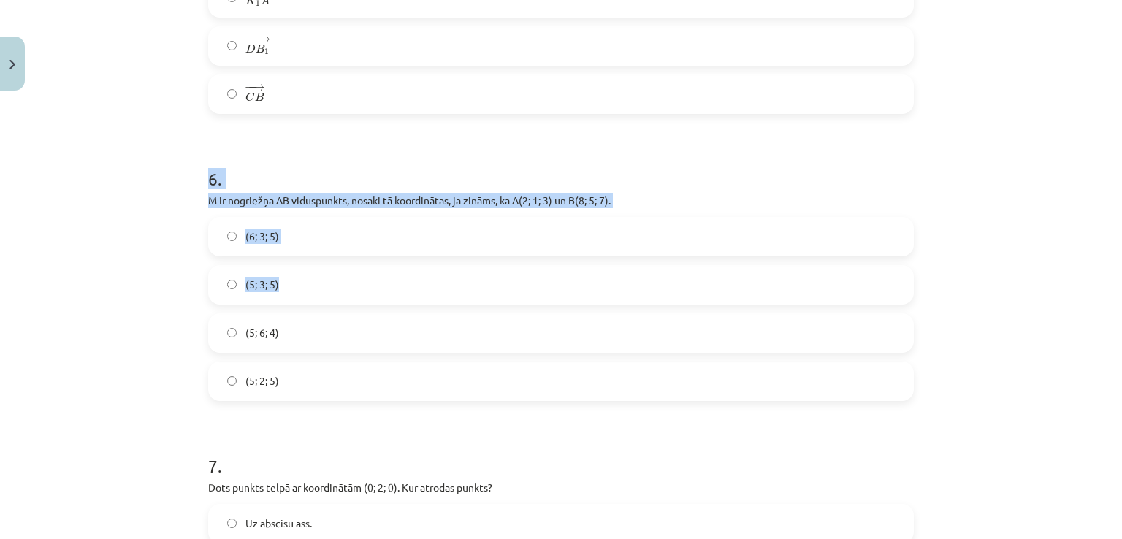
drag, startPoint x: 180, startPoint y: 172, endPoint x: 292, endPoint y: 284, distance: 158.1
click at [292, 284] on div "Mācību tēma: Matemātikas i - 10. klases 1. ieskaites mācību materiāls (a,b) #9 …" at bounding box center [561, 269] width 1122 height 539
click at [292, 284] on label "(5; 3; 5)" at bounding box center [561, 285] width 703 height 37
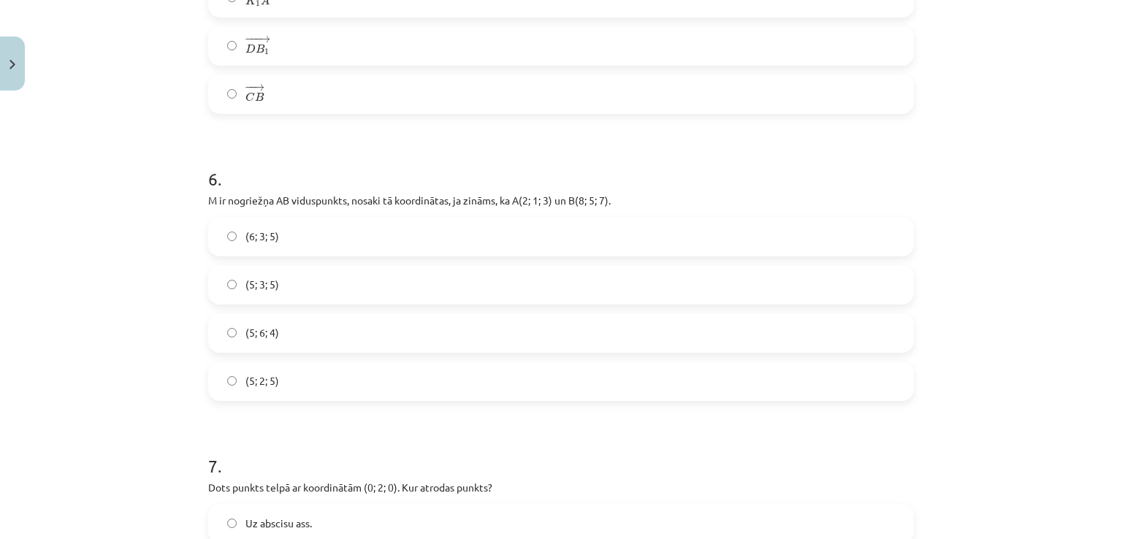
click at [145, 216] on div "Mācību tēma: Matemātikas i - 10. klases 1. ieskaites mācību materiāls (a,b) #9 …" at bounding box center [561, 269] width 1122 height 539
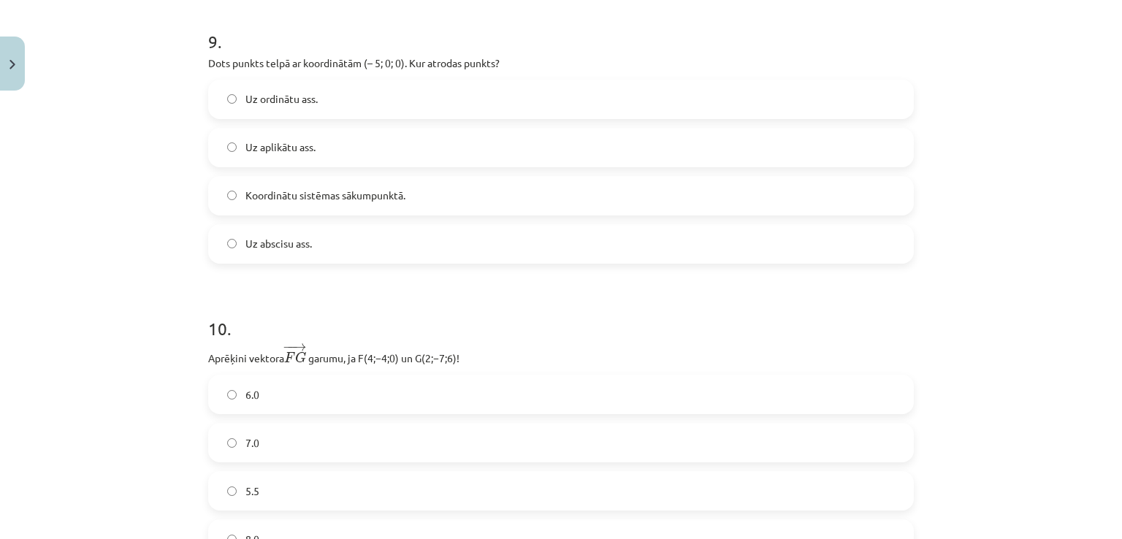
scroll to position [3650, 0]
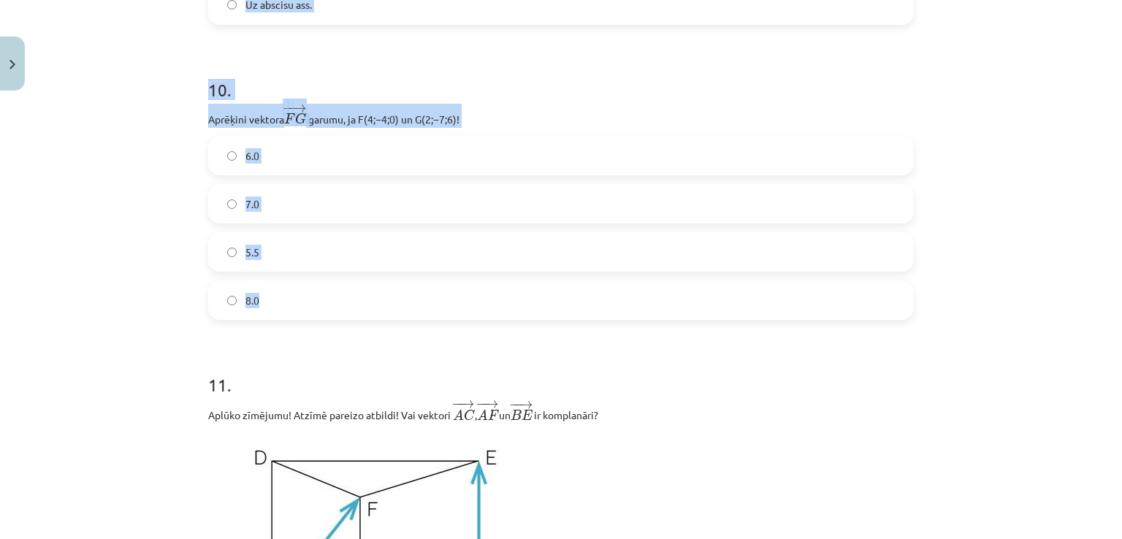
drag, startPoint x: 197, startPoint y: 165, endPoint x: 717, endPoint y: 321, distance: 543.1
copy form "6 . M ir nogriežņa AB viduspunkts, nosaki tā koordinātas, ja zināms, ka A(2; 1;…"
click at [582, 83] on h1 "10 ." at bounding box center [561, 76] width 706 height 45
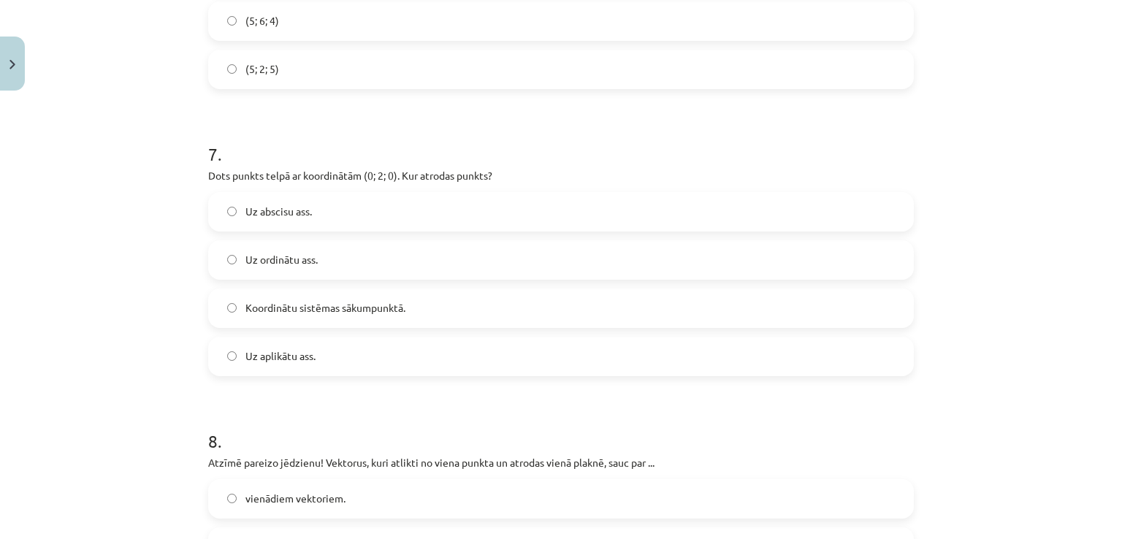
scroll to position [2783, 0]
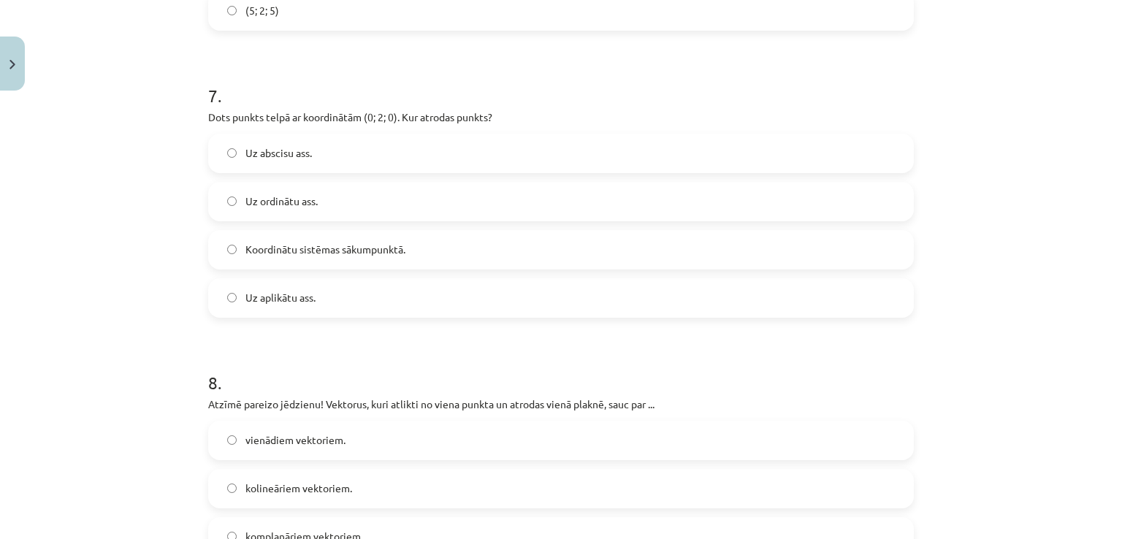
click at [360, 208] on label "Uz ordinātu ass." at bounding box center [561, 201] width 703 height 37
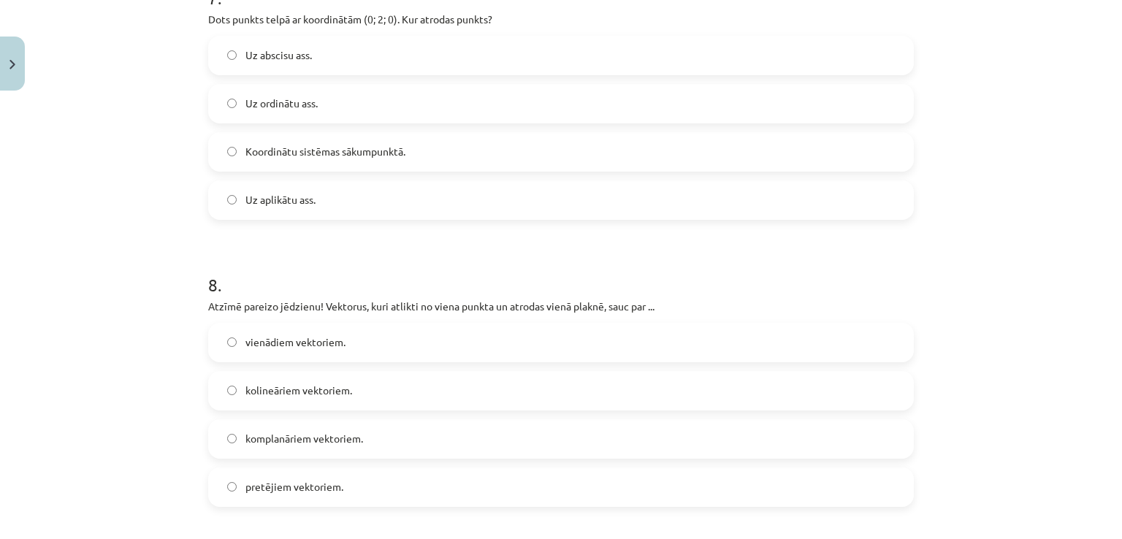
scroll to position [3006, 0]
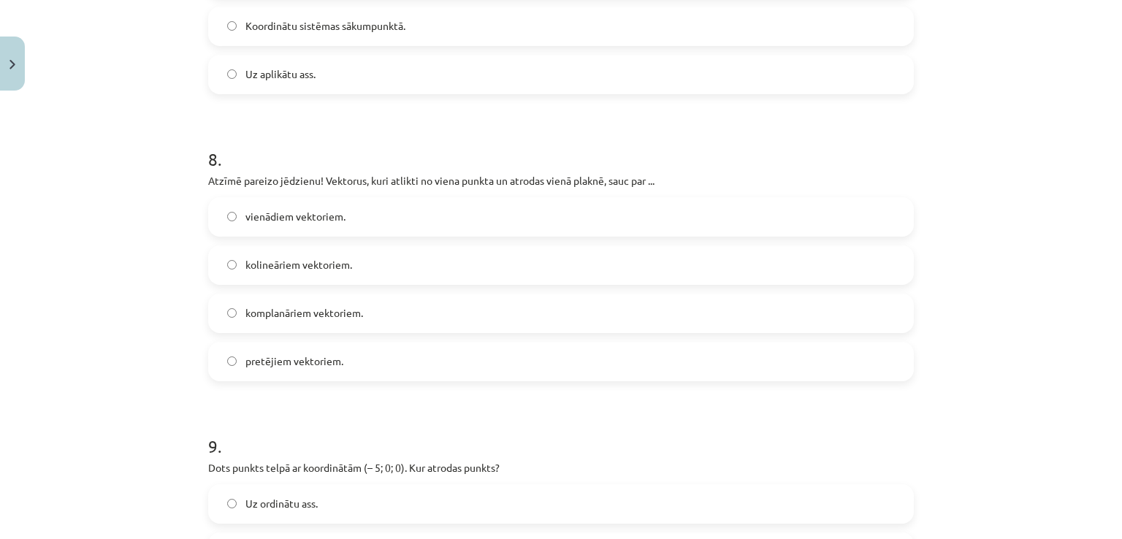
click at [358, 322] on label "komplanāriem vektoriem." at bounding box center [561, 313] width 703 height 37
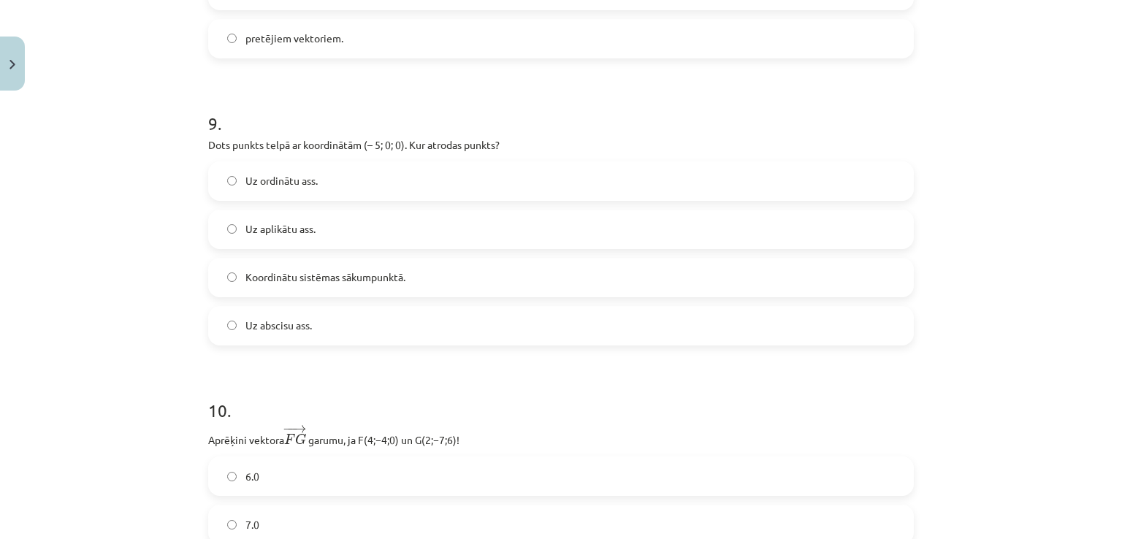
scroll to position [3426, 0]
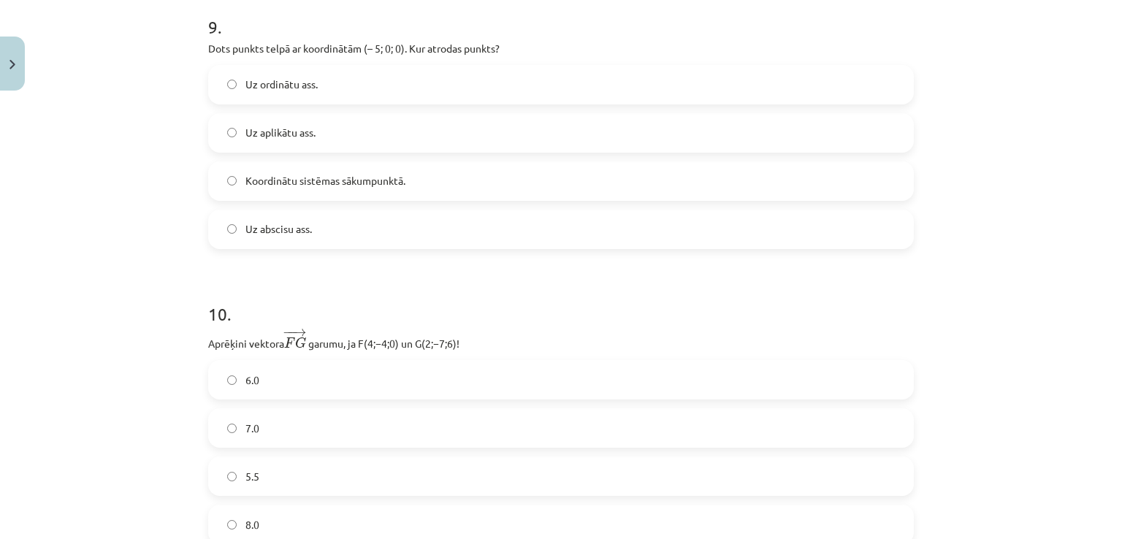
click at [396, 242] on label "Uz abscisu ass." at bounding box center [561, 229] width 703 height 37
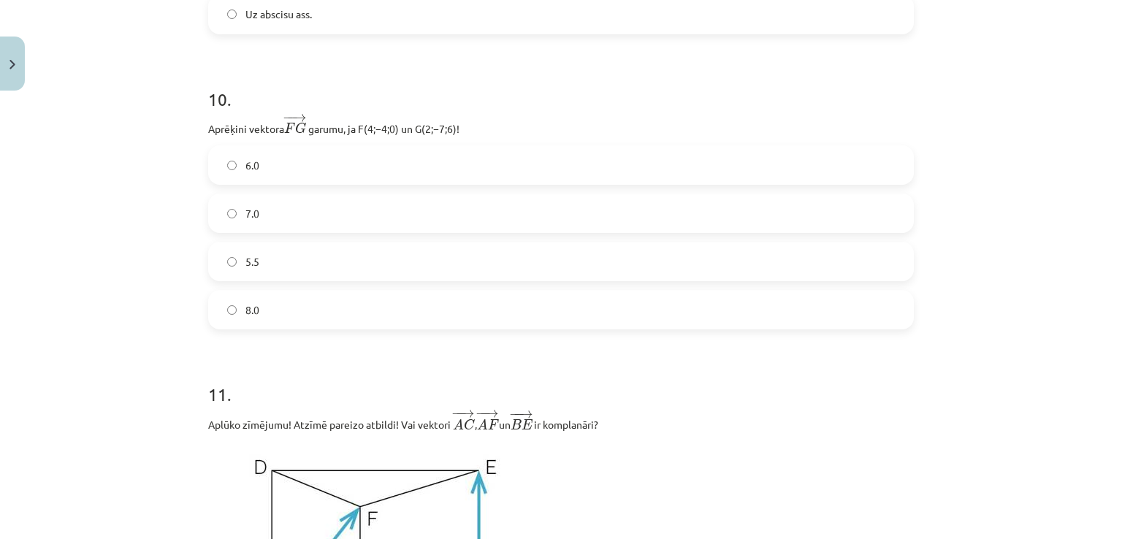
scroll to position [3708, 0]
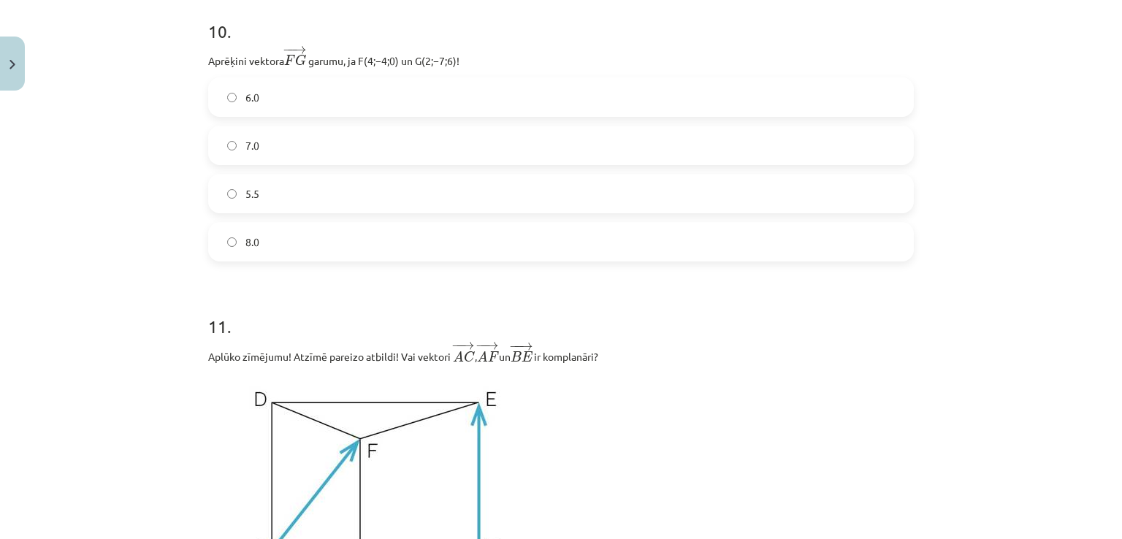
click at [431, 140] on label "7.0" at bounding box center [561, 145] width 703 height 37
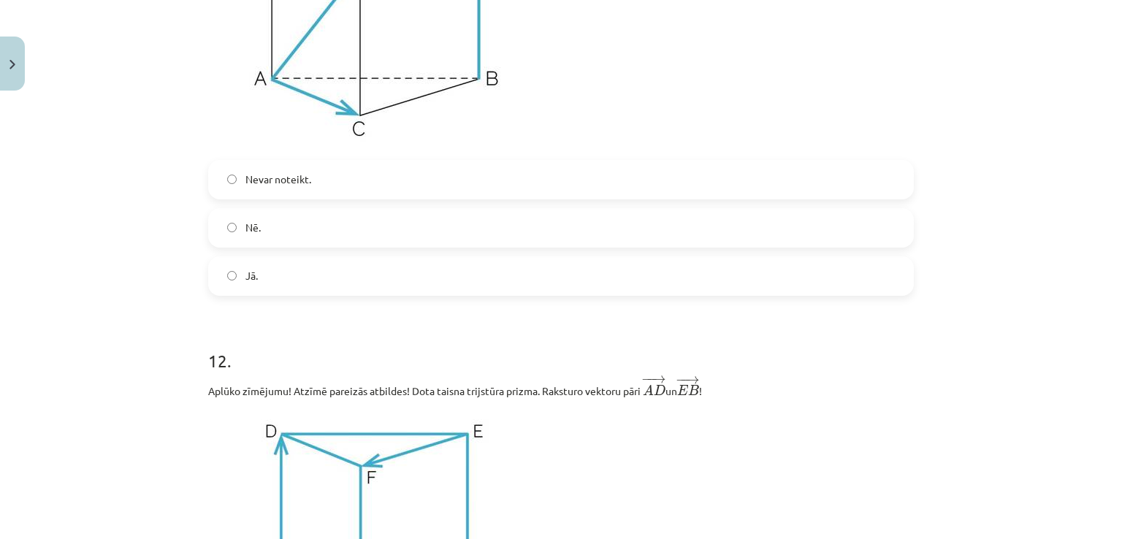
scroll to position [4231, 0]
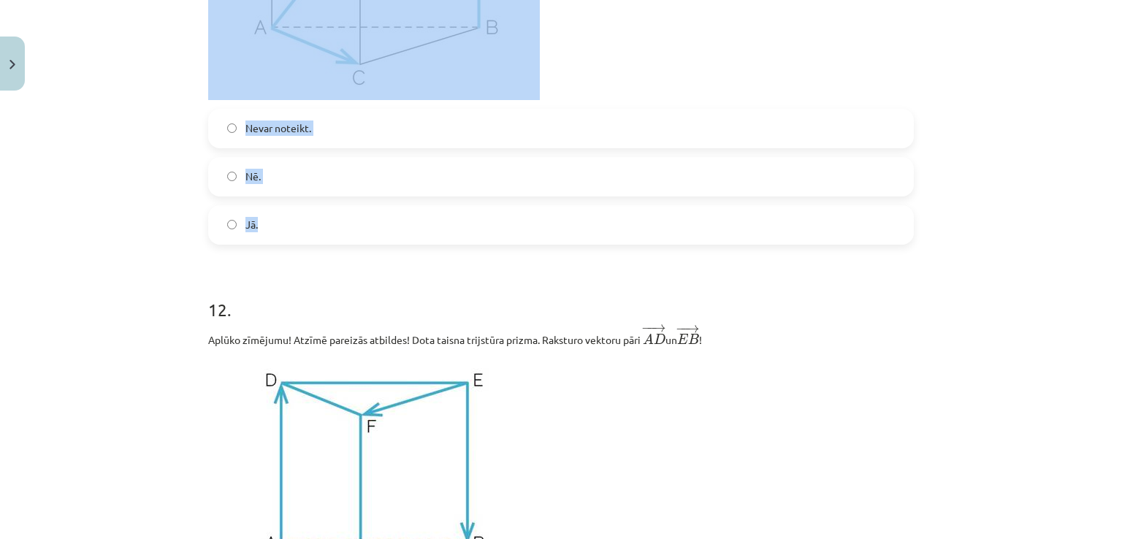
drag, startPoint x: 196, startPoint y: 80, endPoint x: 599, endPoint y: 228, distance: 429.5
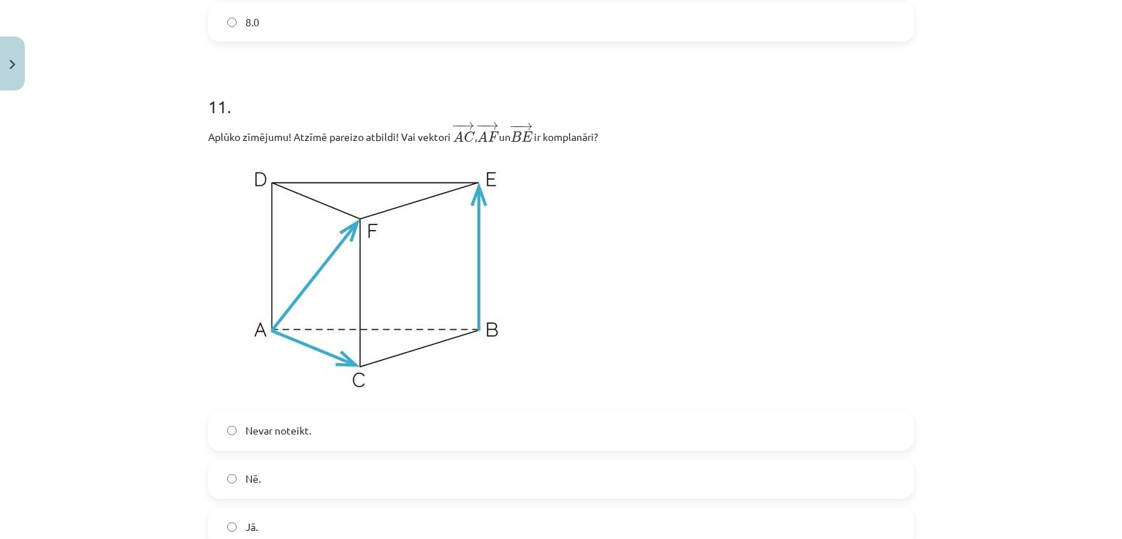
scroll to position [3949, 0]
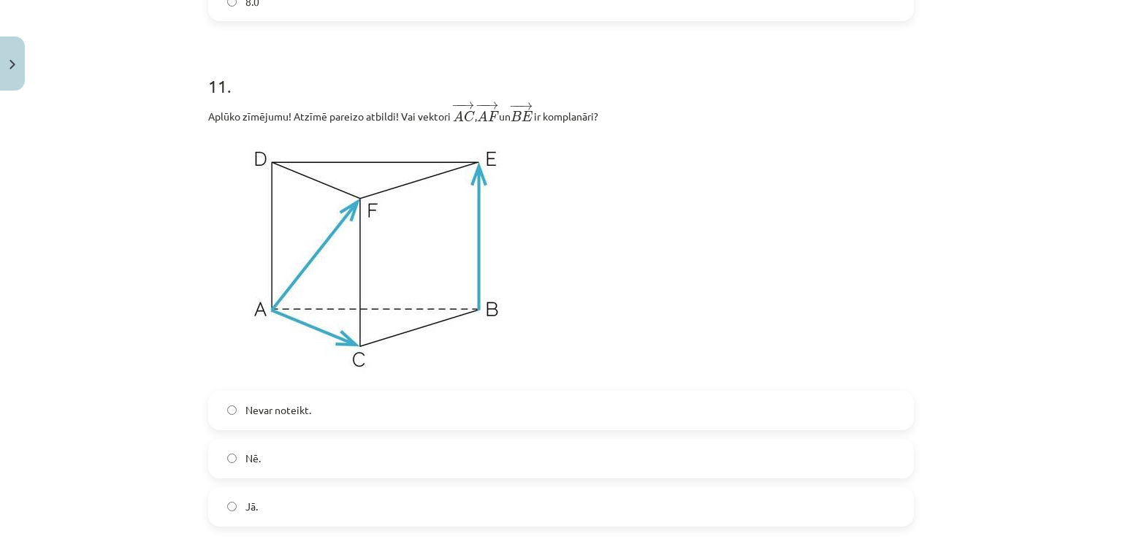
click at [399, 236] on img at bounding box center [374, 258] width 332 height 248
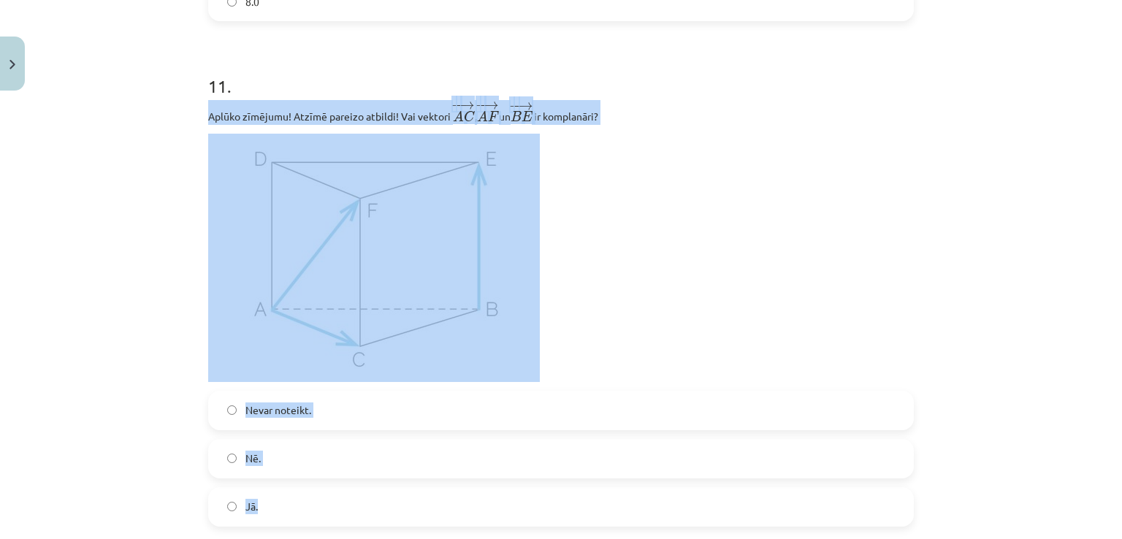
drag, startPoint x: 186, startPoint y: 115, endPoint x: 560, endPoint y: 503, distance: 539.5
click at [560, 503] on div "Mācību tēma: Matemātikas i - 10. klases 1. ieskaites mācību materiāls (a,b) #9 …" at bounding box center [561, 269] width 1122 height 539
copy div "Aplūko zīmējumu! Atzīmē pareizo atbildi! Vai vektori ﻿ − − → A C A C → ﻿, ﻿ − −…"
click at [561, 500] on label "Jā." at bounding box center [561, 507] width 703 height 37
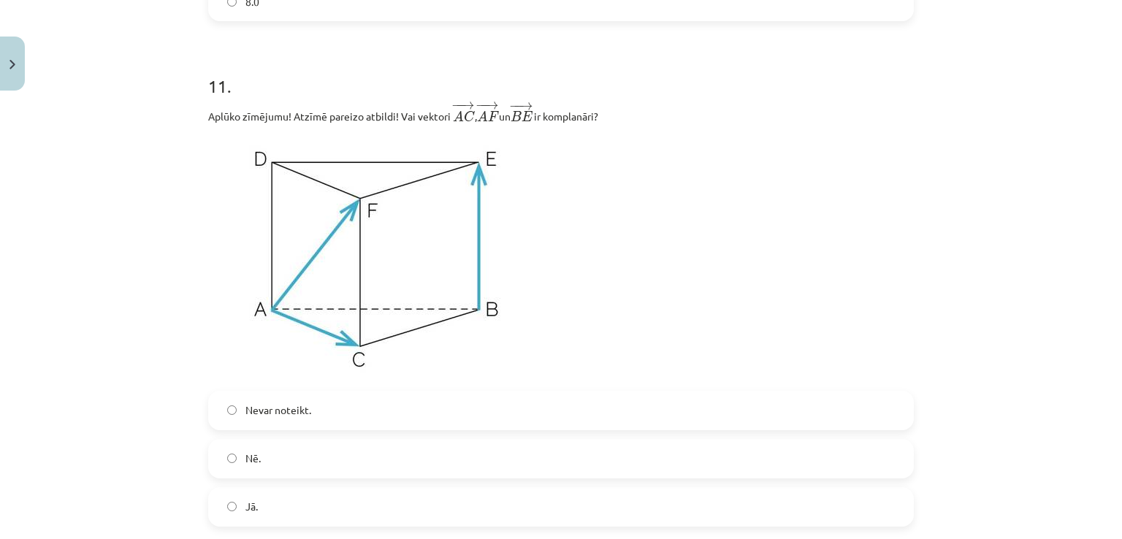
click at [349, 249] on img at bounding box center [374, 258] width 332 height 248
click at [321, 463] on label "Nē." at bounding box center [561, 459] width 703 height 37
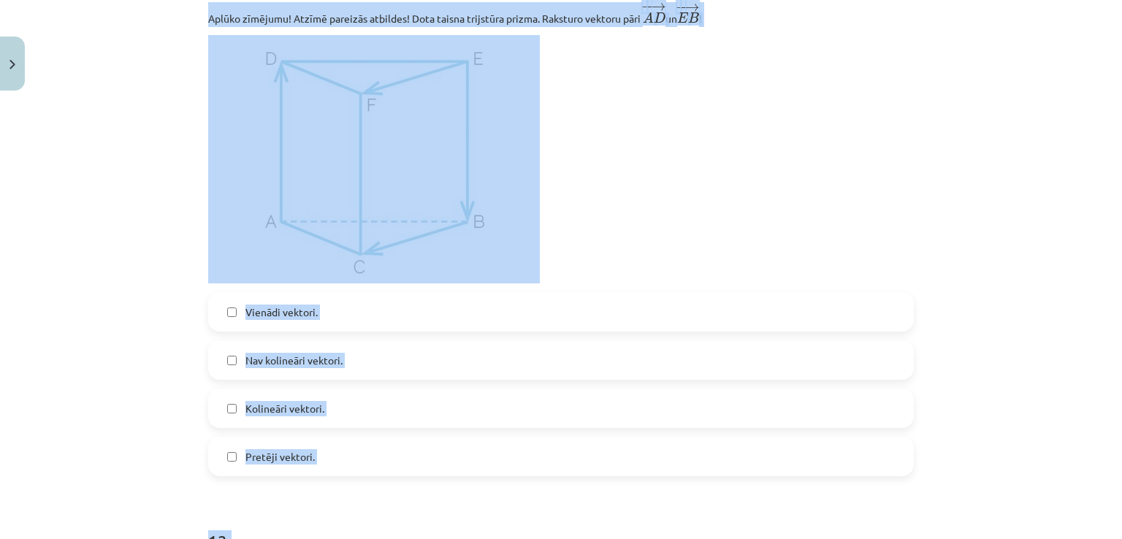
scroll to position [4672, 0]
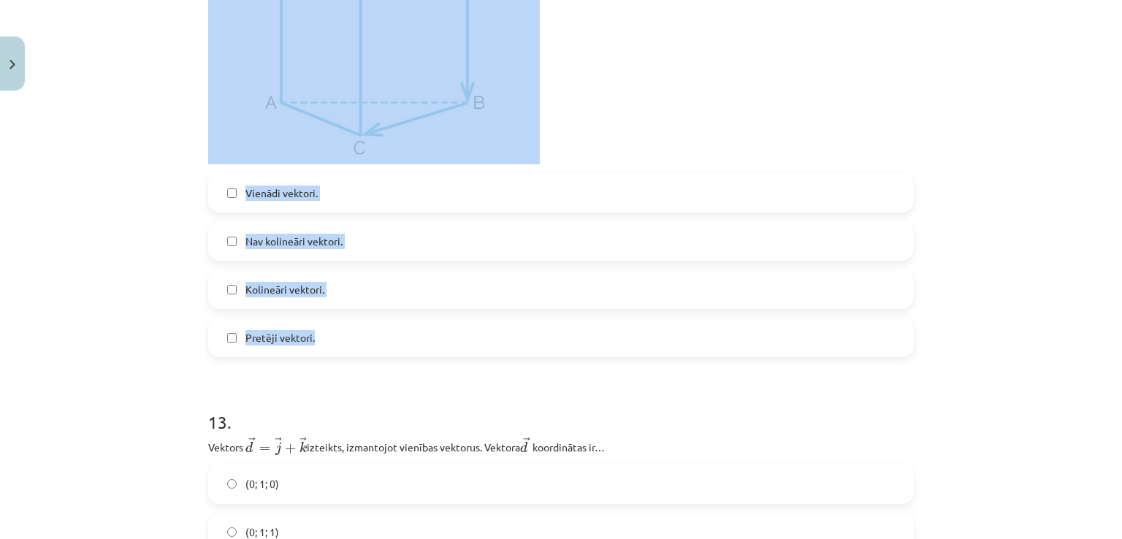
drag, startPoint x: 205, startPoint y: 7, endPoint x: 564, endPoint y: 357, distance: 502.3
click at [564, 357] on div "12 . Aplūko zīmējumu! Atzīmē pareizās atbildes! Dota taisna trijstūra prizma. R…" at bounding box center [561, 95] width 706 height 525
copy div "12 . Aplūko zīmējumu! Atzīmē pareizās atbildes! Dota taisna trijstūra prizma. R…"
click at [673, 114] on p at bounding box center [561, 40] width 706 height 248
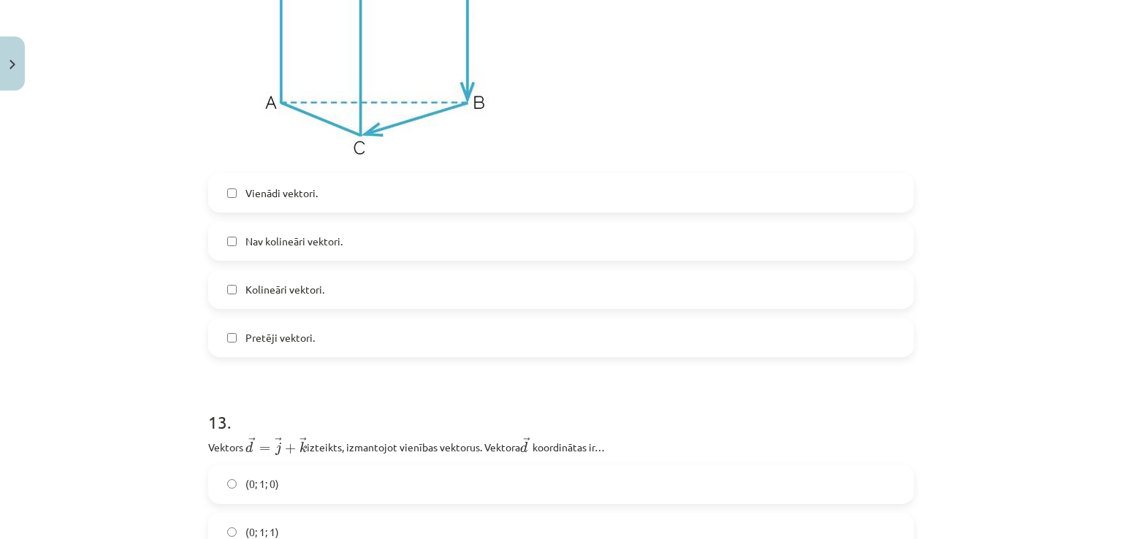
click at [372, 104] on img at bounding box center [374, 40] width 332 height 248
drag, startPoint x: 372, startPoint y: 104, endPoint x: 360, endPoint y: 102, distance: 12.8
click at [356, 308] on label "Kolineāri vektori." at bounding box center [561, 289] width 703 height 37
click at [322, 341] on label "Pretēji vektori." at bounding box center [561, 337] width 703 height 37
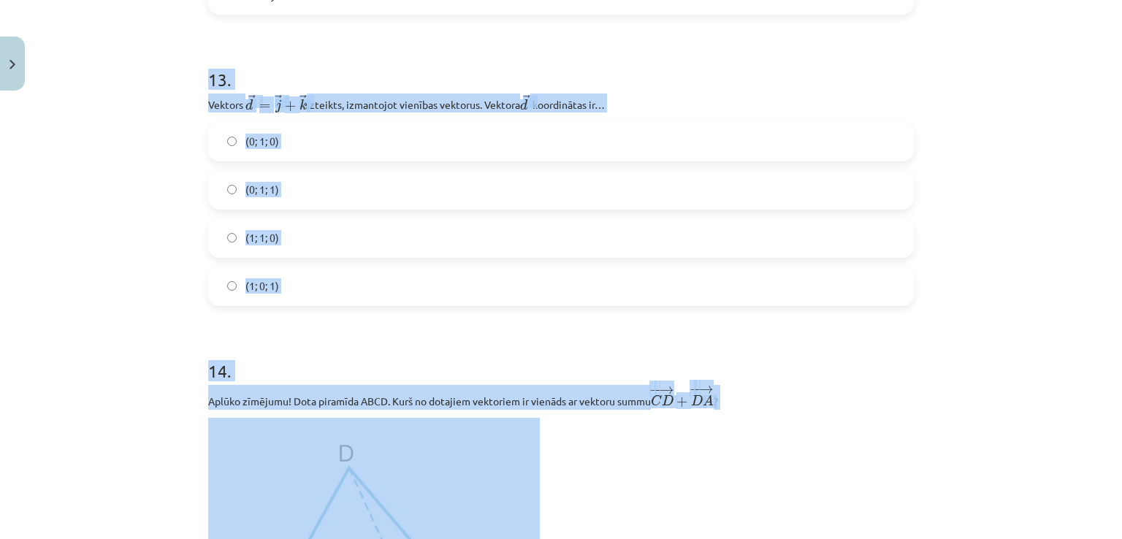
scroll to position [5071, 0]
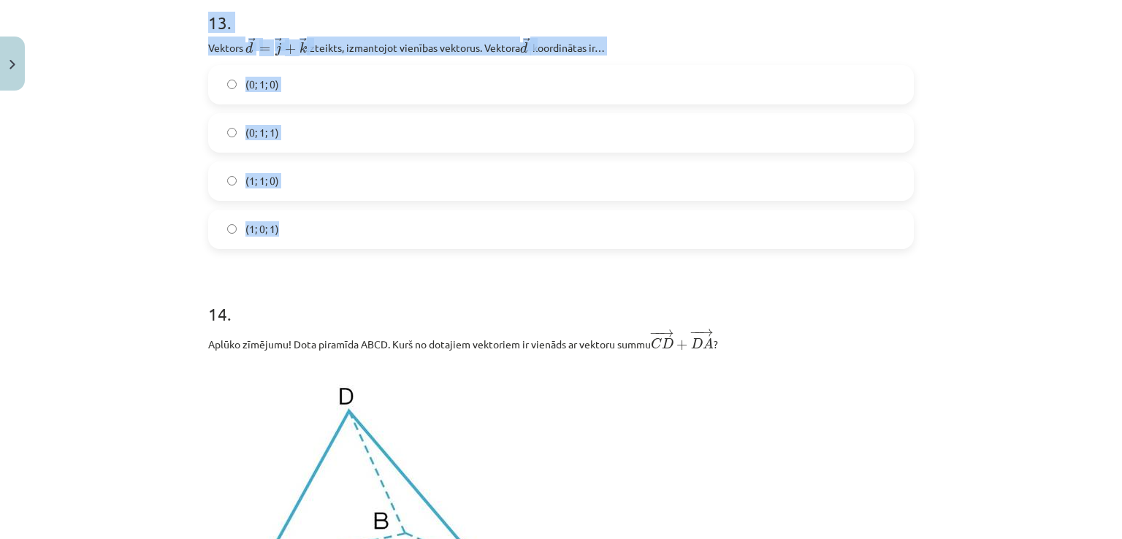
drag, startPoint x: 164, startPoint y: 131, endPoint x: 687, endPoint y: 226, distance: 531.8
click at [687, 226] on div "Mācību tēma: Matemātikas i - 10. klases 1. ieskaites mācību materiāls (a,b) #9 …" at bounding box center [561, 269] width 1122 height 539
copy div "13 . Vektors ﻿﻿ → d = → j + → k d → = j → + k → izteikts, izmantojot vienības v…"
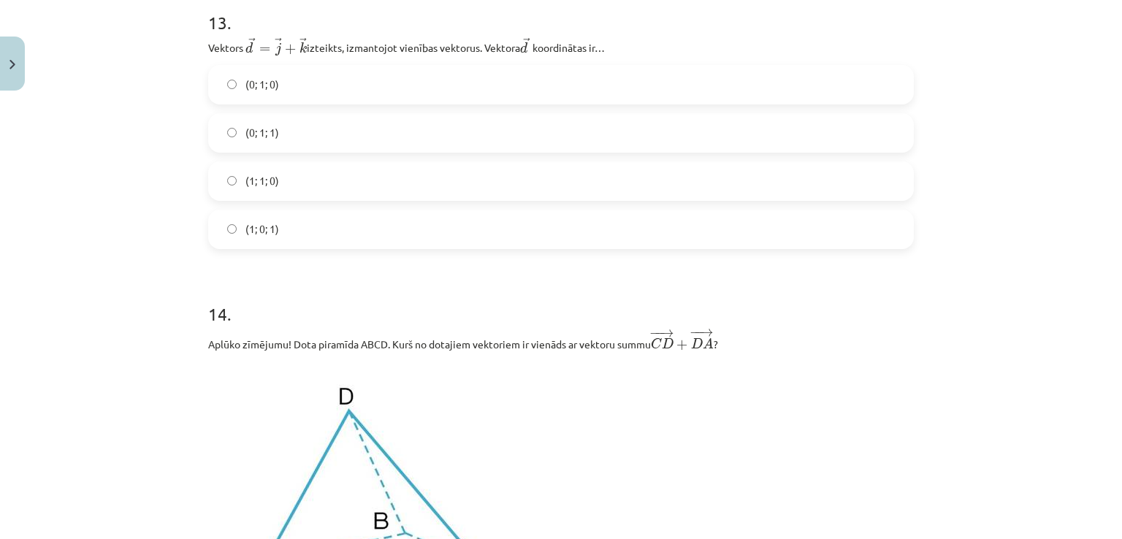
click at [278, 294] on h1 "14 ." at bounding box center [561, 300] width 706 height 45
click at [323, 134] on label "(0; 1; 1)" at bounding box center [561, 133] width 703 height 37
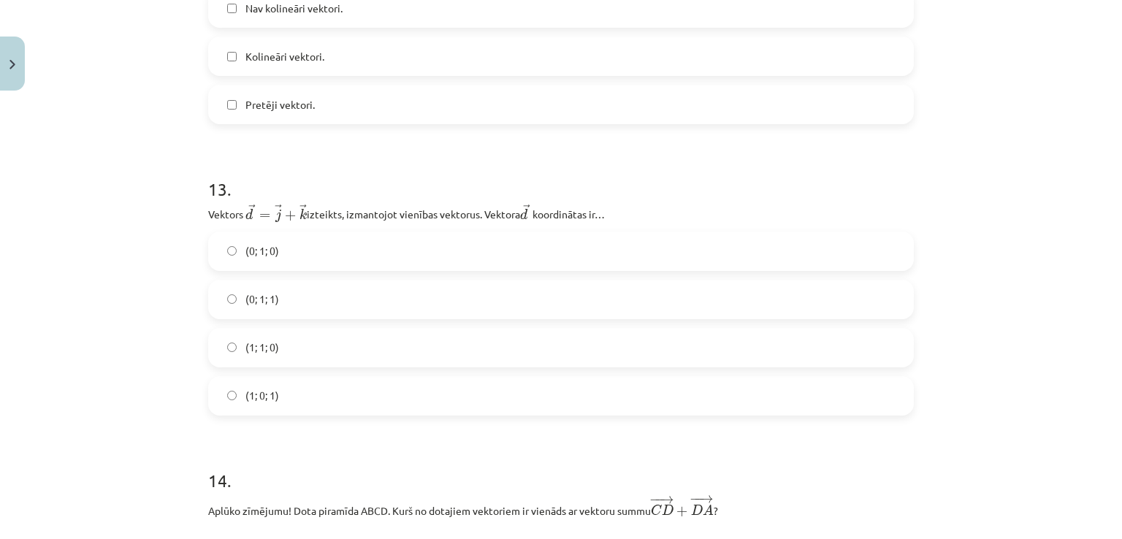
scroll to position [4116, 0]
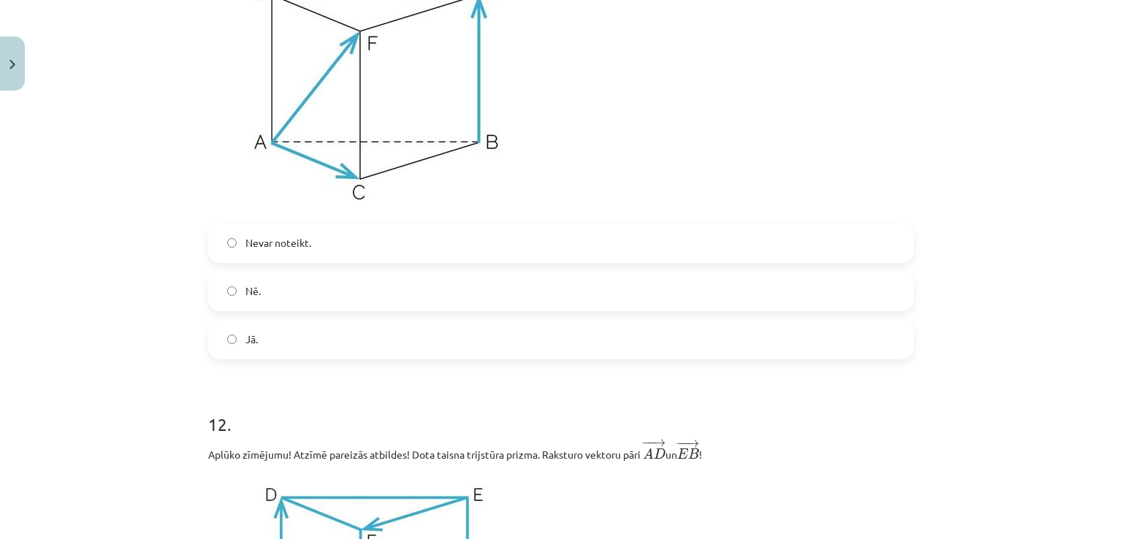
click at [1109, 528] on div "Mācību tēma: Matemātikas i - 10. klases 1. ieskaites mācību materiāls (a,b) #9 …" at bounding box center [561, 269] width 1122 height 539
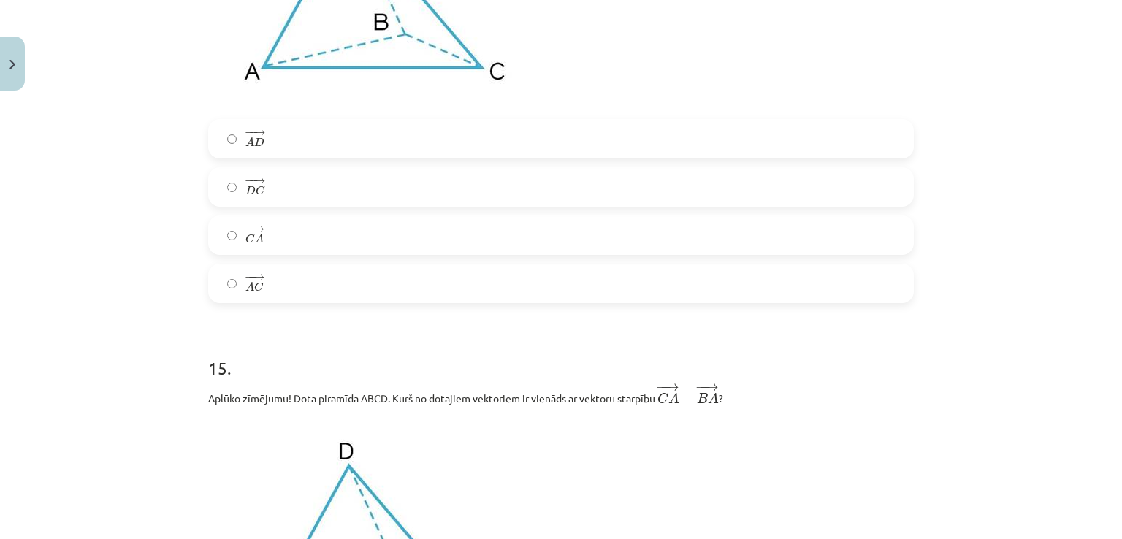
scroll to position [5760, 0]
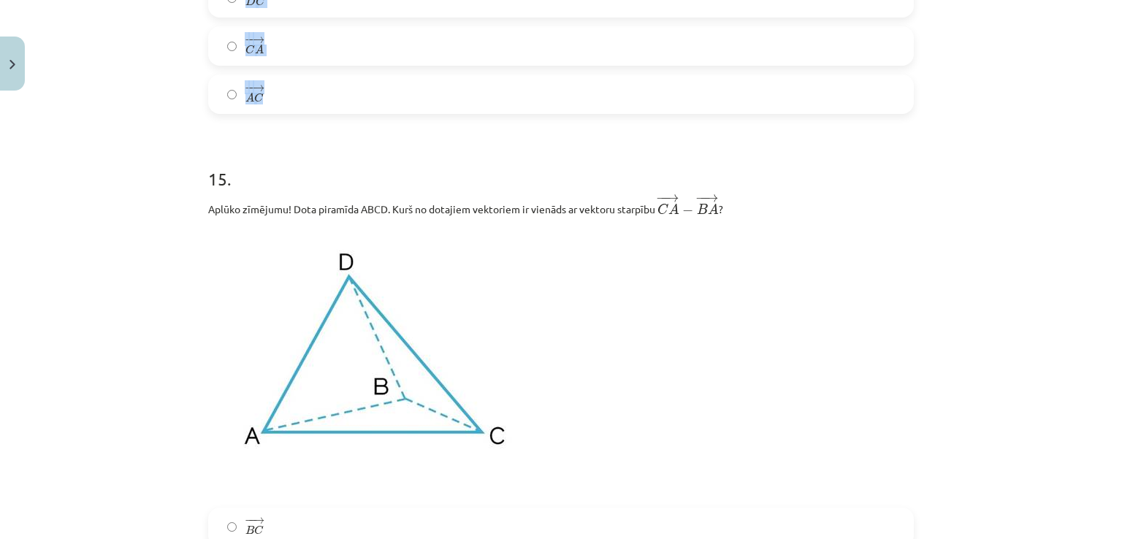
drag, startPoint x: 198, startPoint y: 69, endPoint x: 461, endPoint y: 110, distance: 266.2
copy div "14 . Aplūko zīmējumu! Dota piramīda ABCD. Kurš no dotajiem vektoriem ir vienāds…"
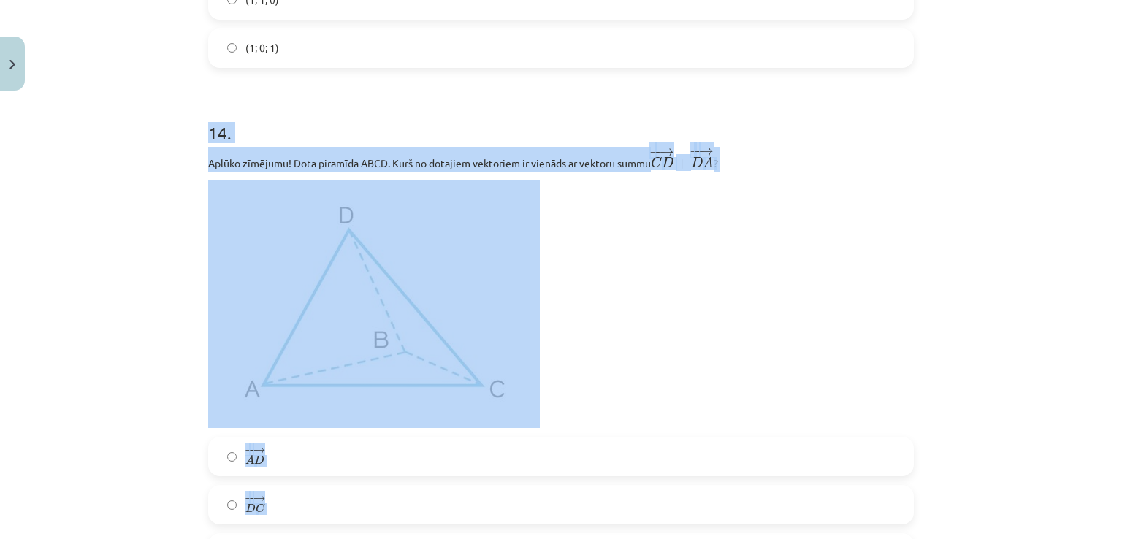
scroll to position [5311, 0]
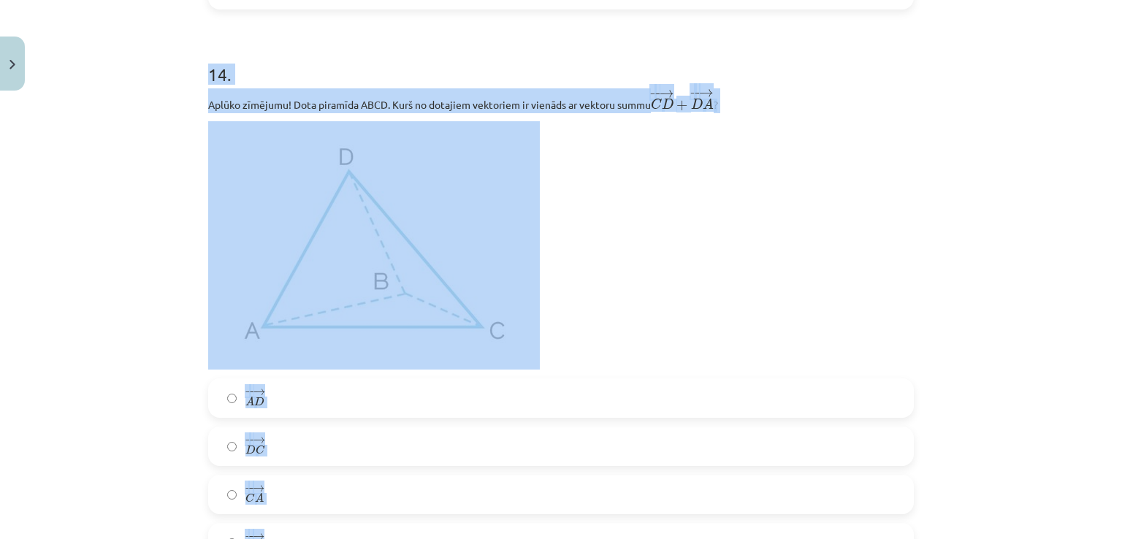
click at [841, 326] on p at bounding box center [561, 245] width 706 height 248
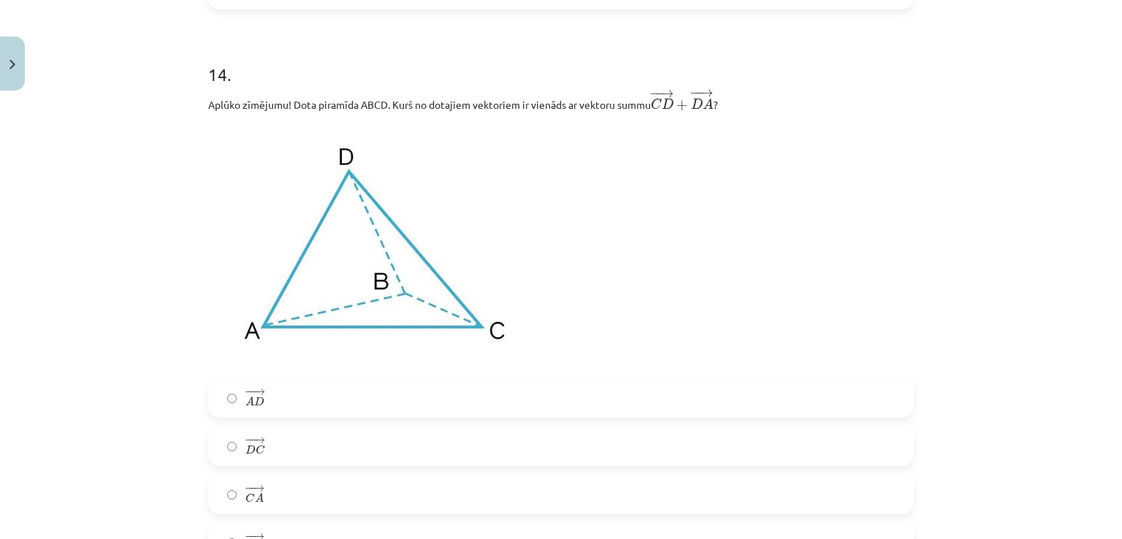
click at [357, 503] on label "− − → C A C A →" at bounding box center [561, 494] width 703 height 37
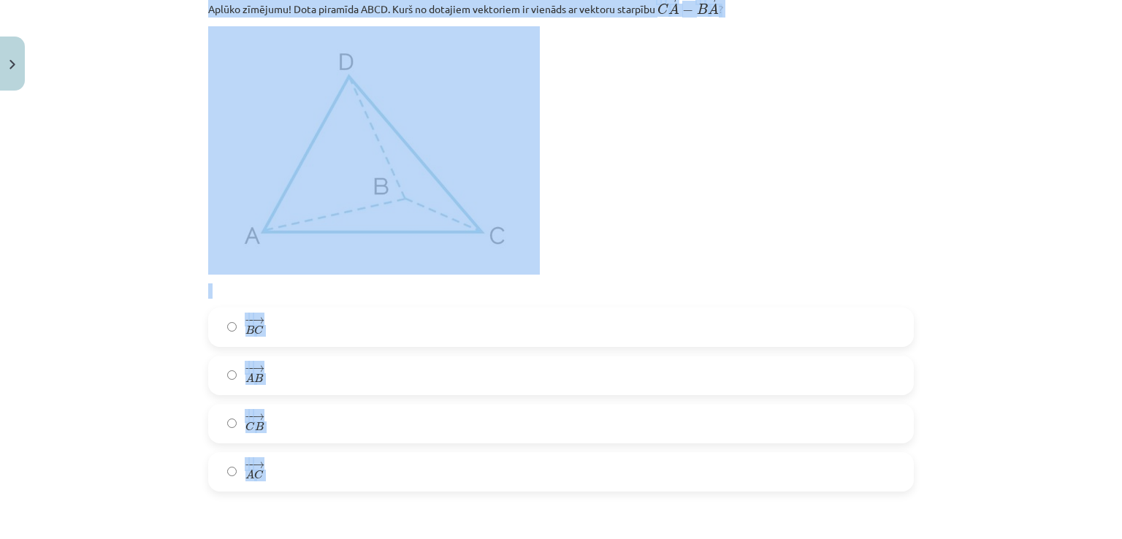
scroll to position [6001, 0]
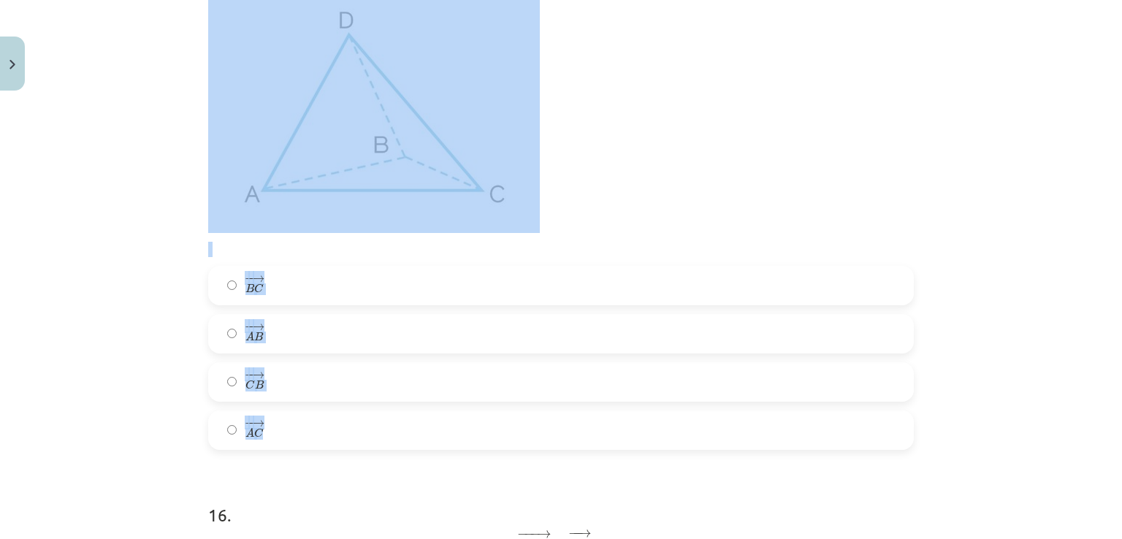
drag, startPoint x: 191, startPoint y: 180, endPoint x: 438, endPoint y: 445, distance: 362.9
click at [438, 445] on div "Mācību tēma: Matemātikas i - 10. klases 1. ieskaites mācību materiāls (a,b) #9 …" at bounding box center [561, 269] width 1122 height 539
copy div "15 . Aplūko zīmējumu! Dota piramīda ABCD. Kurš no dotajiem vektoriem ir vienāds…"
click at [383, 183] on img at bounding box center [374, 109] width 332 height 248
drag, startPoint x: 383, startPoint y: 183, endPoint x: 605, endPoint y: 78, distance: 245.5
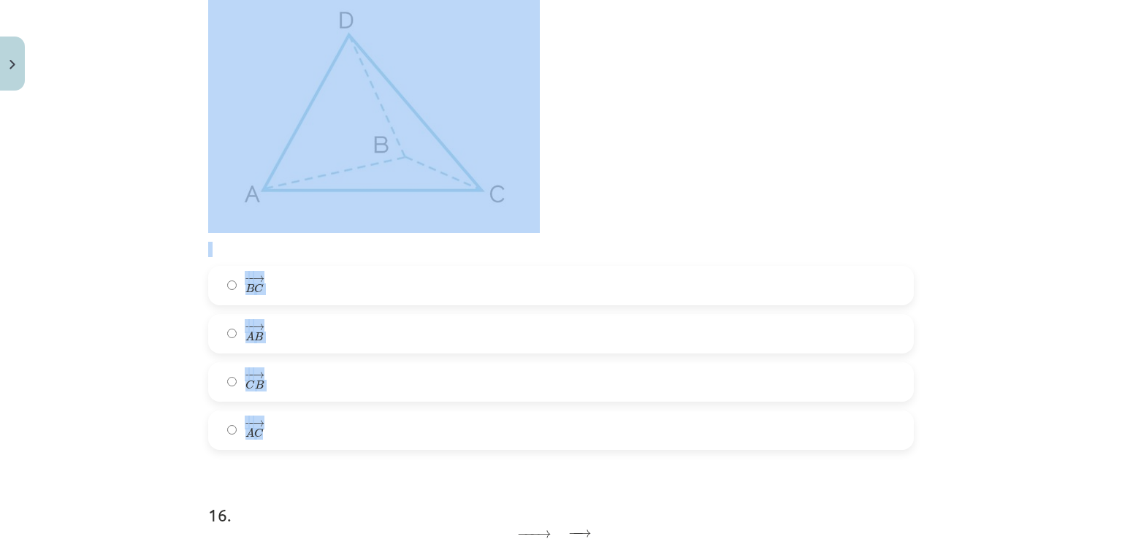
click at [605, 78] on p at bounding box center [561, 109] width 706 height 248
click at [688, 161] on p at bounding box center [561, 109] width 706 height 248
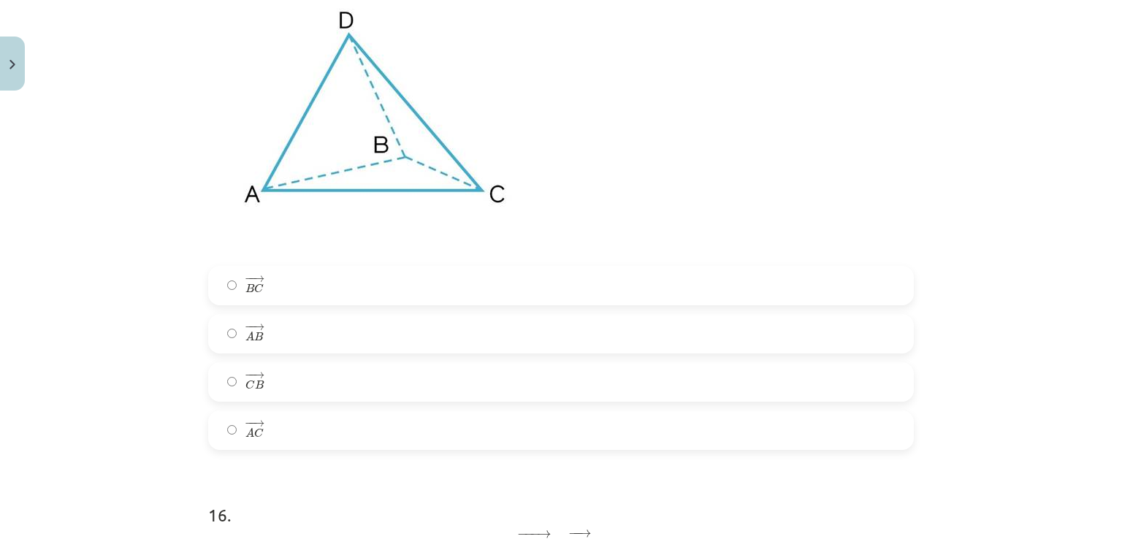
click at [334, 400] on label "− − → C B C B →" at bounding box center [561, 382] width 703 height 37
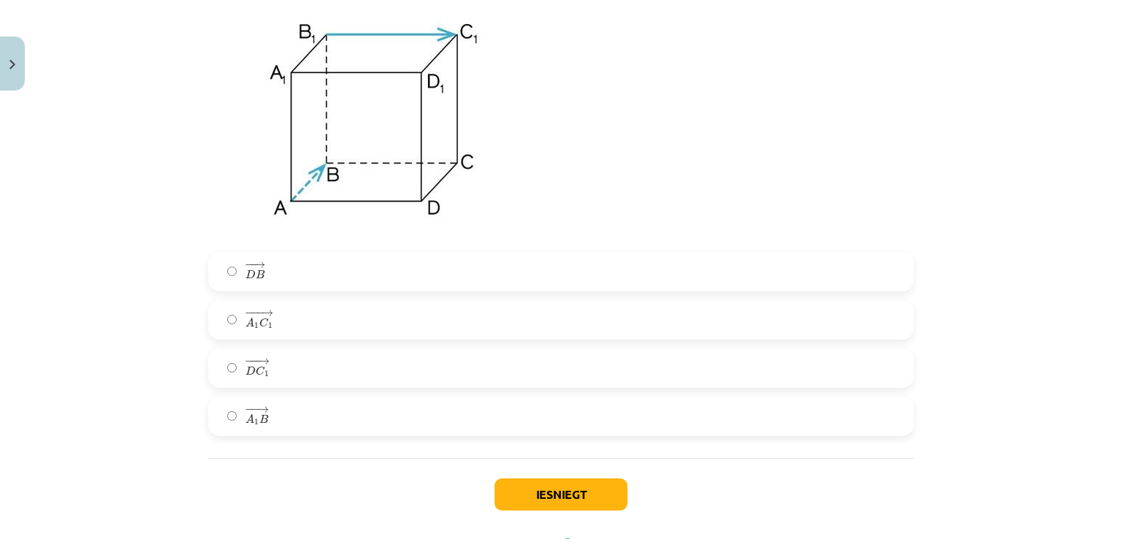
scroll to position [6647, 0]
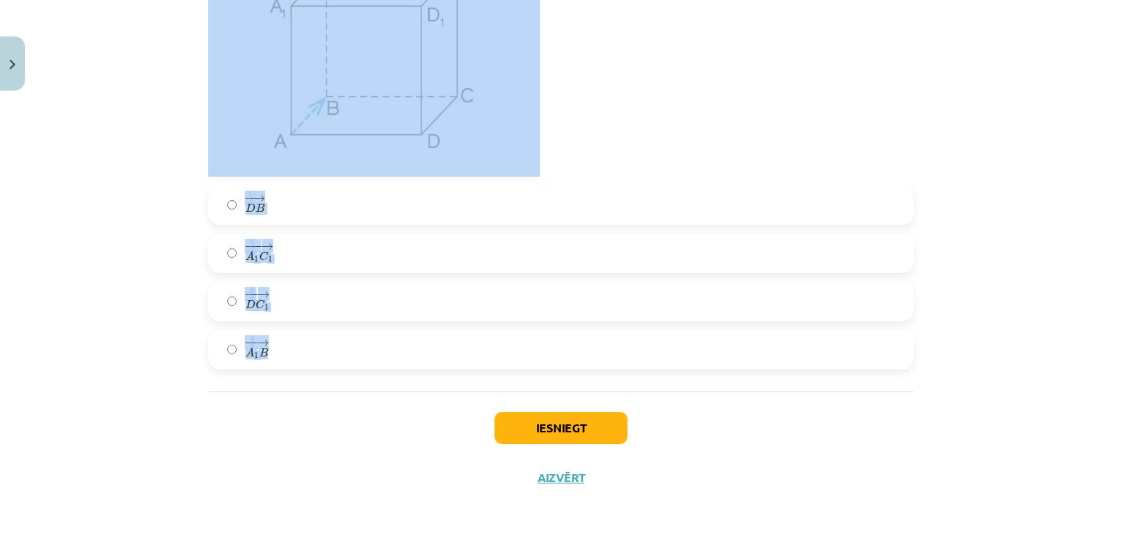
drag, startPoint x: 196, startPoint y: 4, endPoint x: 582, endPoint y: 346, distance: 515.6
copy div "16 . Aplūko zīmējumu! Kurš no dotajiem vektoriem ir vienāds ar vektoru ﻿ − −− →…"
click at [662, 138] on p at bounding box center [561, 52] width 706 height 248
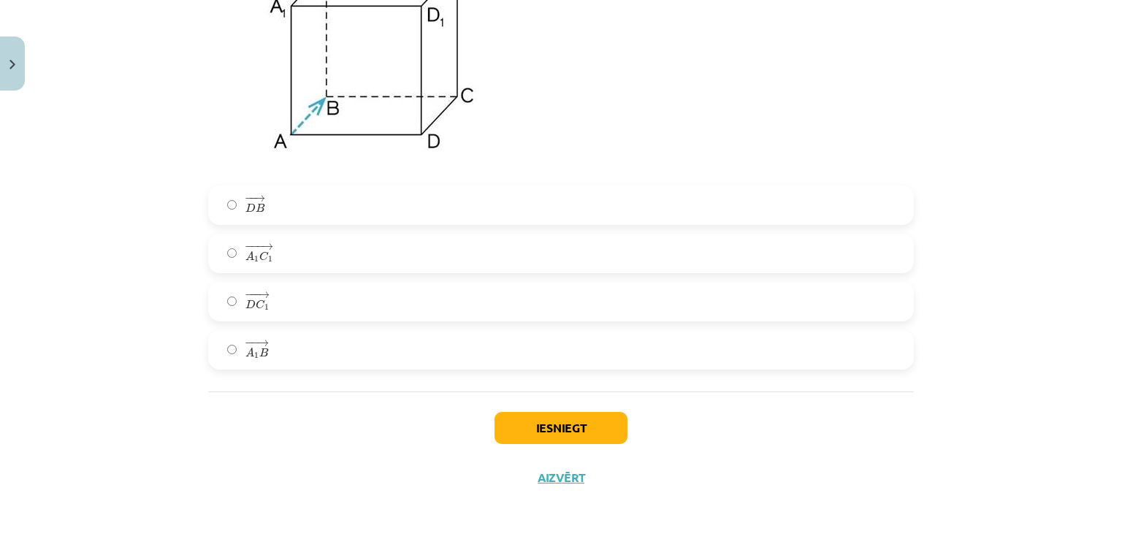
click at [384, 249] on label "− −− → A 1 C 1 A 1 C 1 →" at bounding box center [561, 253] width 703 height 37
click at [582, 440] on button "Iesniegt" at bounding box center [561, 428] width 133 height 32
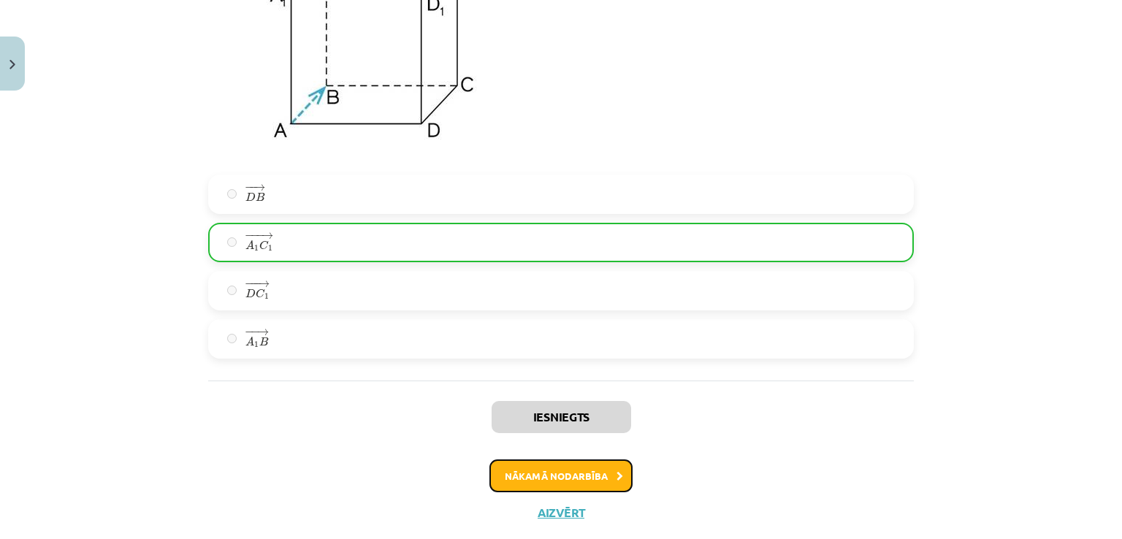
click at [579, 479] on button "Nākamā nodarbība" at bounding box center [561, 477] width 143 height 34
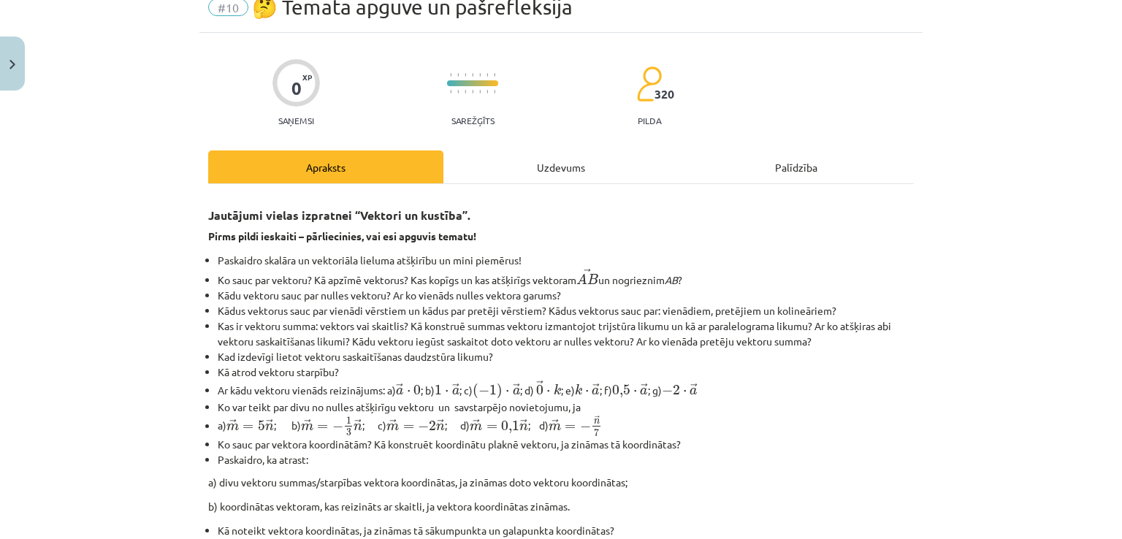
scroll to position [37, 0]
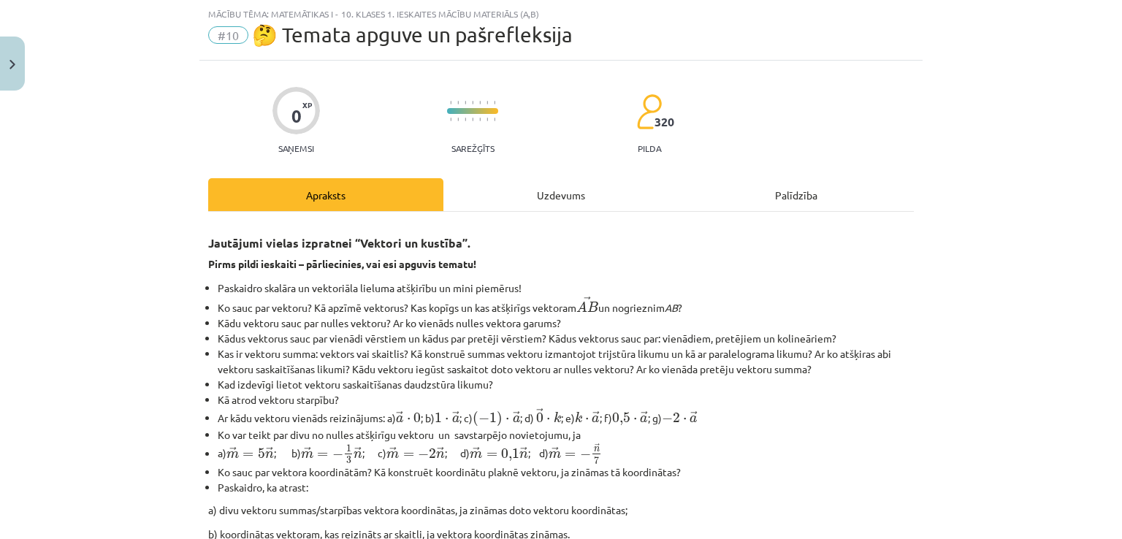
click at [534, 190] on div "Uzdevums" at bounding box center [561, 194] width 235 height 33
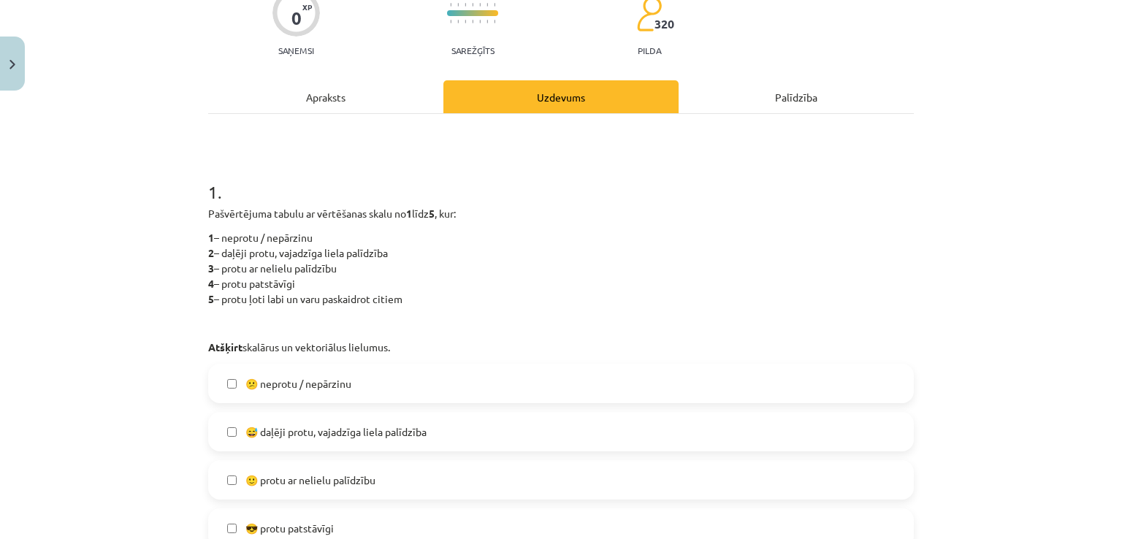
scroll to position [310, 0]
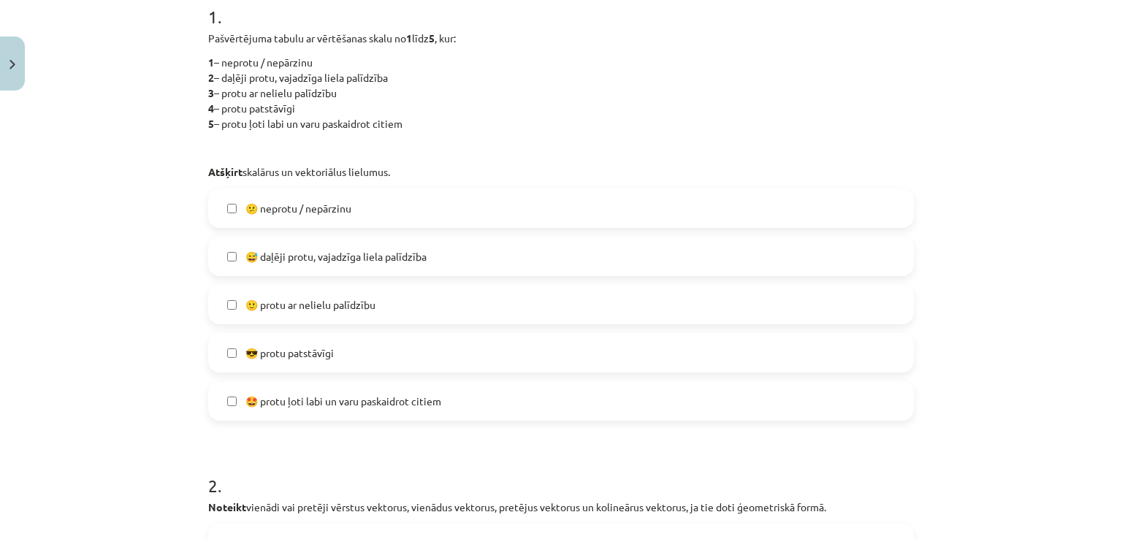
click at [450, 271] on label "😅 daļēji protu, vajadzīga liela palīdzība" at bounding box center [561, 256] width 703 height 37
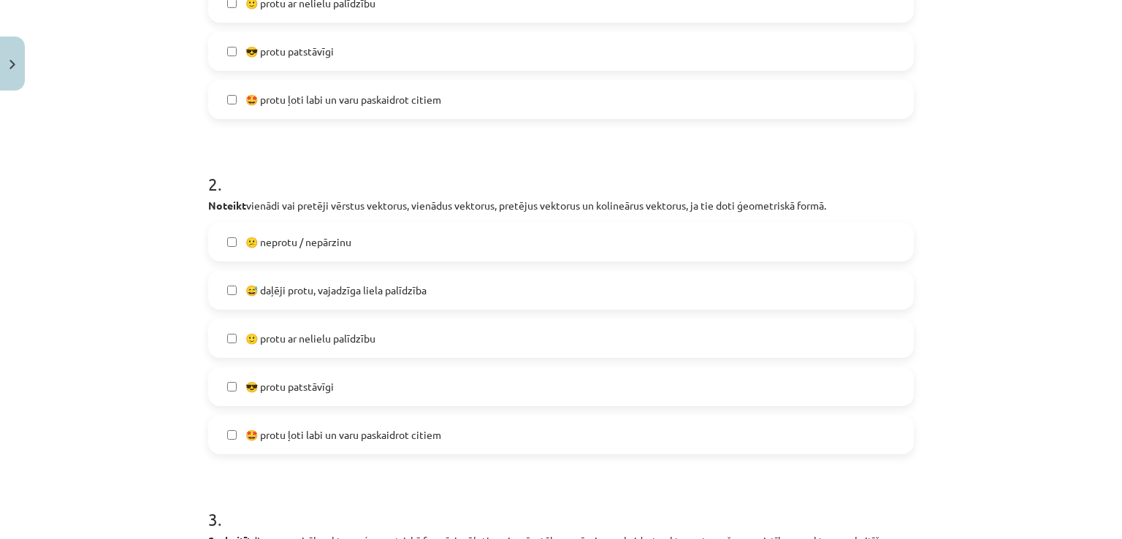
scroll to position [669, 0]
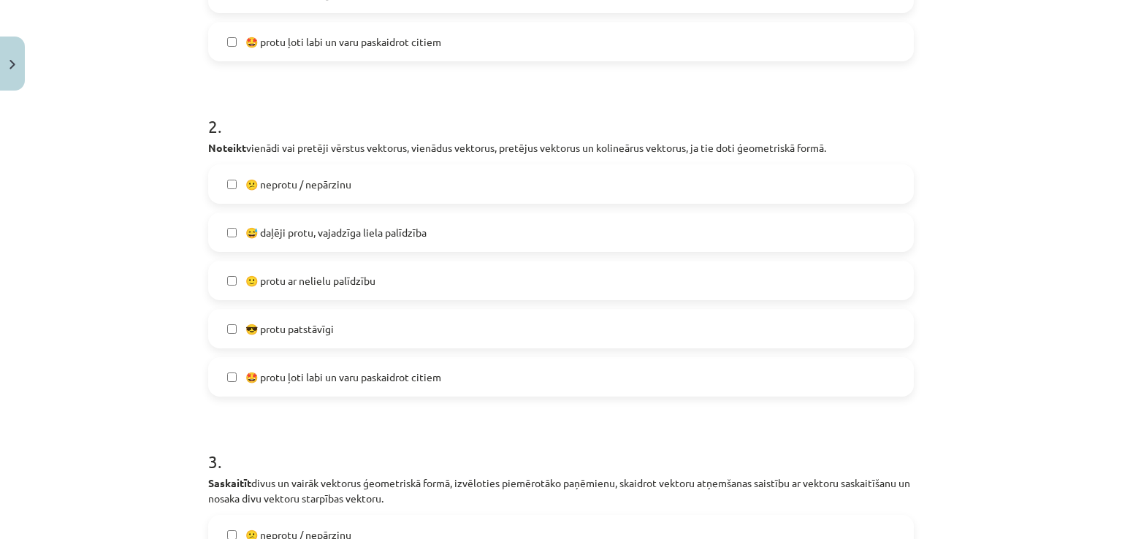
click at [546, 281] on label "🙂 protu ar nelielu palīdzību" at bounding box center [561, 280] width 703 height 37
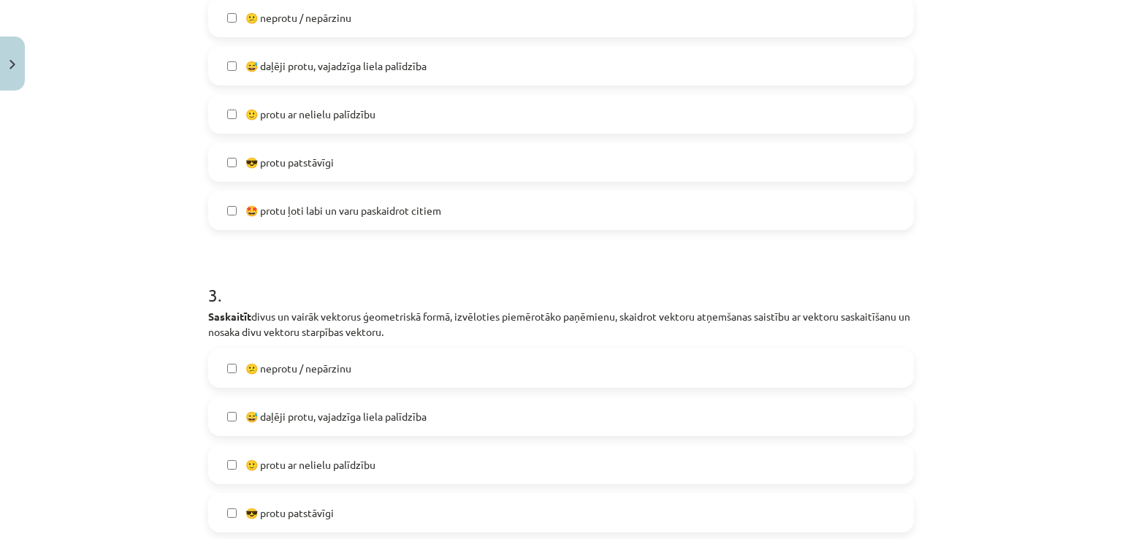
scroll to position [972, 0]
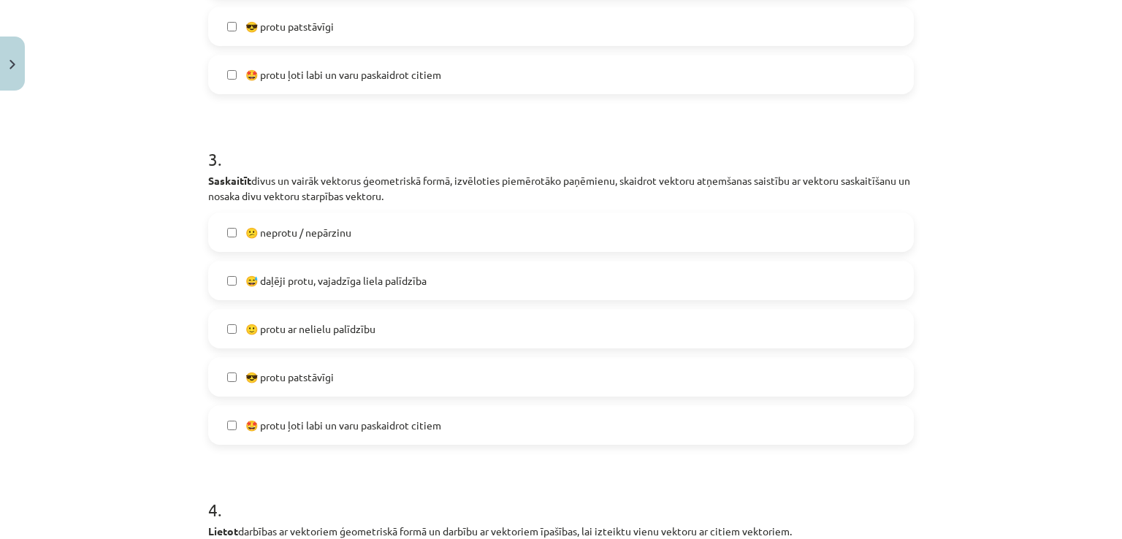
click at [627, 222] on label "😕 neprotu / nepārzinu" at bounding box center [561, 232] width 703 height 37
click at [398, 297] on label "😅 daļēji protu, vajadzīga liela palīdzība" at bounding box center [561, 280] width 703 height 37
click at [395, 258] on div "😕 neprotu / nepārzinu  😅 daļēji protu, vajadzīga liela palīdzība  🙂 protu ar ne…" at bounding box center [561, 329] width 706 height 232
click at [398, 249] on label "😕 neprotu / nepārzinu" at bounding box center [561, 232] width 703 height 37
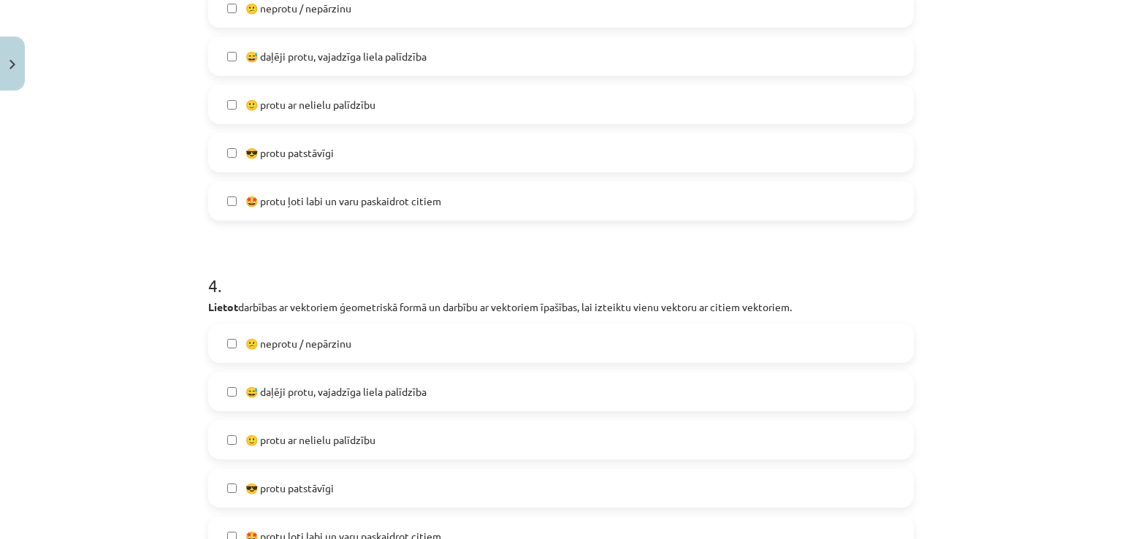
scroll to position [1235, 0]
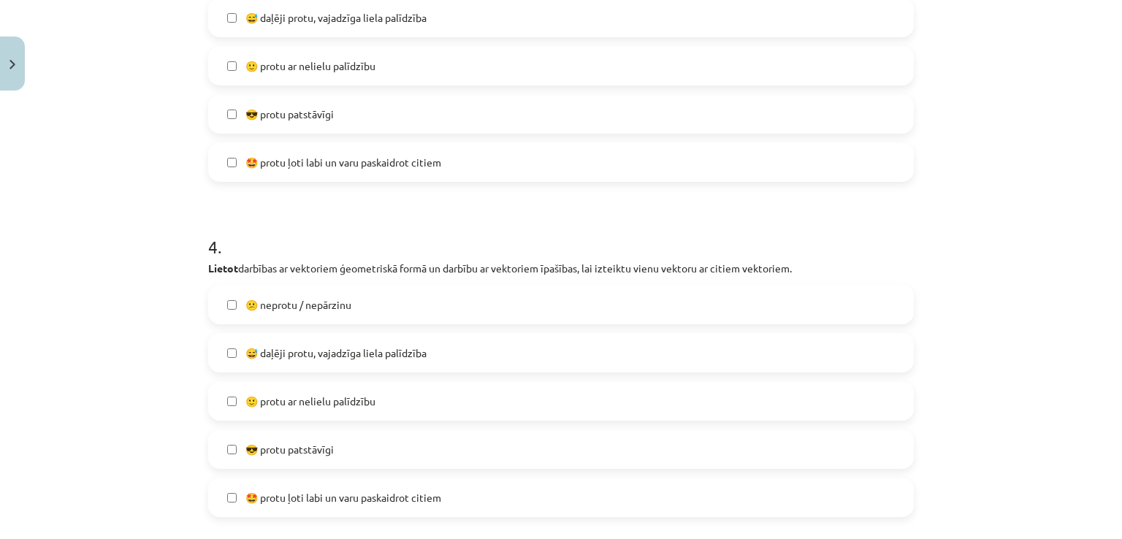
click at [420, 340] on label "😅 daļēji protu, vajadzīga liela palīdzība" at bounding box center [561, 353] width 703 height 37
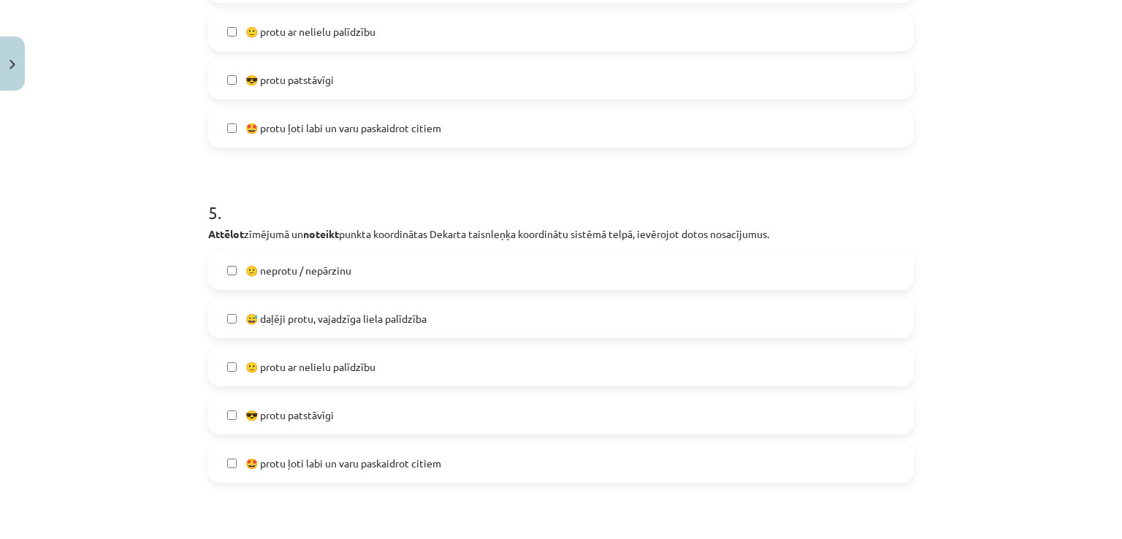
scroll to position [1664, 0]
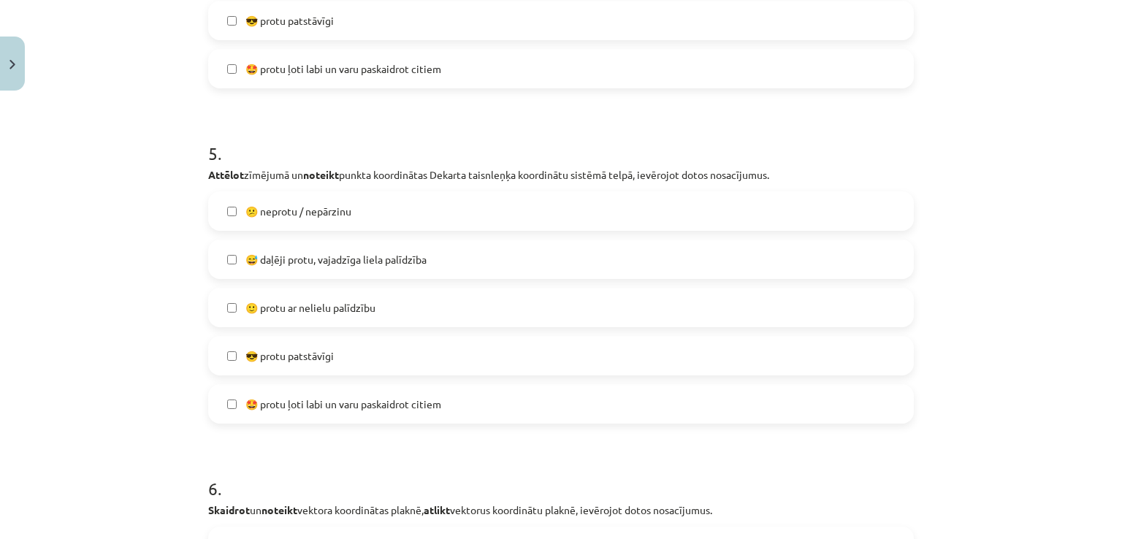
click at [478, 266] on label "😅 daļēji protu, vajadzīga liela palīdzība" at bounding box center [561, 259] width 703 height 37
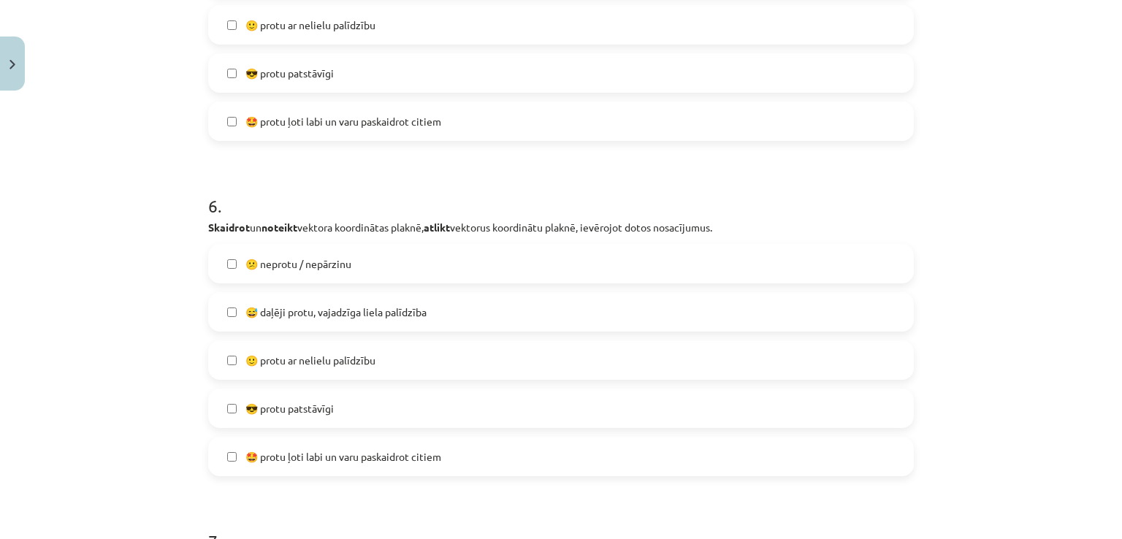
scroll to position [2064, 0]
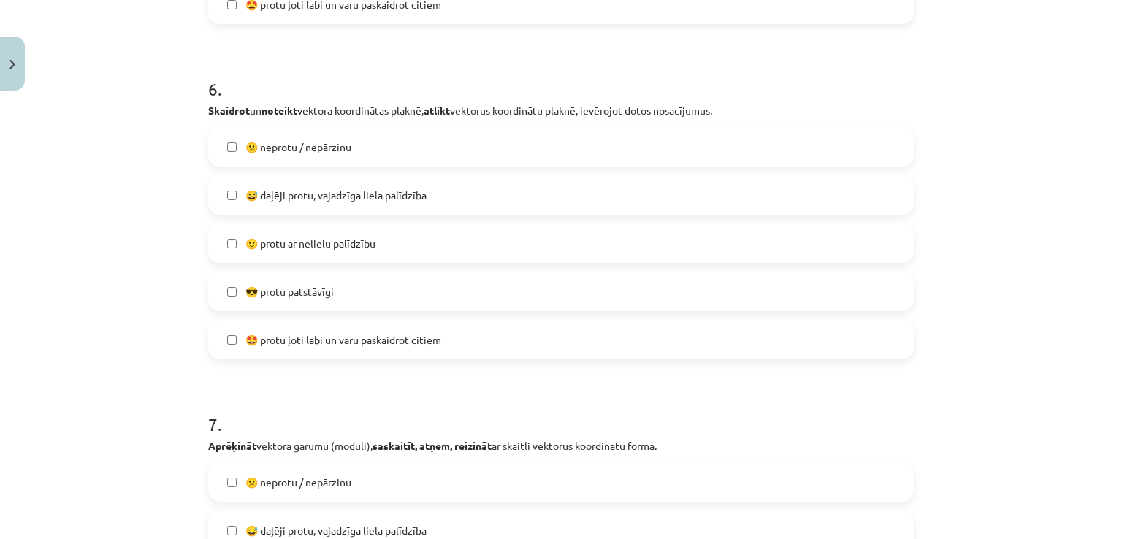
click at [376, 206] on label "😅 daļēji protu, vajadzīga liela palīdzība" at bounding box center [561, 195] width 703 height 37
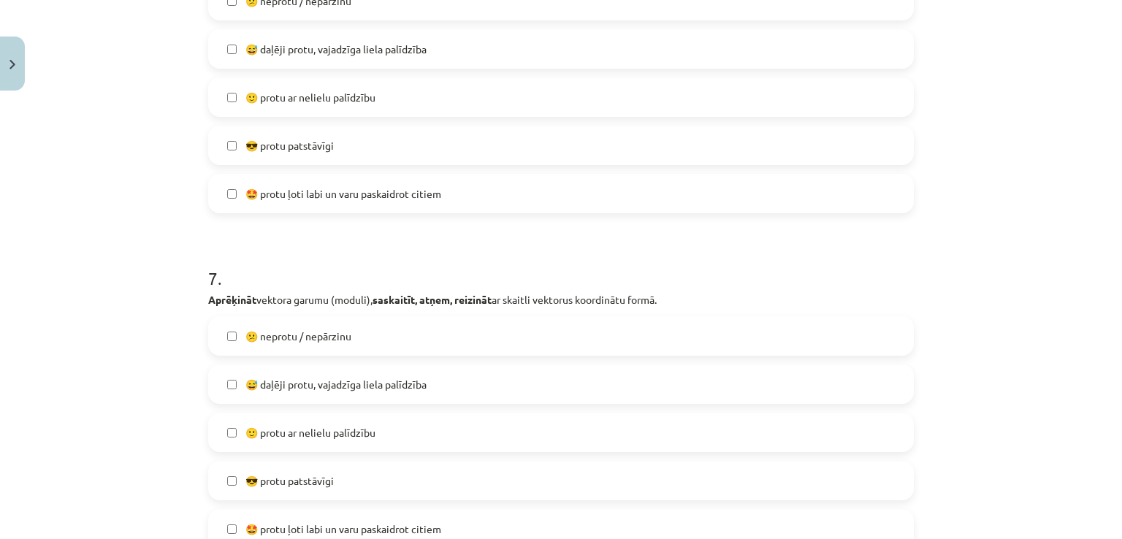
scroll to position [2347, 0]
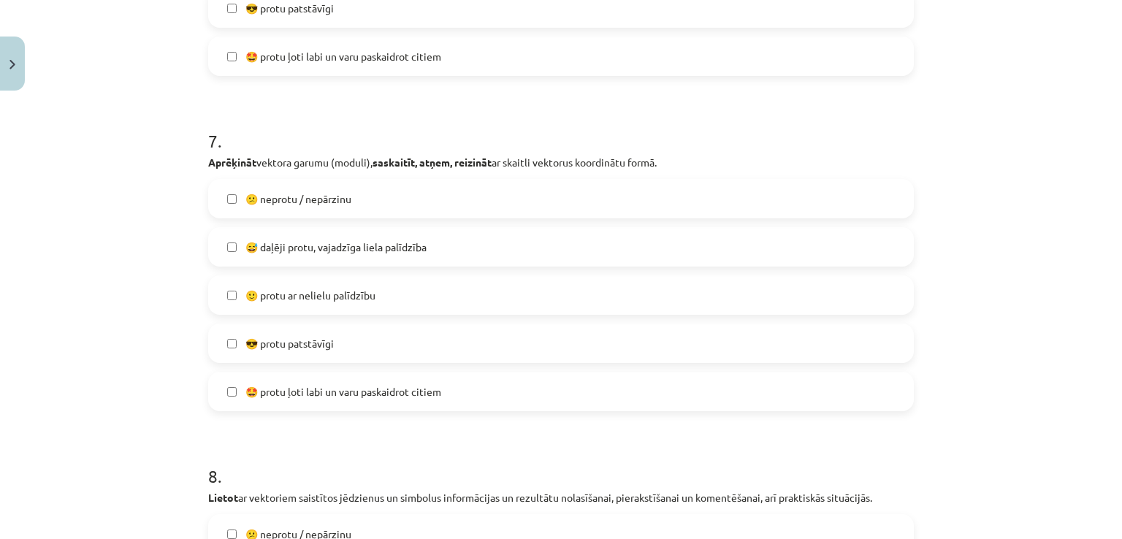
click at [689, 250] on label "😅 daļēji protu, vajadzīga liela palīdzība" at bounding box center [561, 247] width 703 height 37
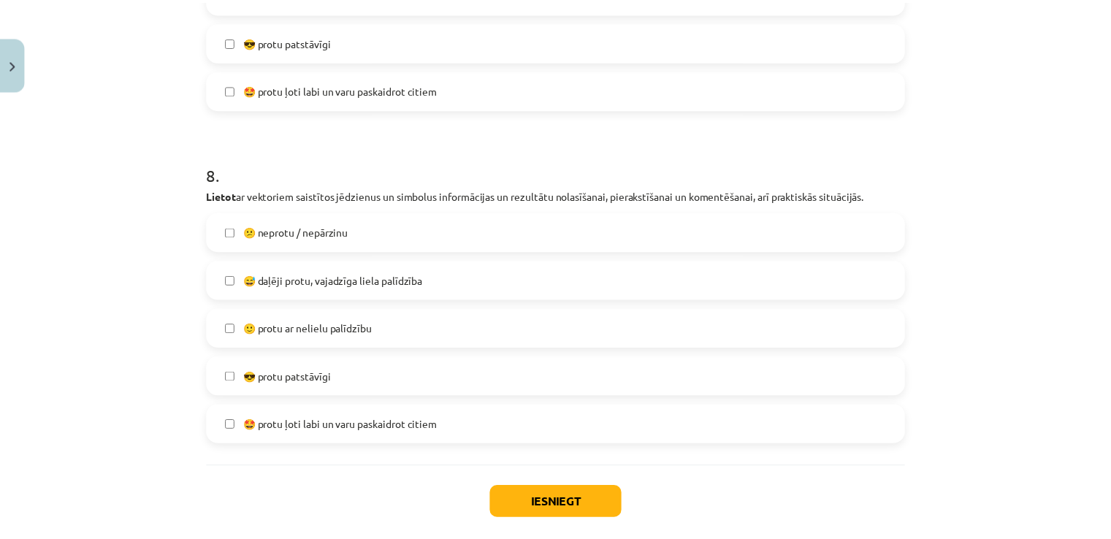
scroll to position [2724, 0]
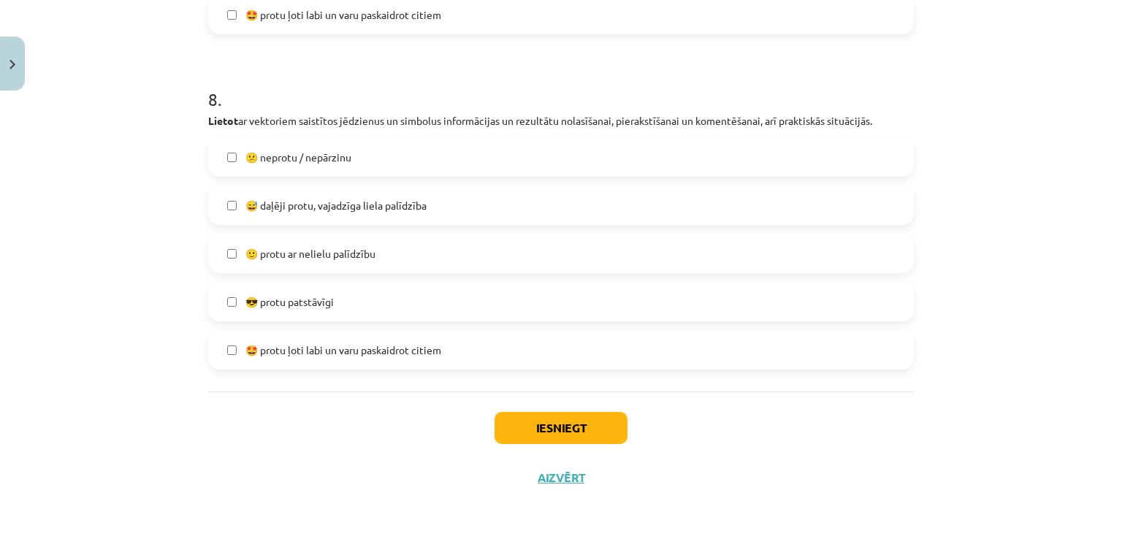
click at [447, 210] on label "😅 daļēji protu, vajadzīga liela palīdzība" at bounding box center [561, 205] width 703 height 37
click at [535, 433] on button "Iesniegt" at bounding box center [561, 428] width 133 height 32
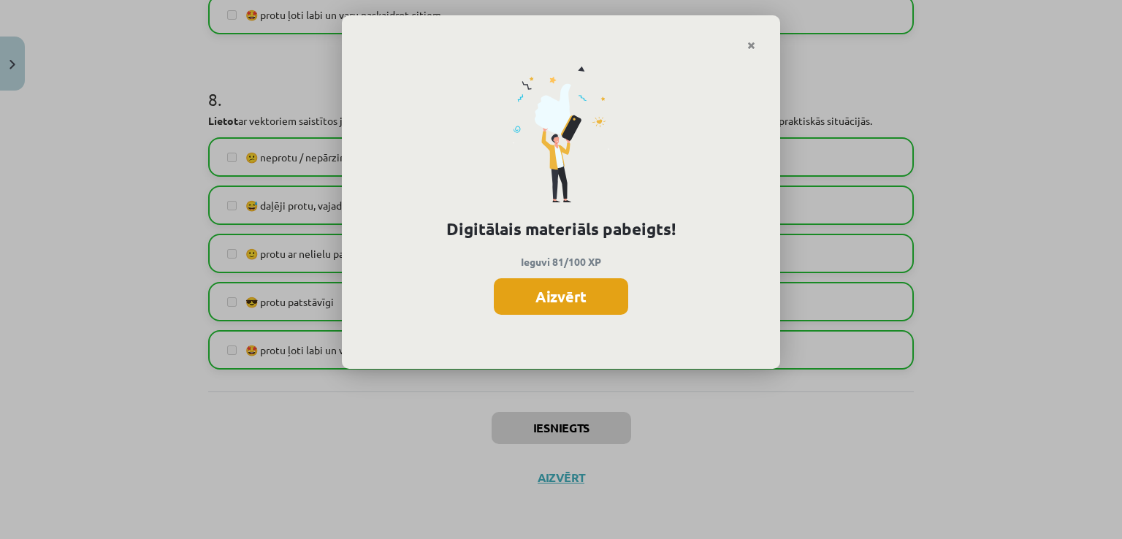
click at [547, 305] on button "Aizvērt" at bounding box center [561, 296] width 134 height 37
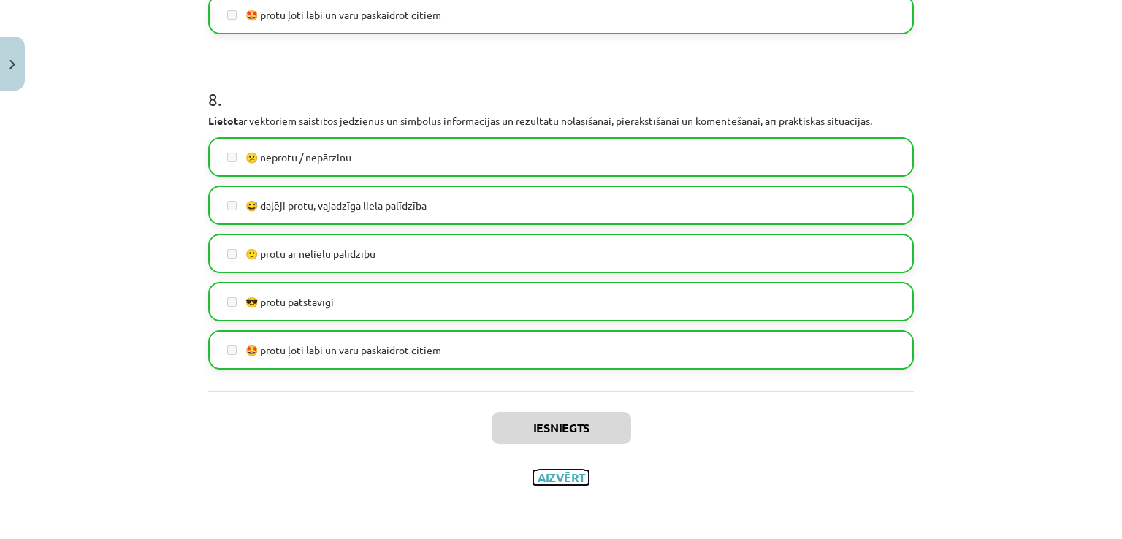
click at [547, 473] on button "Aizvērt" at bounding box center [561, 478] width 56 height 15
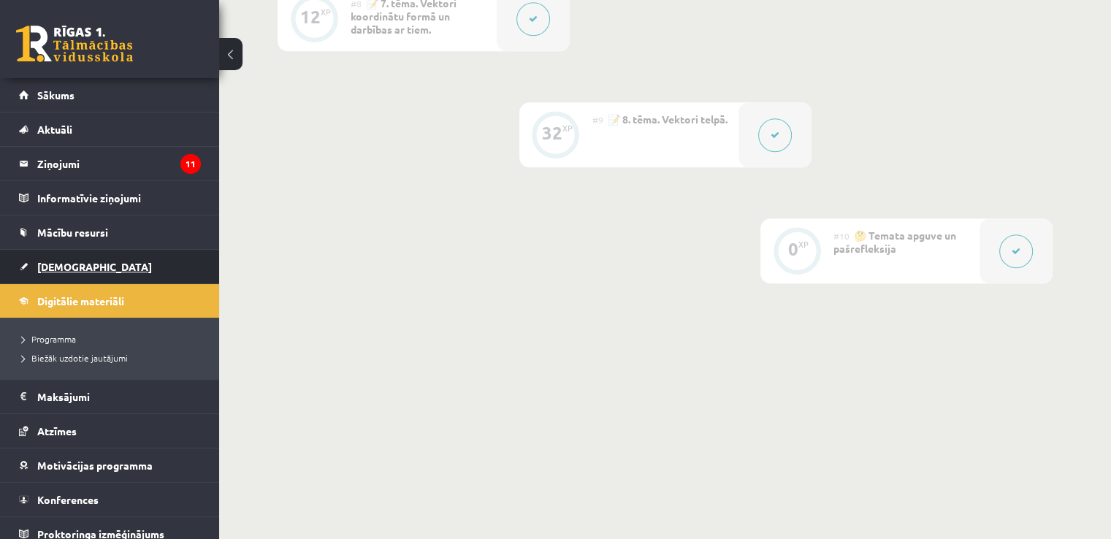
click at [140, 262] on link "[DEMOGRAPHIC_DATA]" at bounding box center [110, 267] width 182 height 34
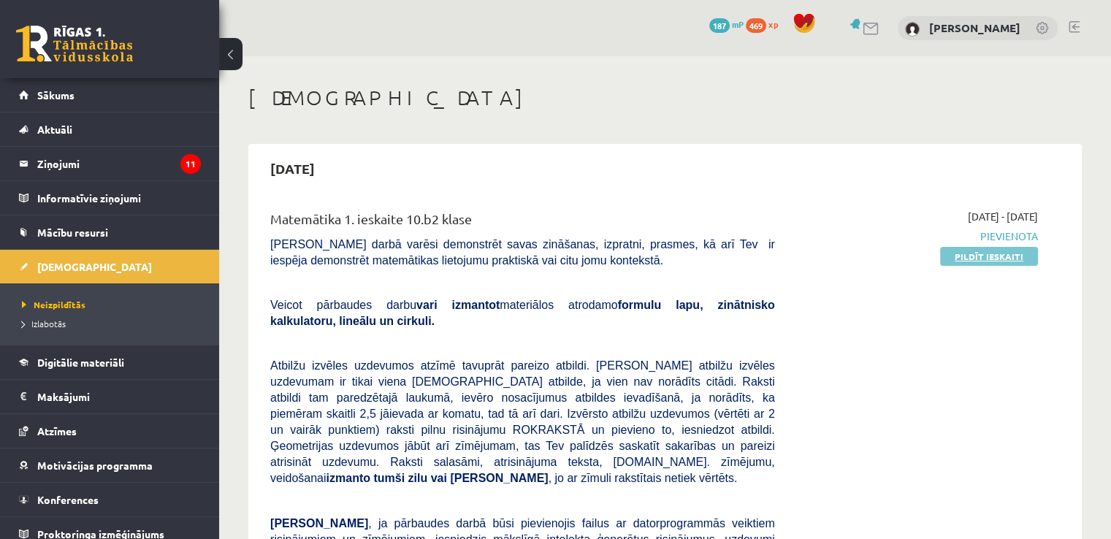
click at [970, 264] on link "Pildīt ieskaiti" at bounding box center [989, 256] width 98 height 19
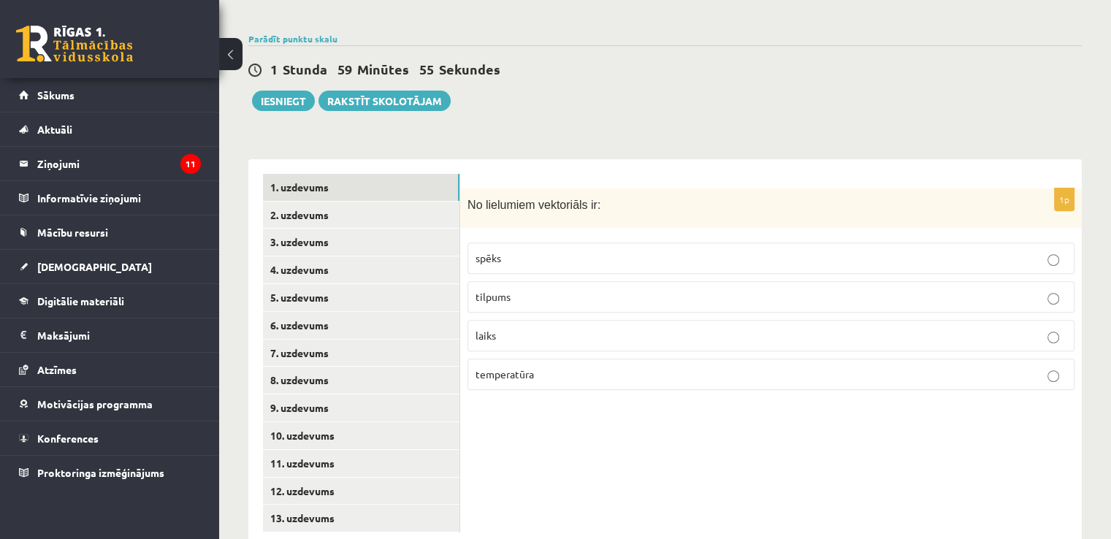
scroll to position [496, 0]
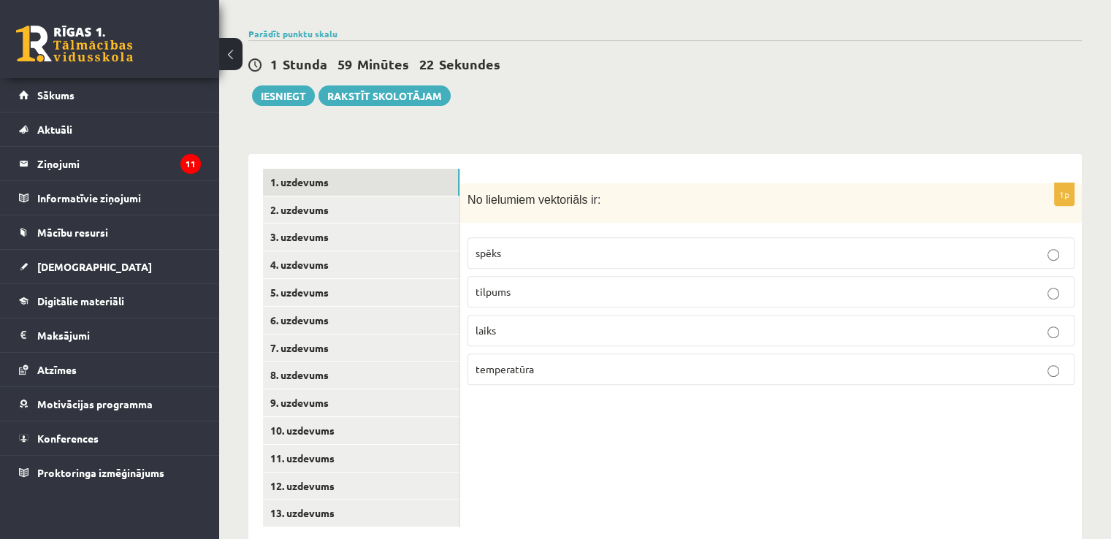
click at [509, 323] on p "laiks" at bounding box center [771, 330] width 591 height 15
click at [400, 197] on link "2. uzdevums" at bounding box center [361, 210] width 197 height 27
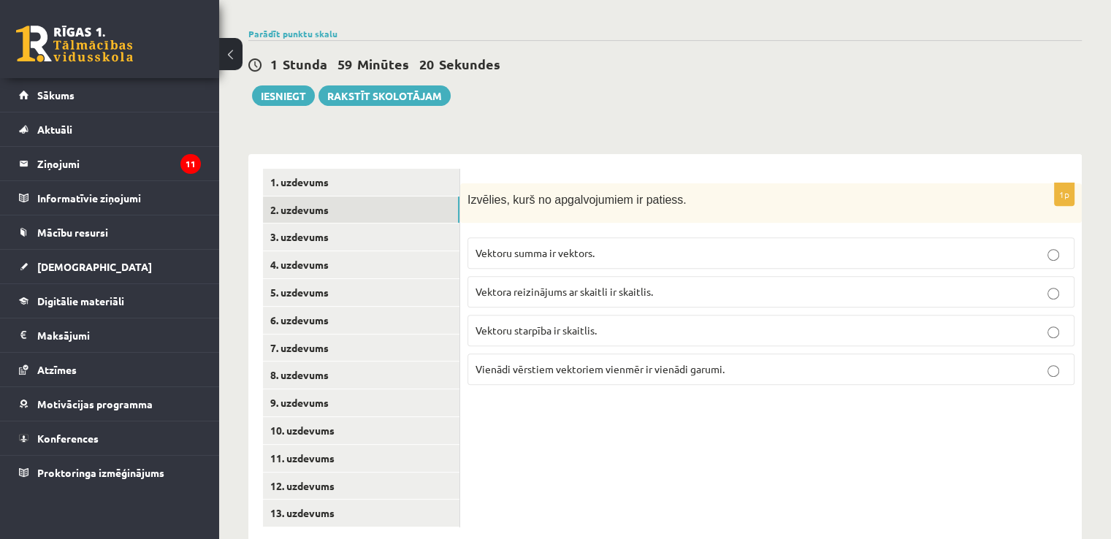
click at [540, 324] on span "Vektoru starpība ir skaitlis." at bounding box center [536, 330] width 121 height 13
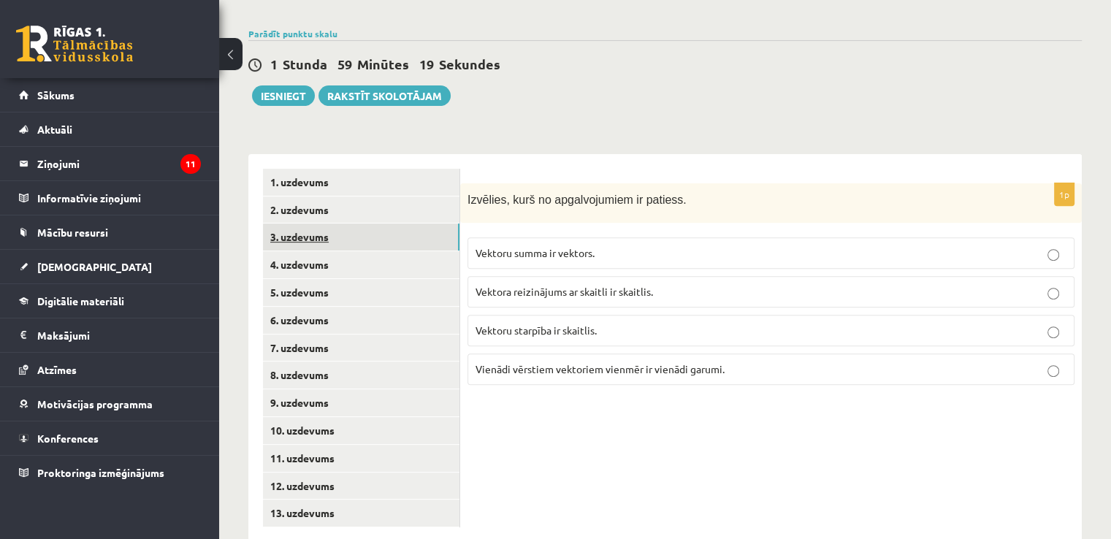
click at [351, 224] on link "3. uzdevums" at bounding box center [361, 237] width 197 height 27
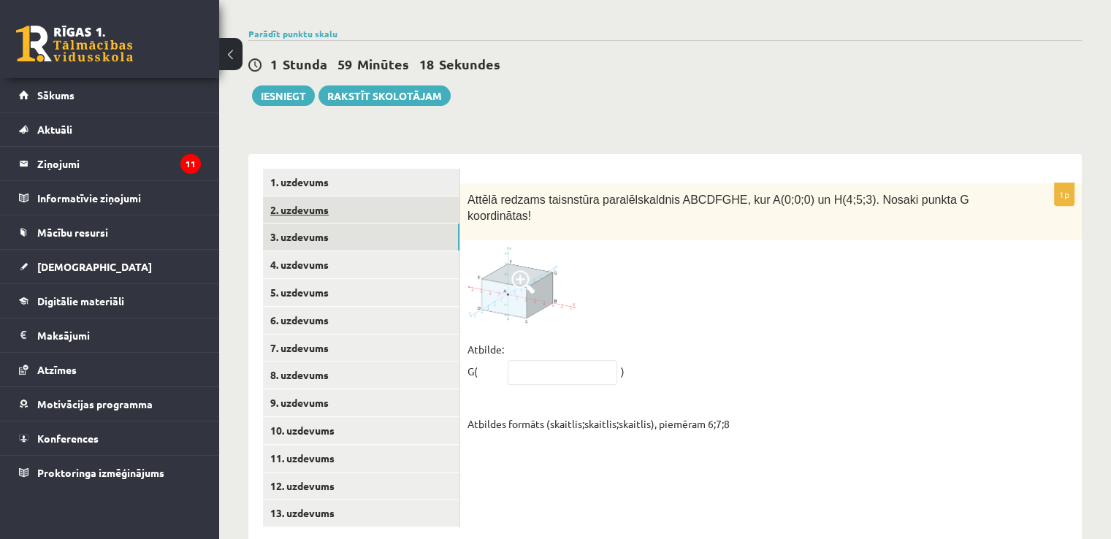
click at [359, 197] on link "2. uzdevums" at bounding box center [361, 210] width 197 height 27
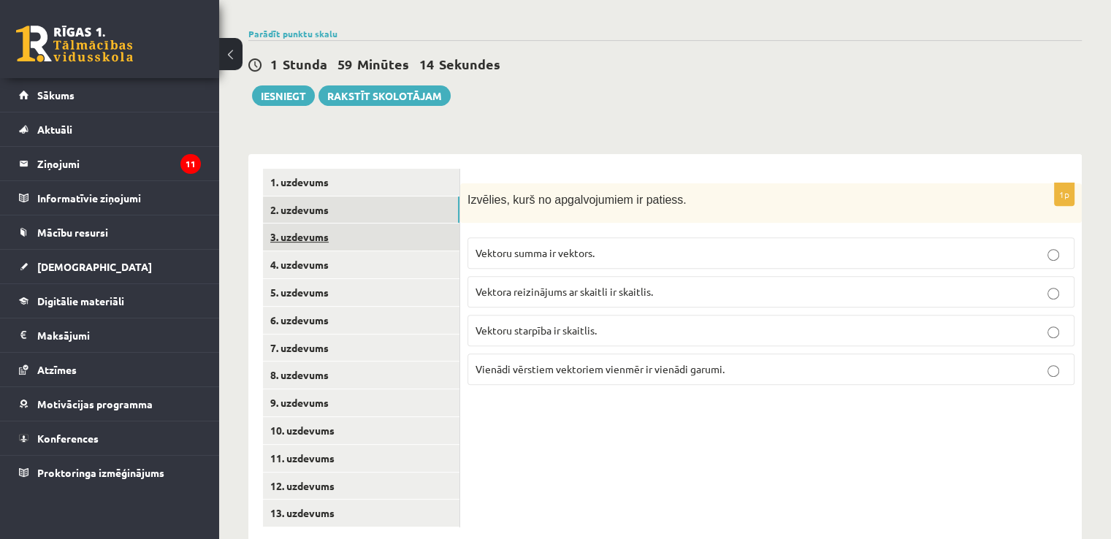
click at [381, 224] on link "3. uzdevums" at bounding box center [361, 237] width 197 height 27
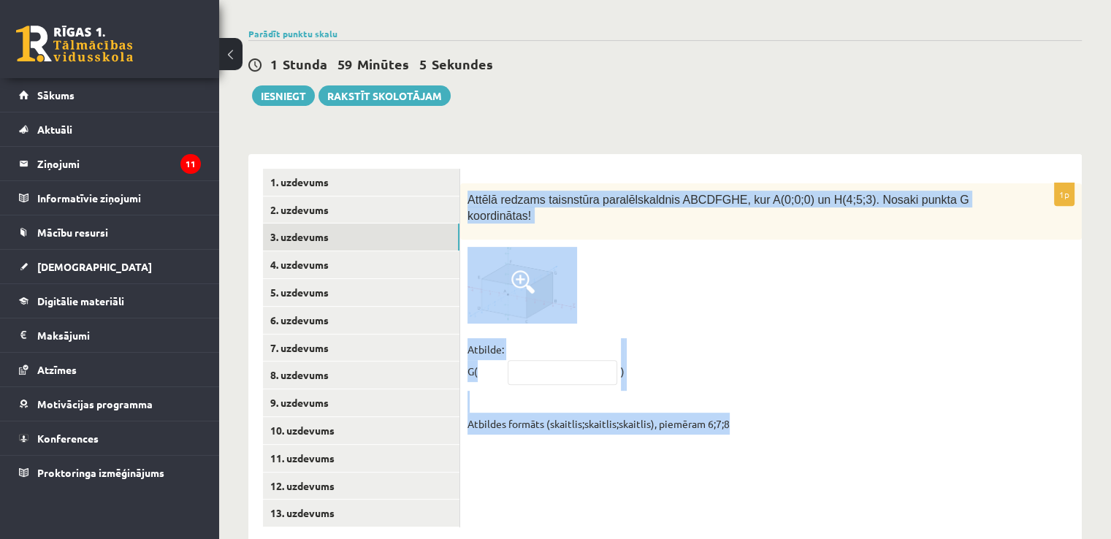
drag, startPoint x: 468, startPoint y: 159, endPoint x: 765, endPoint y: 378, distance: 368.4
click at [765, 378] on div "1p Attēlā redzams taisnstūra paralēlskaldnis ABCDFGHE, kur A(0;0;0) un H(4;5;3)…" at bounding box center [771, 312] width 622 height 259
copy div "Attēlā redzams taisnstūra paralēlskaldnis ABCDFGHE, kur A(0;0;0) un H(4;5;3). N…"
click at [550, 360] on input "text" at bounding box center [563, 372] width 110 height 25
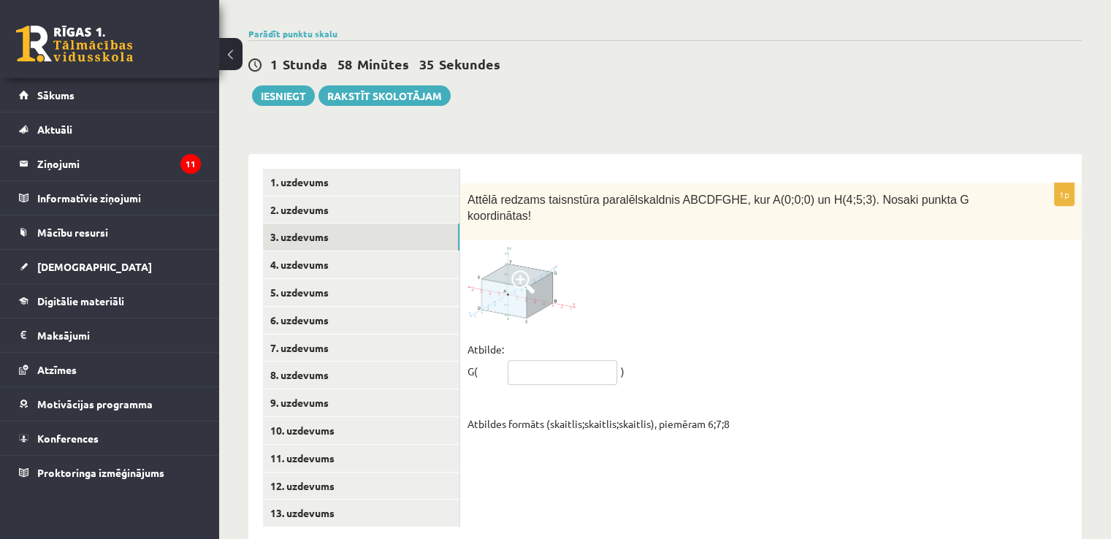
paste input "*****"
type input "*****"
click at [408, 251] on link "4. uzdevums" at bounding box center [361, 264] width 197 height 27
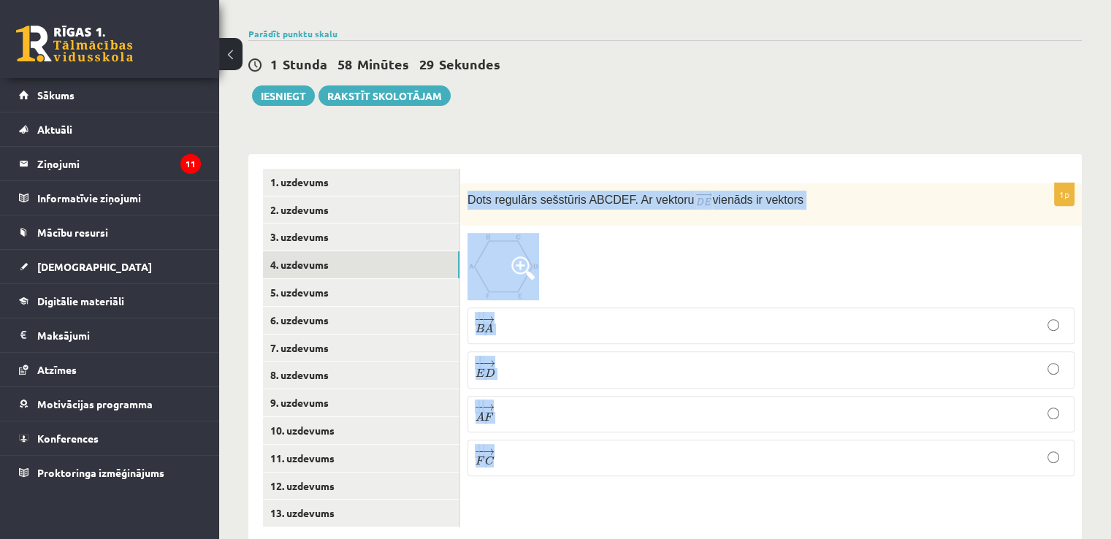
drag, startPoint x: 465, startPoint y: 160, endPoint x: 611, endPoint y: 430, distance: 306.7
click at [611, 430] on div "1p Dots regulārs sešstūris ABCDEF. Ar vektoru vienāds ir vektors − − → B A B A …" at bounding box center [771, 335] width 622 height 305
copy div "Dots regulārs sešstūris ABCDEF. Ar vektoru vienāds ir vektors − − → B A B A → −…"
click at [564, 360] on p "− − → E D E D →" at bounding box center [771, 370] width 591 height 20
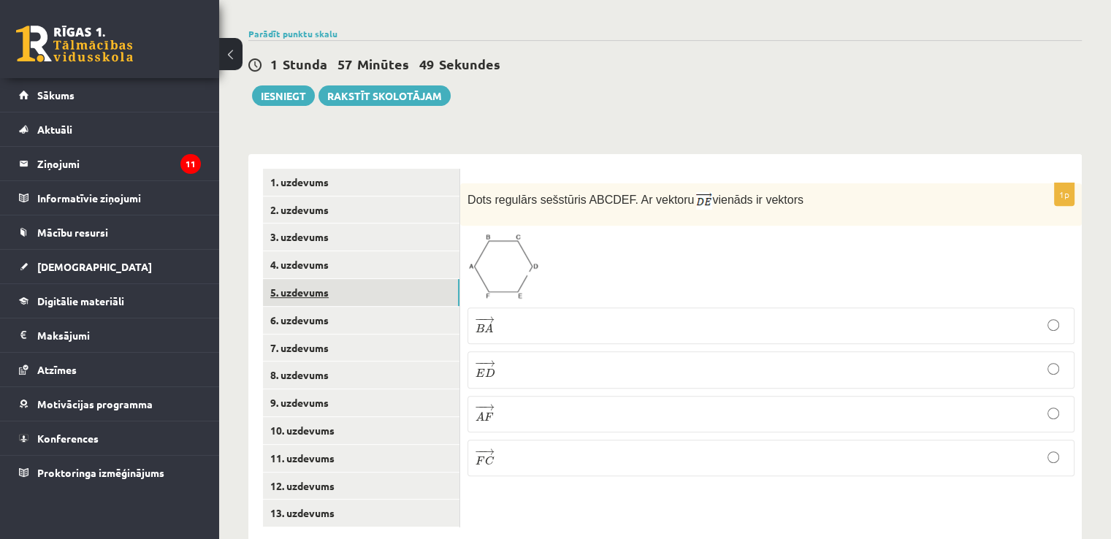
click at [398, 279] on link "5. uzdevums" at bounding box center [361, 292] width 197 height 27
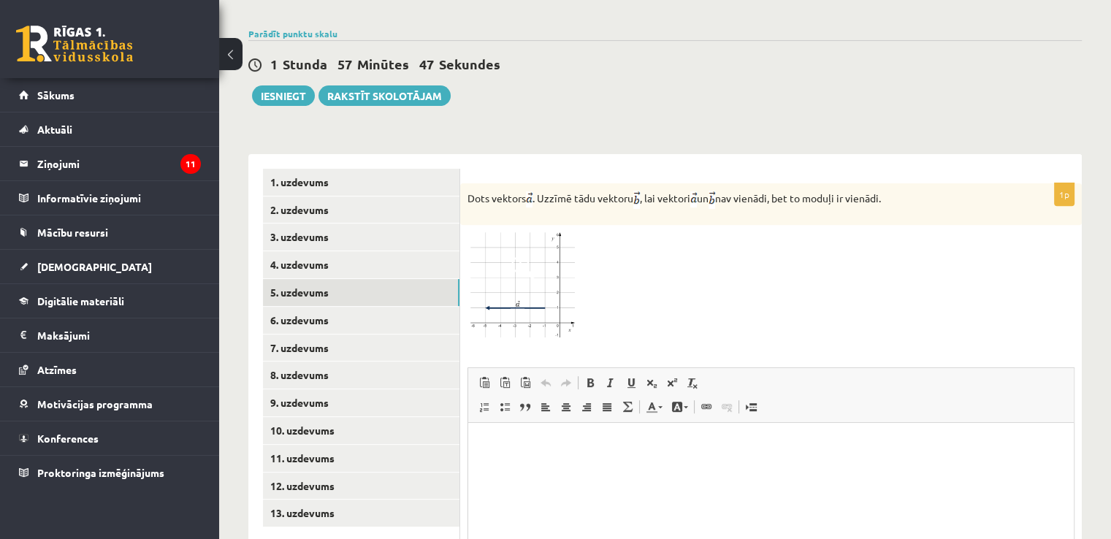
scroll to position [0, 0]
drag, startPoint x: 473, startPoint y: 160, endPoint x: 490, endPoint y: 259, distance: 100.8
click at [474, 191] on p "Dots vektors . Uzzīmē tādu vektoru , lai vektori un nav vienādi, bet to moduļi …" at bounding box center [735, 200] width 534 height 18
click at [482, 331] on div "1p Dots vektors . Uzzīmē tādu vektoru , lai vektori un nav vienādi, bet to modu…" at bounding box center [771, 427] width 622 height 488
